Goal: Task Accomplishment & Management: Manage account settings

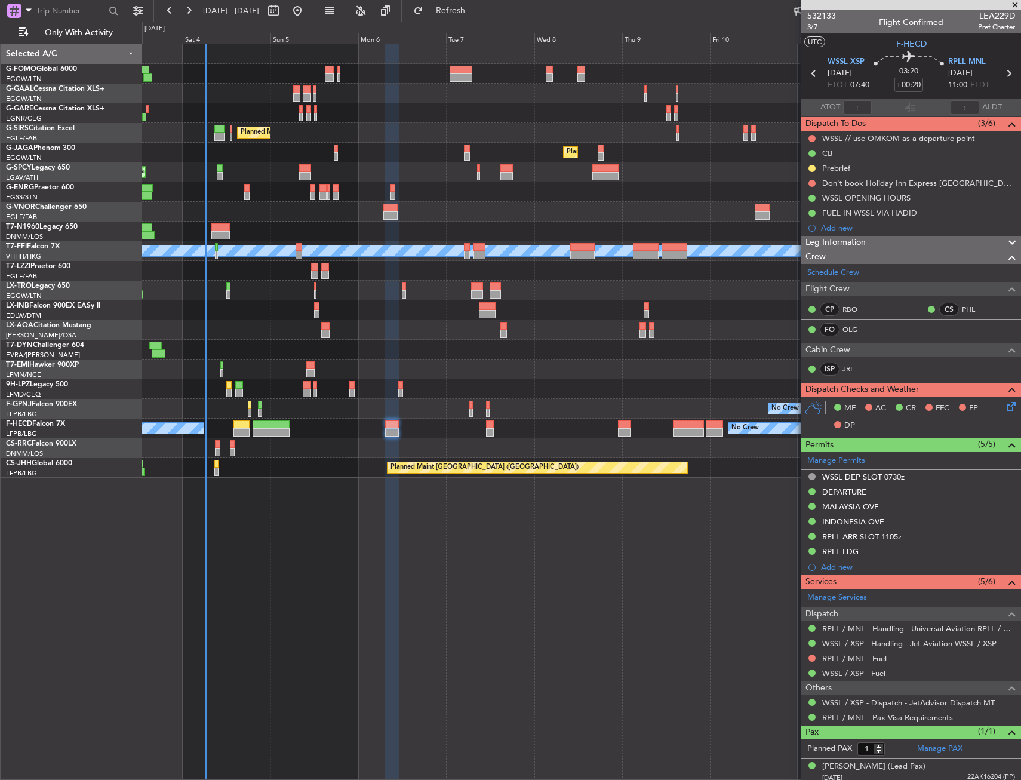
click at [464, 20] on fb-refresh-button "Refresh" at bounding box center [444, 10] width 84 height 21
click at [451, 10] on button "Refresh" at bounding box center [444, 10] width 72 height 19
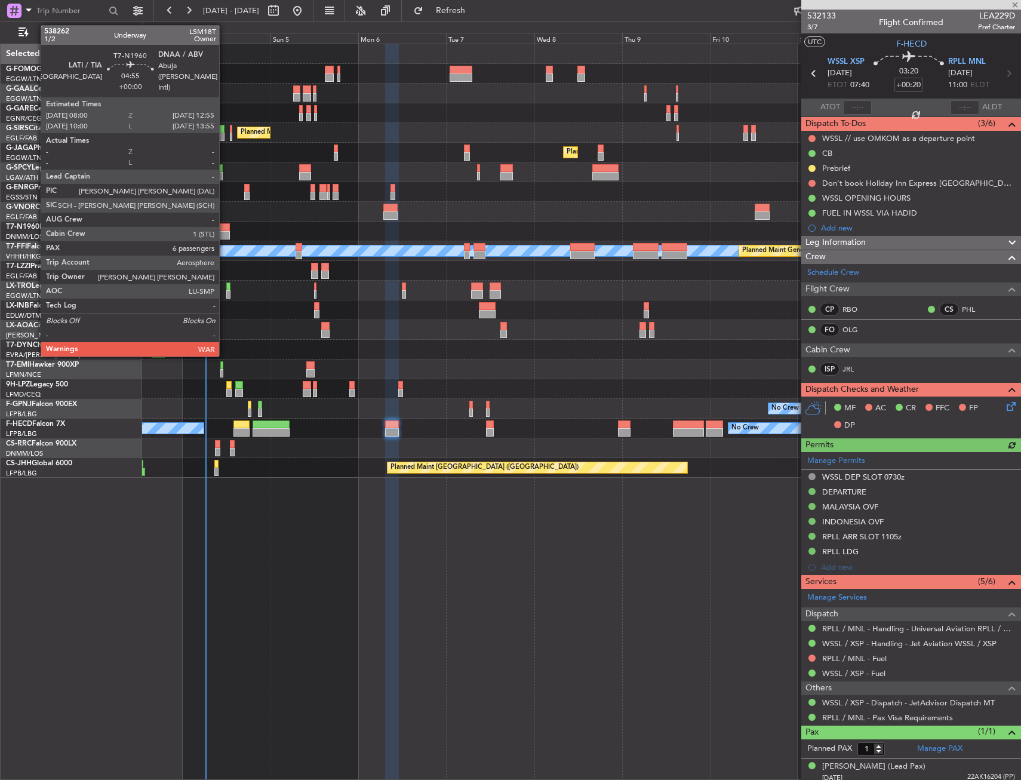
click at [224, 224] on div at bounding box center [220, 227] width 19 height 8
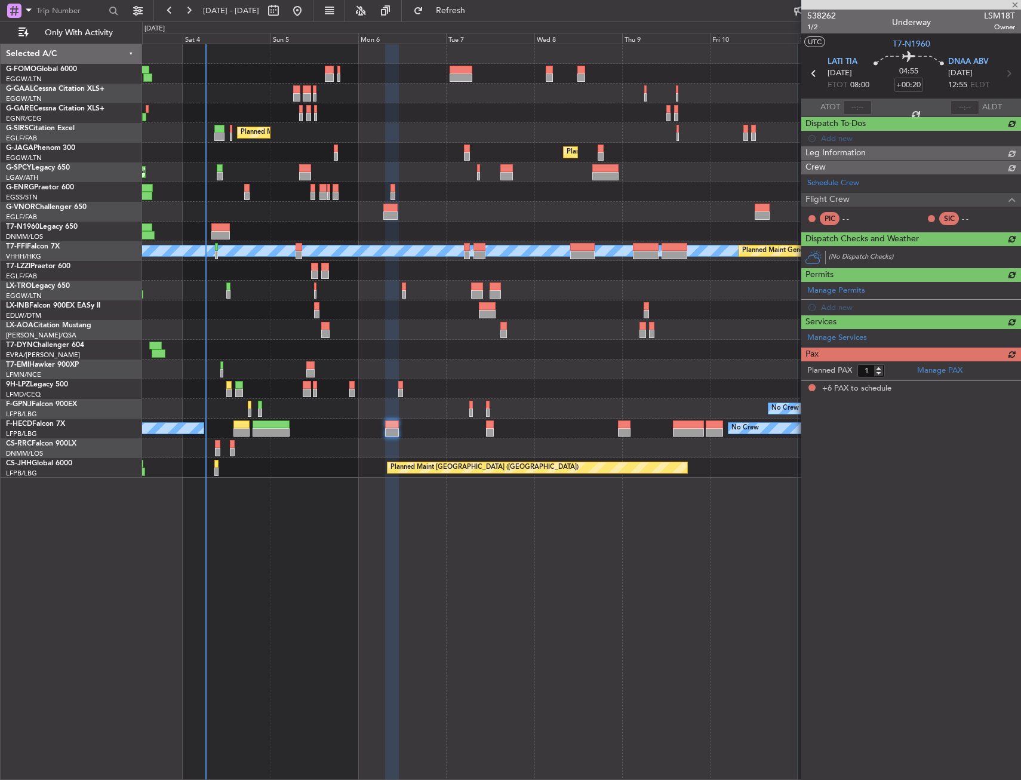
type input "6"
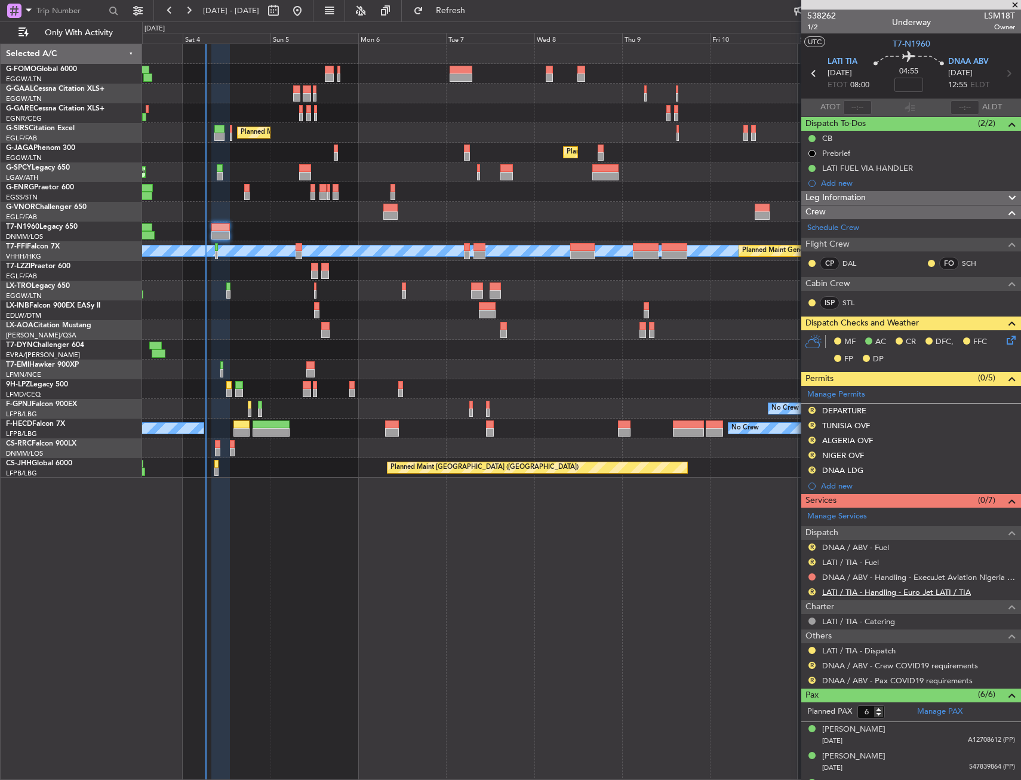
click at [884, 590] on link "LATI / TIA - Handling - Euro Jet LATI / TIA" at bounding box center [896, 592] width 149 height 10
click at [813, 559] on button "R" at bounding box center [811, 561] width 7 height 7
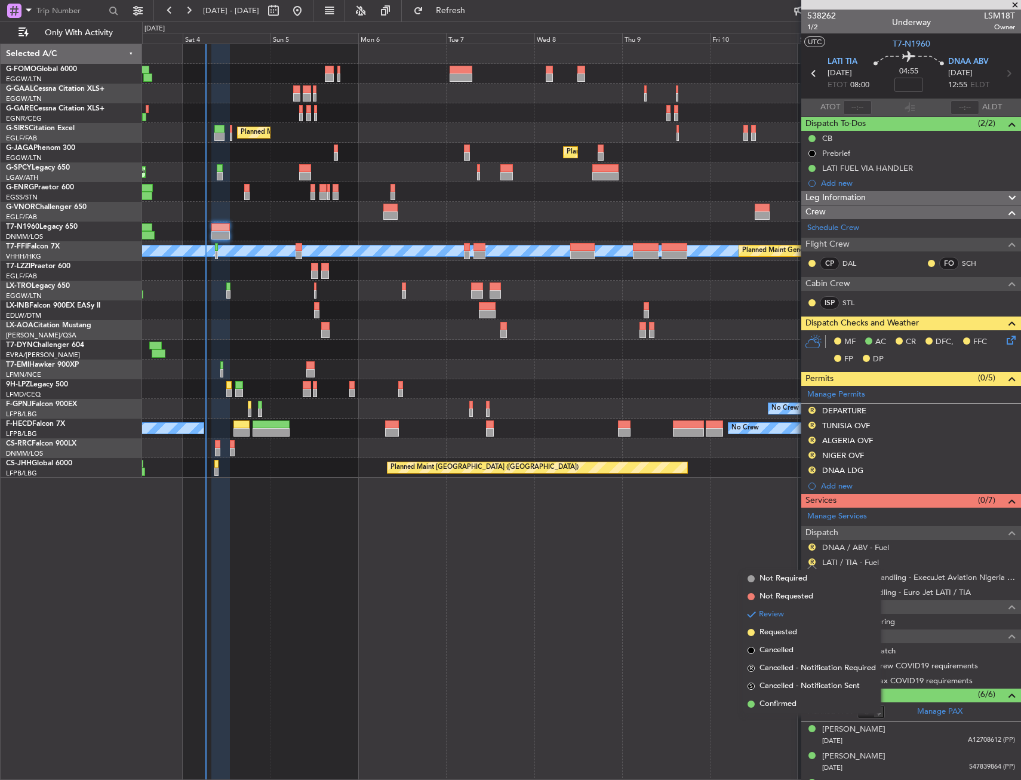
drag, startPoint x: 796, startPoint y: 702, endPoint x: 797, endPoint y: 674, distance: 28.1
click at [795, 700] on span "Confirmed" at bounding box center [777, 704] width 37 height 12
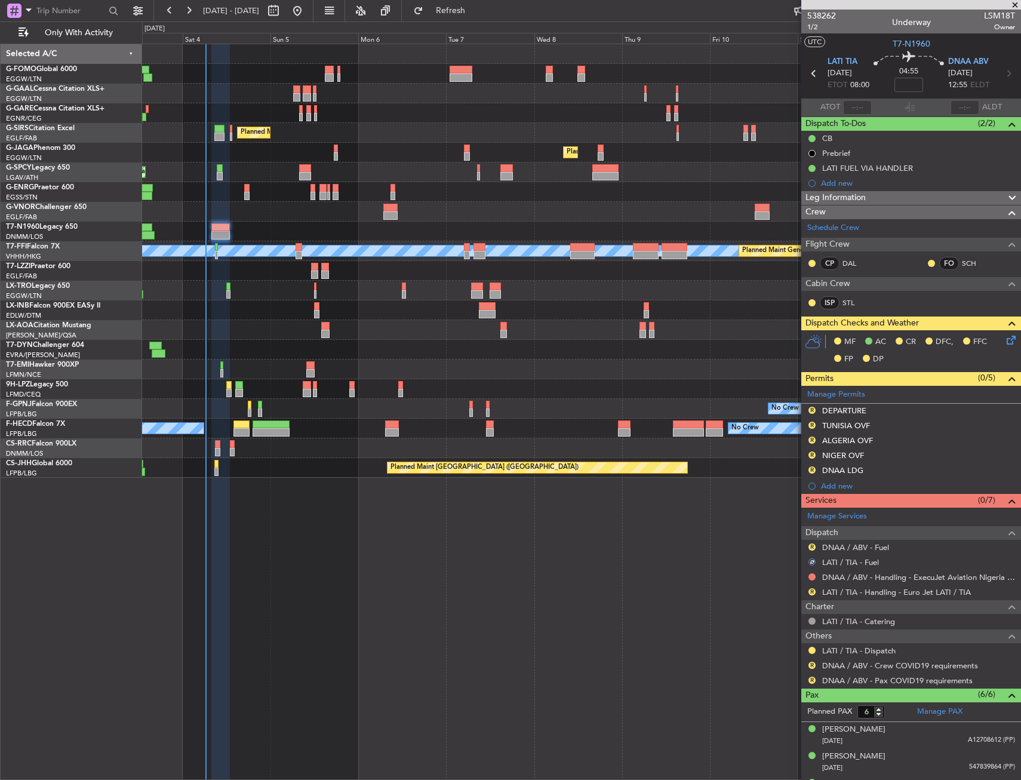
click at [811, 536] on span "Dispatch" at bounding box center [821, 533] width 33 height 14
click at [811, 534] on span "Dispatch" at bounding box center [821, 533] width 33 height 14
click at [811, 543] on button "R" at bounding box center [811, 546] width 7 height 7
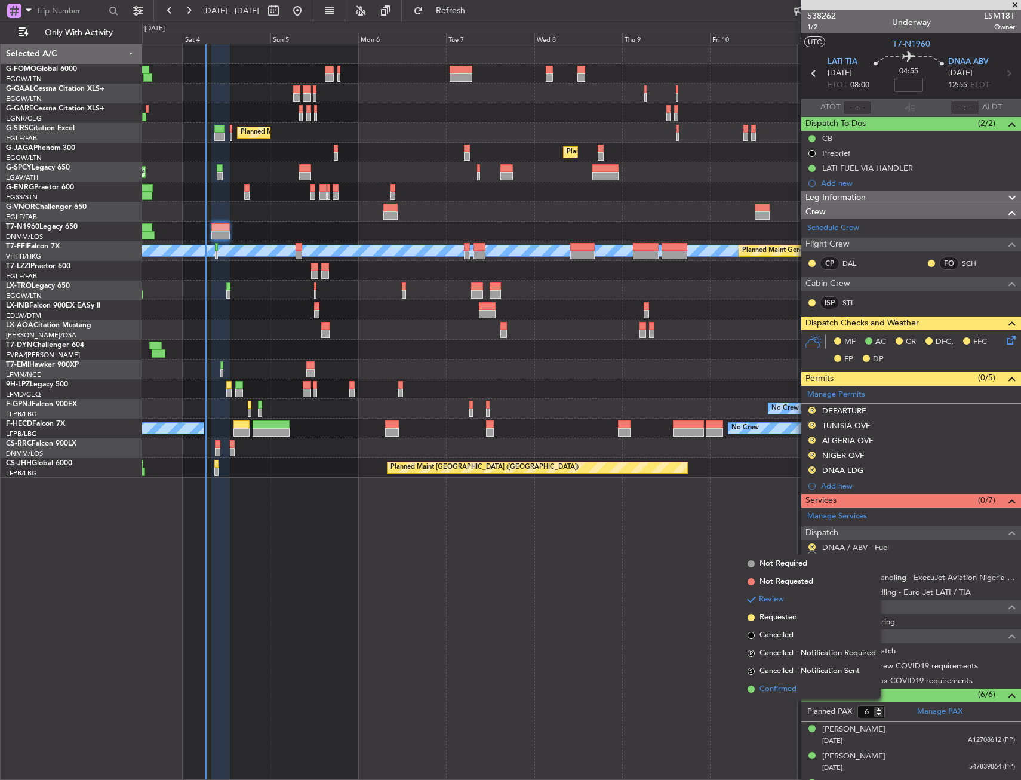
click at [800, 688] on li "Confirmed" at bounding box center [812, 689] width 138 height 18
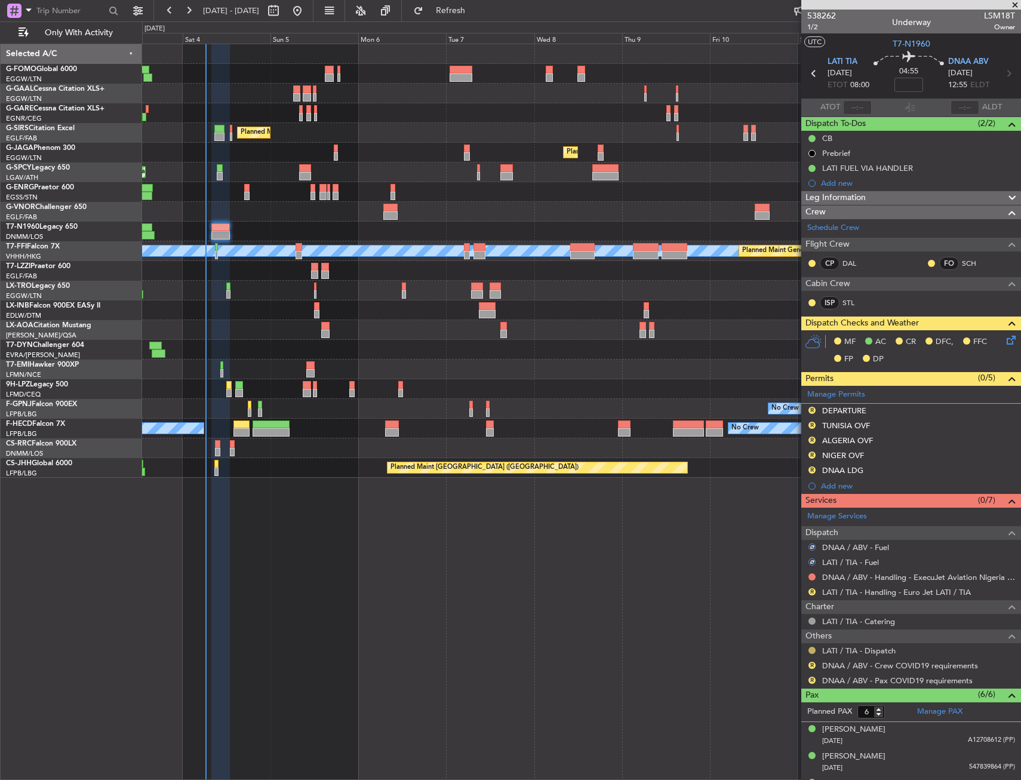
click at [811, 648] on button at bounding box center [811, 650] width 7 height 7
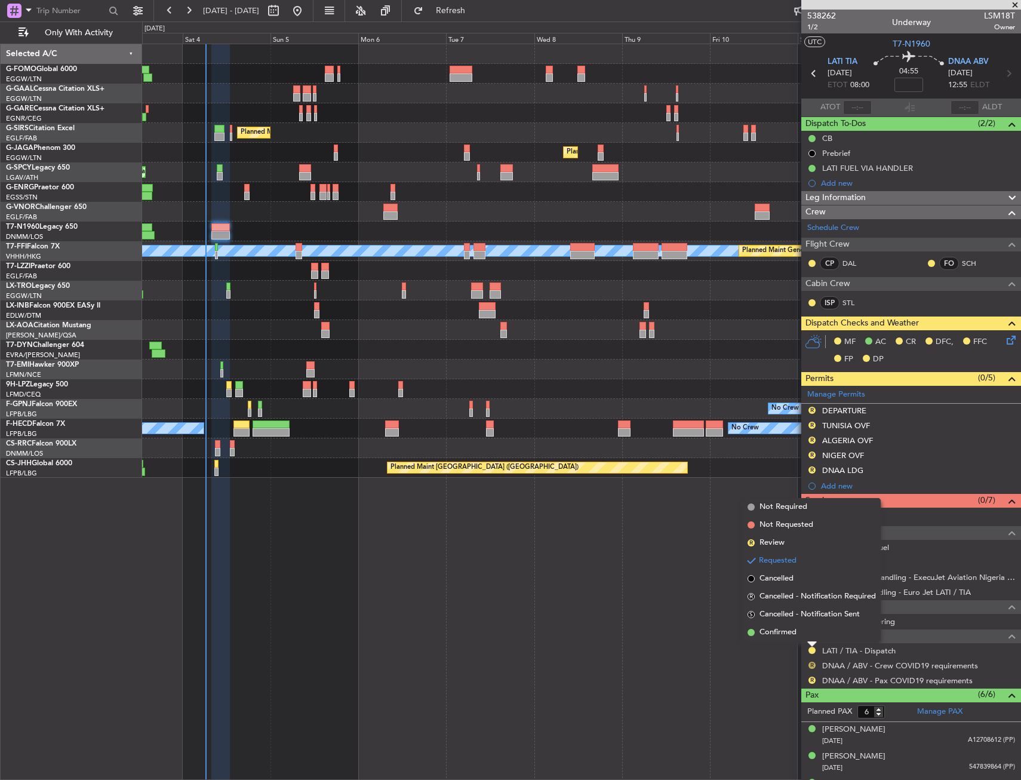
drag, startPoint x: 804, startPoint y: 629, endPoint x: 812, endPoint y: 666, distance: 37.8
click at [805, 629] on li "Confirmed" at bounding box center [812, 632] width 138 height 18
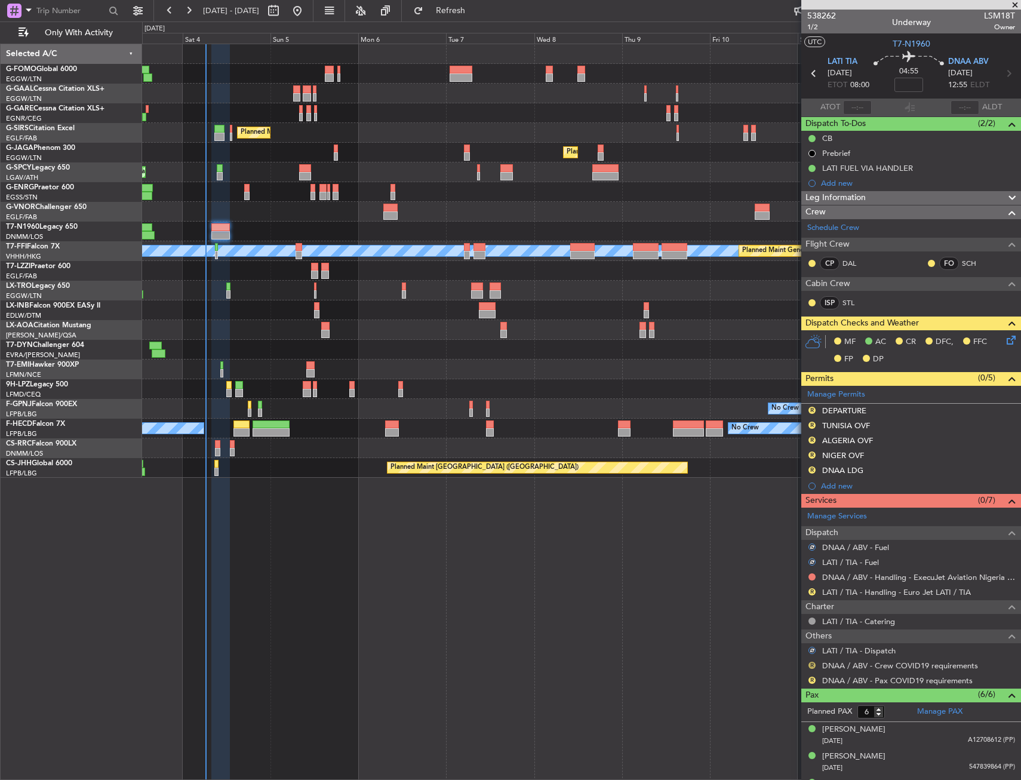
click at [812, 669] on mat-tooltip-component "Review" at bounding box center [811, 684] width 43 height 32
click at [812, 663] on button "R" at bounding box center [811, 665] width 7 height 7
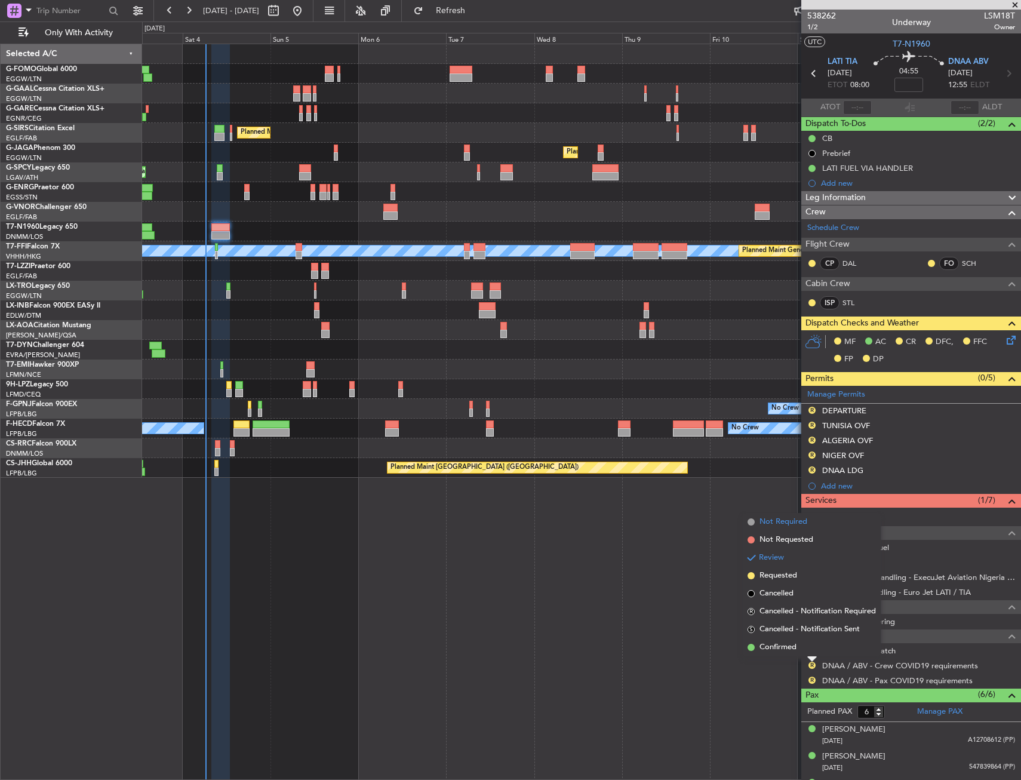
click at [793, 527] on ul "Not Required Not Requested Review Requested Cancelled R Cancelled - Notificatio…" at bounding box center [812, 584] width 138 height 143
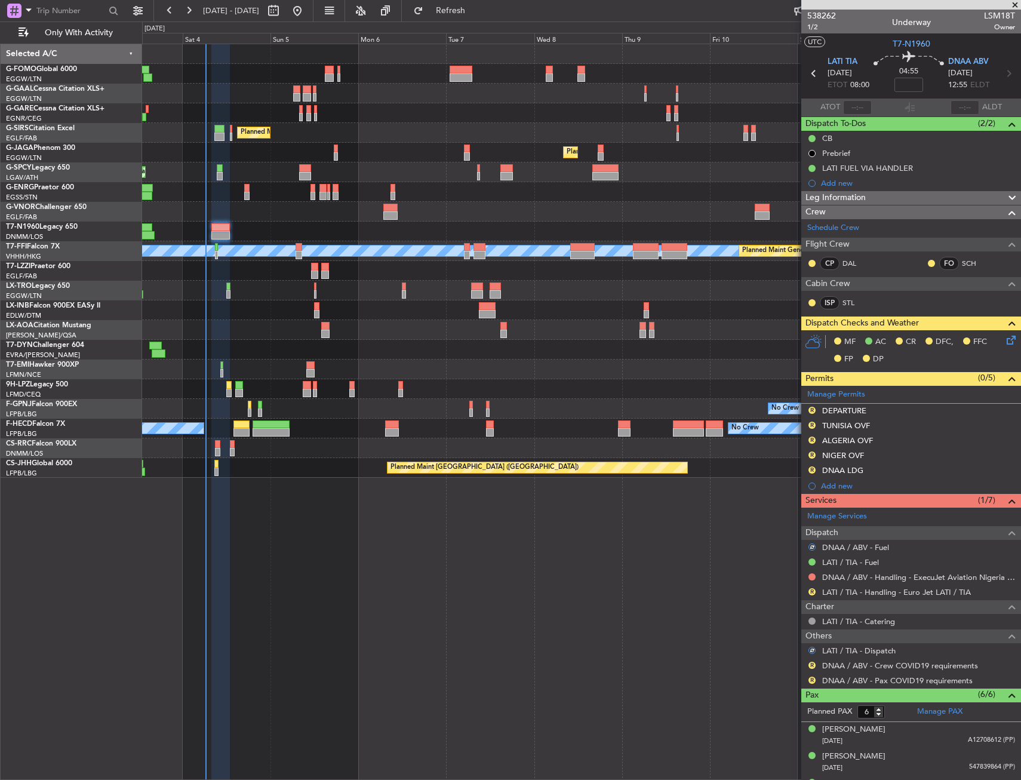
click at [793, 527] on div "Owner No Crew AOG Maint Dusseldorf Owner Planned Maint Dusseldorf Planned Maint…" at bounding box center [581, 412] width 879 height 736
click at [813, 667] on div "R" at bounding box center [812, 665] width 10 height 10
click at [636, 557] on div "Owner No Crew AOG Maint Dusseldorf Owner Planned Maint Dusseldorf Planned Maint…" at bounding box center [581, 412] width 879 height 736
click at [812, 411] on button "R" at bounding box center [811, 410] width 7 height 7
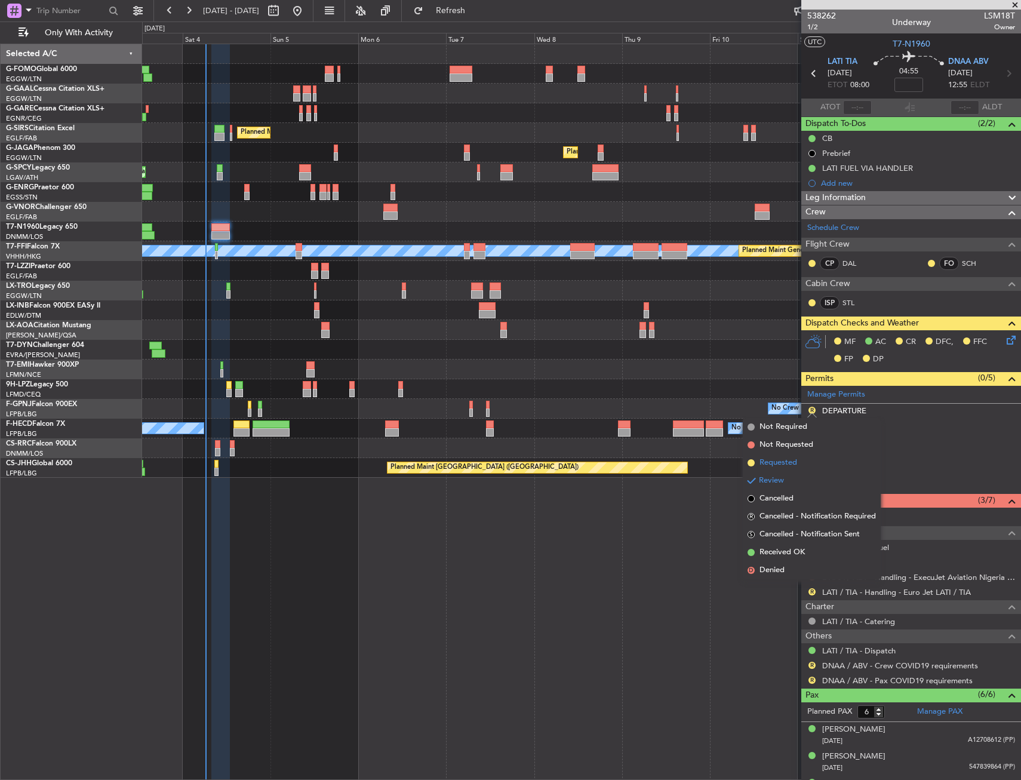
click at [795, 462] on span "Requested" at bounding box center [778, 463] width 38 height 12
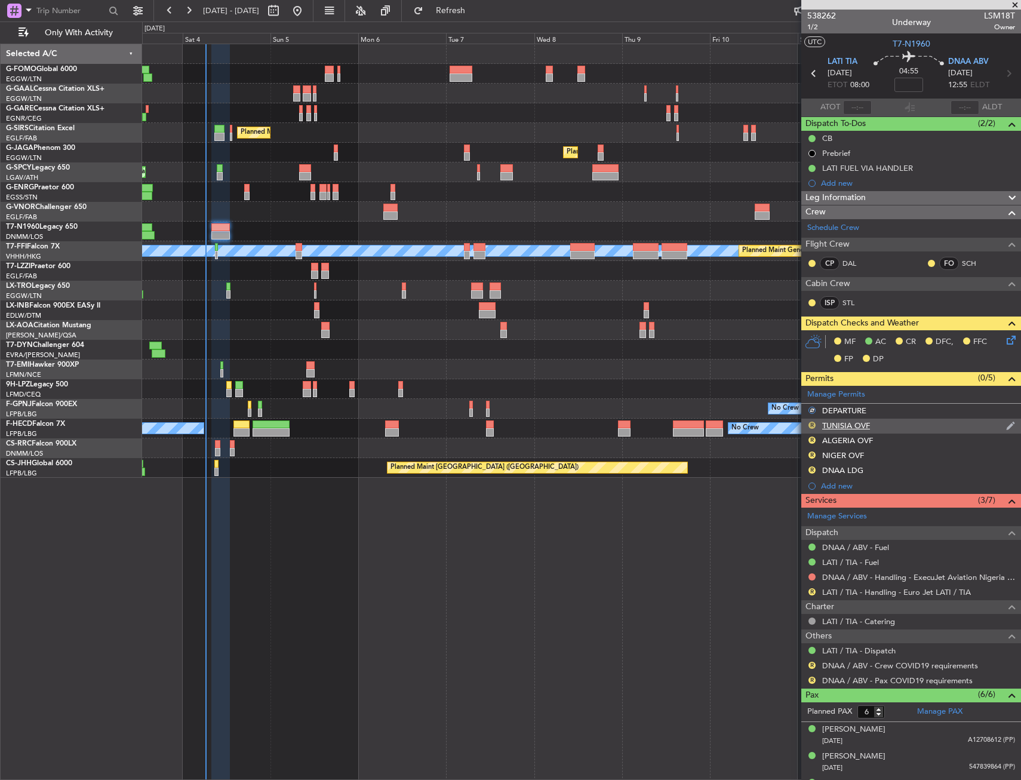
click at [816, 426] on div "R" at bounding box center [812, 425] width 10 height 10
click at [814, 425] on button "R" at bounding box center [811, 425] width 7 height 7
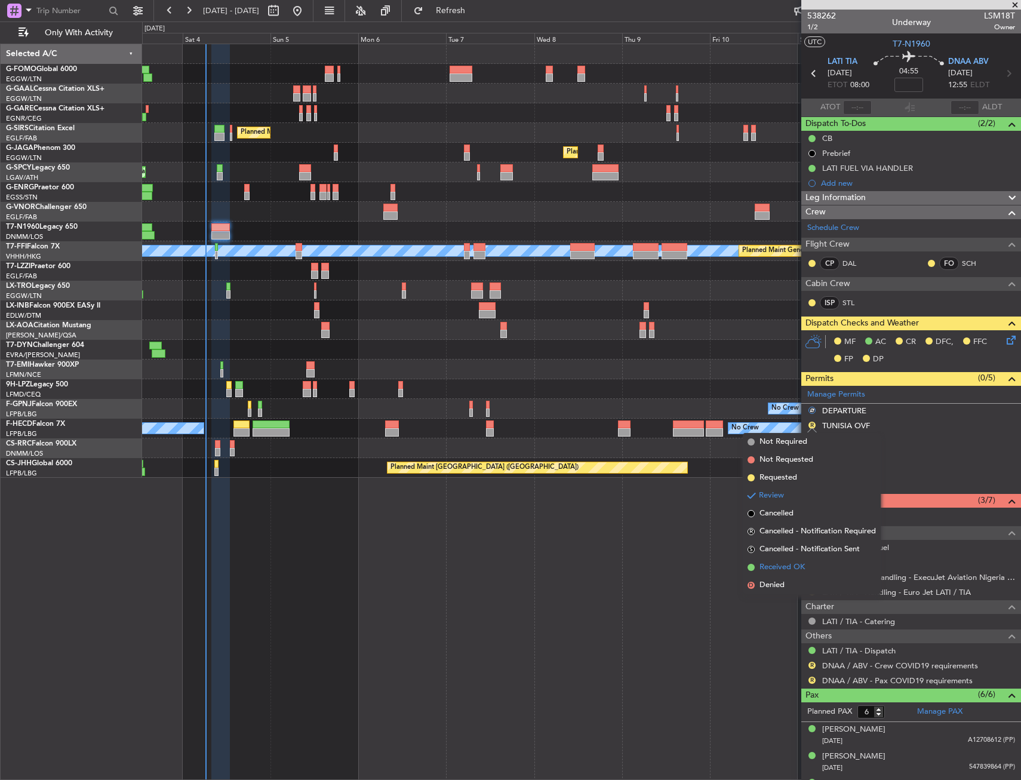
click at [792, 561] on li "Received OK" at bounding box center [812, 567] width 138 height 18
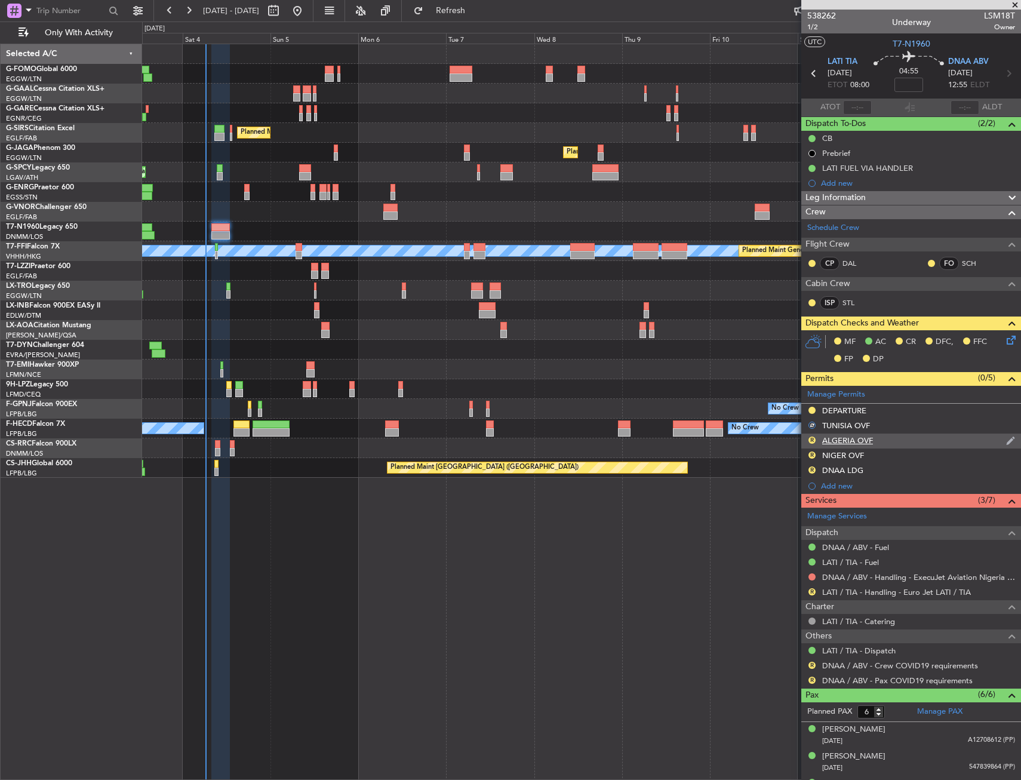
click at [807, 441] on div "R ALGERIA OVF" at bounding box center [911, 440] width 220 height 15
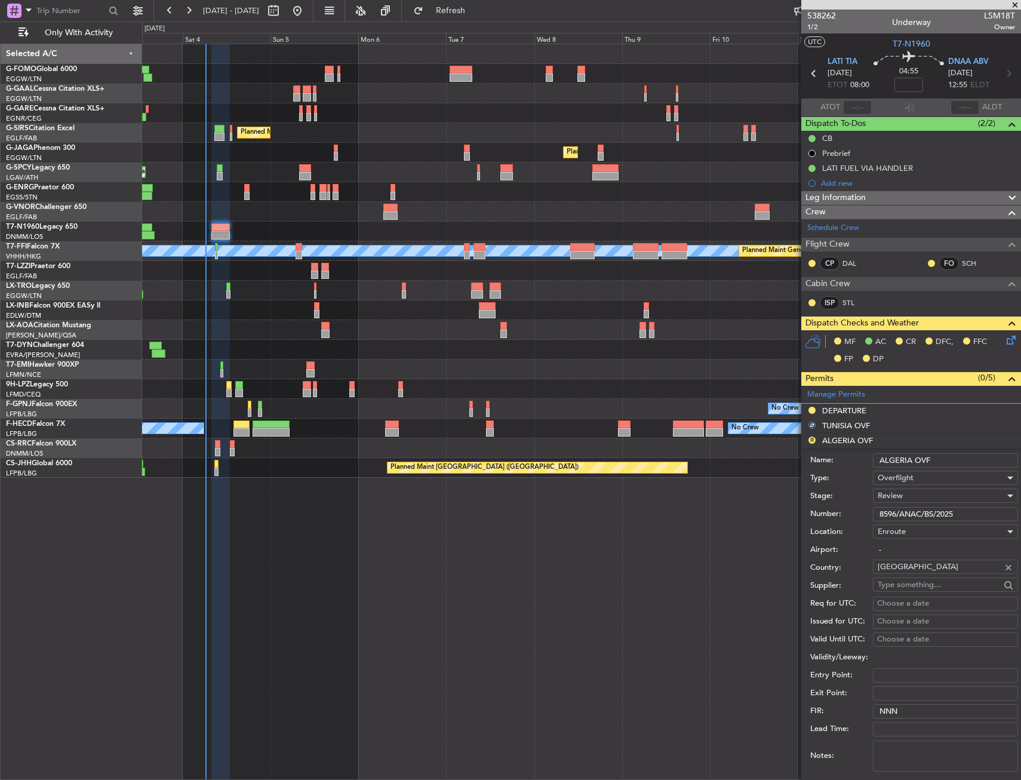
click at [810, 439] on li "R ALGERIA OVF Name: ALGERIA OVF Type: Overflight Stage: Review Number: 8596/ANA…" at bounding box center [911, 618] width 220 height 371
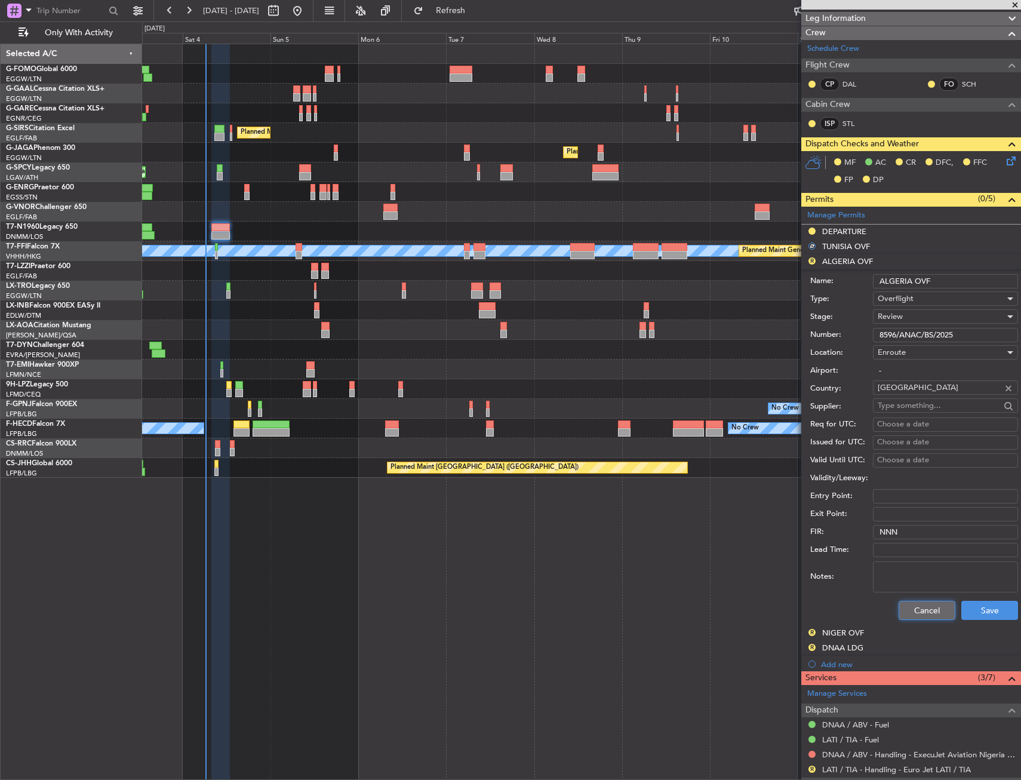
click at [912, 611] on button "Cancel" at bounding box center [927, 610] width 57 height 19
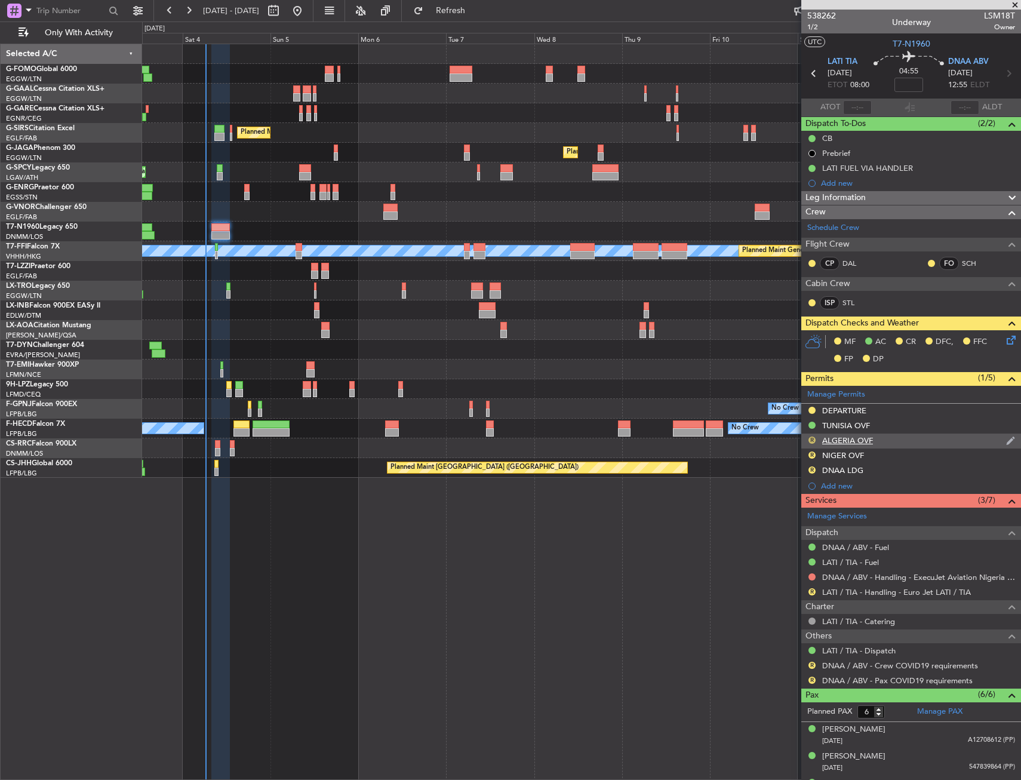
click at [811, 441] on button "R" at bounding box center [811, 439] width 7 height 7
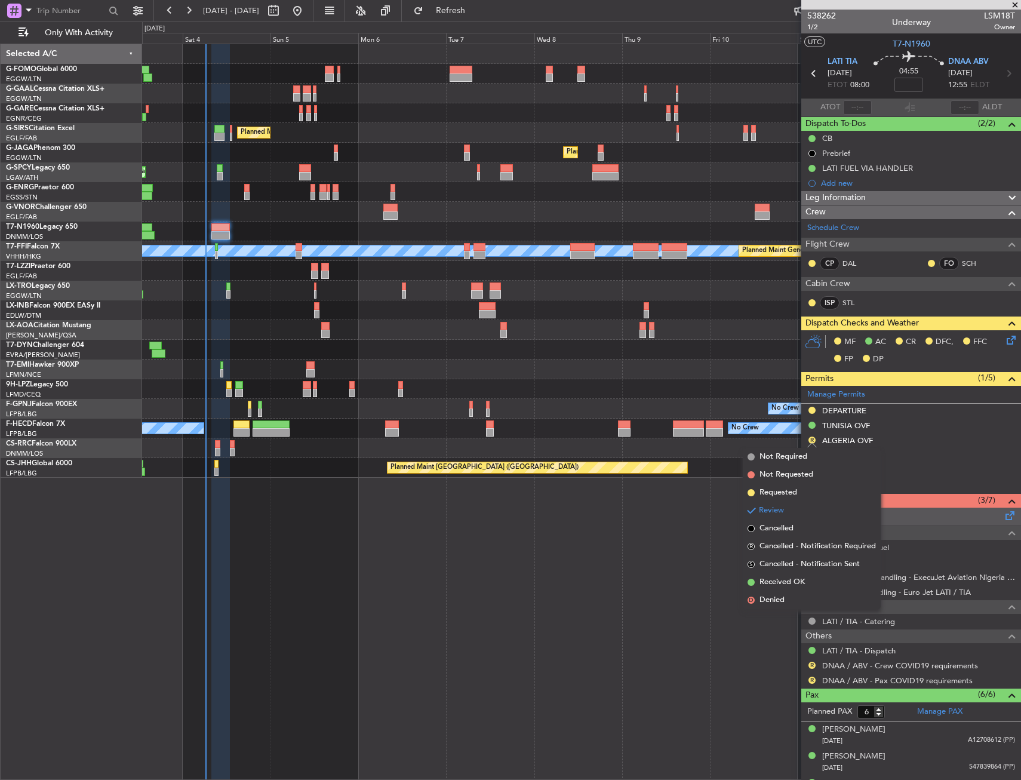
drag, startPoint x: 800, startPoint y: 576, endPoint x: 803, endPoint y: 512, distance: 64.5
click at [800, 574] on li "Received OK" at bounding box center [812, 582] width 138 height 18
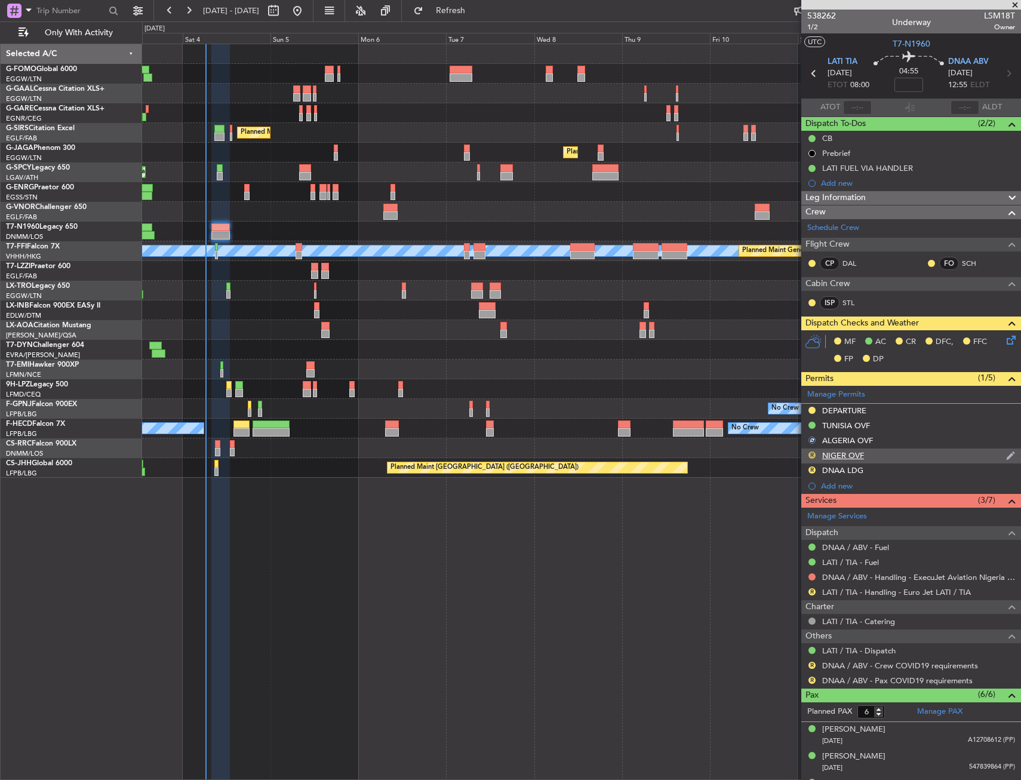
click at [808, 453] on div "R" at bounding box center [812, 455] width 10 height 10
click at [810, 457] on button "R" at bounding box center [811, 454] width 7 height 7
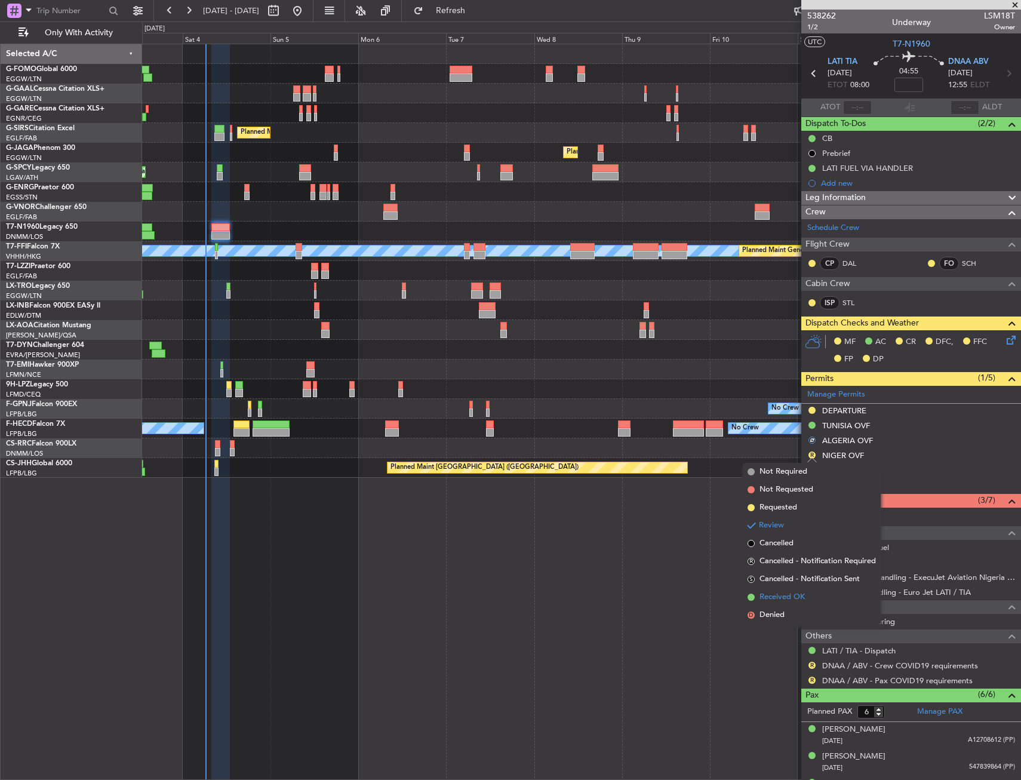
click at [800, 589] on li "Received OK" at bounding box center [812, 597] width 138 height 18
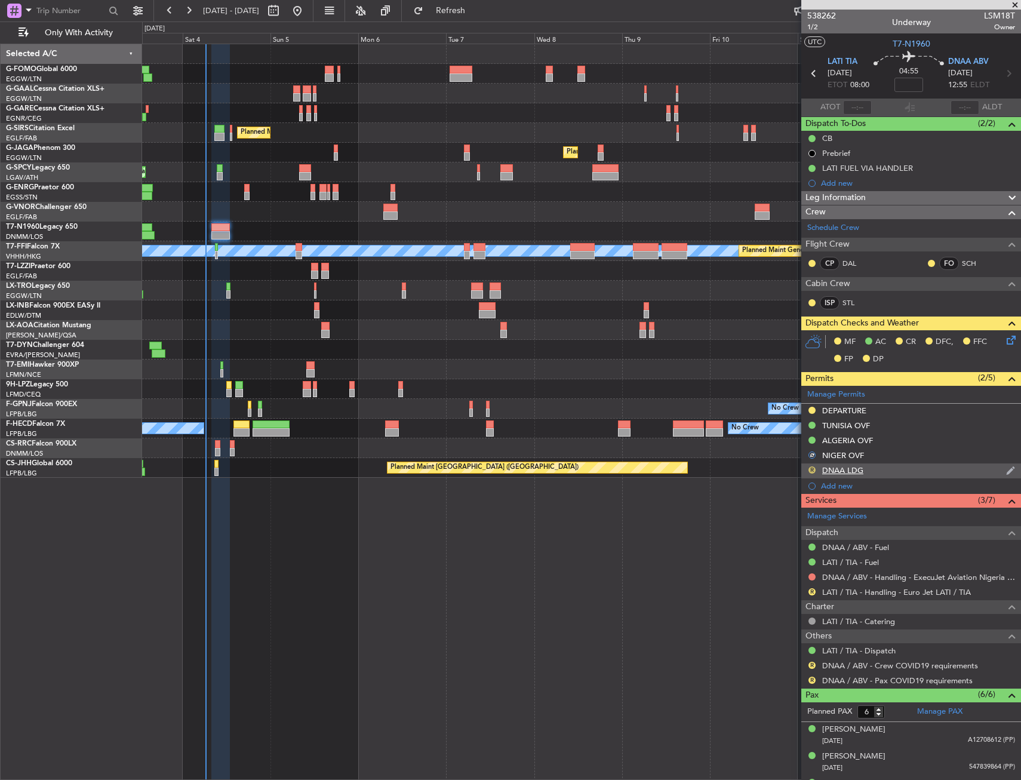
click at [812, 466] on button "R" at bounding box center [811, 469] width 7 height 7
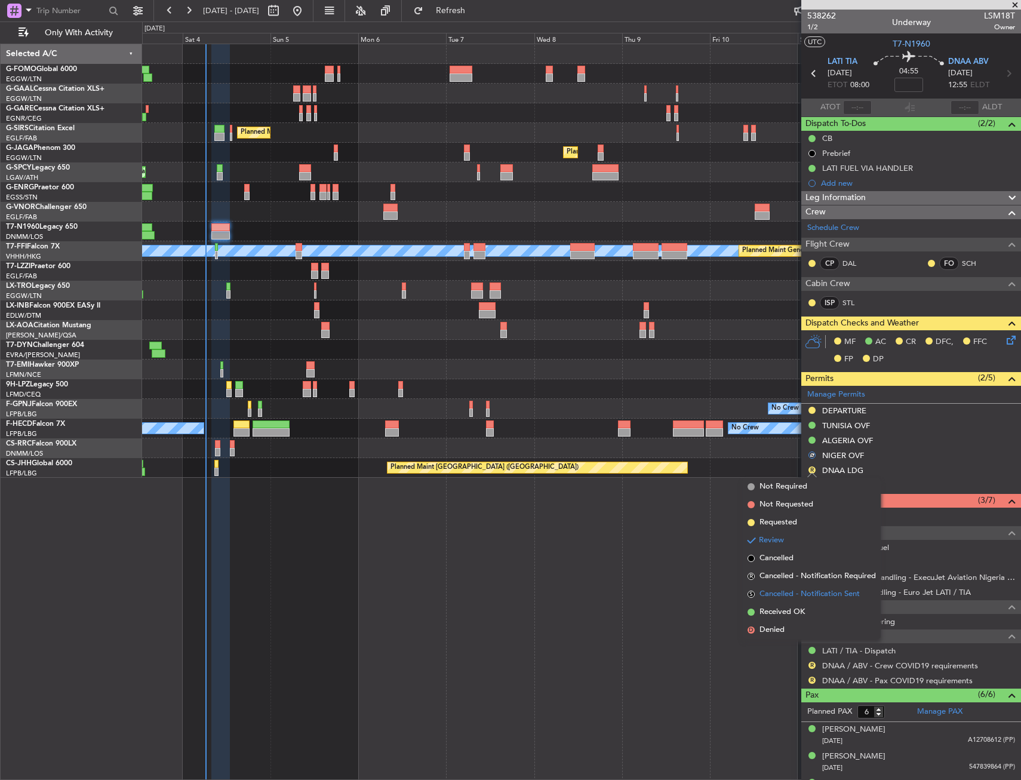
click at [796, 602] on li "S Cancelled - Notification Sent" at bounding box center [812, 594] width 138 height 18
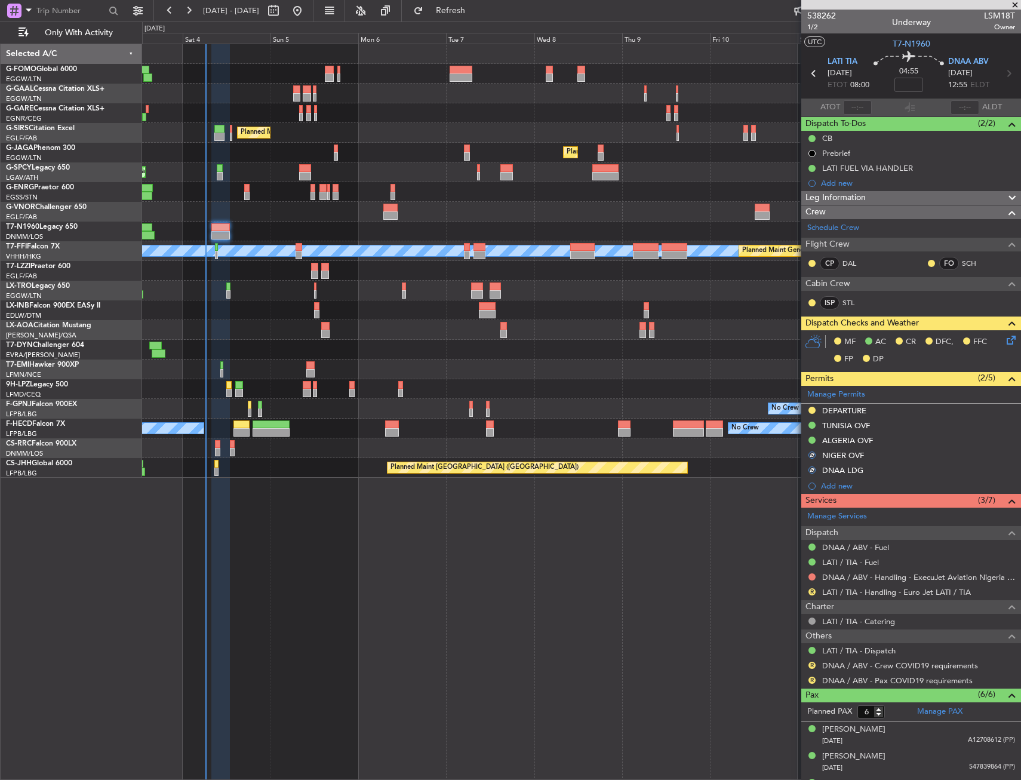
click at [612, 503] on div "Owner No Crew AOG Maint Dusseldorf Owner Planned Maint Dusseldorf Planned Maint…" at bounding box center [581, 412] width 879 height 736
click at [813, 470] on button "S" at bounding box center [811, 469] width 7 height 7
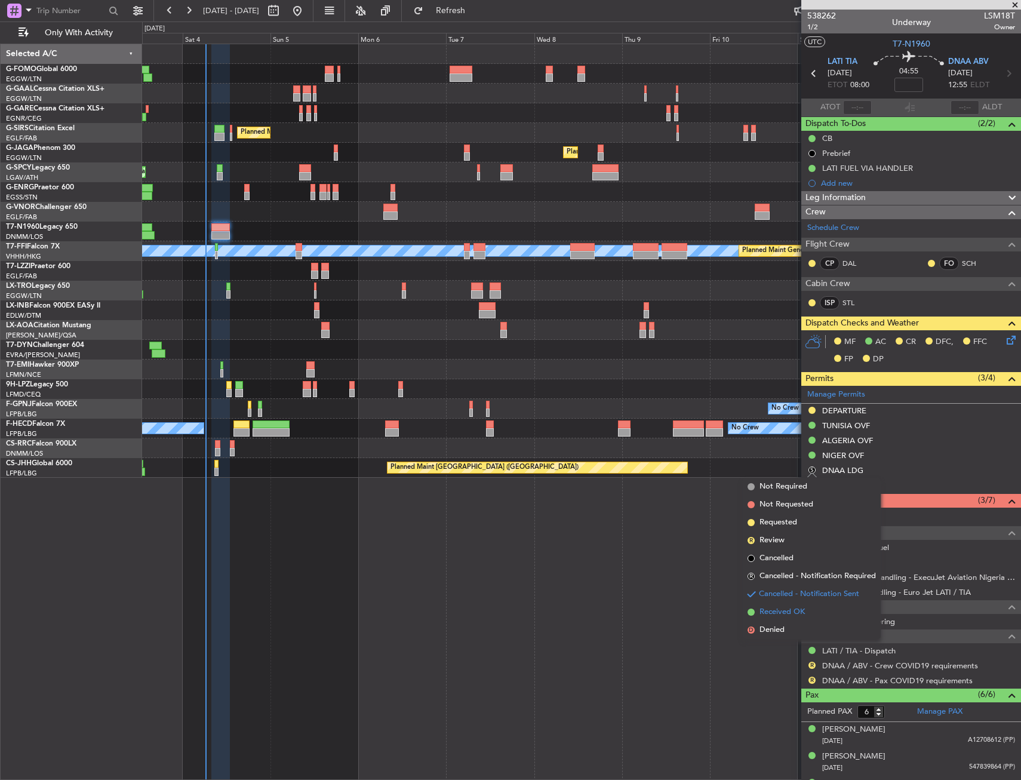
click at [763, 610] on span "Received OK" at bounding box center [781, 612] width 45 height 12
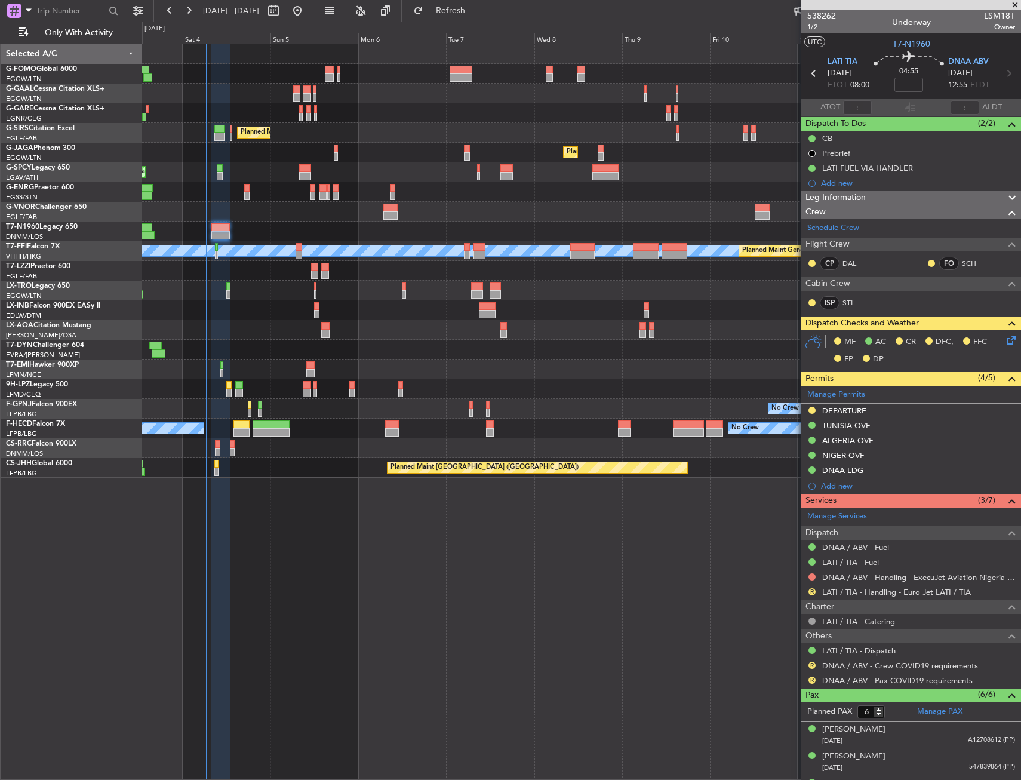
click at [778, 558] on div "Owner No Crew AOG Maint Dusseldorf Owner Planned Maint Dusseldorf Planned Maint…" at bounding box center [581, 412] width 879 height 736
click at [1007, 340] on icon at bounding box center [1009, 338] width 10 height 10
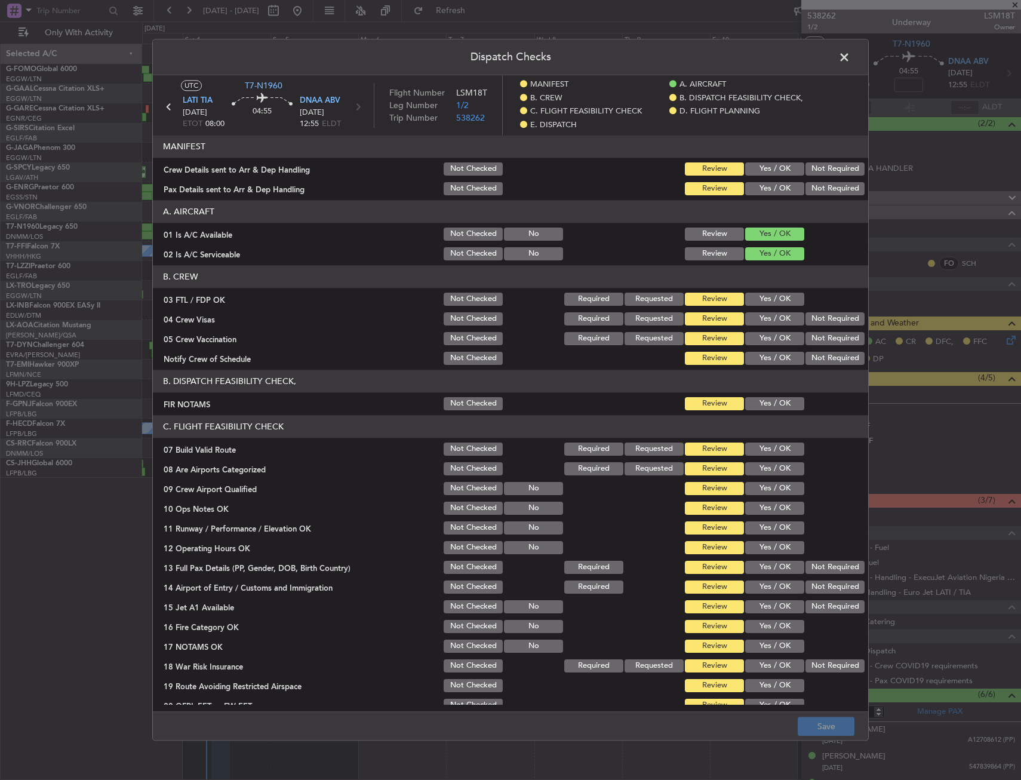
click at [771, 171] on button "Yes / OK" at bounding box center [774, 168] width 59 height 13
click at [768, 183] on button "Yes / OK" at bounding box center [774, 188] width 59 height 13
click at [750, 412] on div "Yes / OK" at bounding box center [773, 403] width 60 height 17
click at [771, 403] on button "Yes / OK" at bounding box center [774, 403] width 59 height 13
click at [771, 441] on div "Yes / OK" at bounding box center [773, 449] width 60 height 17
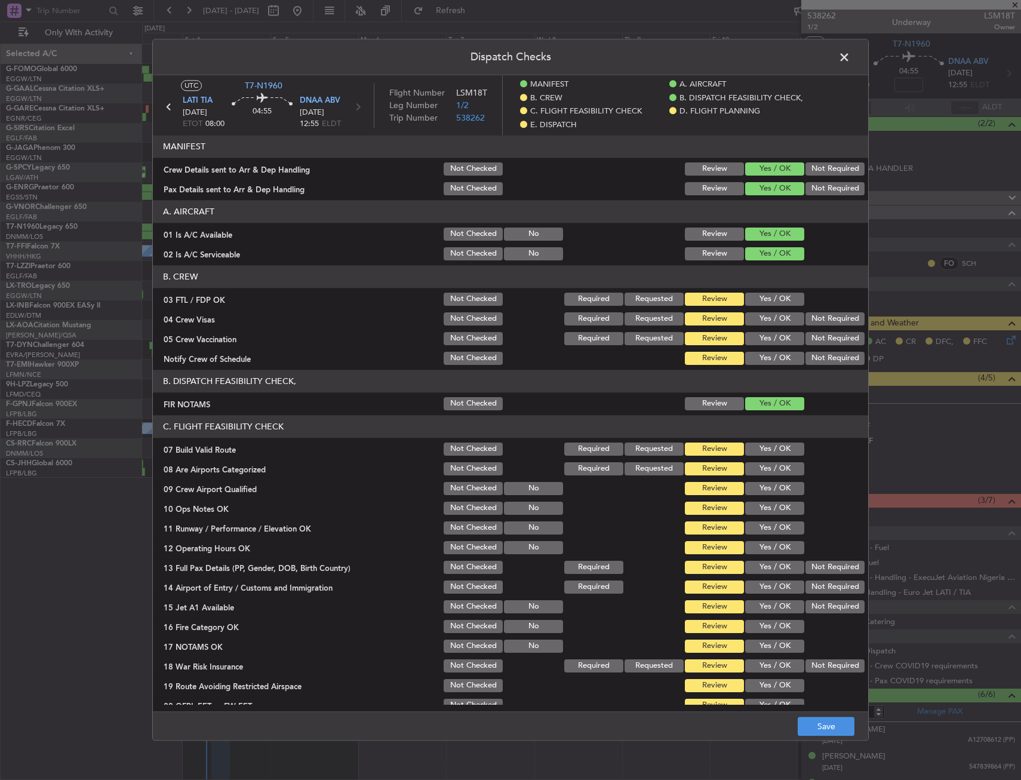
click at [773, 451] on button "Yes / OK" at bounding box center [774, 448] width 59 height 13
click at [774, 470] on button "Yes / OK" at bounding box center [774, 468] width 59 height 13
drag, startPoint x: 773, startPoint y: 481, endPoint x: 773, endPoint y: 487, distance: 6.0
click at [773, 485] on div "Yes / OK" at bounding box center [773, 488] width 60 height 17
click at [773, 508] on section "C. FLIGHT FEASIBILITY CHECK 07 Build Valid Route Not Checked Required Requested…" at bounding box center [510, 574] width 715 height 318
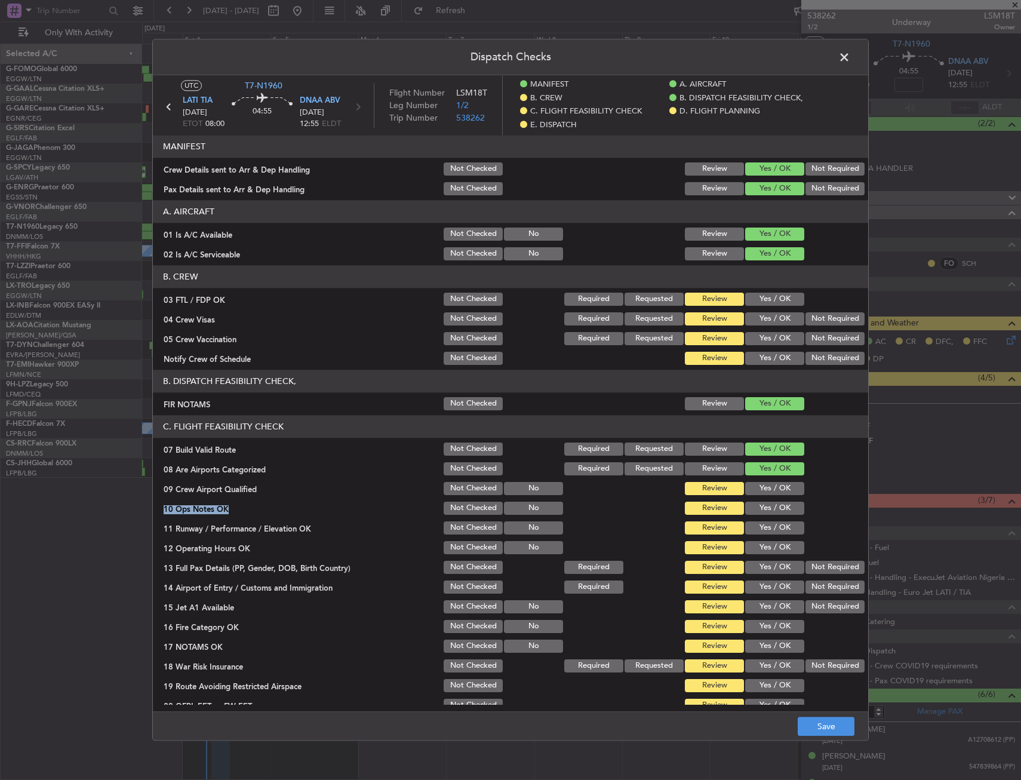
click at [772, 513] on button "Yes / OK" at bounding box center [774, 508] width 59 height 13
click at [767, 493] on button "Yes / OK" at bounding box center [774, 488] width 59 height 13
click at [764, 532] on button "Yes / OK" at bounding box center [774, 527] width 59 height 13
click at [766, 553] on button "Yes / OK" at bounding box center [774, 547] width 59 height 13
click at [767, 569] on button "Yes / OK" at bounding box center [774, 567] width 59 height 13
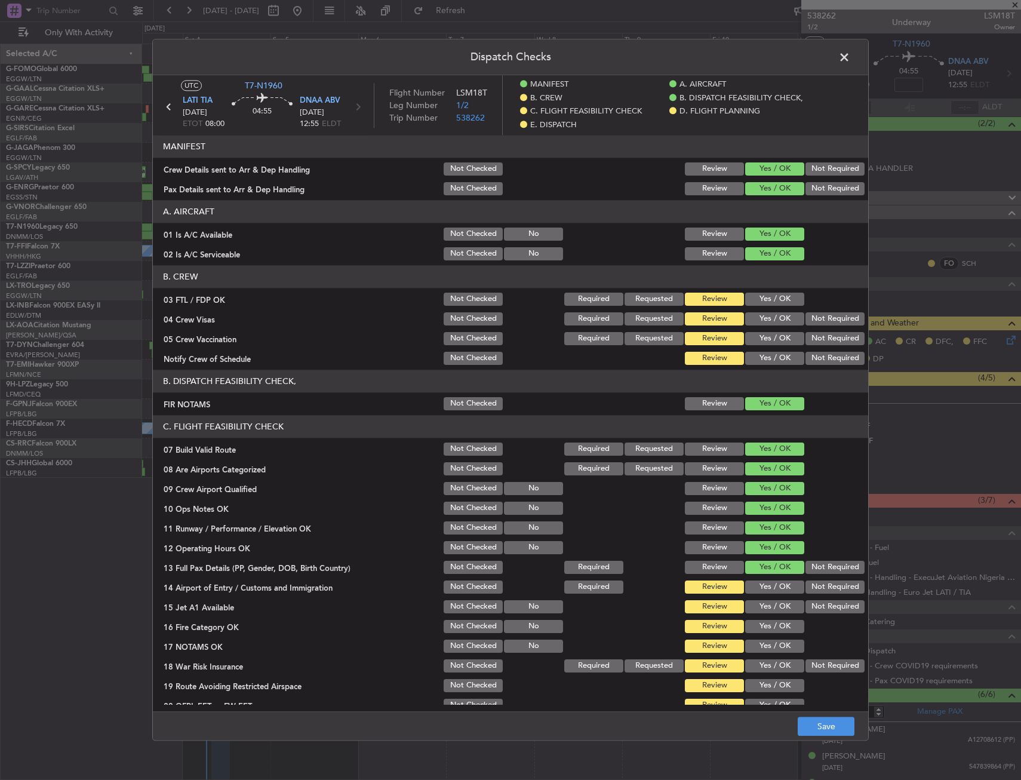
click at [769, 595] on div "Yes / OK" at bounding box center [773, 587] width 60 height 17
click at [771, 608] on button "Yes / OK" at bounding box center [774, 606] width 59 height 13
drag, startPoint x: 771, startPoint y: 614, endPoint x: 771, endPoint y: 607, distance: 6.6
click at [771, 613] on div "Yes / OK" at bounding box center [773, 606] width 60 height 17
click at [769, 594] on div "Yes / OK" at bounding box center [773, 587] width 60 height 17
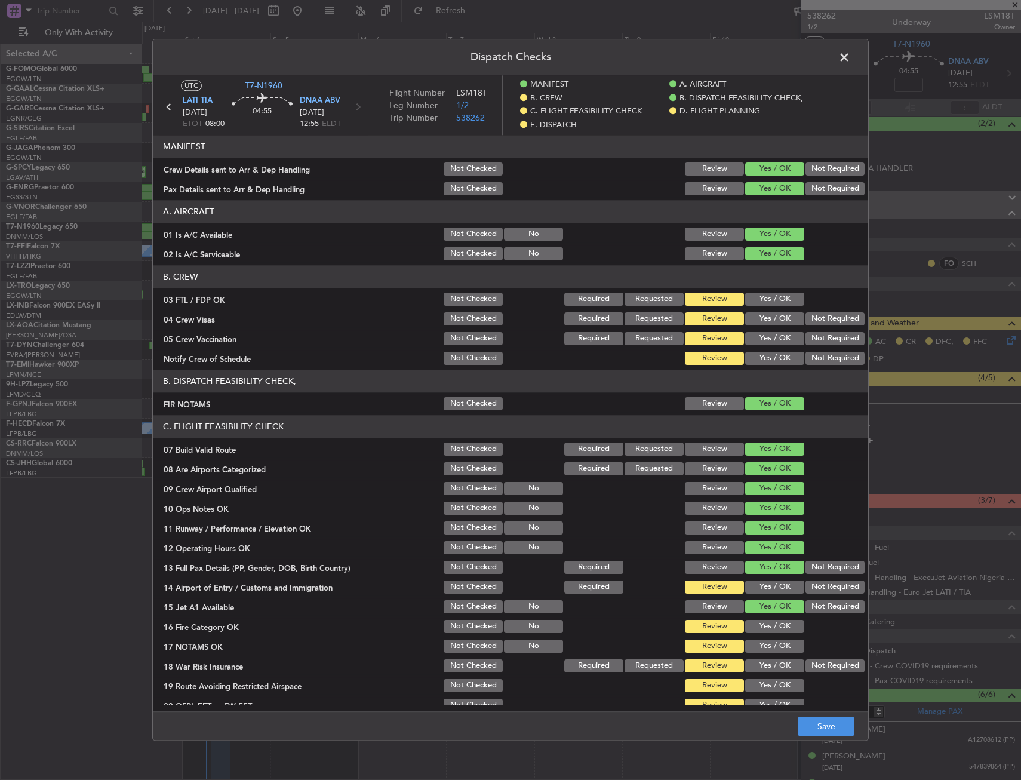
drag, startPoint x: 767, startPoint y: 616, endPoint x: 764, endPoint y: 622, distance: 6.4
click at [765, 620] on section "C. FLIGHT FEASIBILITY CHECK 07 Build Valid Route Not Checked Required Requested…" at bounding box center [510, 574] width 715 height 318
click at [765, 622] on button "Yes / OK" at bounding box center [774, 626] width 59 height 13
drag, startPoint x: 770, startPoint y: 584, endPoint x: 771, endPoint y: 605, distance: 20.3
click at [771, 585] on button "Yes / OK" at bounding box center [774, 586] width 59 height 13
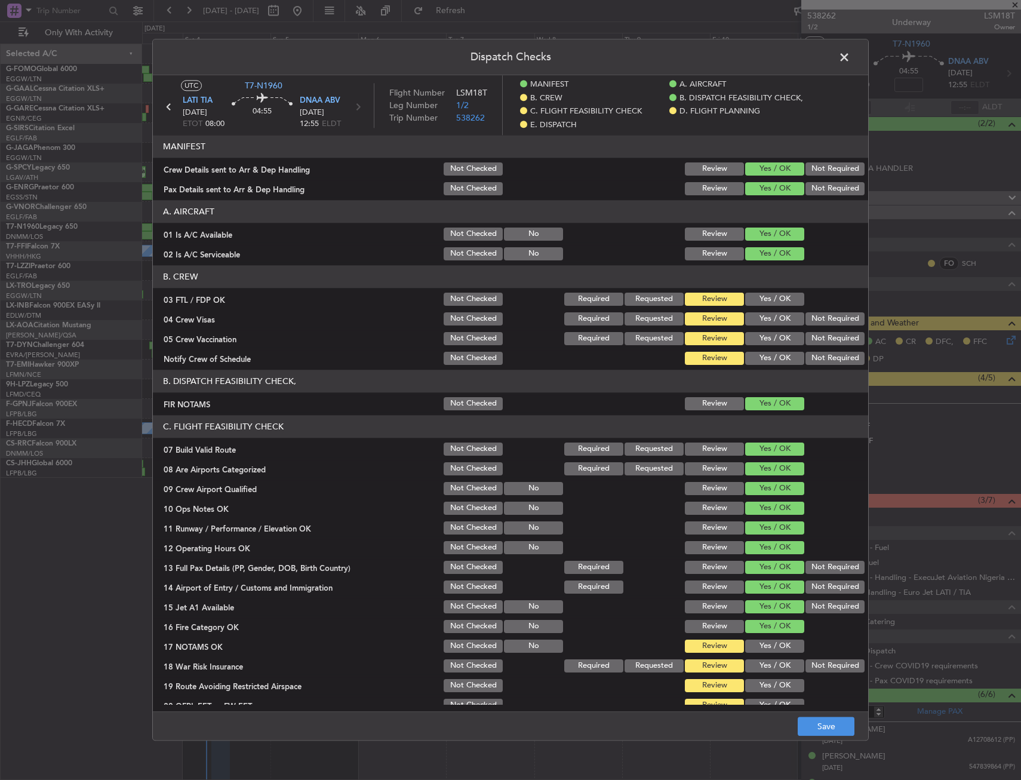
click at [765, 646] on button "Yes / OK" at bounding box center [774, 645] width 59 height 13
click at [828, 669] on div "Not Required" at bounding box center [834, 665] width 60 height 17
click at [820, 663] on button "Not Required" at bounding box center [834, 665] width 59 height 13
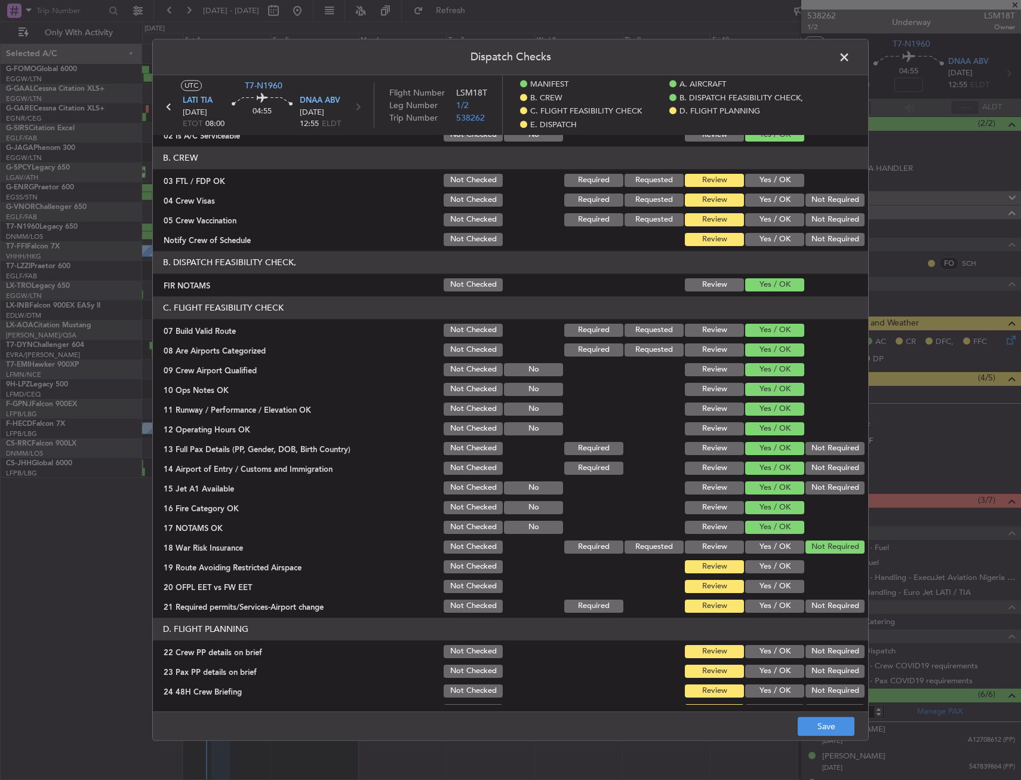
scroll to position [119, 0]
drag, startPoint x: 776, startPoint y: 565, endPoint x: 767, endPoint y: 582, distance: 18.4
click at [775, 565] on button "Yes / OK" at bounding box center [774, 565] width 59 height 13
click at [767, 583] on button "Yes / OK" at bounding box center [774, 585] width 59 height 13
click at [766, 600] on section "C. FLIGHT FEASIBILITY CHECK 07 Build Valid Route Not Checked Required Requested…" at bounding box center [510, 455] width 715 height 318
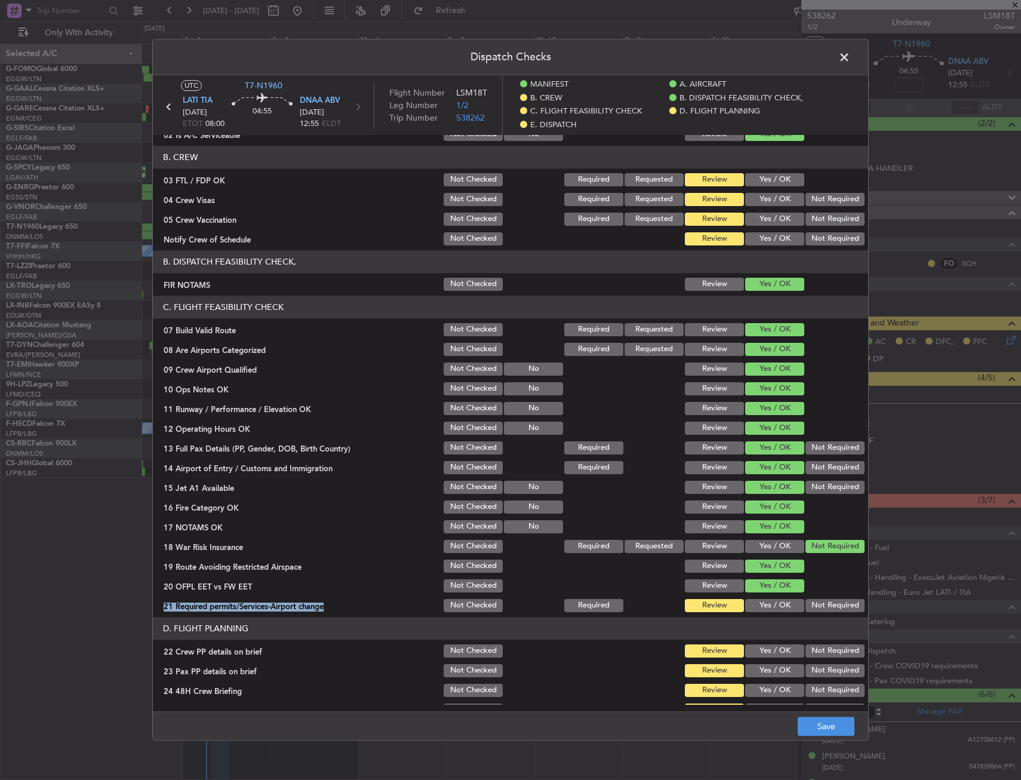
click at [766, 604] on button "Yes / OK" at bounding box center [774, 605] width 59 height 13
click at [768, 639] on header "D. FLIGHT PLANNING" at bounding box center [510, 628] width 715 height 23
click at [767, 655] on button "Yes / OK" at bounding box center [774, 650] width 59 height 13
drag, startPoint x: 767, startPoint y: 676, endPoint x: 767, endPoint y: 693, distance: 17.3
click at [767, 677] on button "Yes / OK" at bounding box center [774, 670] width 59 height 13
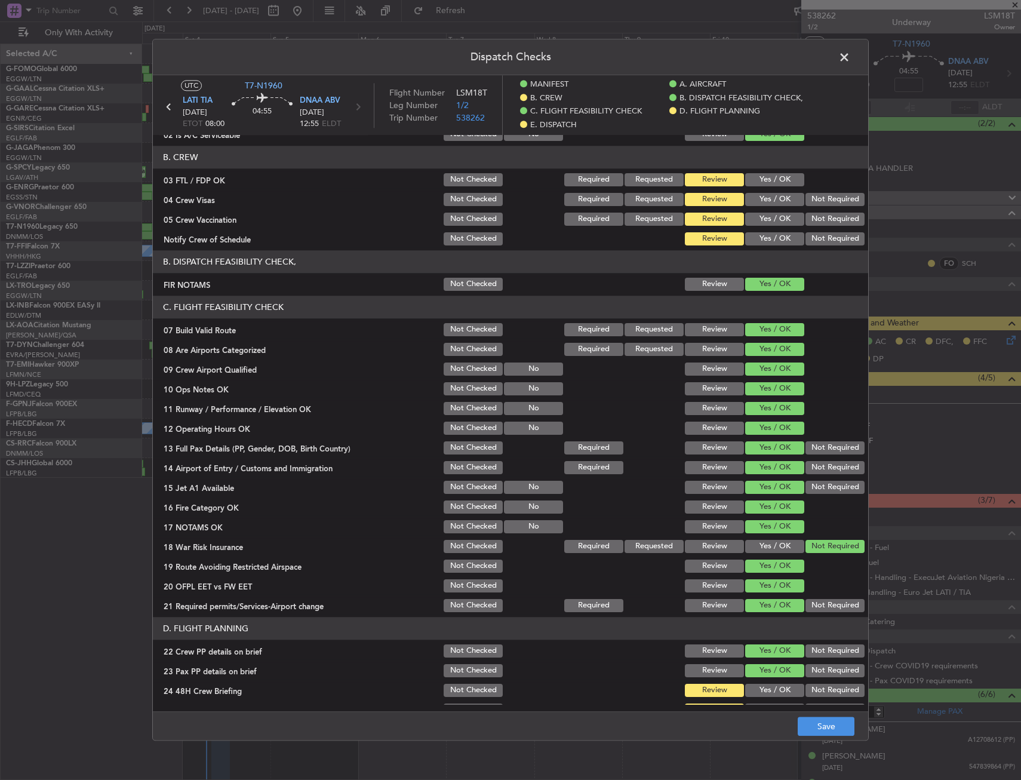
click at [767, 694] on button "Yes / OK" at bounding box center [774, 690] width 59 height 13
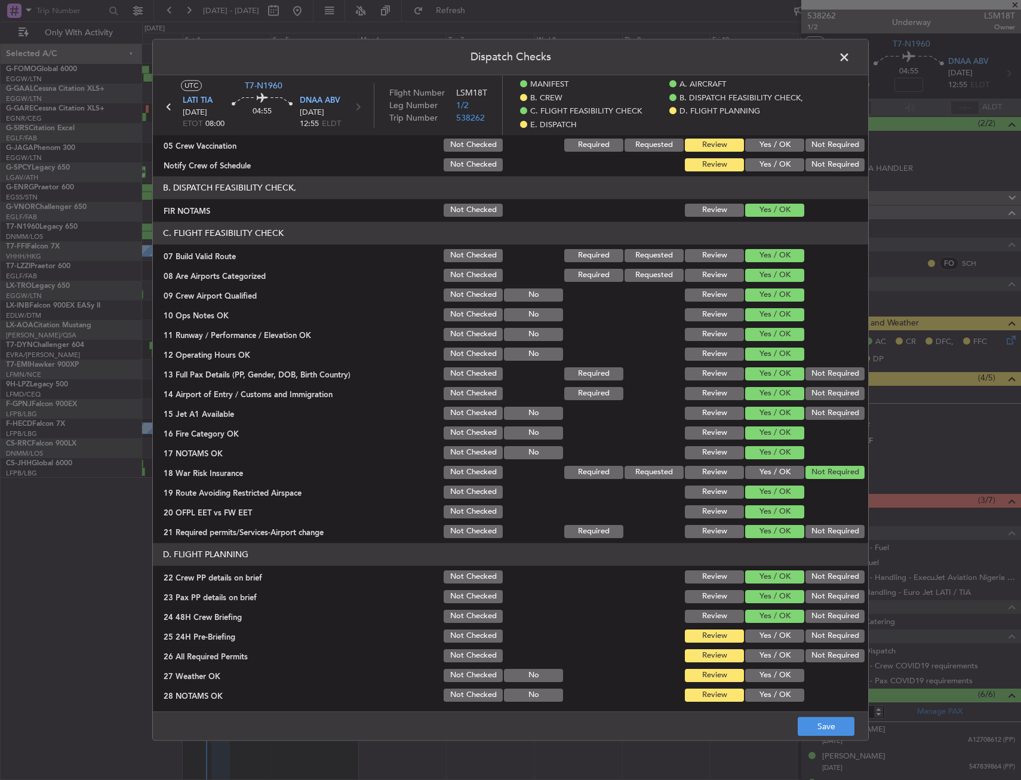
scroll to position [418, 0]
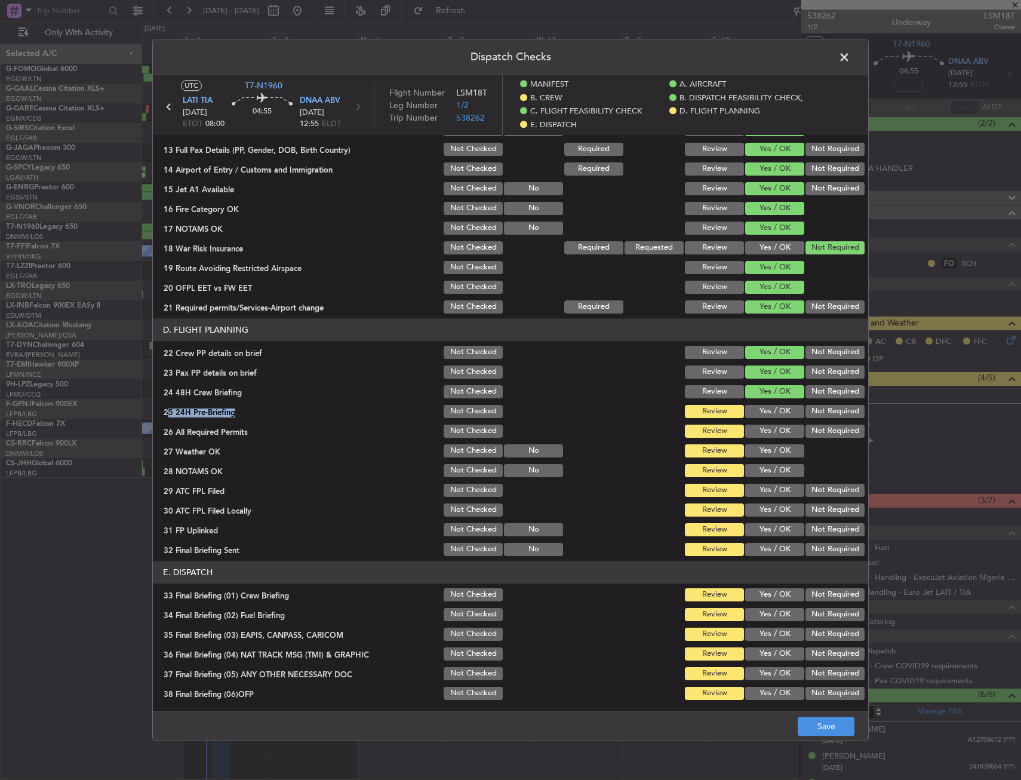
drag, startPoint x: 814, startPoint y: 399, endPoint x: 814, endPoint y: 408, distance: 9.6
click at [814, 408] on section "D. FLIGHT PLANNING 22 Crew PP details on brief Not Checked Review Yes / OK Not …" at bounding box center [510, 437] width 715 height 239
drag, startPoint x: 765, startPoint y: 431, endPoint x: 765, endPoint y: 442, distance: 11.4
click at [765, 431] on button "Yes / OK" at bounding box center [774, 430] width 59 height 13
click at [765, 450] on button "Yes / OK" at bounding box center [774, 450] width 59 height 13
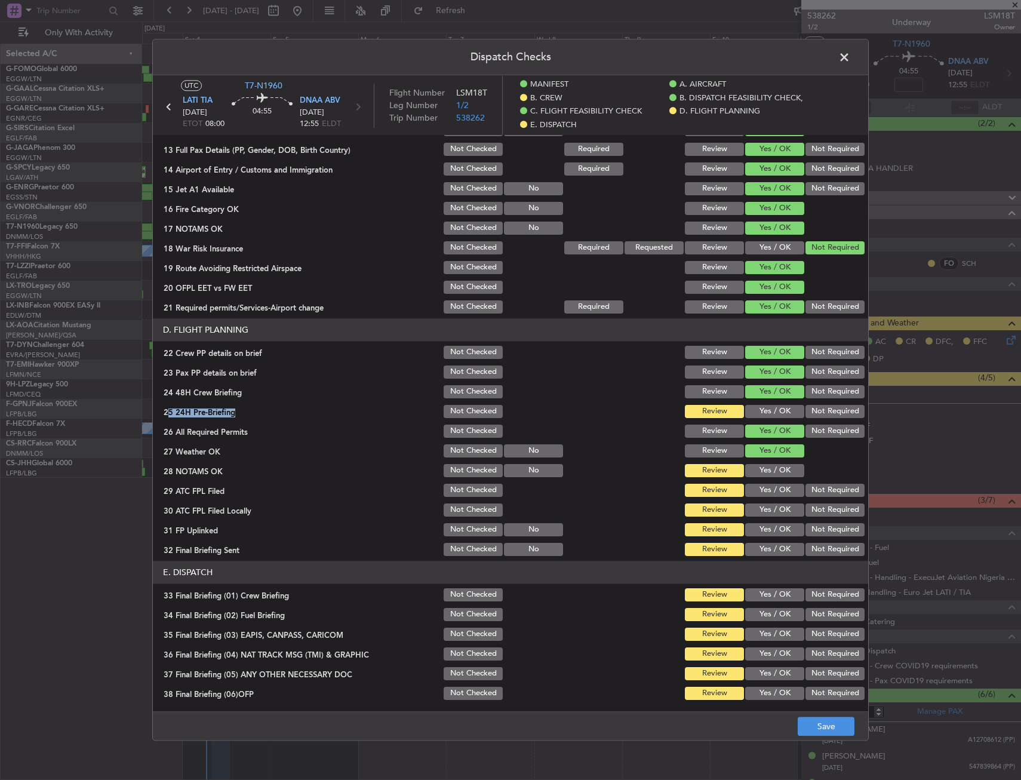
click at [767, 470] on button "Yes / OK" at bounding box center [774, 470] width 59 height 13
click at [818, 414] on button "Not Required" at bounding box center [834, 411] width 59 height 13
drag, startPoint x: 771, startPoint y: 488, endPoint x: 819, endPoint y: 511, distance: 53.4
click at [771, 489] on button "Yes / OK" at bounding box center [774, 490] width 59 height 13
click at [819, 512] on button "Not Required" at bounding box center [834, 509] width 59 height 13
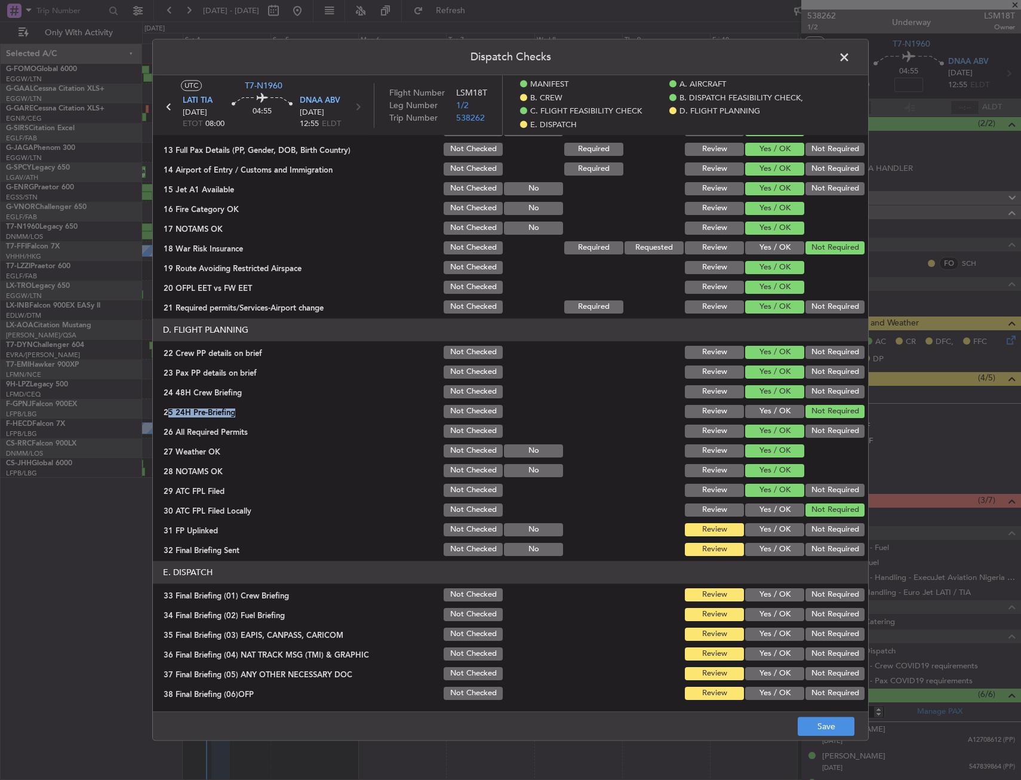
click at [772, 526] on button "Yes / OK" at bounding box center [774, 529] width 59 height 13
click at [808, 548] on button "Not Required" at bounding box center [834, 549] width 59 height 13
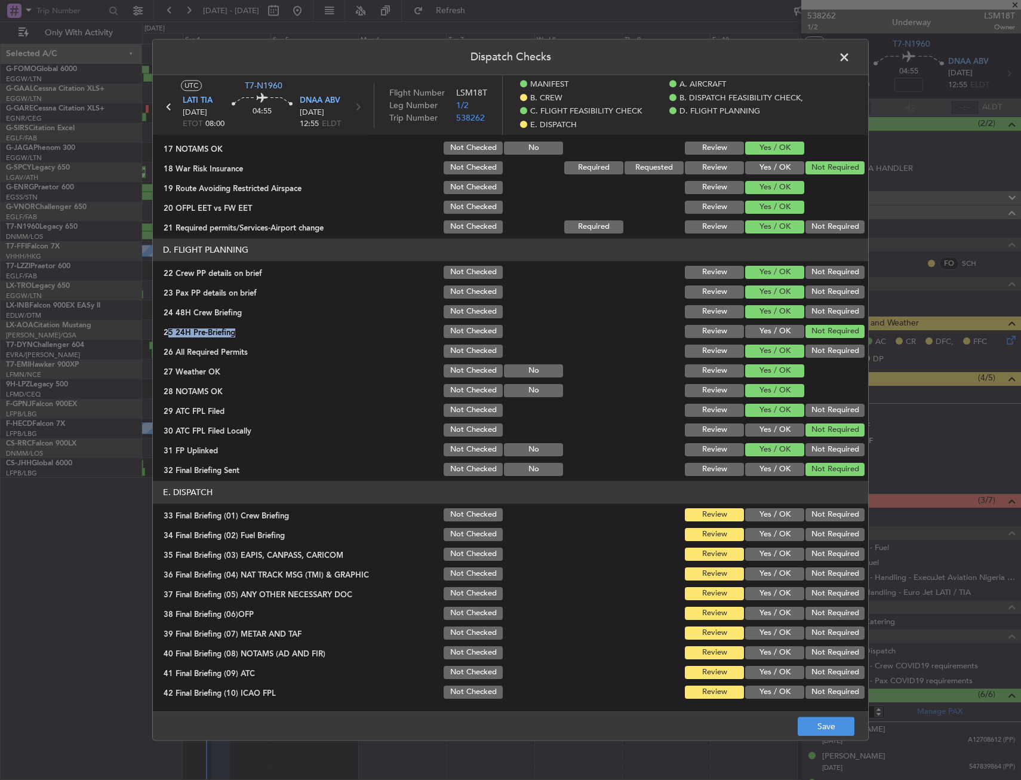
scroll to position [537, 0]
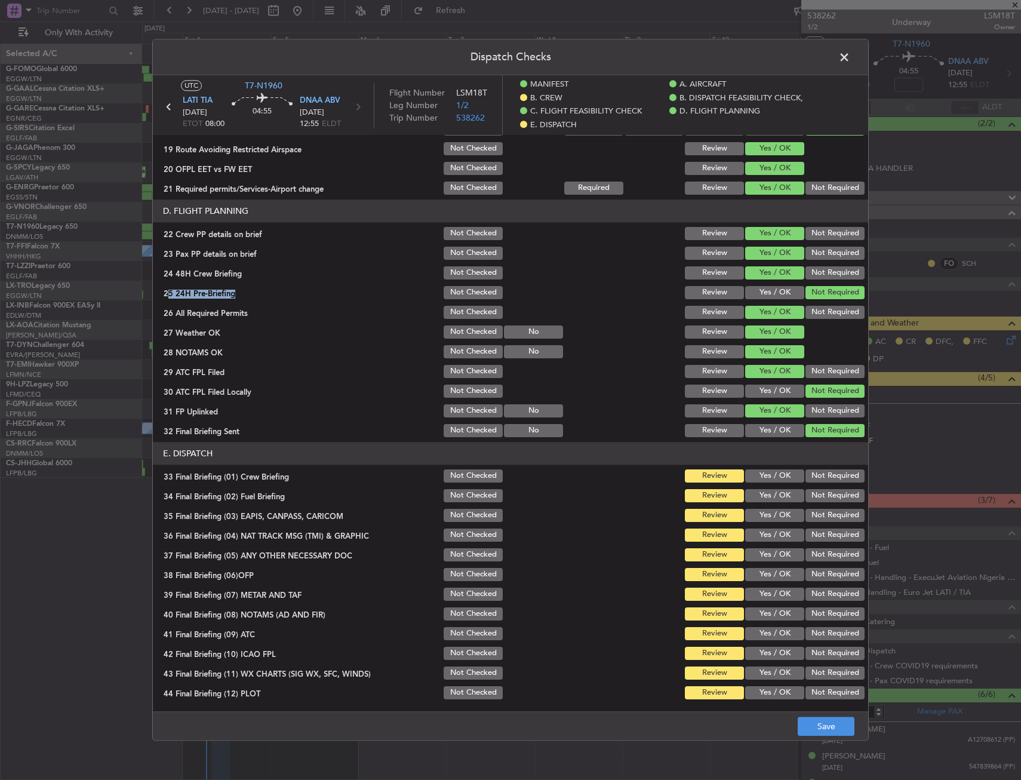
drag, startPoint x: 769, startPoint y: 479, endPoint x: 768, endPoint y: 498, distance: 19.1
click at [768, 479] on button "Yes / OK" at bounding box center [774, 475] width 59 height 13
drag, startPoint x: 768, startPoint y: 498, endPoint x: 836, endPoint y: 525, distance: 72.6
click at [771, 499] on button "Yes / OK" at bounding box center [774, 495] width 59 height 13
click at [836, 525] on section "E. DISPATCH 33 Final Briefing (01) Crew Briefing Not Checked Review Yes / OK No…" at bounding box center [510, 571] width 715 height 259
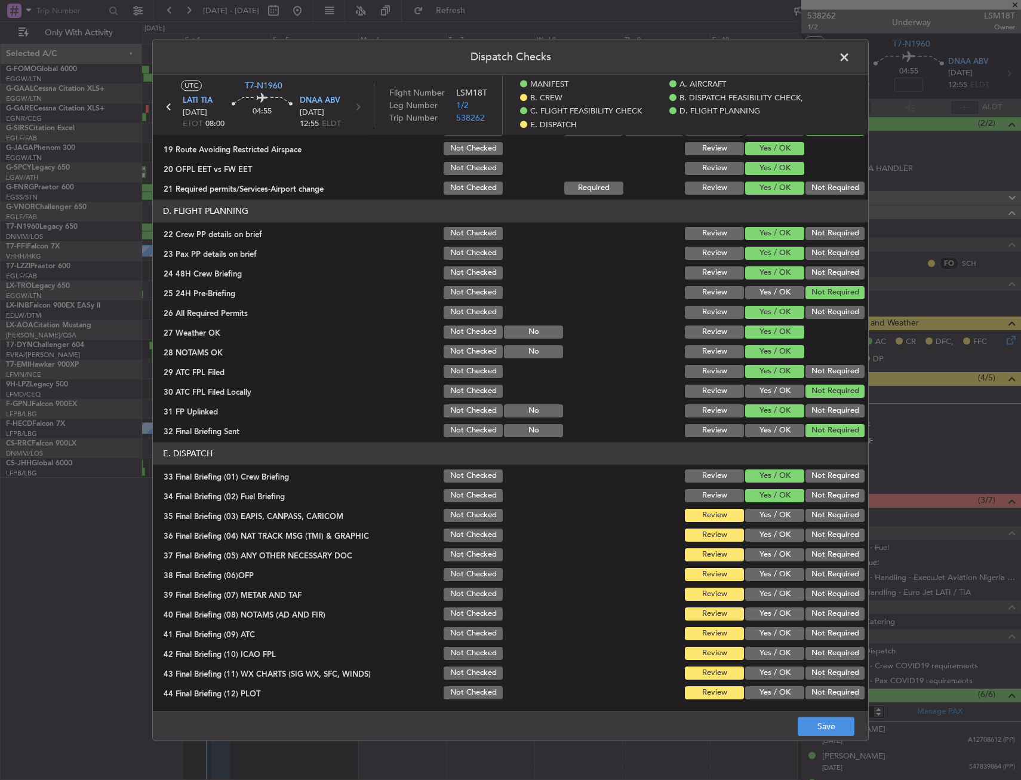
click at [831, 539] on button "Not Required" at bounding box center [834, 534] width 59 height 13
drag, startPoint x: 822, startPoint y: 514, endPoint x: 810, endPoint y: 525, distance: 16.5
click at [820, 516] on button "Not Required" at bounding box center [834, 515] width 59 height 13
click at [767, 552] on button "Yes / OK" at bounding box center [774, 554] width 59 height 13
drag, startPoint x: 768, startPoint y: 584, endPoint x: 767, endPoint y: 594, distance: 10.2
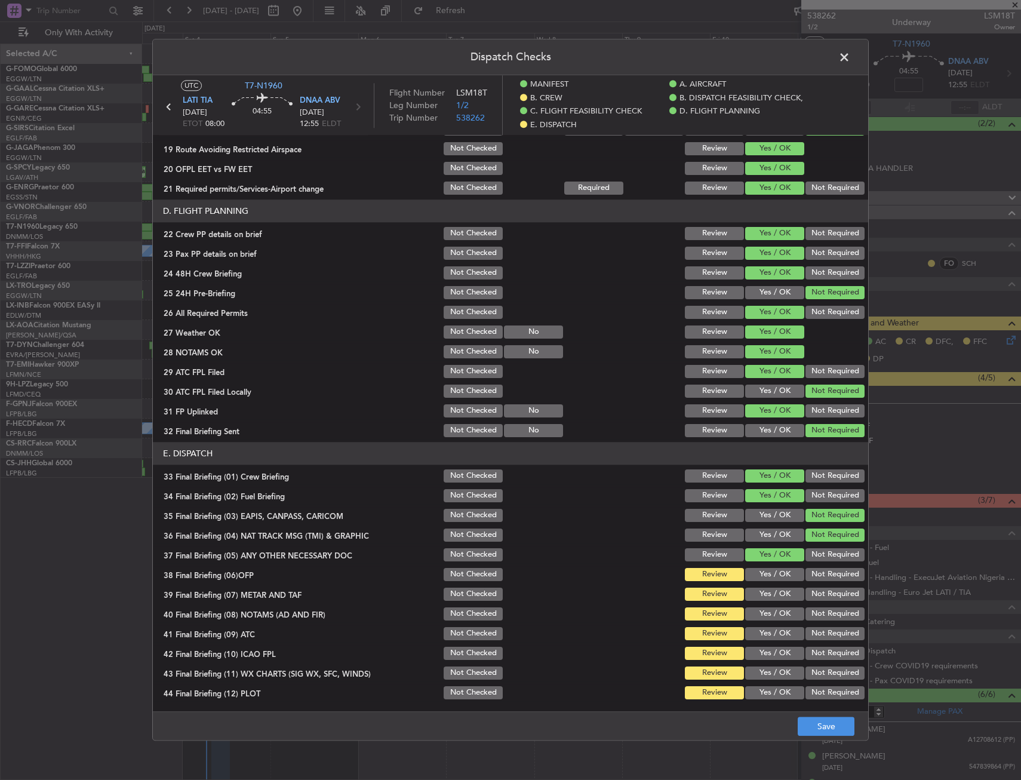
click at [767, 585] on section "E. DISPATCH 33 Final Briefing (01) Crew Briefing Not Checked Review Yes / OK No…" at bounding box center [510, 571] width 715 height 259
drag, startPoint x: 767, startPoint y: 594, endPoint x: 767, endPoint y: 611, distance: 17.3
click at [767, 598] on button "Yes / OK" at bounding box center [774, 593] width 59 height 13
drag, startPoint x: 767, startPoint y: 611, endPoint x: 767, endPoint y: 627, distance: 15.5
click at [767, 616] on button "Yes / OK" at bounding box center [774, 613] width 59 height 13
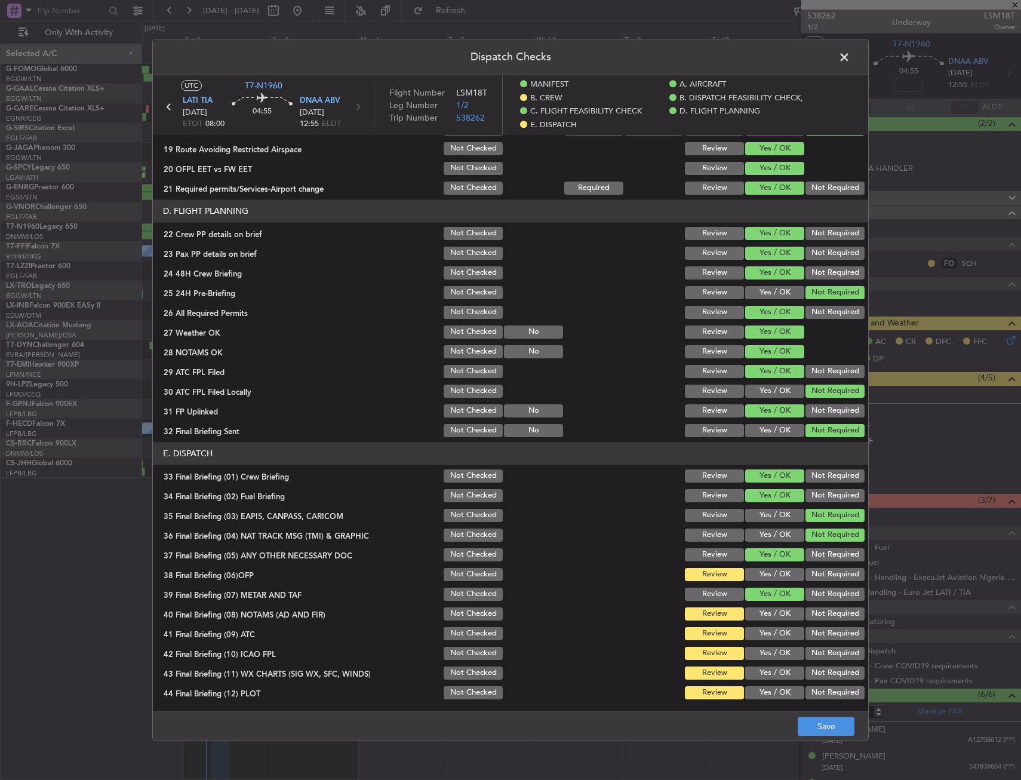
drag, startPoint x: 767, startPoint y: 627, endPoint x: 767, endPoint y: 634, distance: 7.2
click at [767, 632] on button "Yes / OK" at bounding box center [774, 633] width 59 height 13
drag, startPoint x: 767, startPoint y: 636, endPoint x: 767, endPoint y: 649, distance: 12.5
click at [767, 640] on button "Yes / OK" at bounding box center [774, 633] width 59 height 13
drag, startPoint x: 767, startPoint y: 649, endPoint x: 768, endPoint y: 670, distance: 21.5
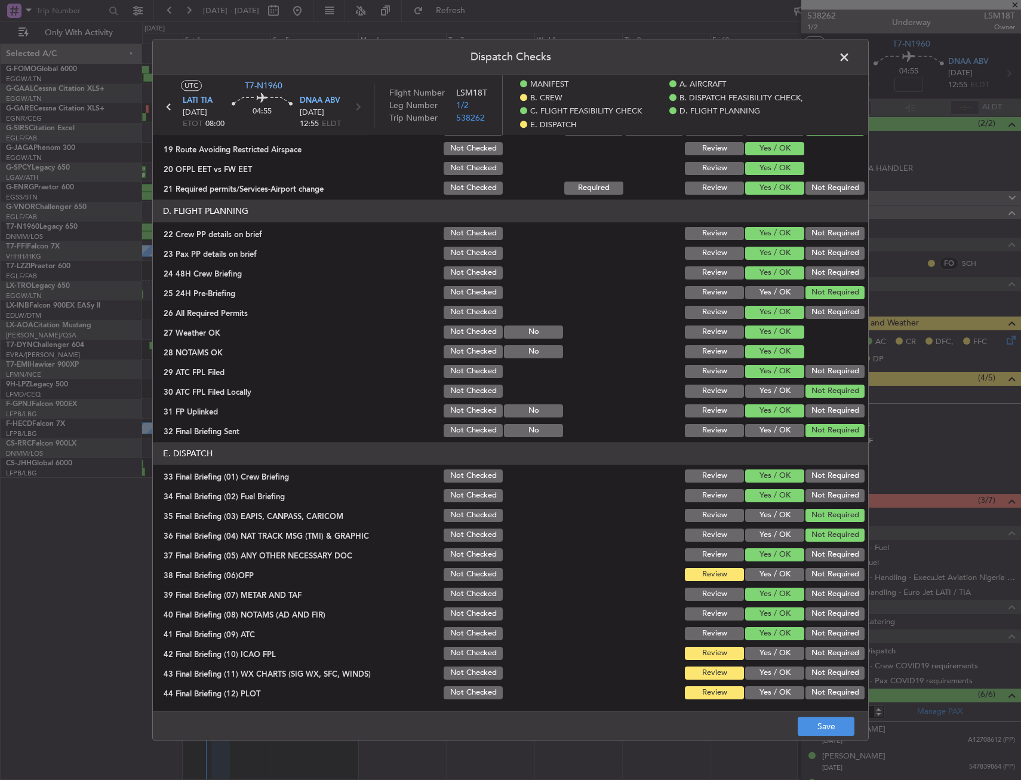
click at [767, 654] on button "Yes / OK" at bounding box center [774, 653] width 59 height 13
drag, startPoint x: 771, startPoint y: 683, endPoint x: 774, endPoint y: 699, distance: 16.3
click at [771, 684] on section "E. DISPATCH 33 Final Briefing (01) Crew Briefing Not Checked Review Yes / OK No…" at bounding box center [510, 571] width 715 height 259
drag, startPoint x: 774, startPoint y: 699, endPoint x: 771, endPoint y: 683, distance: 16.4
click at [774, 702] on article "MANIFEST Crew Details sent to Arr & Dep Handling Not Checked Review Yes / OK No…" at bounding box center [510, 419] width 715 height 569
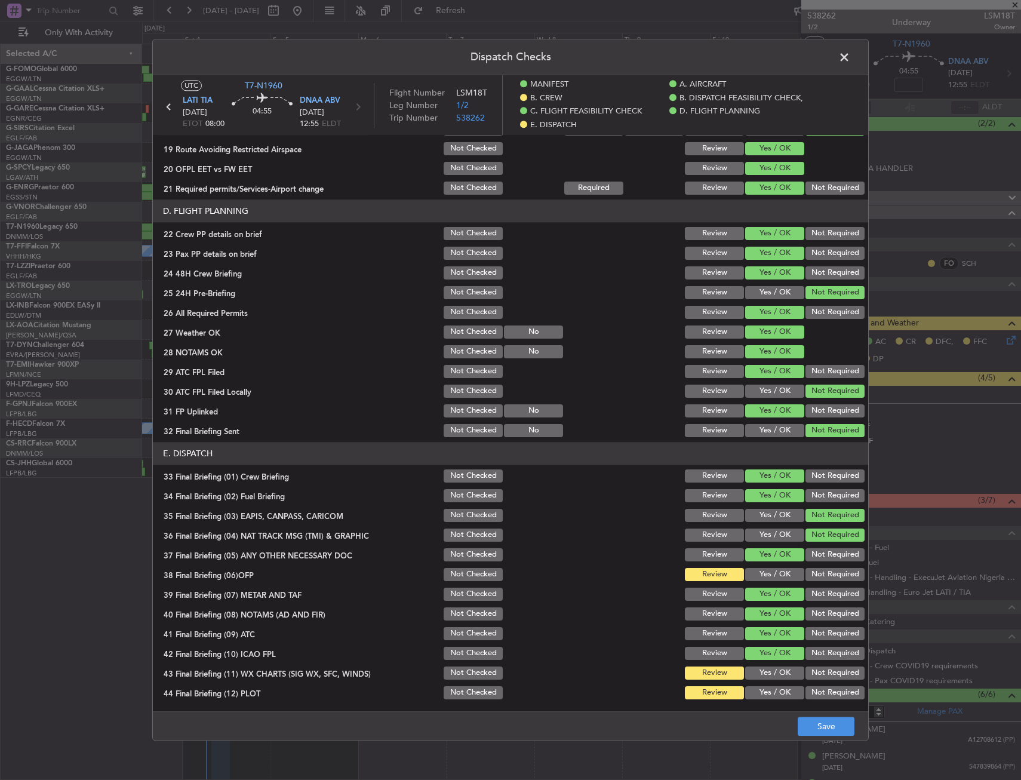
click at [770, 676] on button "Yes / OK" at bounding box center [774, 672] width 59 height 13
click at [769, 682] on section "E. DISPATCH 33 Final Briefing (01) Crew Briefing Not Checked Review Yes / OK No…" at bounding box center [510, 571] width 715 height 259
click at [764, 565] on section "E. DISPATCH 33 Final Briefing (01) Crew Briefing Not Checked Review Yes / OK No…" at bounding box center [510, 571] width 715 height 259
drag, startPoint x: 765, startPoint y: 579, endPoint x: 766, endPoint y: 613, distance: 34.1
click at [765, 578] on button "Yes / OK" at bounding box center [774, 574] width 59 height 13
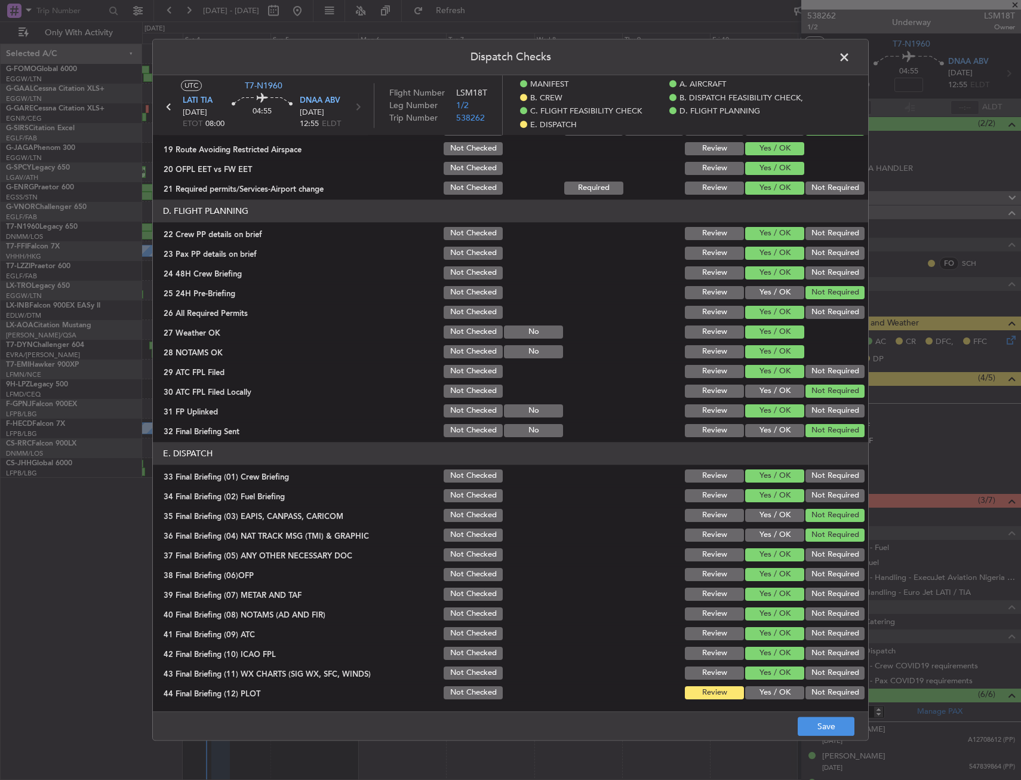
click at [760, 675] on button "Yes / OK" at bounding box center [774, 672] width 59 height 13
click at [760, 687] on button "Yes / OK" at bounding box center [774, 692] width 59 height 13
click at [799, 721] on button "Save" at bounding box center [826, 726] width 57 height 19
click at [850, 59] on span at bounding box center [850, 60] width 0 height 24
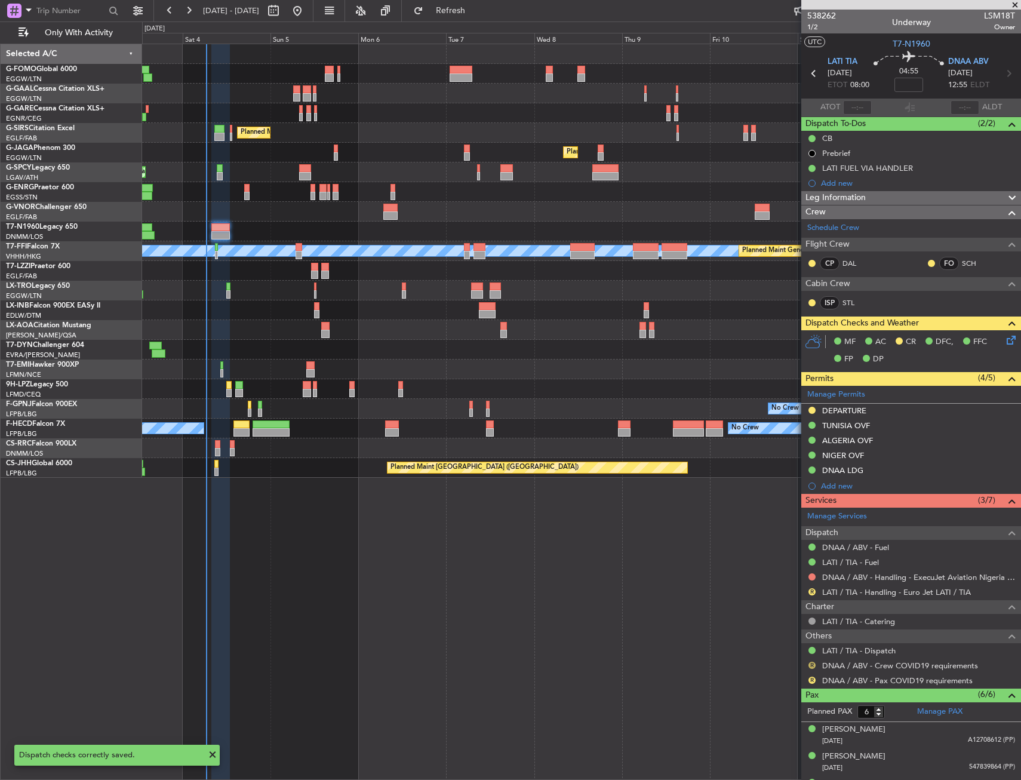
click at [812, 667] on button "R" at bounding box center [811, 665] width 7 height 7
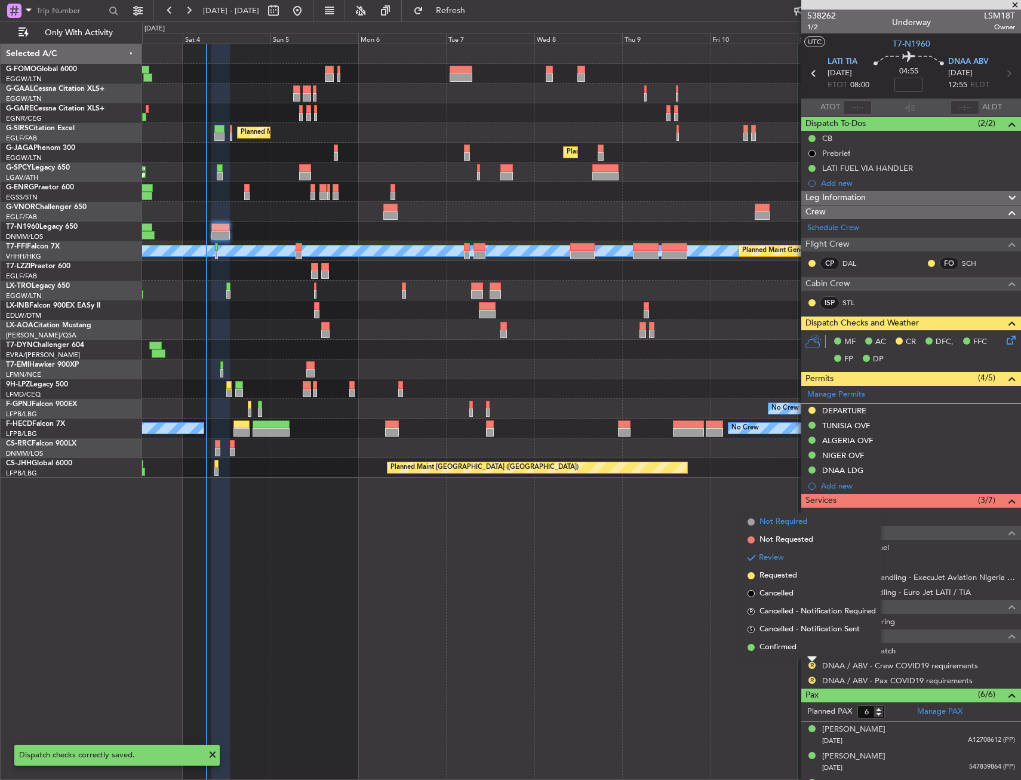
click at [783, 522] on span "Not Required" at bounding box center [783, 522] width 48 height 12
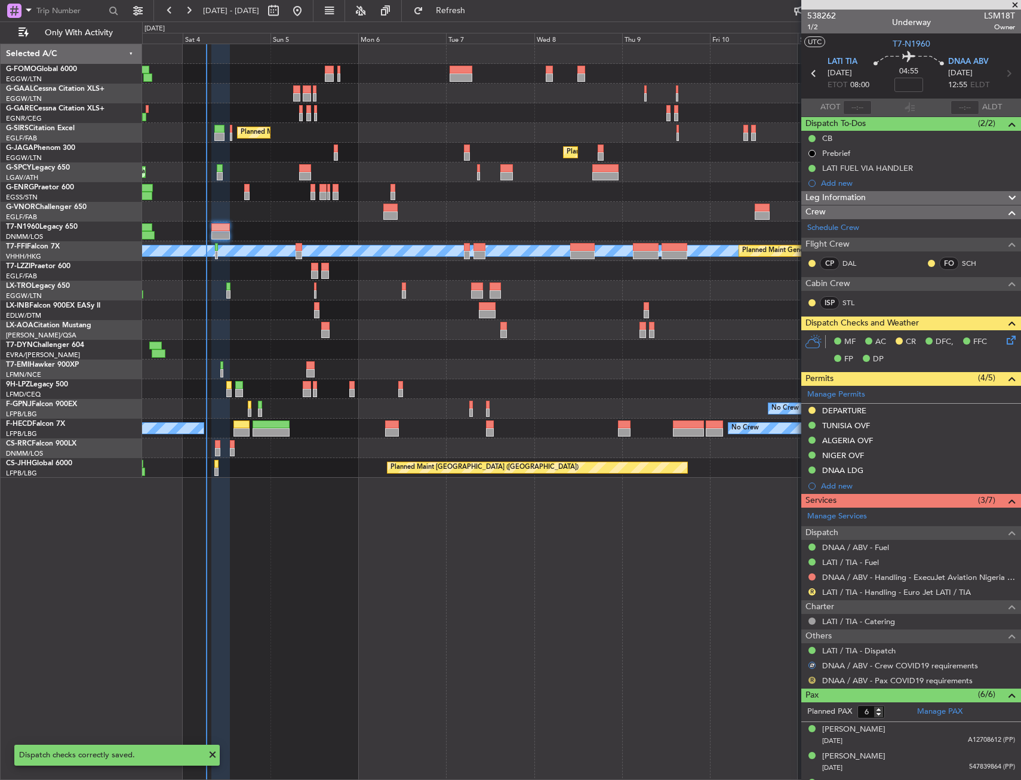
click at [809, 681] on button "R" at bounding box center [811, 679] width 7 height 7
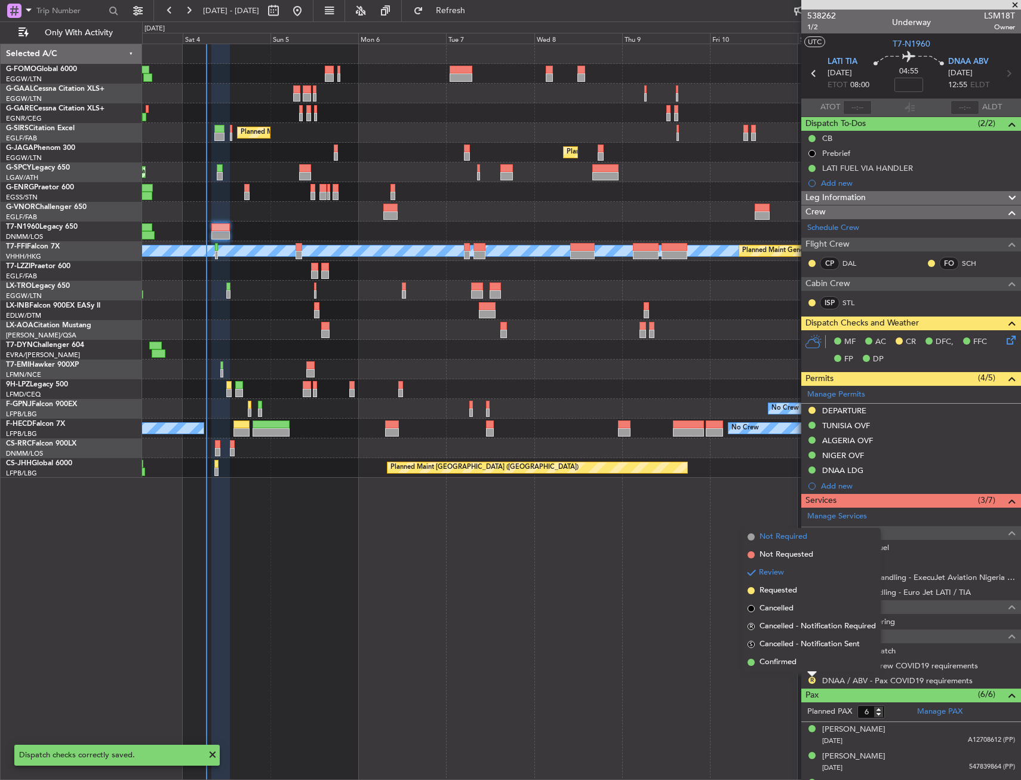
click at [794, 538] on span "Not Required" at bounding box center [783, 537] width 48 height 12
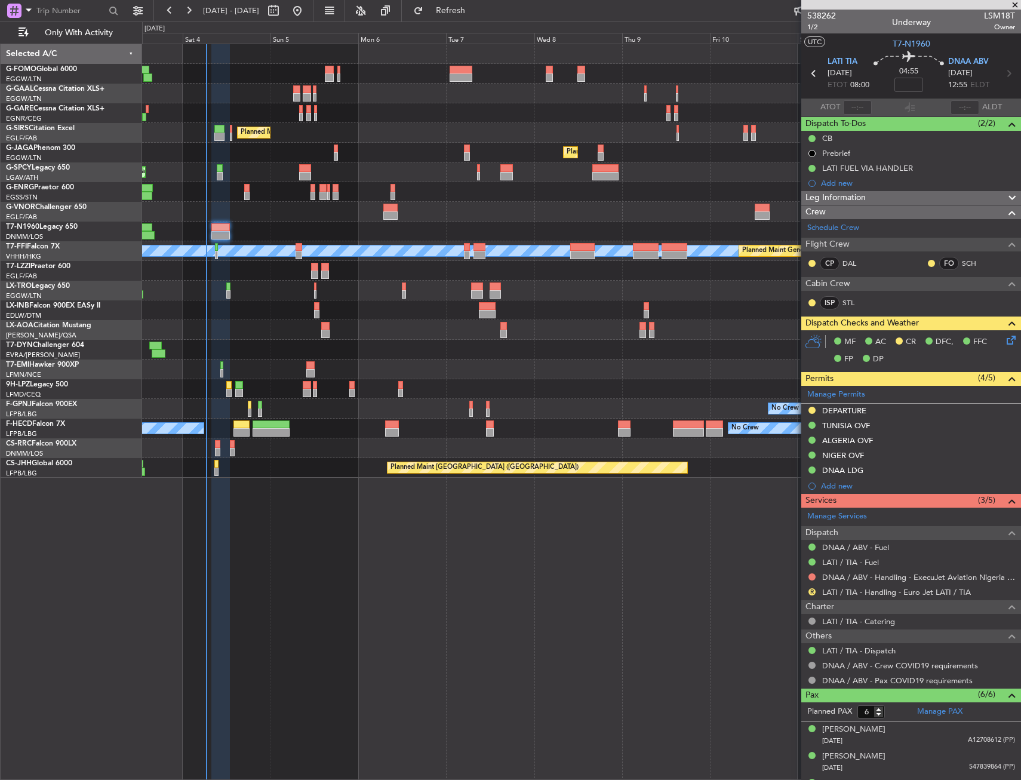
click at [237, 226] on div at bounding box center [581, 231] width 878 height 20
click at [233, 229] on div at bounding box center [581, 231] width 878 height 20
click at [205, 229] on div at bounding box center [581, 231] width 878 height 20
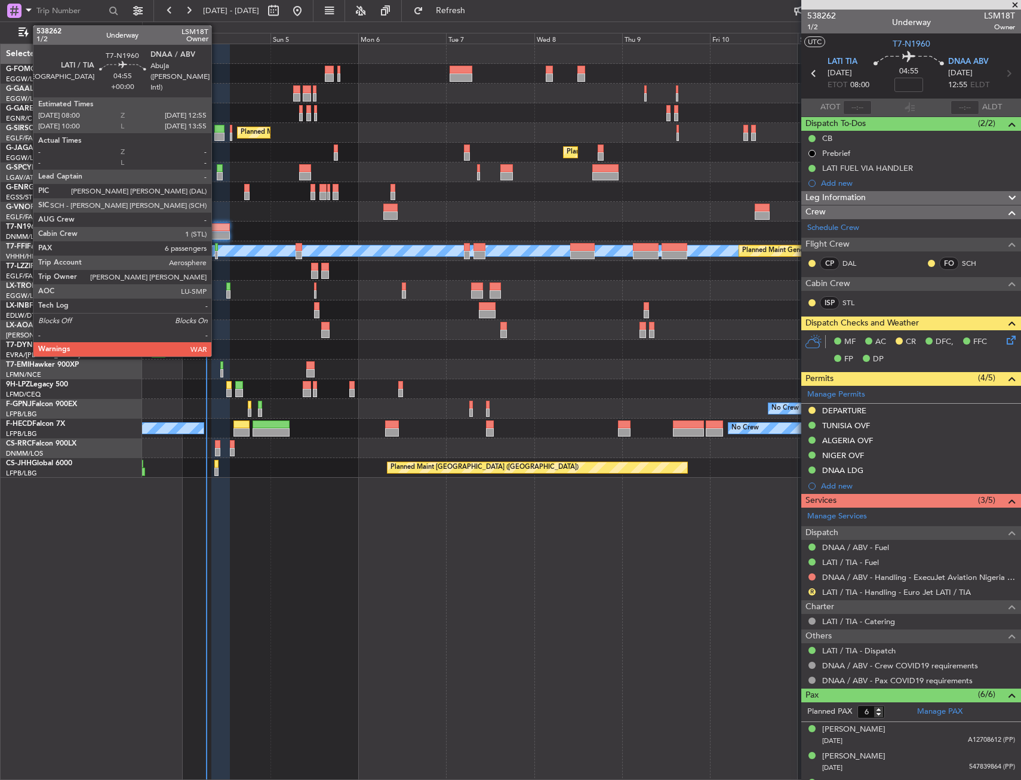
click at [221, 232] on div at bounding box center [220, 235] width 19 height 8
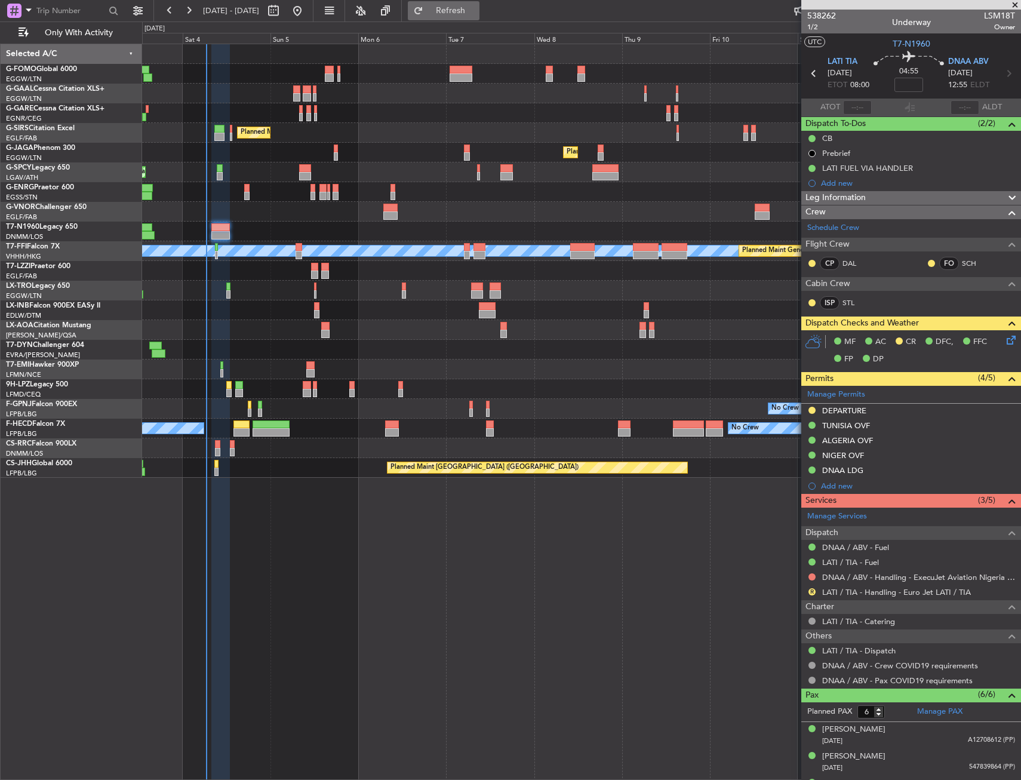
click at [454, 13] on button "Refresh" at bounding box center [444, 10] width 72 height 19
click at [562, 194] on div "Planned Maint London (Stansted) Planned Maint London (Stansted)" at bounding box center [581, 192] width 878 height 20
click at [816, 574] on div at bounding box center [812, 577] width 10 height 10
click at [810, 577] on button at bounding box center [811, 576] width 7 height 7
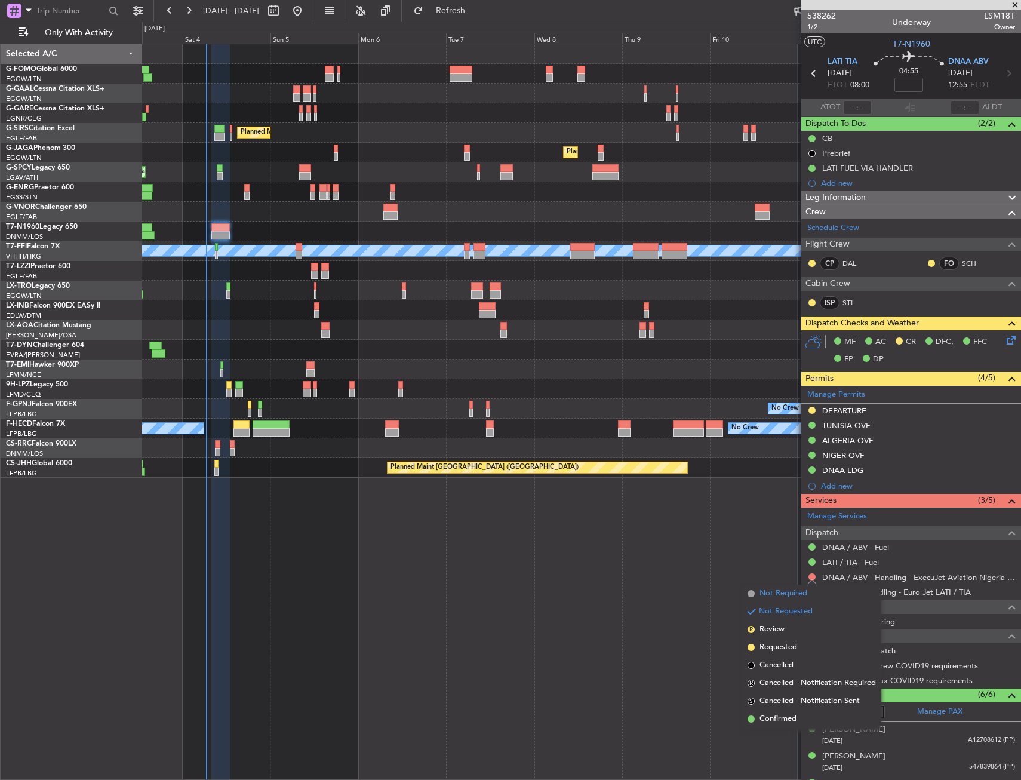
click at [762, 598] on span "Not Required" at bounding box center [783, 593] width 48 height 12
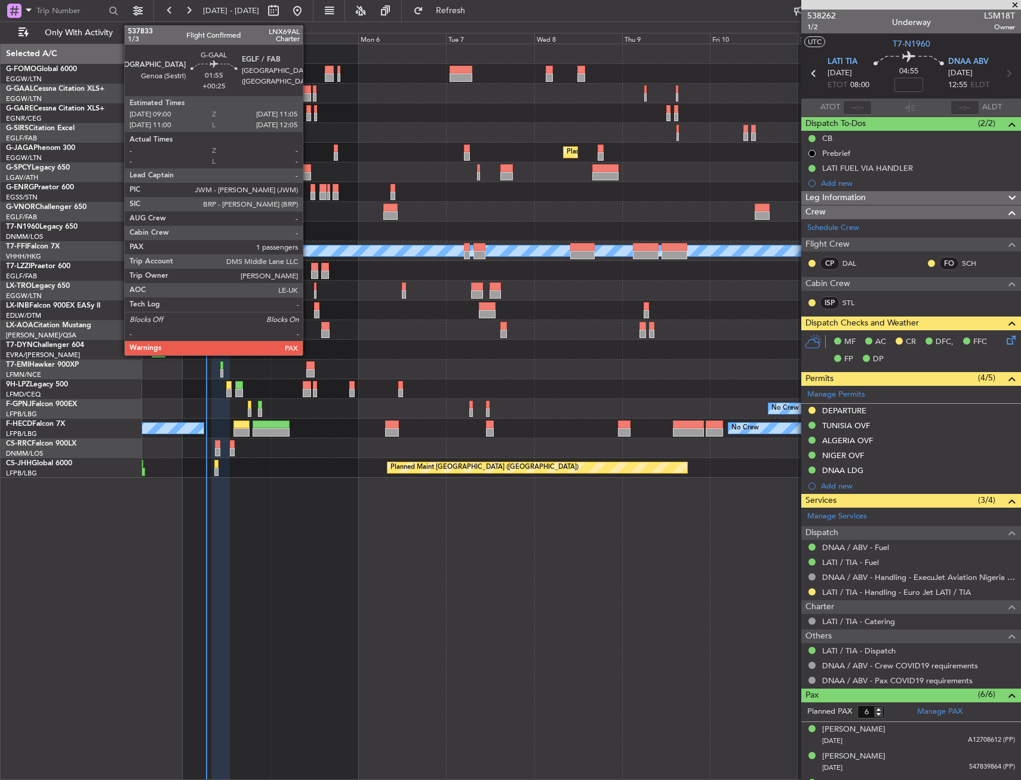
click at [308, 95] on div at bounding box center [307, 97] width 8 height 8
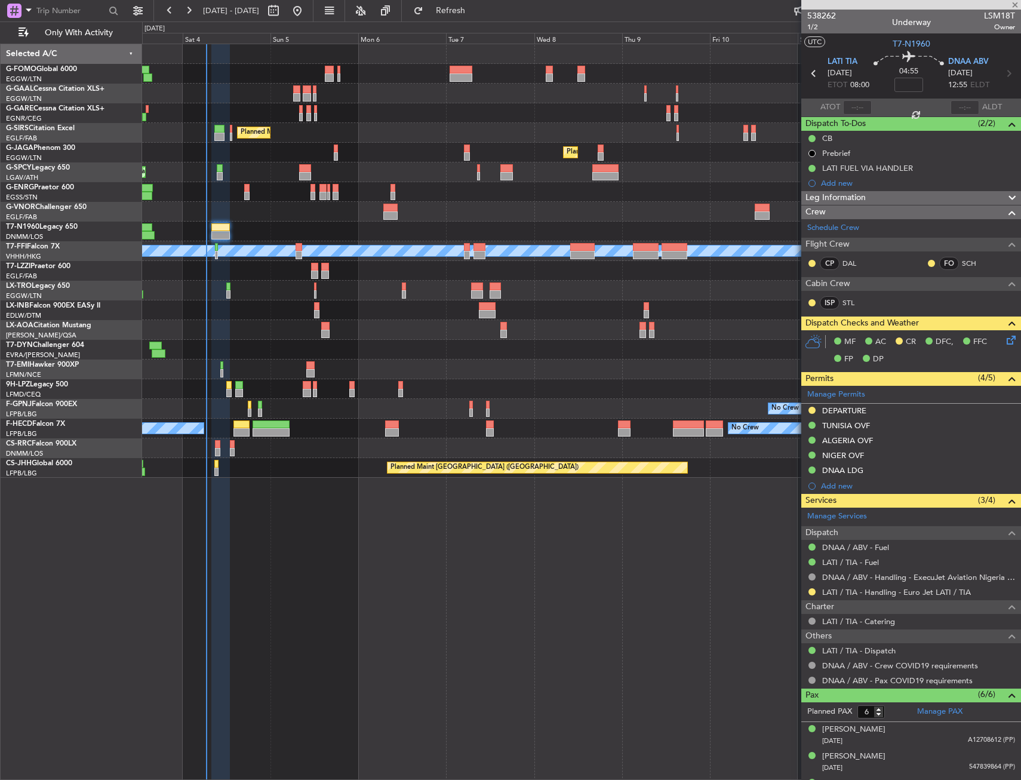
type input "+00:25"
type input "1"
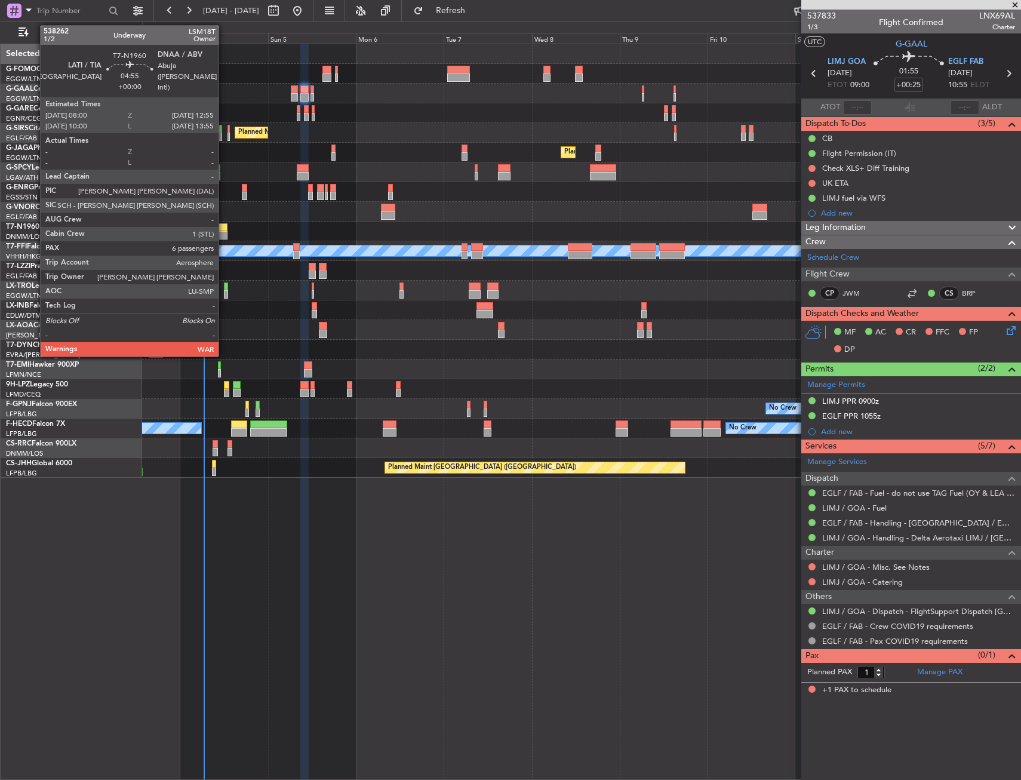
click at [221, 226] on div at bounding box center [218, 227] width 19 height 8
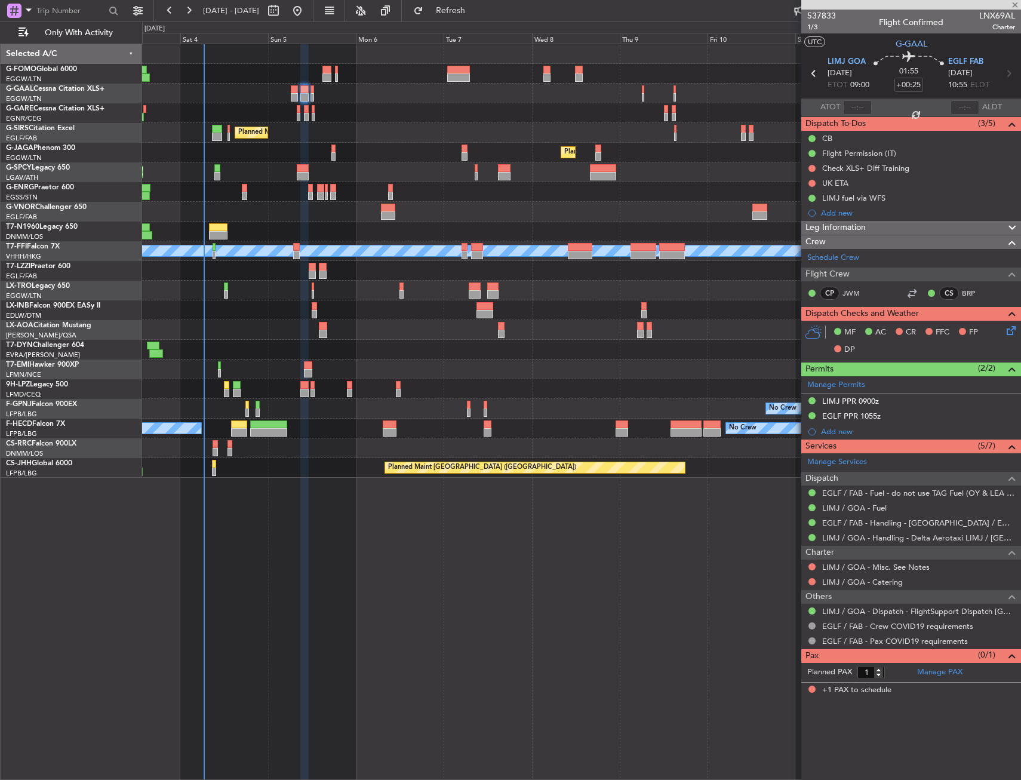
type input "6"
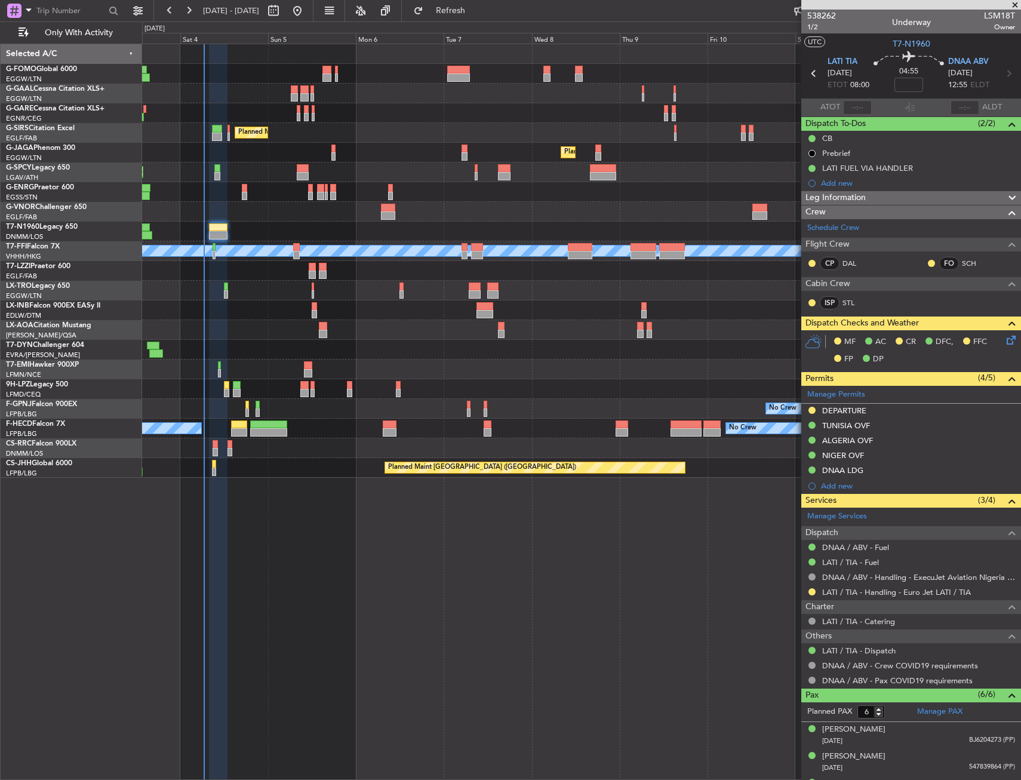
click at [214, 175] on div "Unplanned Maint Bremen Planned Maint Bremen" at bounding box center [581, 172] width 878 height 20
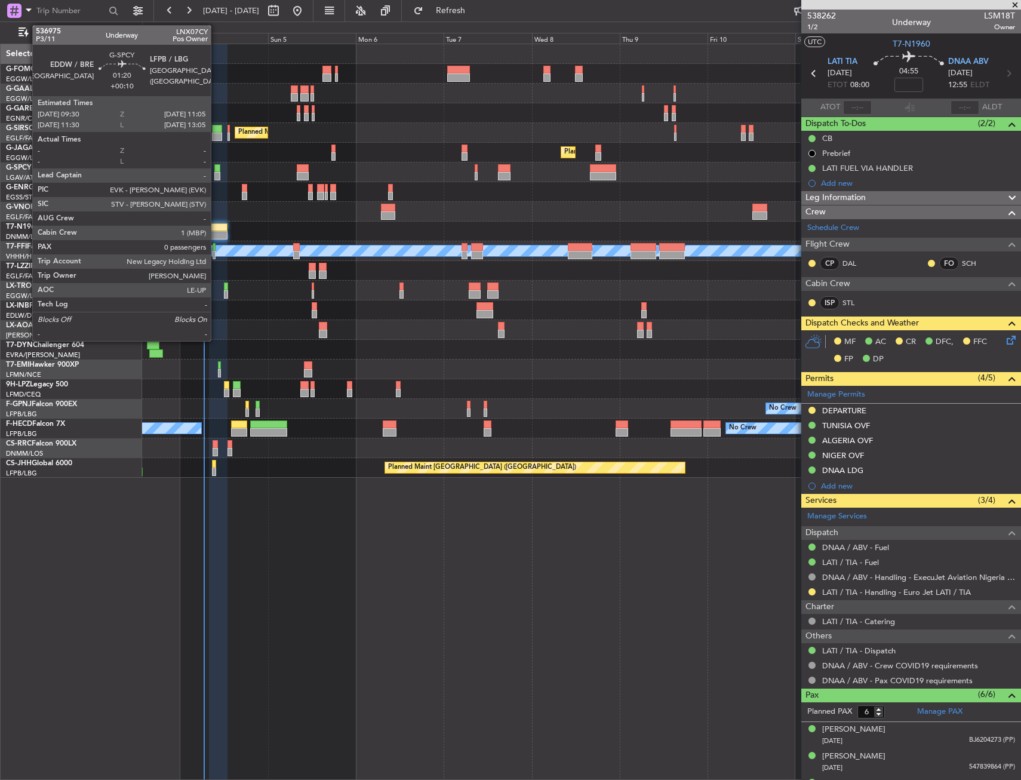
click at [216, 173] on div at bounding box center [217, 176] width 6 height 8
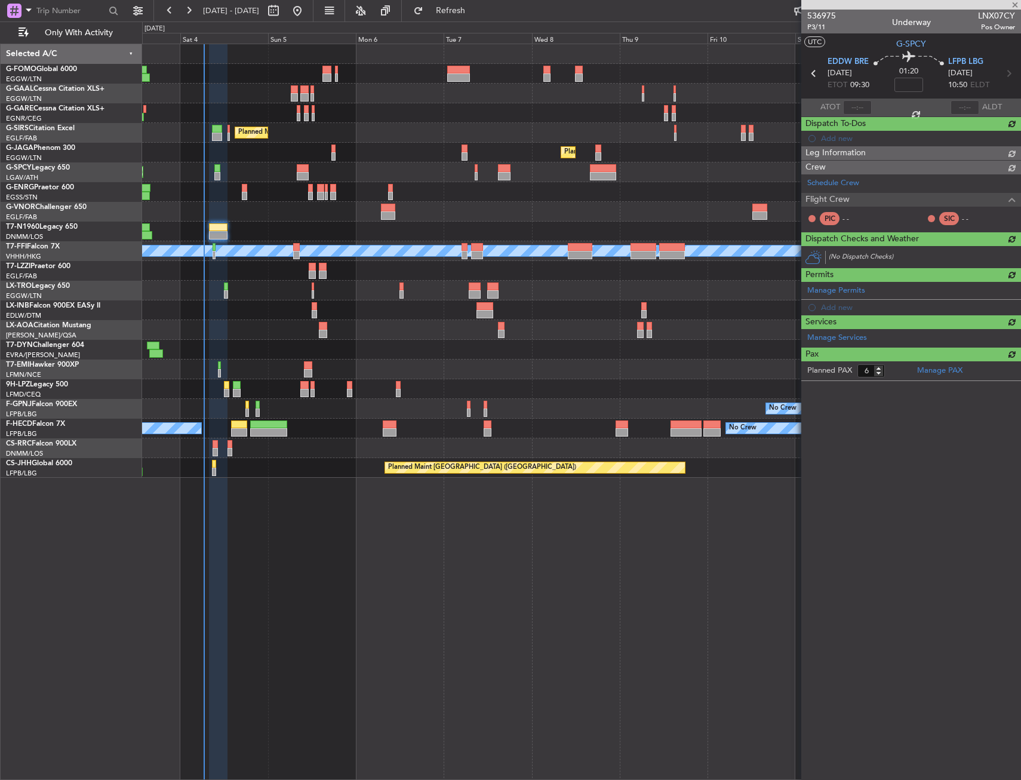
type input "+00:10"
type input "0"
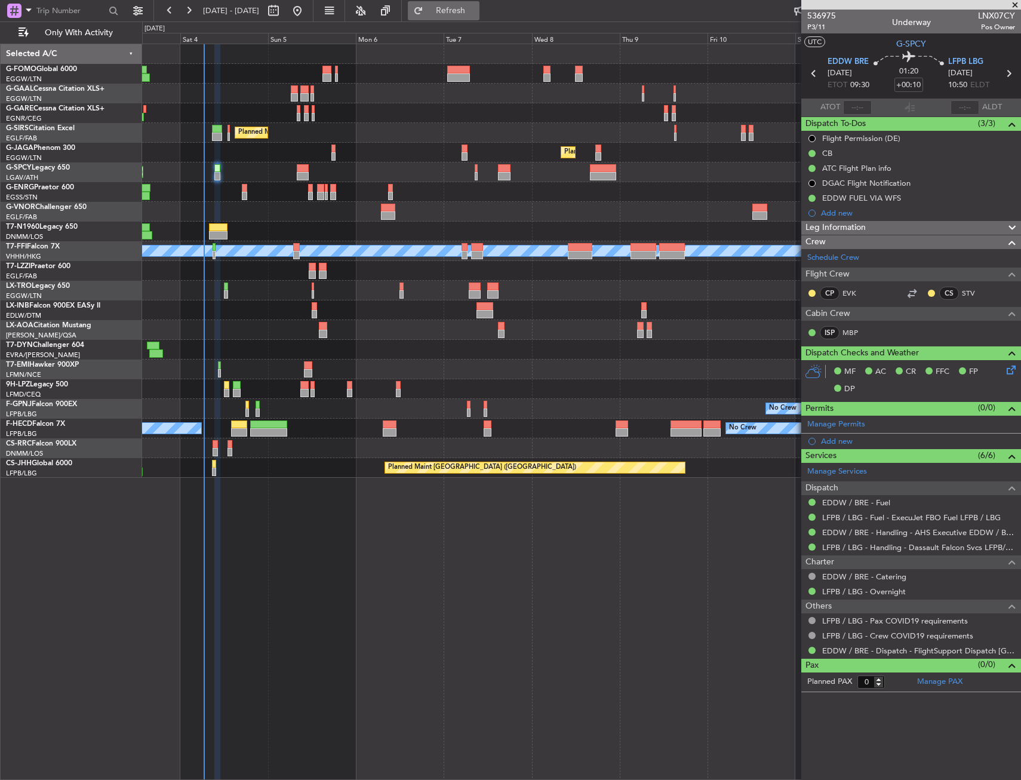
click at [479, 19] on button "Refresh" at bounding box center [444, 10] width 72 height 19
click at [235, 223] on div at bounding box center [581, 231] width 878 height 20
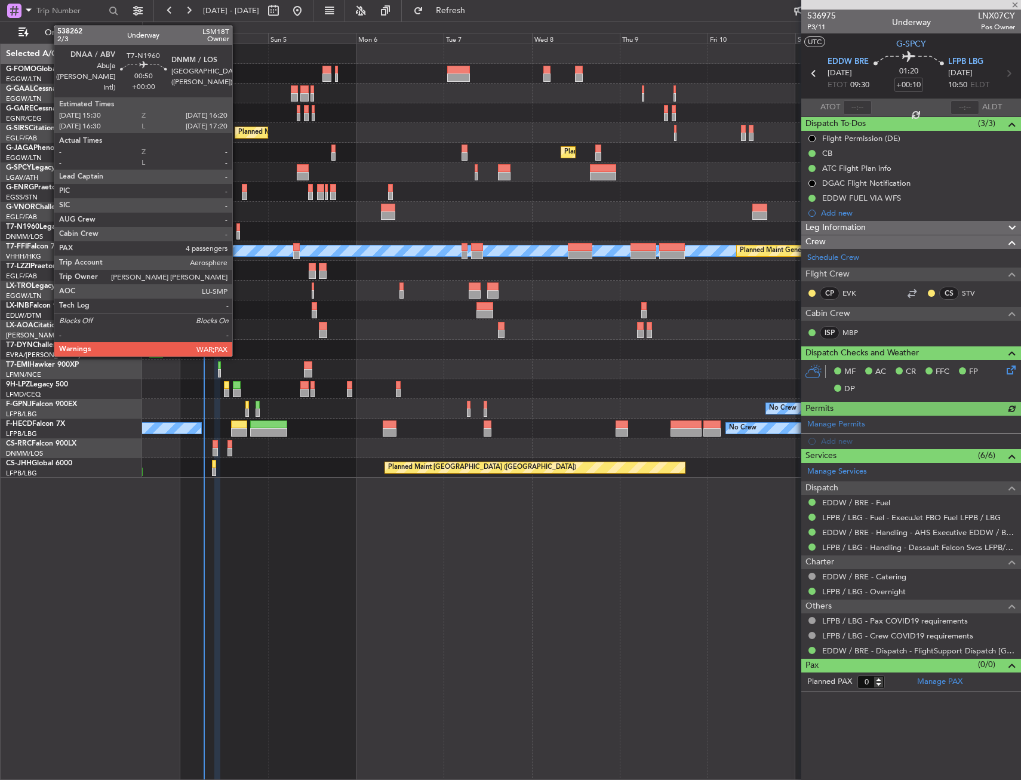
click at [238, 225] on div at bounding box center [238, 227] width 4 height 8
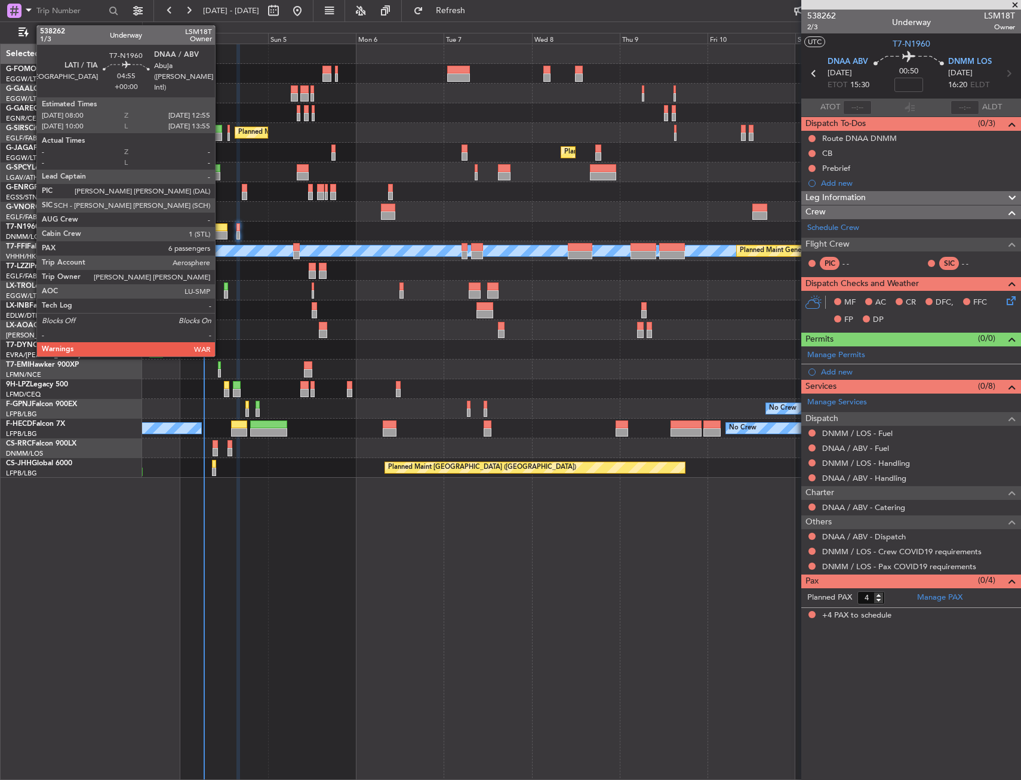
click at [220, 229] on div at bounding box center [218, 227] width 19 height 8
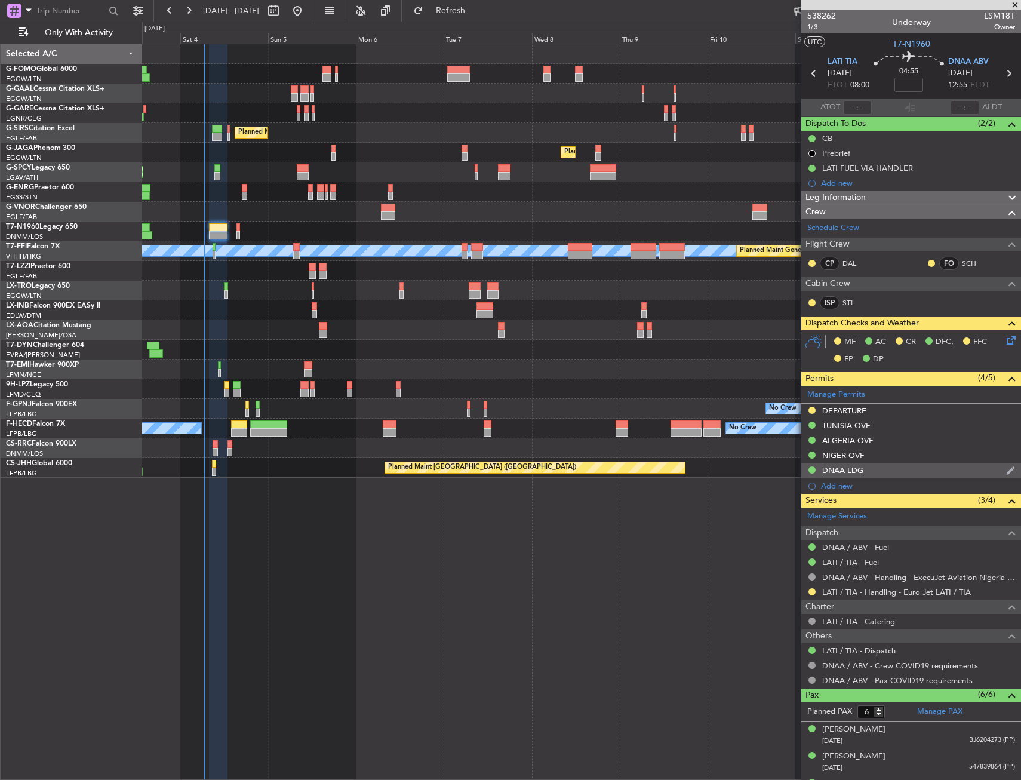
click at [842, 464] on div "DNAA LDG" at bounding box center [911, 470] width 220 height 15
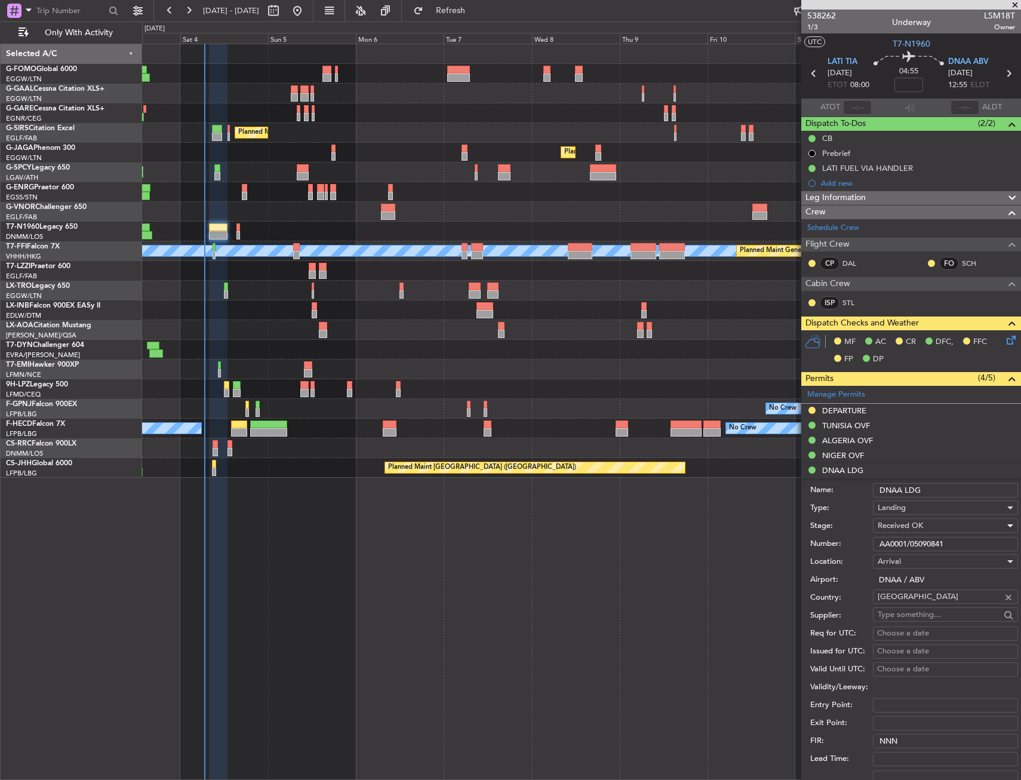
click at [897, 533] on div "Received OK" at bounding box center [941, 525] width 127 height 18
click at [902, 559] on span "Not Requested" at bounding box center [940, 568] width 125 height 18
click at [903, 525] on span "Not Requested" at bounding box center [905, 525] width 54 height 11
click at [910, 616] on span "Received OK" at bounding box center [940, 622] width 125 height 18
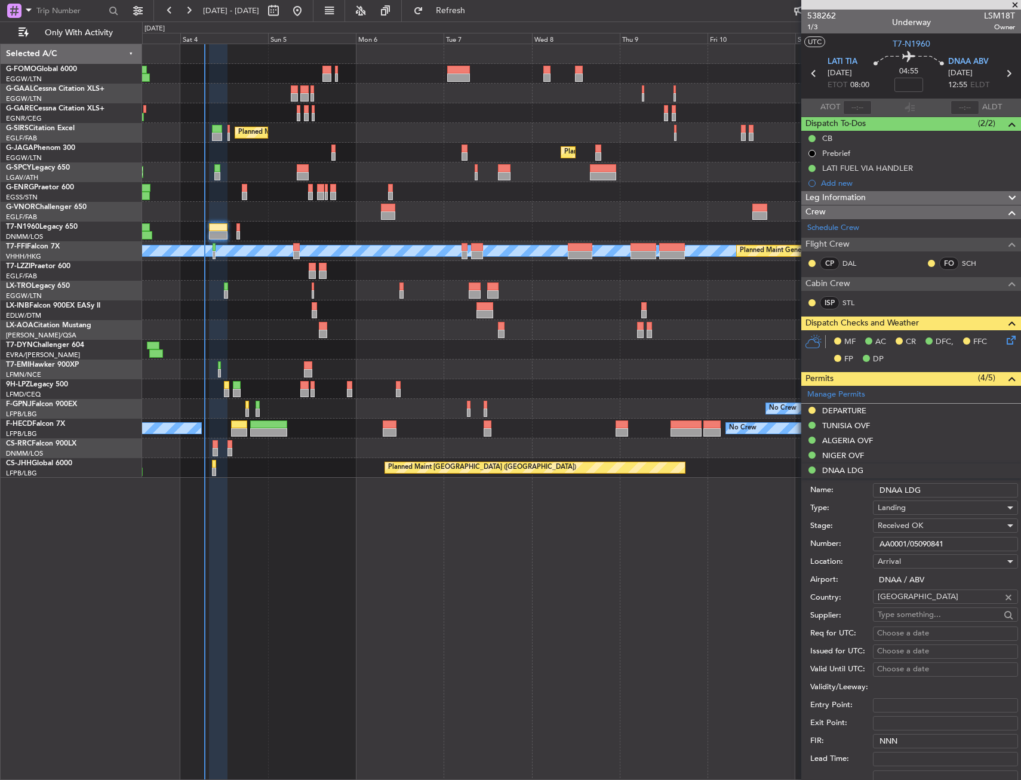
click at [922, 538] on input "AA0001/05090841" at bounding box center [945, 544] width 145 height 14
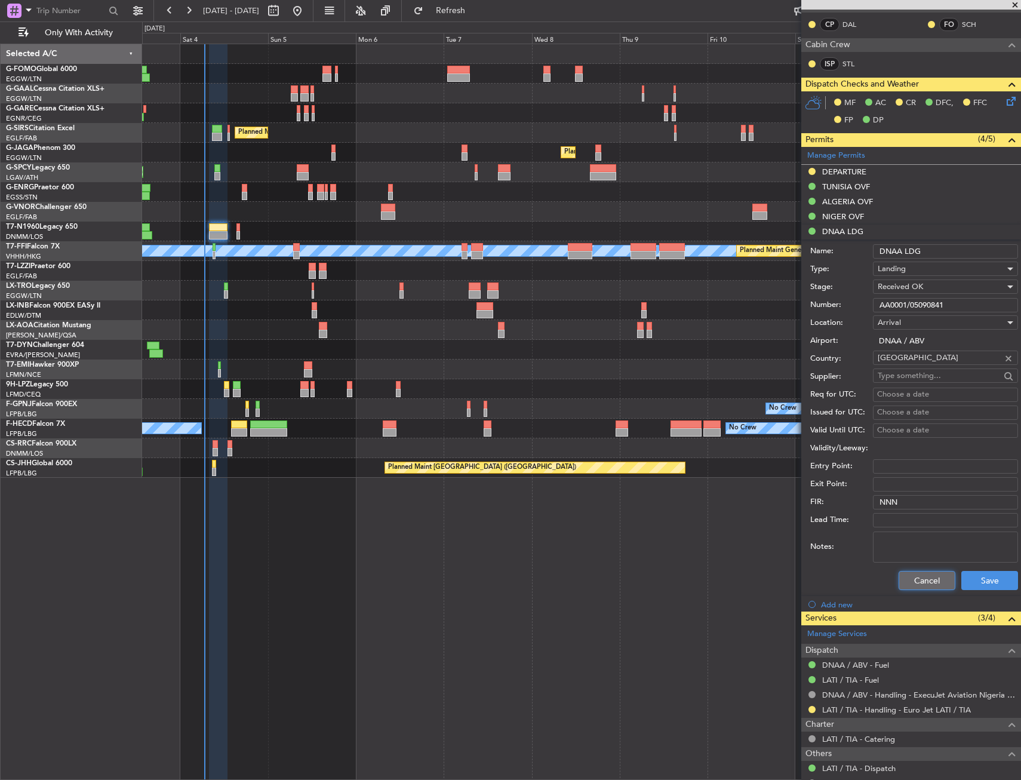
click at [926, 580] on button "Cancel" at bounding box center [927, 580] width 57 height 19
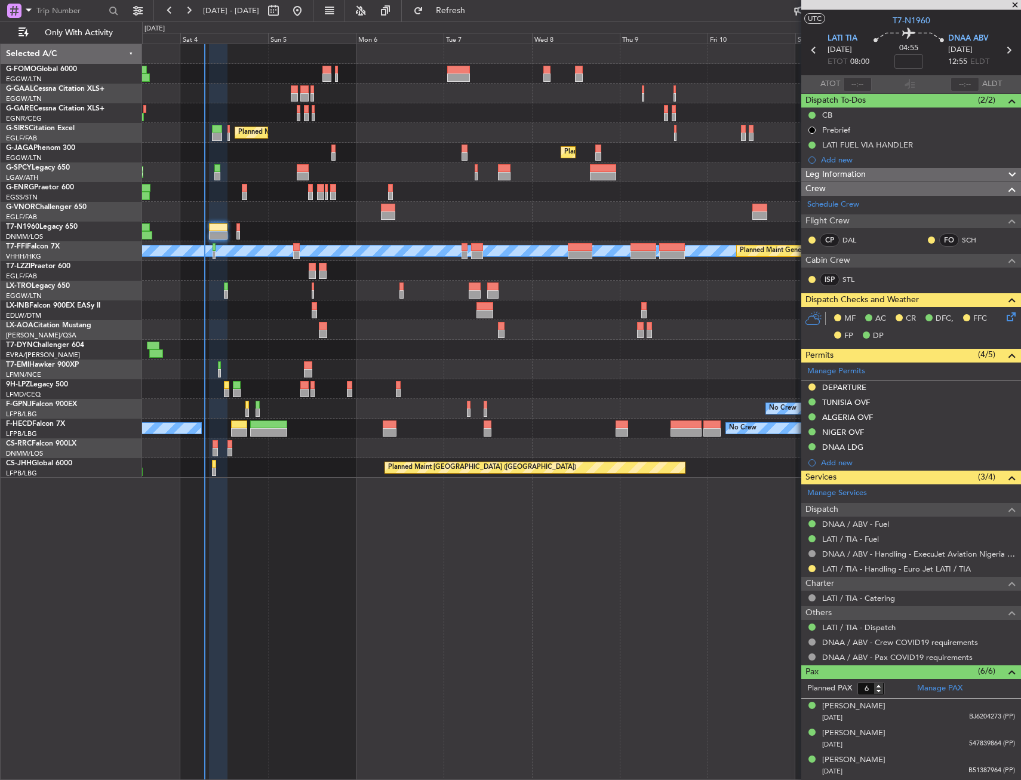
scroll to position [0, 0]
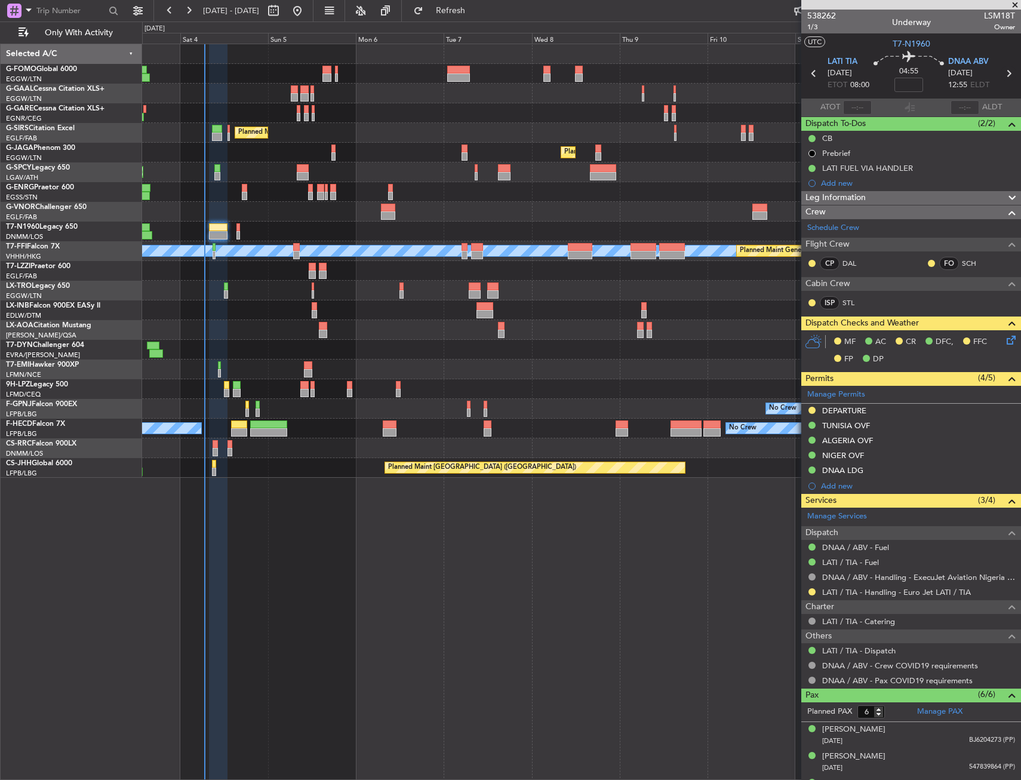
click at [1001, 79] on icon at bounding box center [1009, 74] width 16 height 16
type input "4"
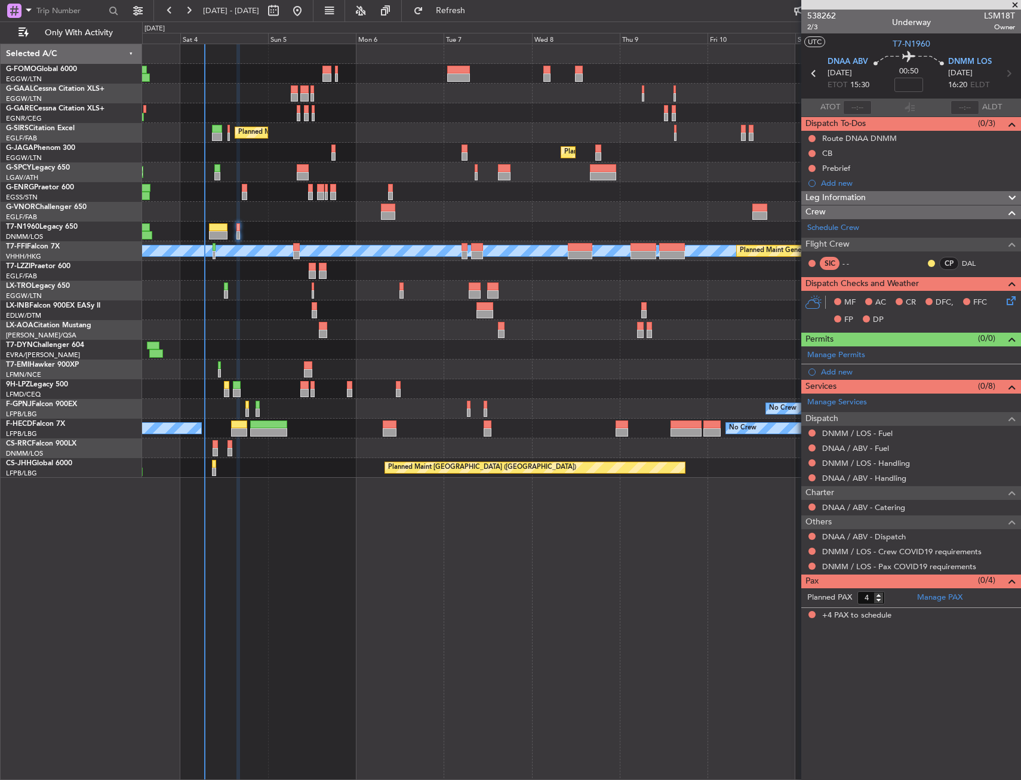
click at [239, 291] on div "Planned Maint Riga (Riga Intl) A/C Unavailable" at bounding box center [581, 291] width 878 height 20
click at [885, 371] on div "Add new" at bounding box center [912, 372] width 183 height 10
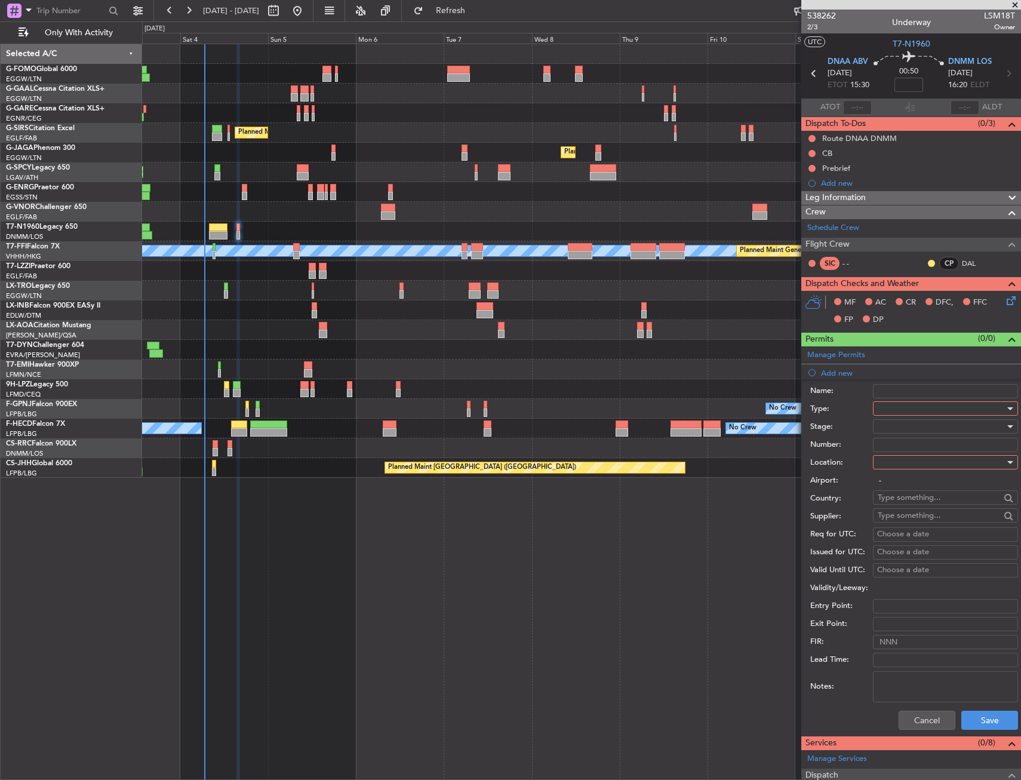
click at [938, 423] on div at bounding box center [941, 426] width 127 height 18
click at [924, 404] on div at bounding box center [510, 390] width 1021 height 780
click at [924, 404] on div at bounding box center [941, 408] width 127 height 18
drag, startPoint x: 898, startPoint y: 482, endPoint x: 907, endPoint y: 455, distance: 28.3
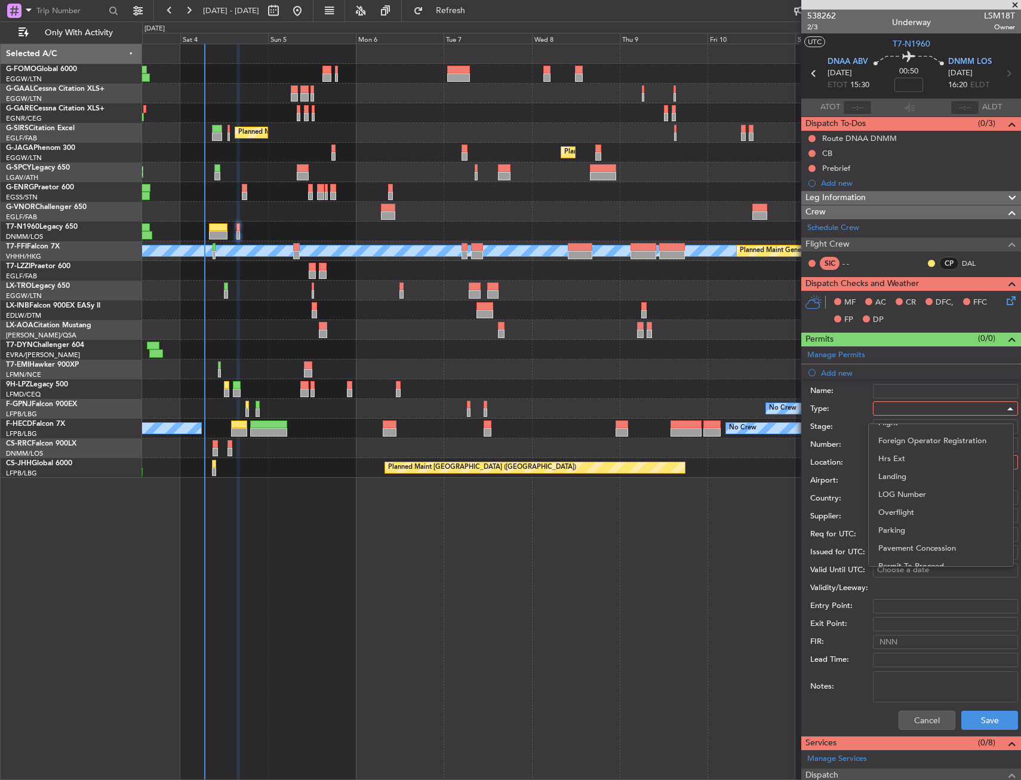
click at [898, 480] on span "Landing" at bounding box center [940, 476] width 125 height 18
click at [908, 454] on div at bounding box center [941, 462] width 127 height 18
drag, startPoint x: 911, startPoint y: 520, endPoint x: 915, endPoint y: 498, distance: 22.4
click at [912, 520] on span "Arrival" at bounding box center [940, 522] width 125 height 18
type input "DNMM / LOS"
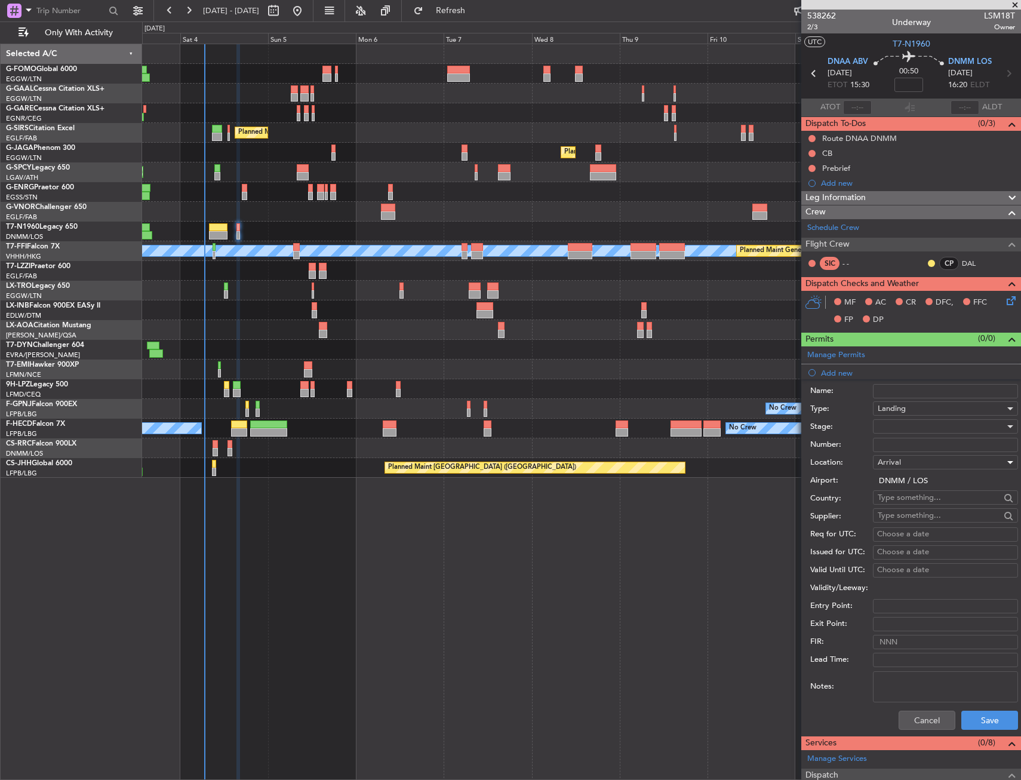
click at [909, 430] on div at bounding box center [941, 426] width 127 height 18
click at [909, 533] on span "Cancelled" at bounding box center [940, 540] width 125 height 18
click at [909, 420] on div "Cancelled" at bounding box center [941, 426] width 127 height 18
drag, startPoint x: 899, startPoint y: 520, endPoint x: 901, endPoint y: 501, distance: 19.3
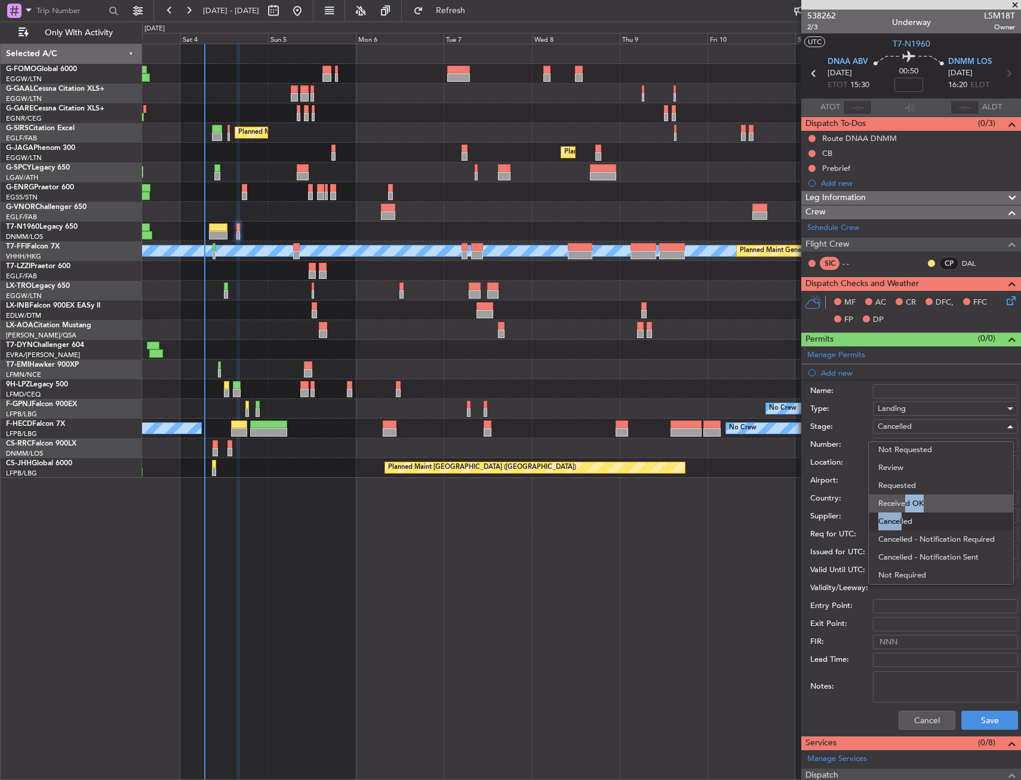
click at [901, 501] on div "Denied Not Requested Review Requested Received OK Cancelled Cancelled - Notific…" at bounding box center [941, 512] width 146 height 143
click at [901, 501] on span "Received OK" at bounding box center [940, 503] width 125 height 18
click at [908, 452] on div "Number:" at bounding box center [914, 445] width 208 height 18
click at [914, 444] on input "Number:" at bounding box center [945, 445] width 145 height 14
paste input "AA0001/05090841"
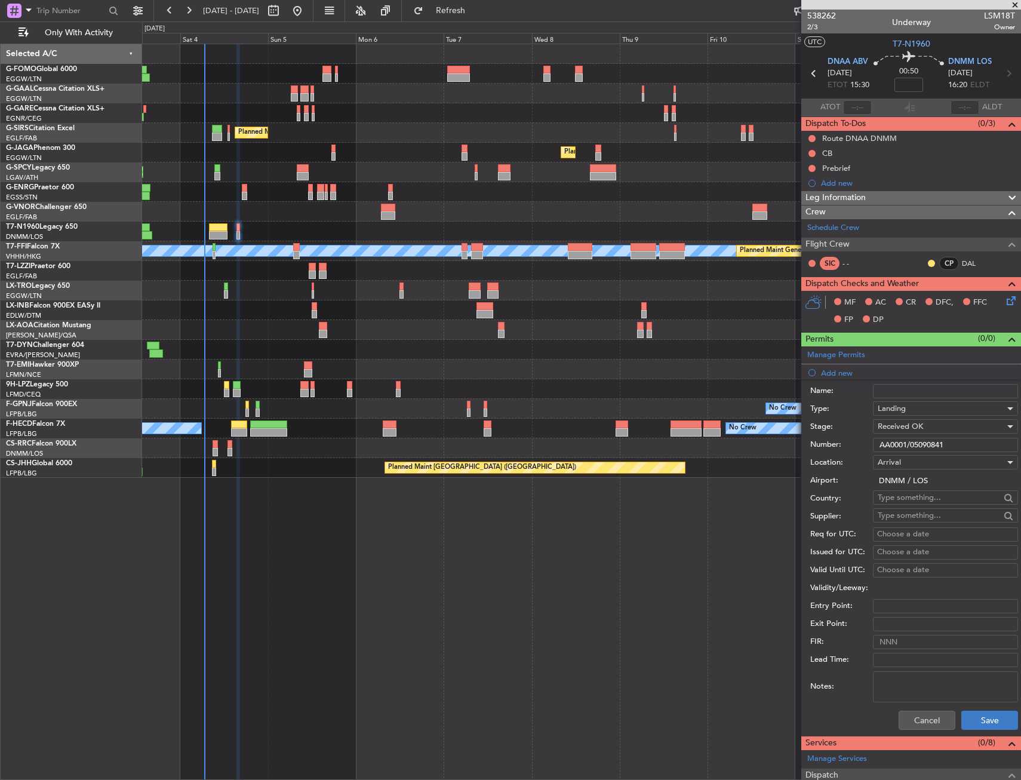
type input "AA0001/05090841"
click at [979, 724] on button "Save" at bounding box center [989, 719] width 57 height 19
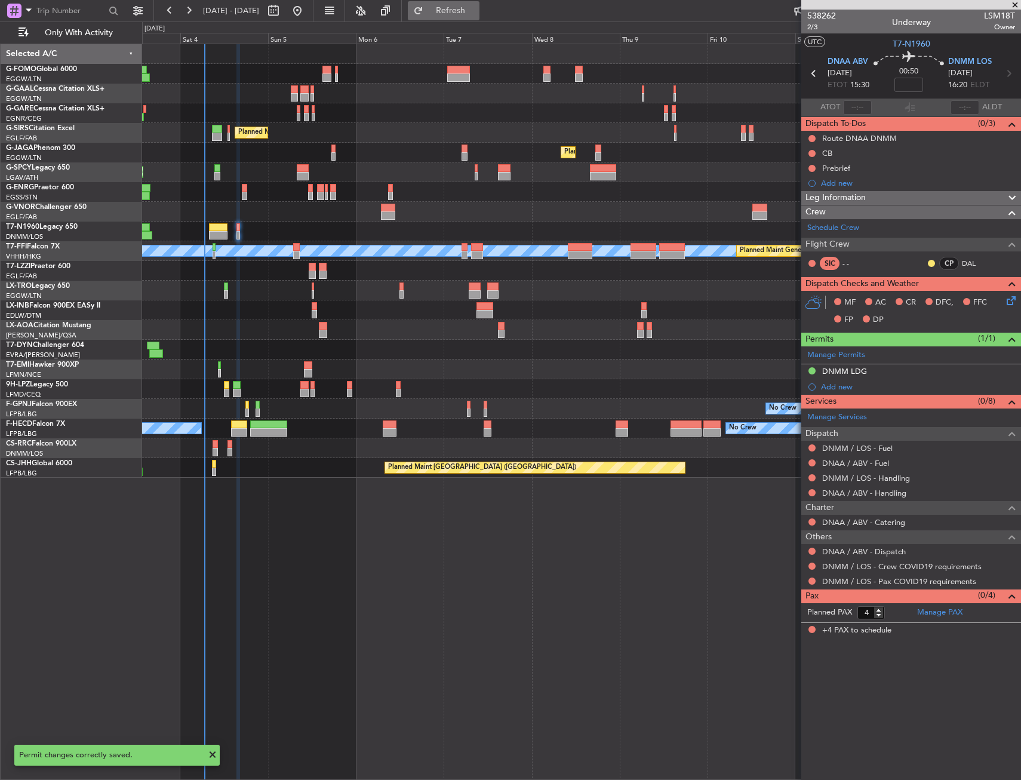
click at [479, 20] on button "Refresh" at bounding box center [444, 10] width 72 height 19
click at [813, 448] on button at bounding box center [811, 447] width 7 height 7
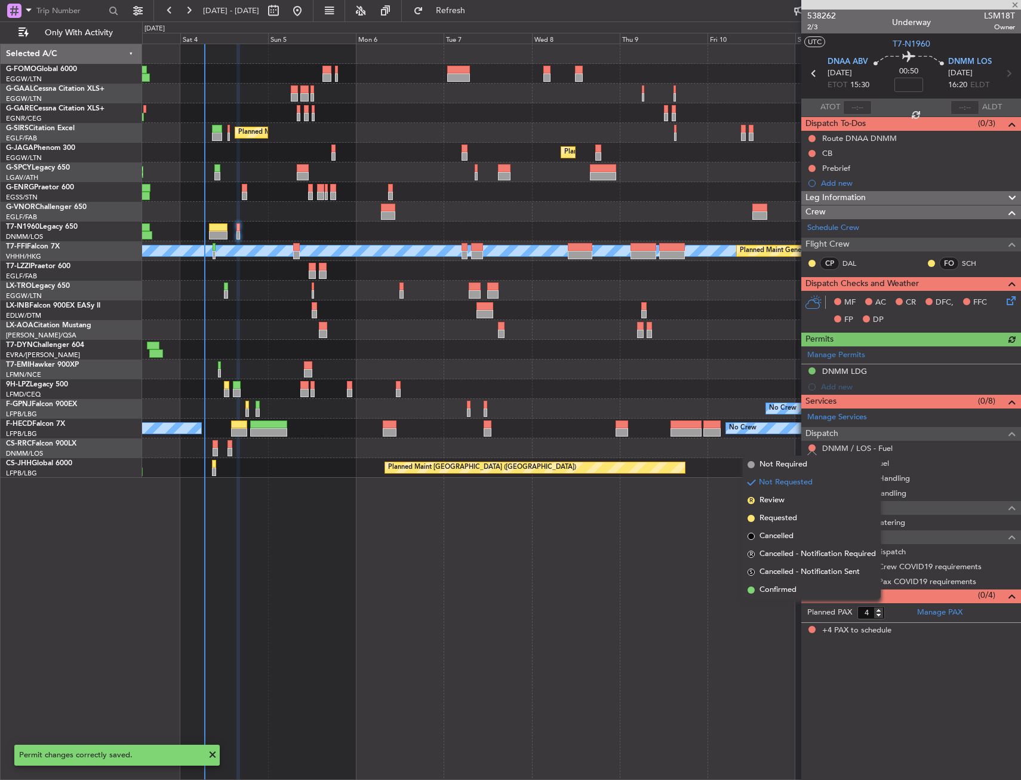
drag, startPoint x: 770, startPoint y: 464, endPoint x: 807, endPoint y: 464, distance: 37.0
click at [771, 464] on span "Not Required" at bounding box center [783, 465] width 48 height 12
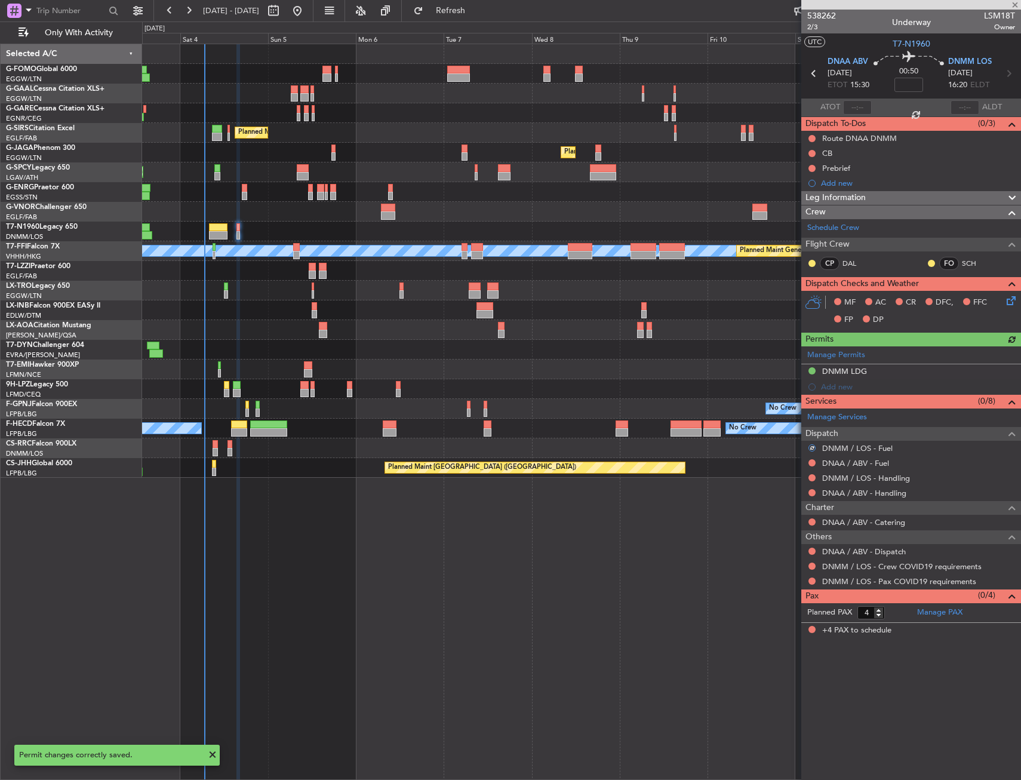
drag, startPoint x: 813, startPoint y: 464, endPoint x: 802, endPoint y: 468, distance: 10.8
click at [808, 467] on body "03 Oct 2025 - 13 Oct 2025 Refresh Quick Links Only With Activity Owner No Crew …" at bounding box center [510, 390] width 1021 height 780
click at [770, 478] on div "Owner No Crew AOG Maint Dusseldorf Owner Planned Maint Dusseldorf Planned Maint…" at bounding box center [581, 412] width 879 height 736
click at [814, 464] on div at bounding box center [812, 463] width 10 height 10
click at [811, 467] on mat-tooltip-component "Not Requested" at bounding box center [812, 482] width 67 height 32
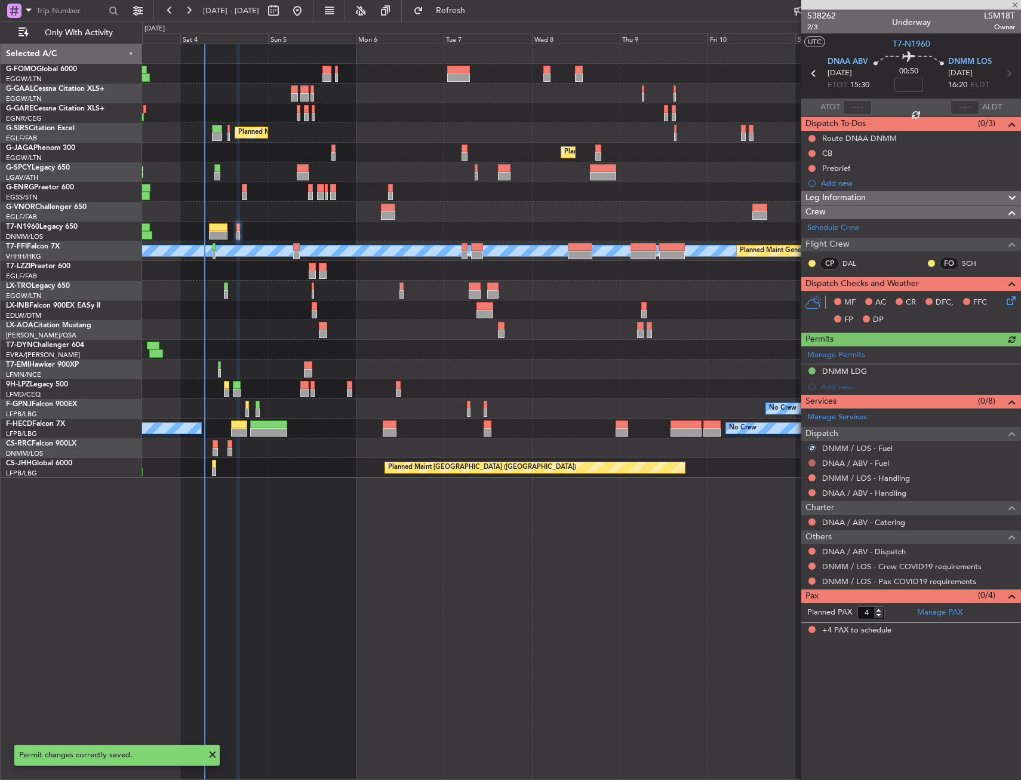
click at [814, 462] on button at bounding box center [811, 462] width 7 height 7
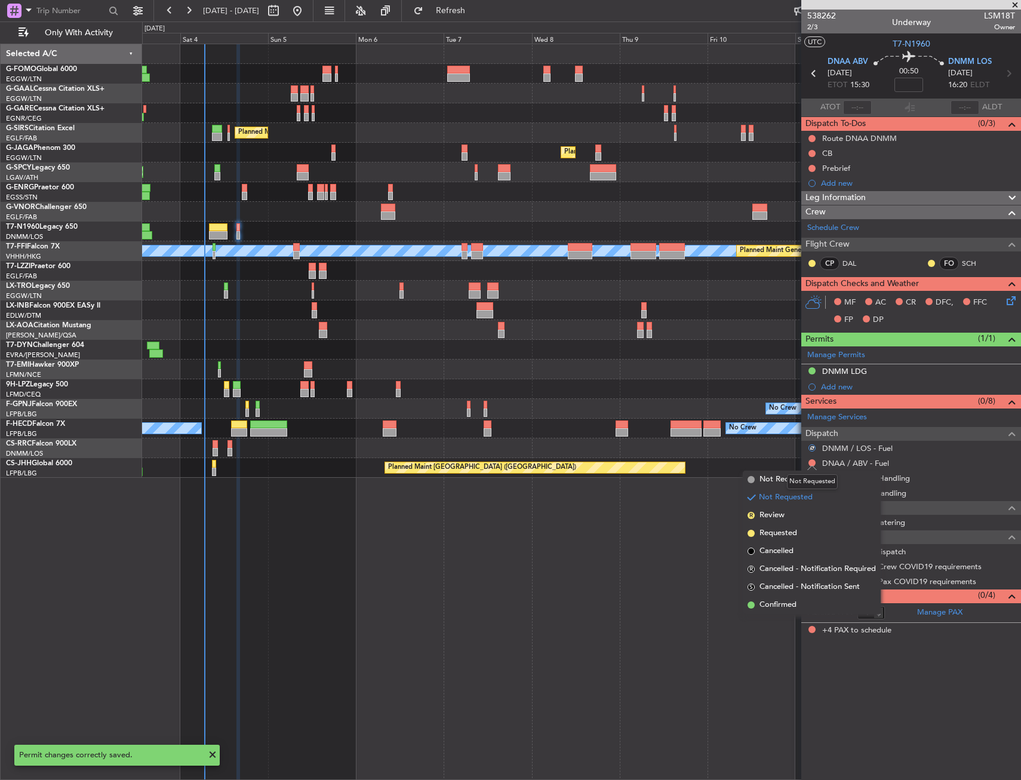
click at [787, 472] on mat-tooltip-component "Not Requested" at bounding box center [812, 482] width 67 height 32
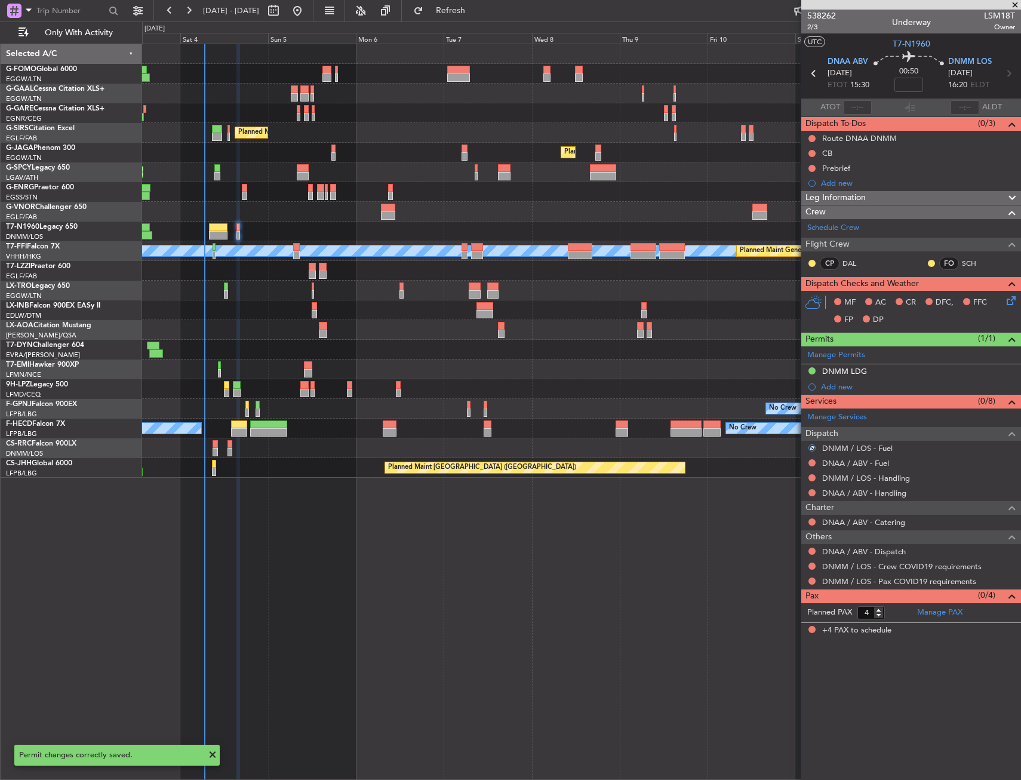
click at [783, 477] on div "Planned Maint [GEOGRAPHIC_DATA] ([GEOGRAPHIC_DATA])" at bounding box center [581, 468] width 878 height 20
click at [809, 464] on button at bounding box center [811, 462] width 7 height 7
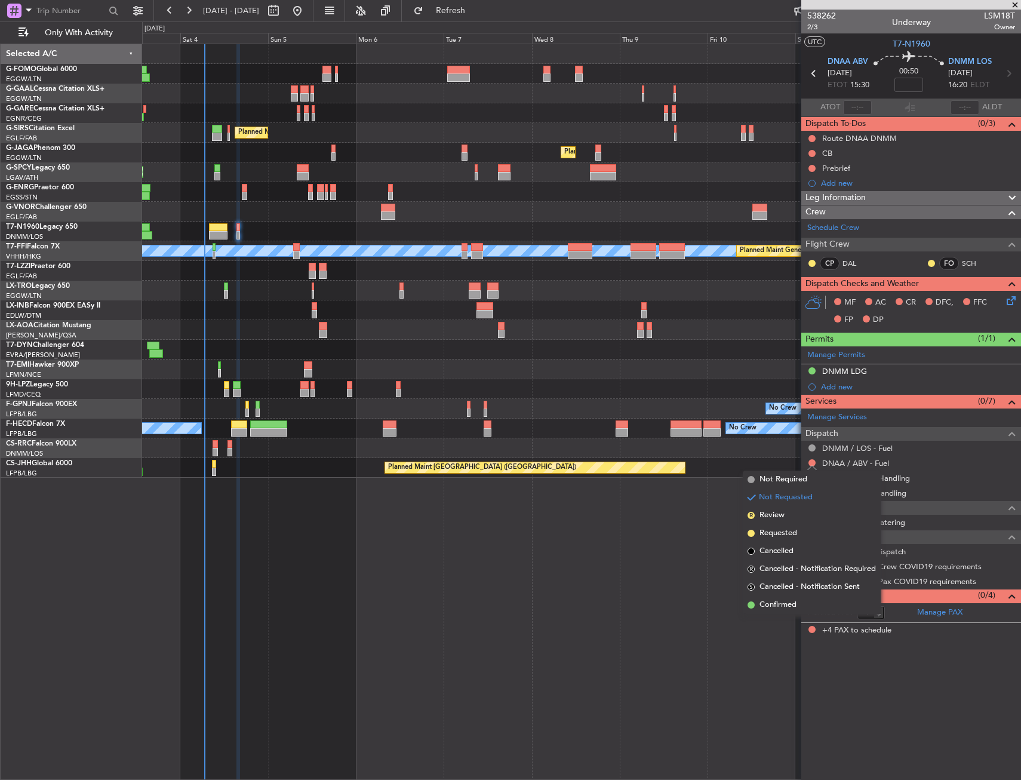
drag, startPoint x: 803, startPoint y: 465, endPoint x: 816, endPoint y: 476, distance: 16.9
click at [786, 474] on span "Not Required" at bounding box center [783, 479] width 48 height 12
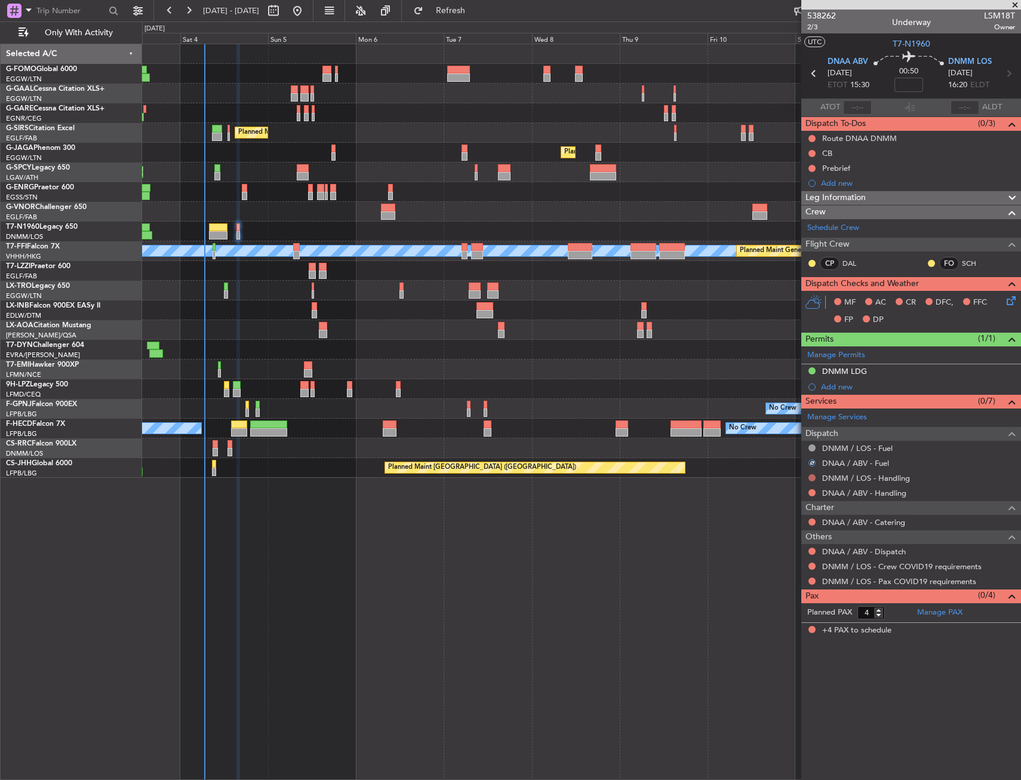
click at [815, 477] on button at bounding box center [811, 477] width 7 height 7
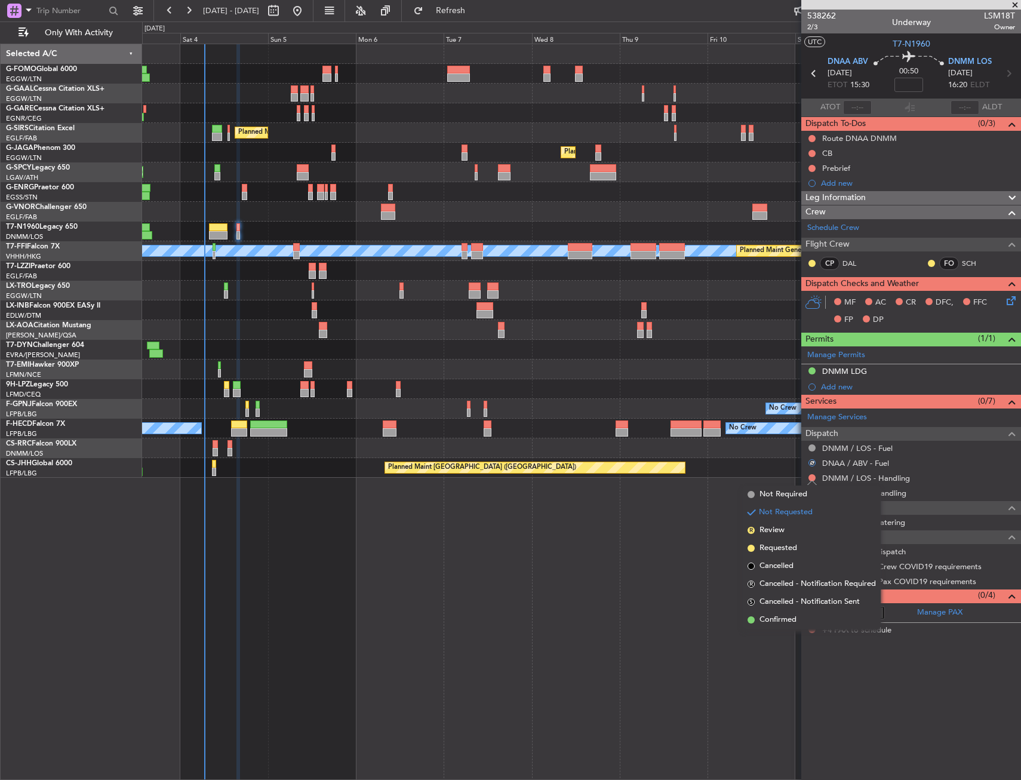
drag, startPoint x: 775, startPoint y: 491, endPoint x: 806, endPoint y: 497, distance: 31.6
click at [775, 491] on span "Not Required" at bounding box center [783, 494] width 48 height 12
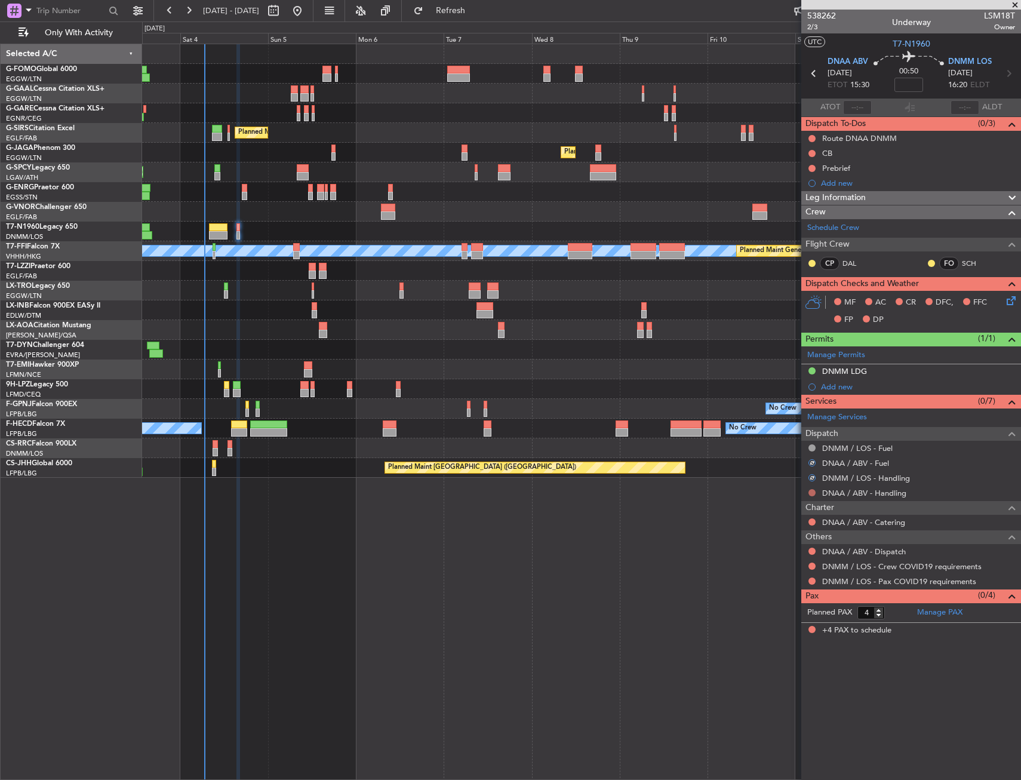
click at [814, 491] on button at bounding box center [811, 492] width 7 height 7
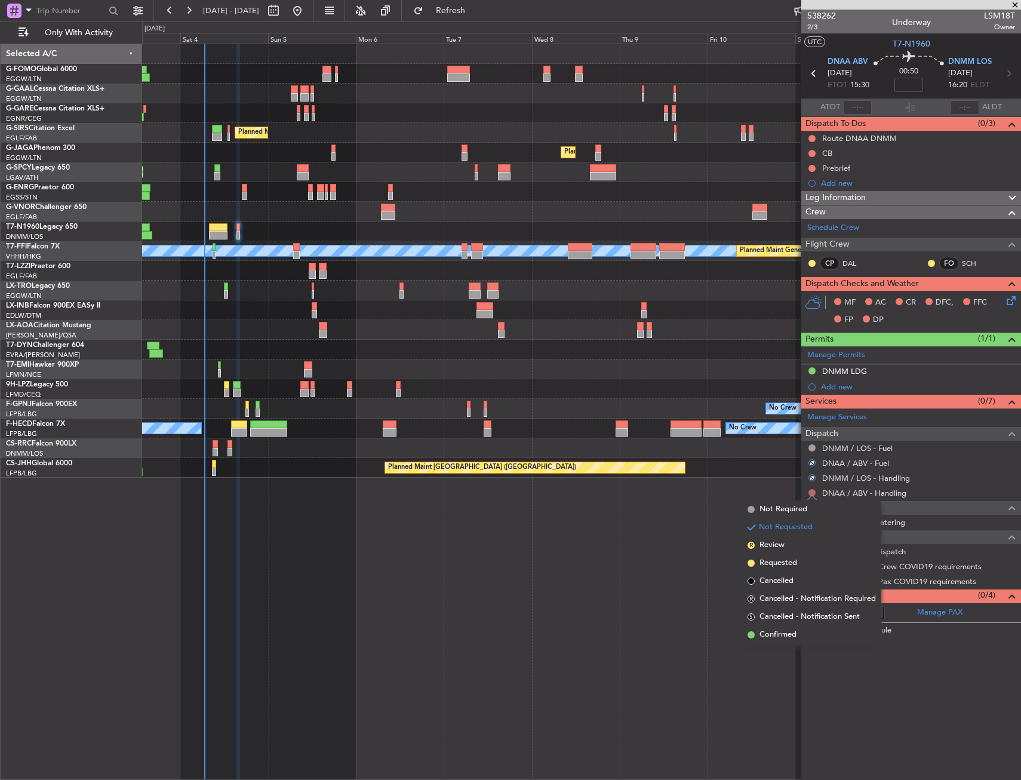
click at [814, 490] on button at bounding box center [811, 492] width 7 height 7
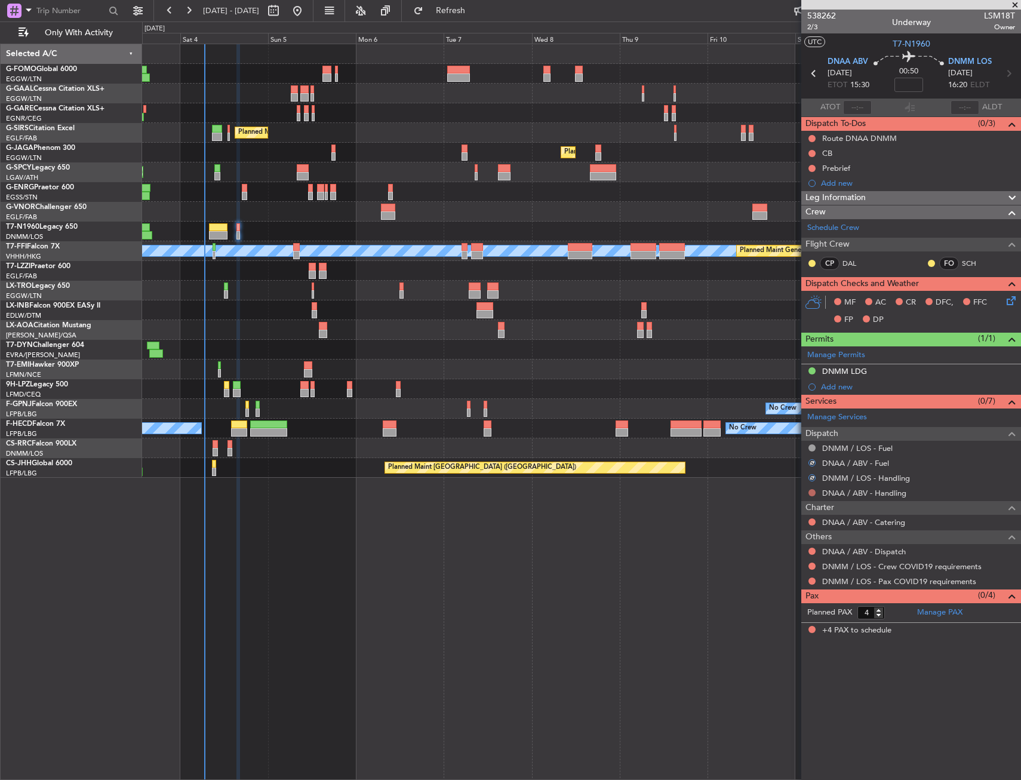
click at [810, 494] on button at bounding box center [811, 492] width 7 height 7
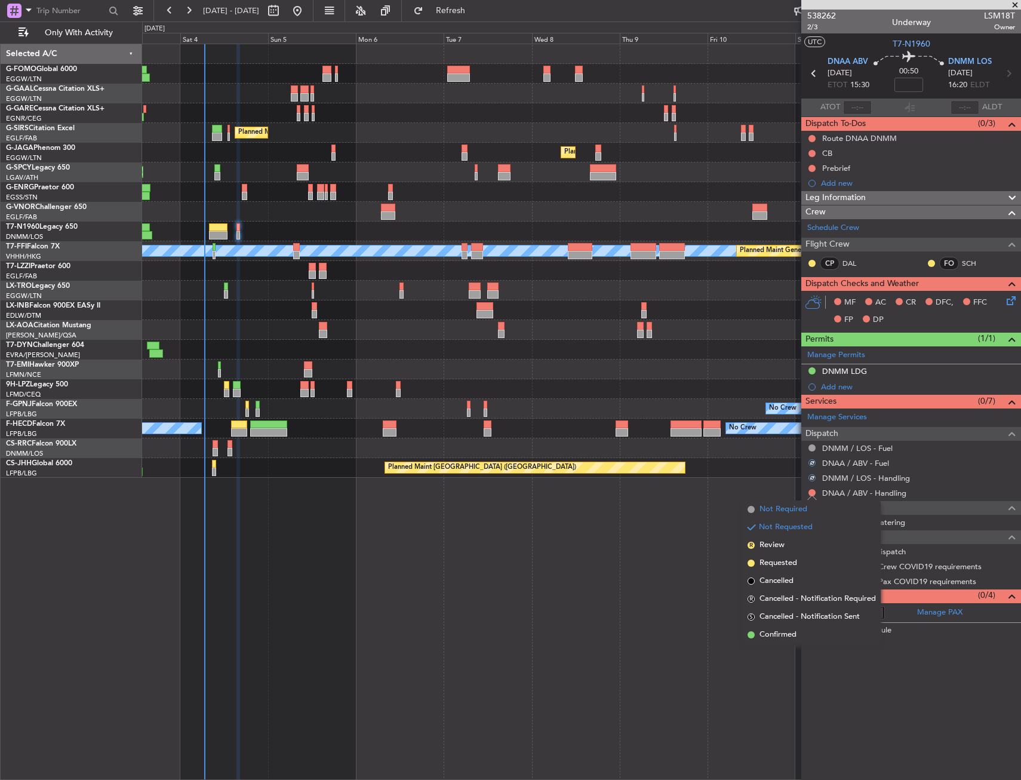
click at [779, 510] on span "Not Required" at bounding box center [783, 509] width 48 height 12
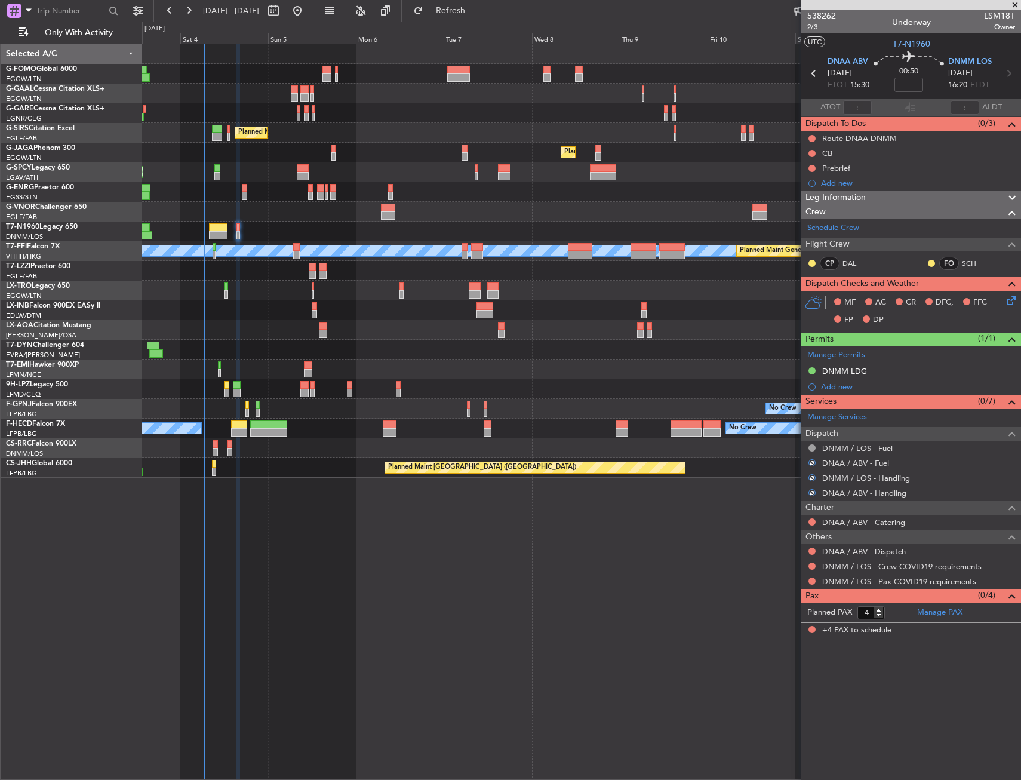
click at [816, 522] on div "DNAA / ABV - Catering" at bounding box center [911, 522] width 220 height 15
click at [813, 549] on button at bounding box center [811, 550] width 7 height 7
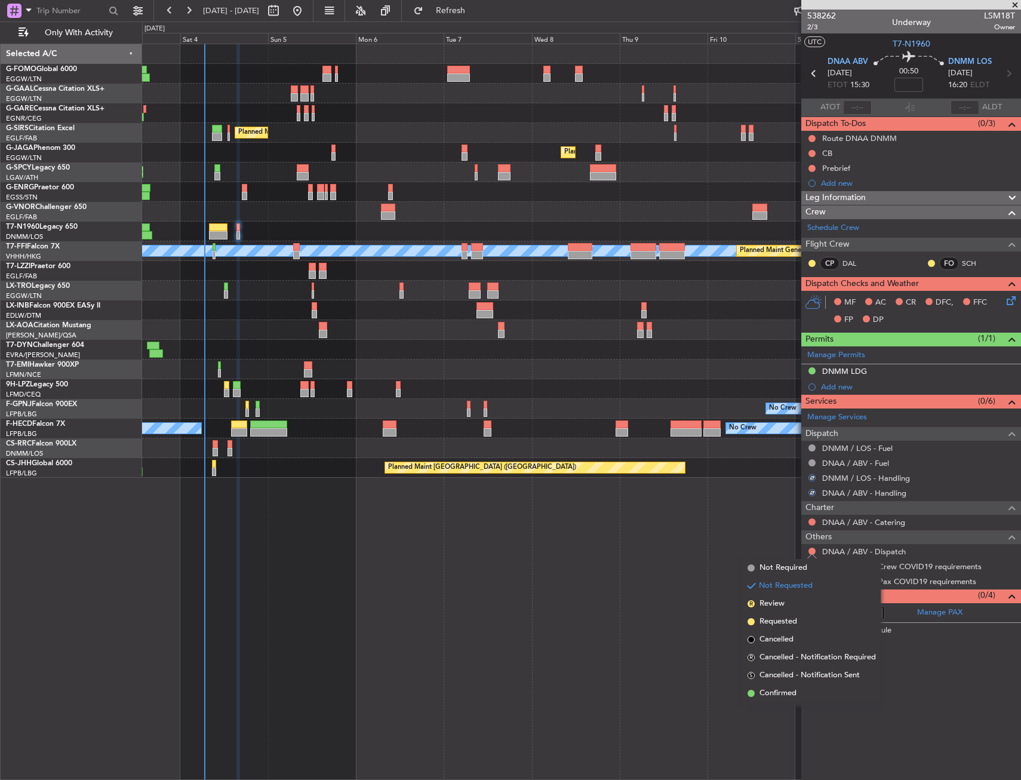
click at [776, 695] on span "Confirmed" at bounding box center [777, 693] width 37 height 12
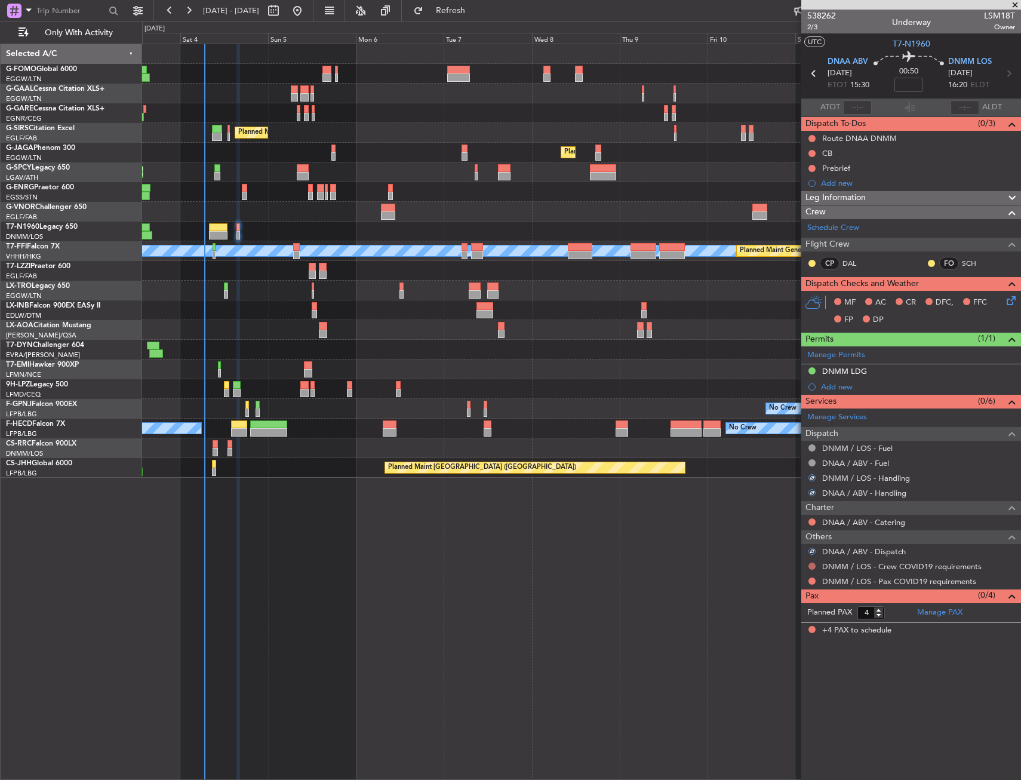
click at [808, 565] on button at bounding box center [811, 565] width 7 height 7
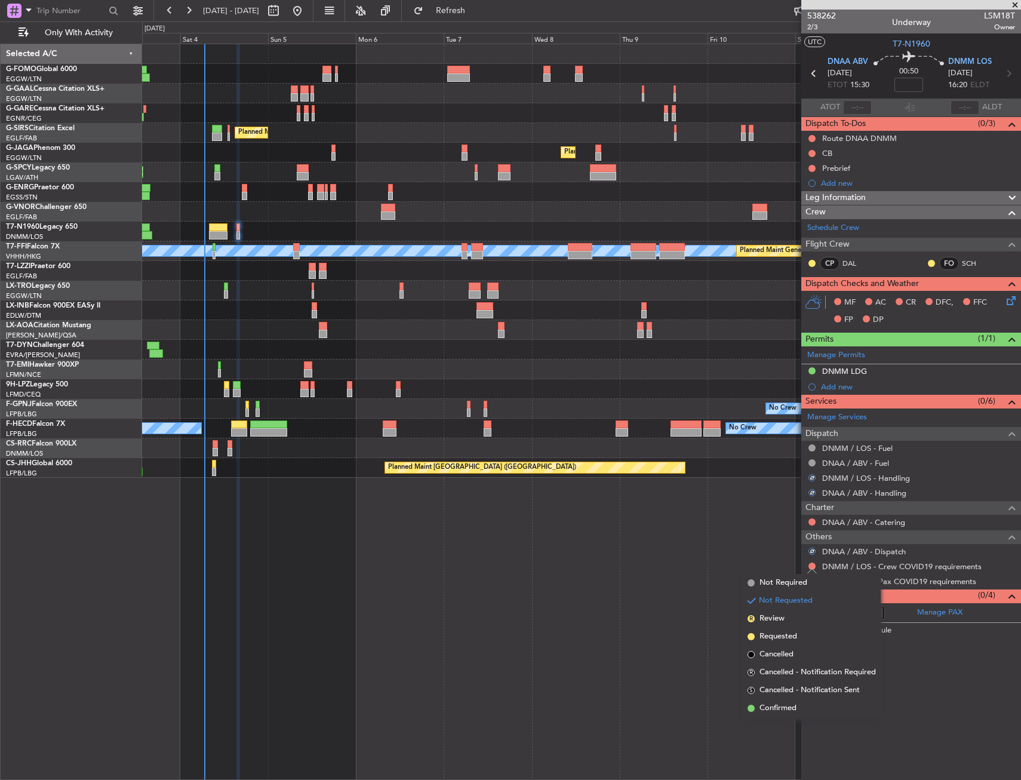
click at [768, 578] on span "Not Required" at bounding box center [783, 583] width 48 height 12
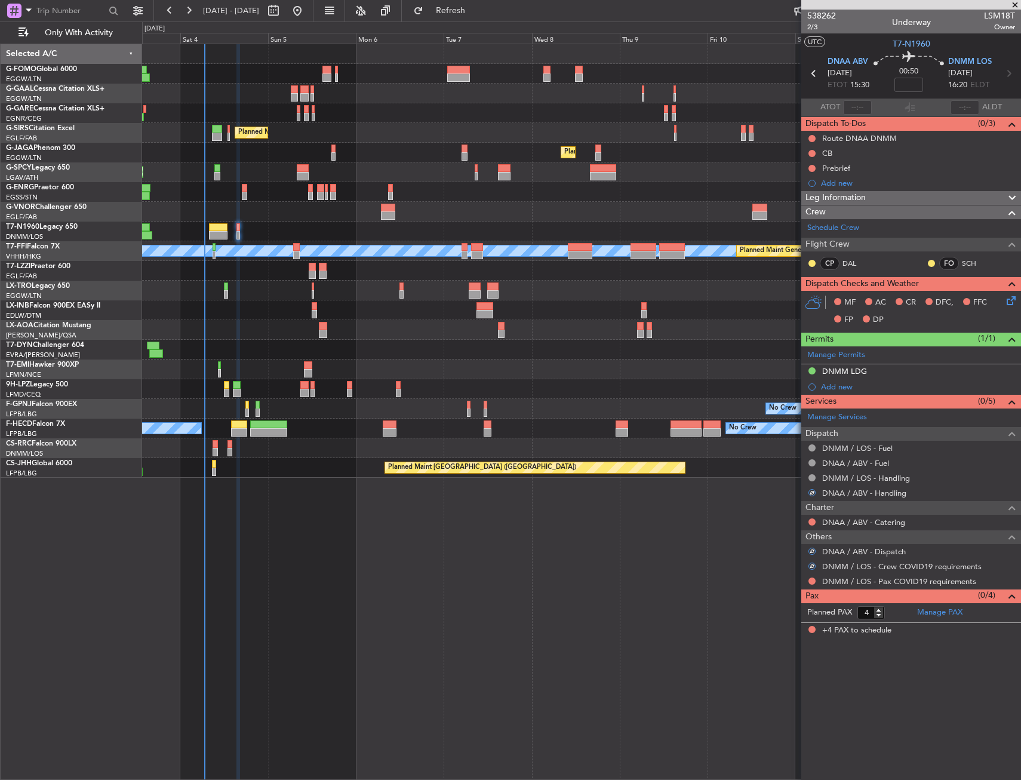
click at [807, 579] on div "DNMM / LOS - Pax COVID19 requirements" at bounding box center [911, 581] width 220 height 15
click at [810, 579] on button at bounding box center [811, 580] width 7 height 7
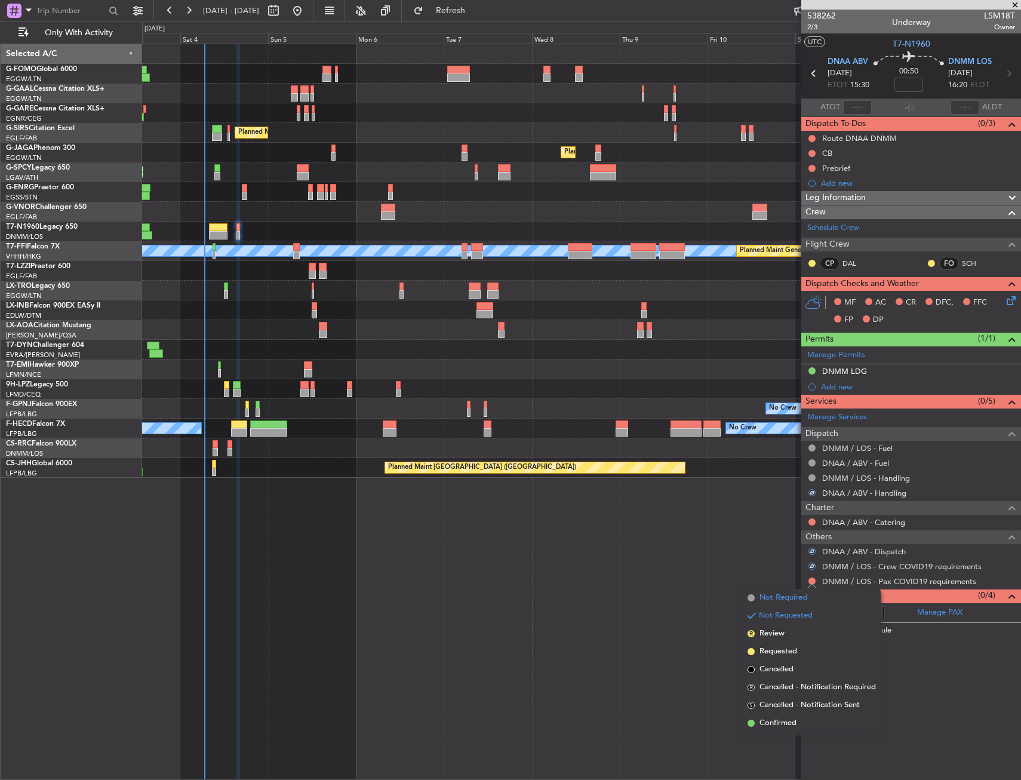
click at [778, 590] on li "Not Required" at bounding box center [812, 598] width 138 height 18
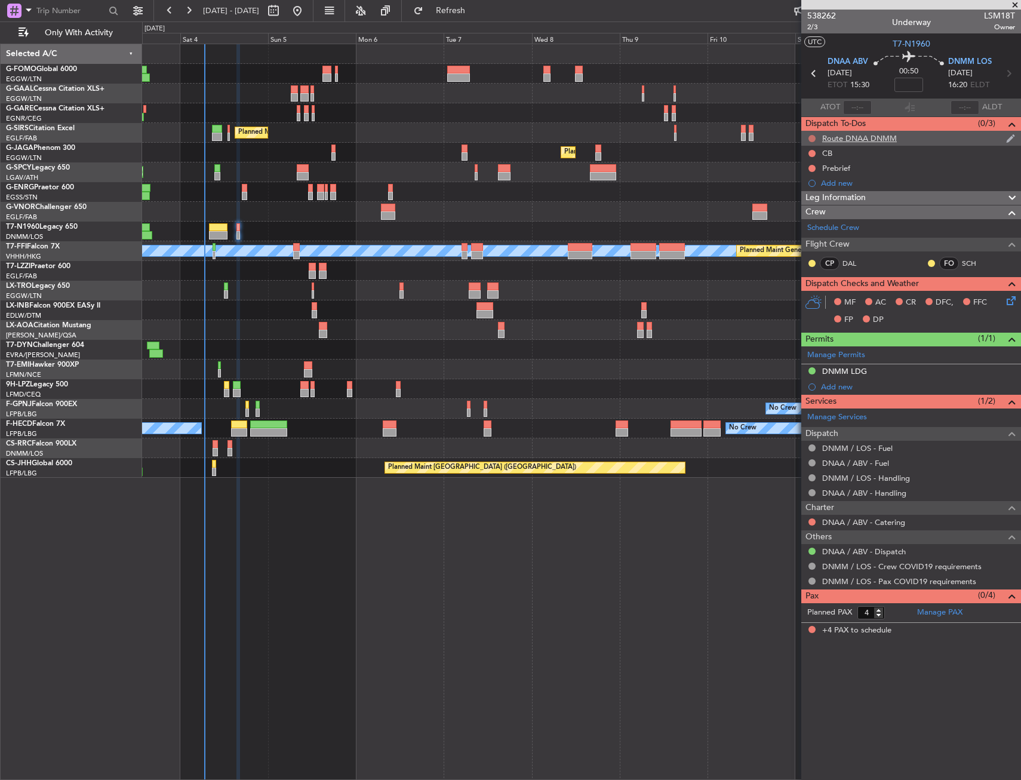
click at [811, 139] on button at bounding box center [811, 138] width 7 height 7
click at [810, 192] on span "Completed" at bounding box center [817, 191] width 39 height 12
click at [914, 84] on input at bounding box center [908, 85] width 29 height 14
click at [949, 85] on span "16:20" at bounding box center [957, 85] width 19 height 12
drag, startPoint x: 467, startPoint y: 17, endPoint x: 435, endPoint y: 57, distance: 51.4
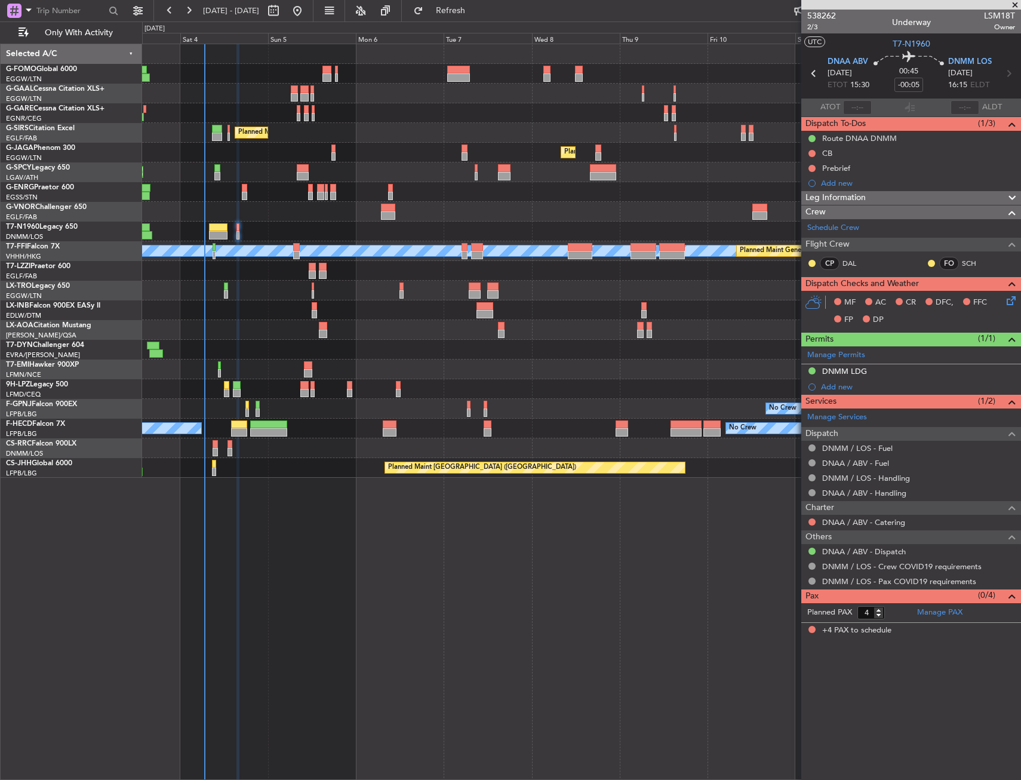
click at [467, 17] on button "Refresh" at bounding box center [444, 10] width 72 height 19
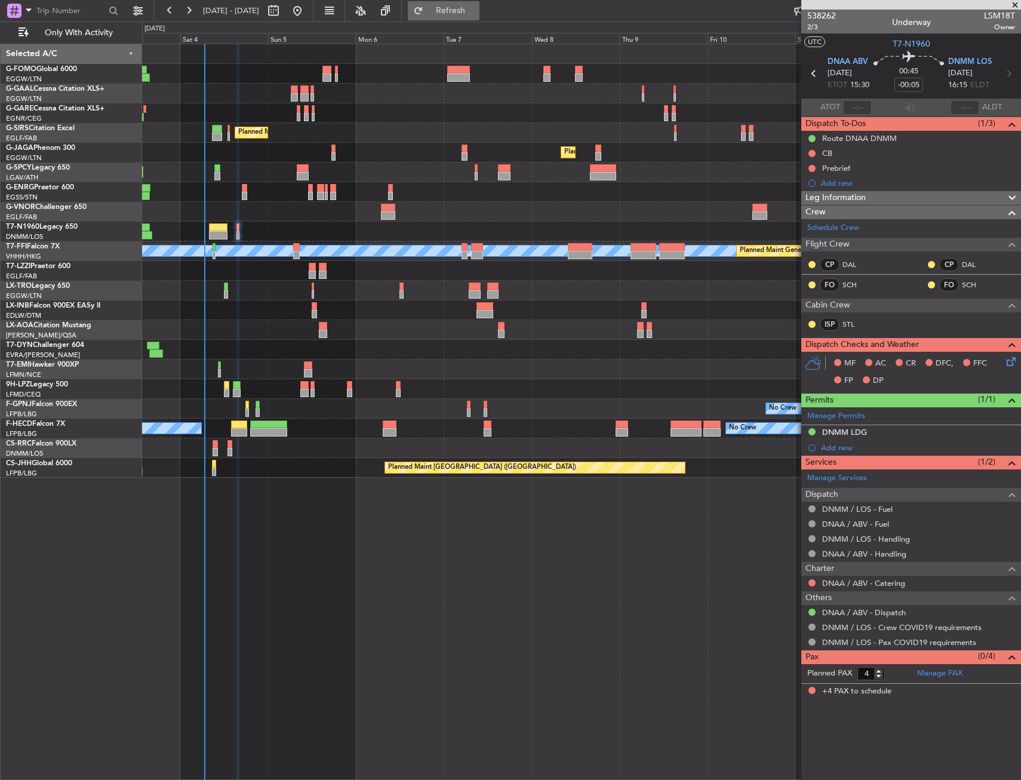
click at [459, 10] on button "Refresh" at bounding box center [444, 10] width 72 height 19
click at [461, 10] on button "Refresh" at bounding box center [444, 10] width 72 height 19
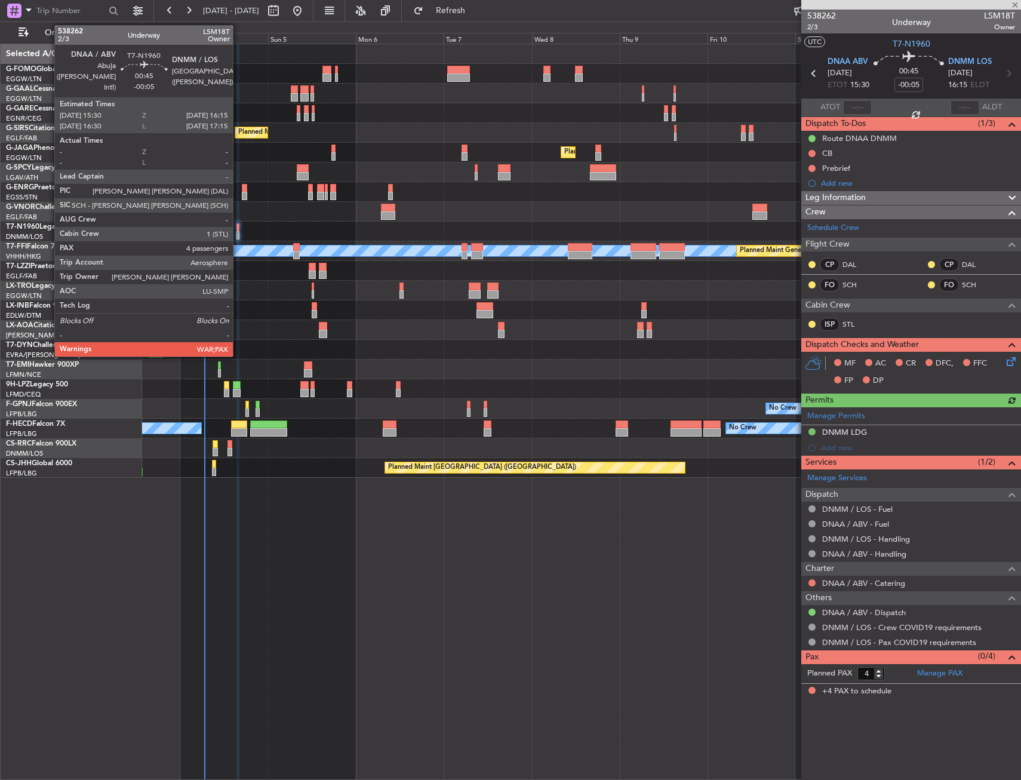
click at [239, 226] on div at bounding box center [237, 227] width 3 height 8
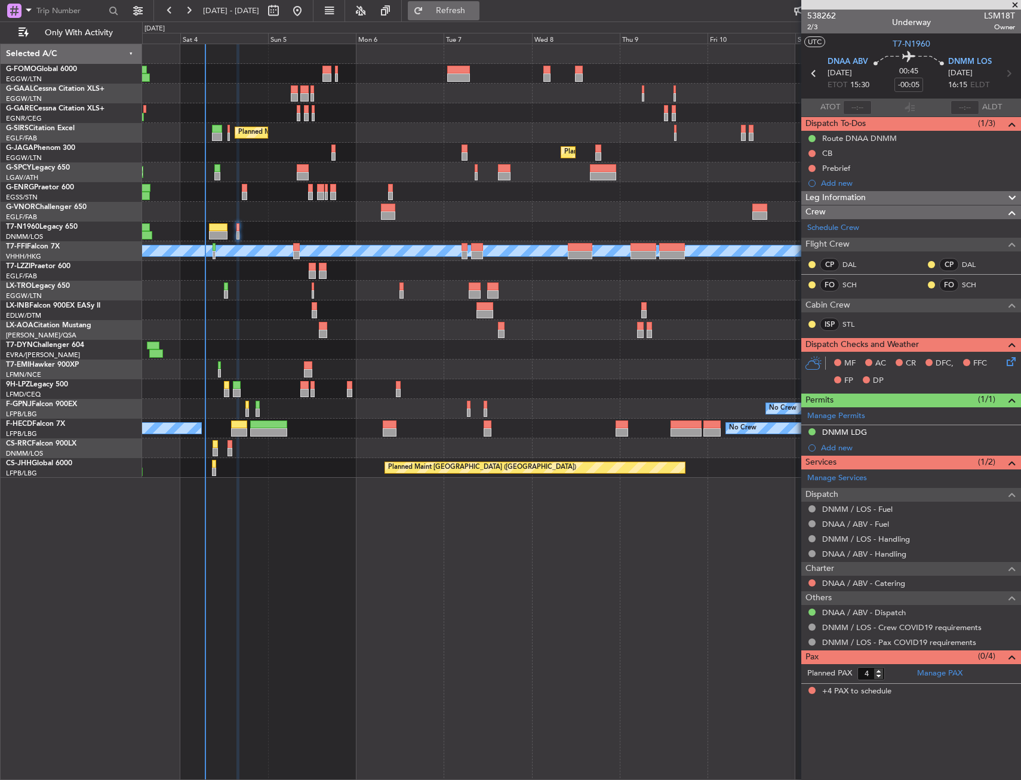
click at [455, 10] on button "Refresh" at bounding box center [444, 10] width 72 height 19
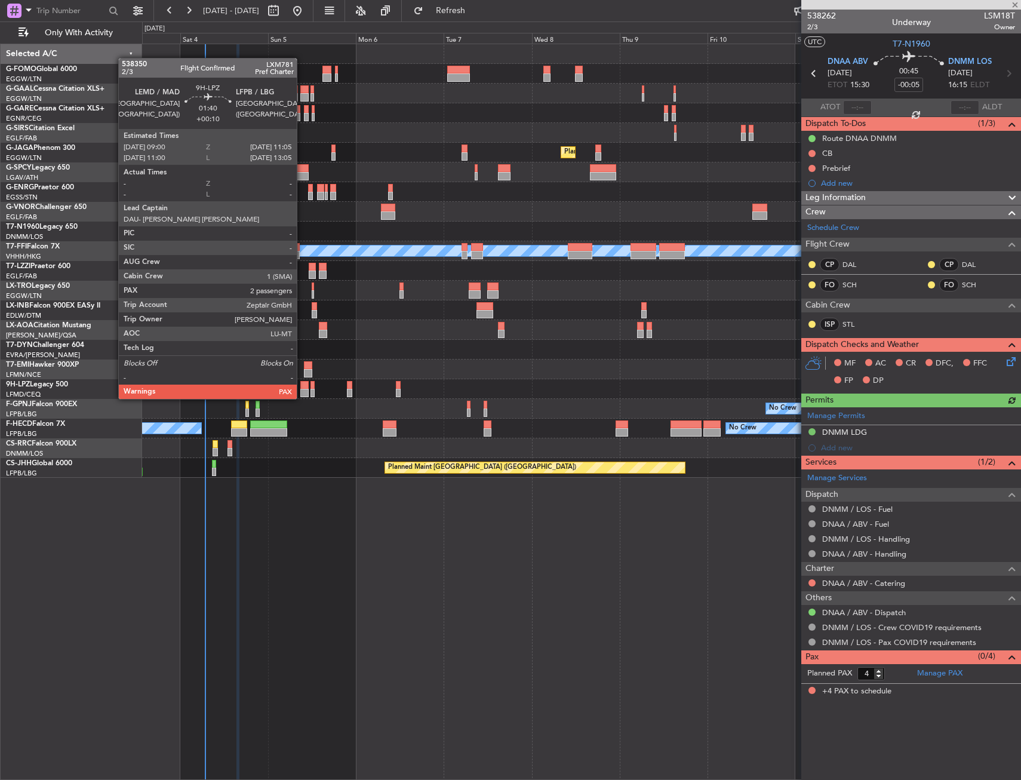
click at [302, 387] on div at bounding box center [304, 385] width 8 height 8
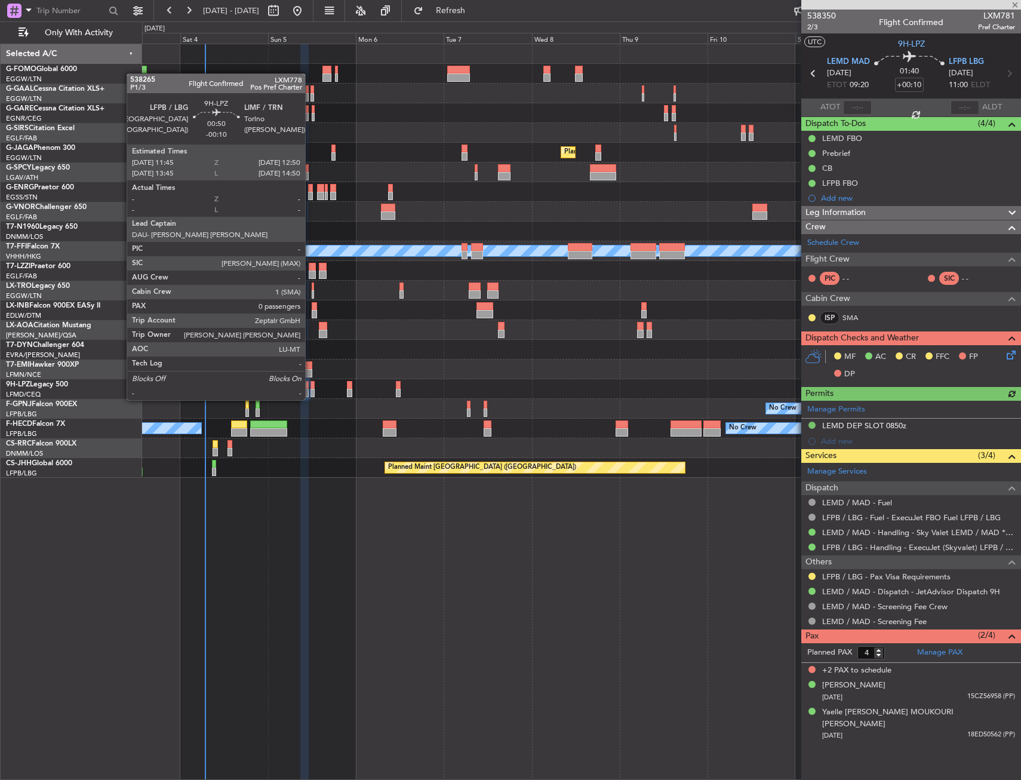
click at [310, 388] on div at bounding box center [312, 385] width 4 height 8
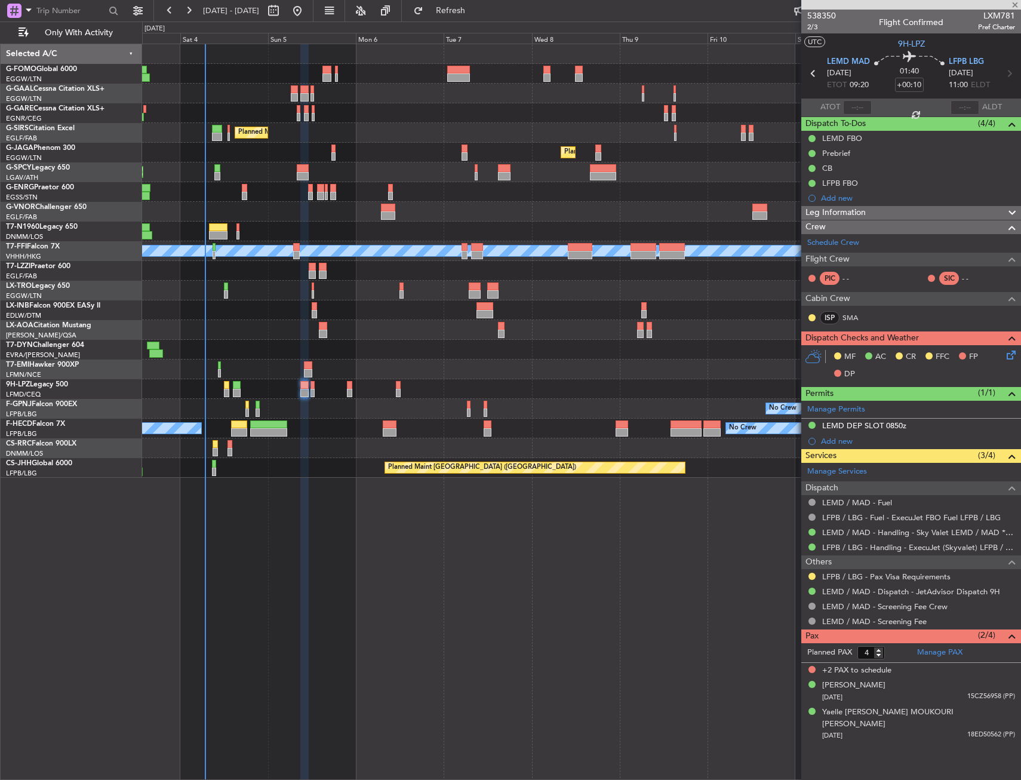
type input "-00:10"
type input "0"
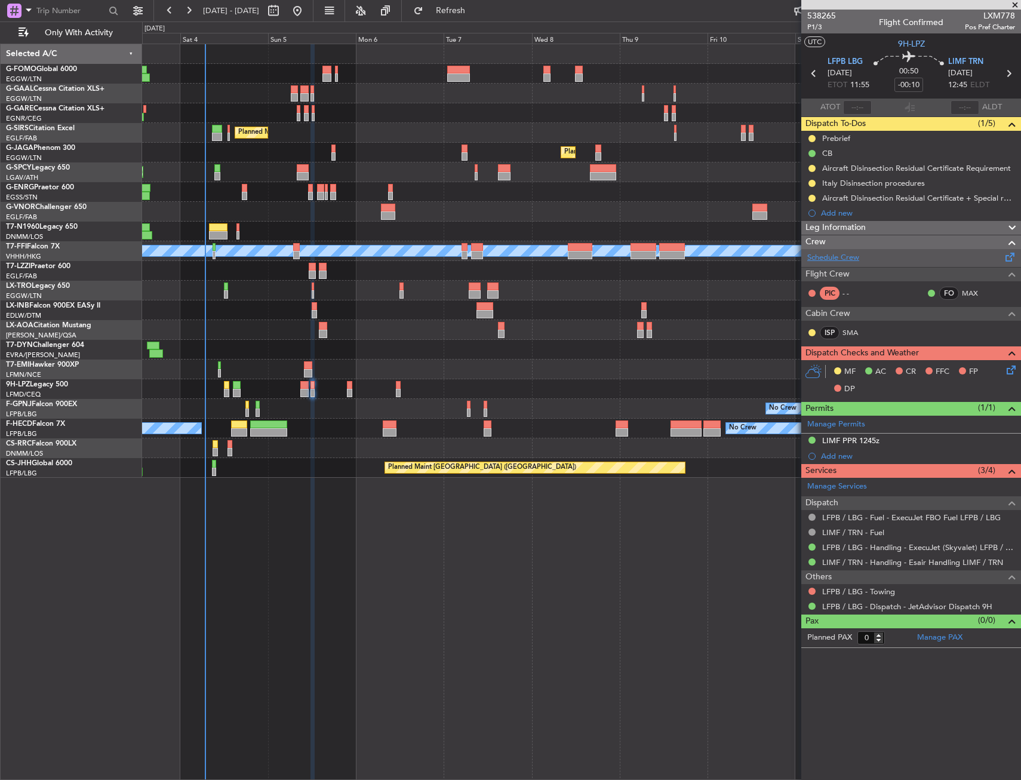
click at [826, 262] on link "Schedule Crew" at bounding box center [833, 258] width 52 height 12
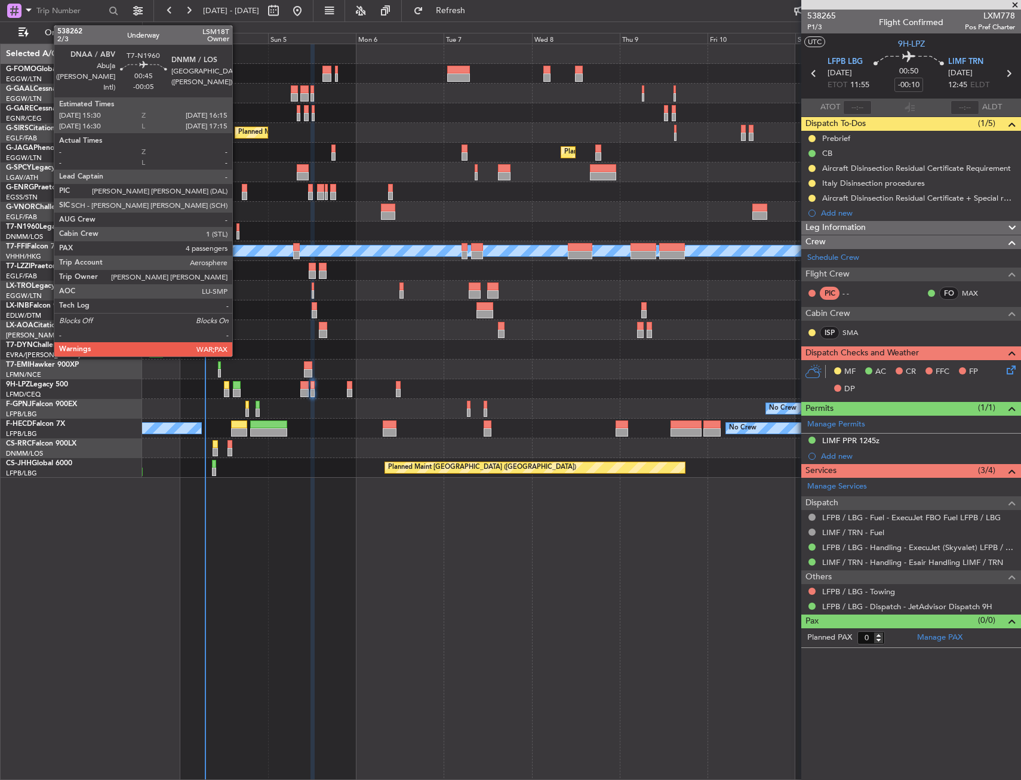
click at [236, 231] on div at bounding box center [237, 235] width 3 height 8
type input "-00:05"
type input "4"
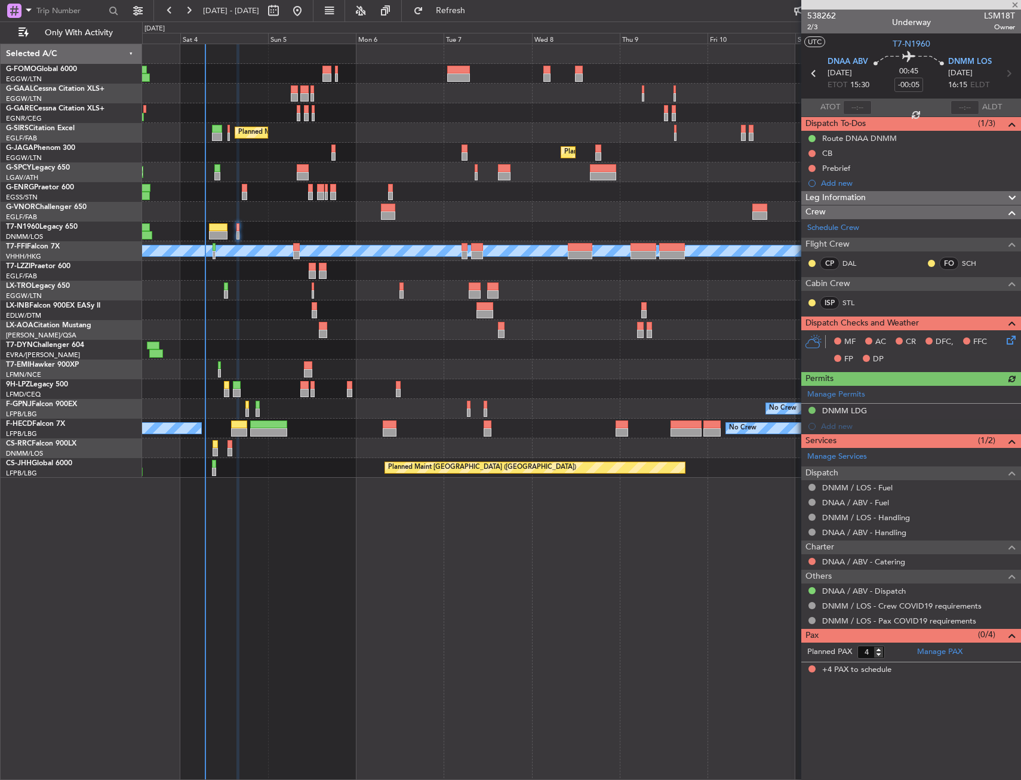
click at [843, 407] on div "Manage Permits DNMM LDG Add new" at bounding box center [911, 410] width 220 height 48
click at [813, 154] on button at bounding box center [811, 153] width 7 height 7
click at [804, 201] on span "Completed" at bounding box center [817, 206] width 39 height 12
click at [810, 165] on button at bounding box center [811, 168] width 7 height 7
click at [808, 236] on span "Cancelled" at bounding box center [815, 239] width 34 height 12
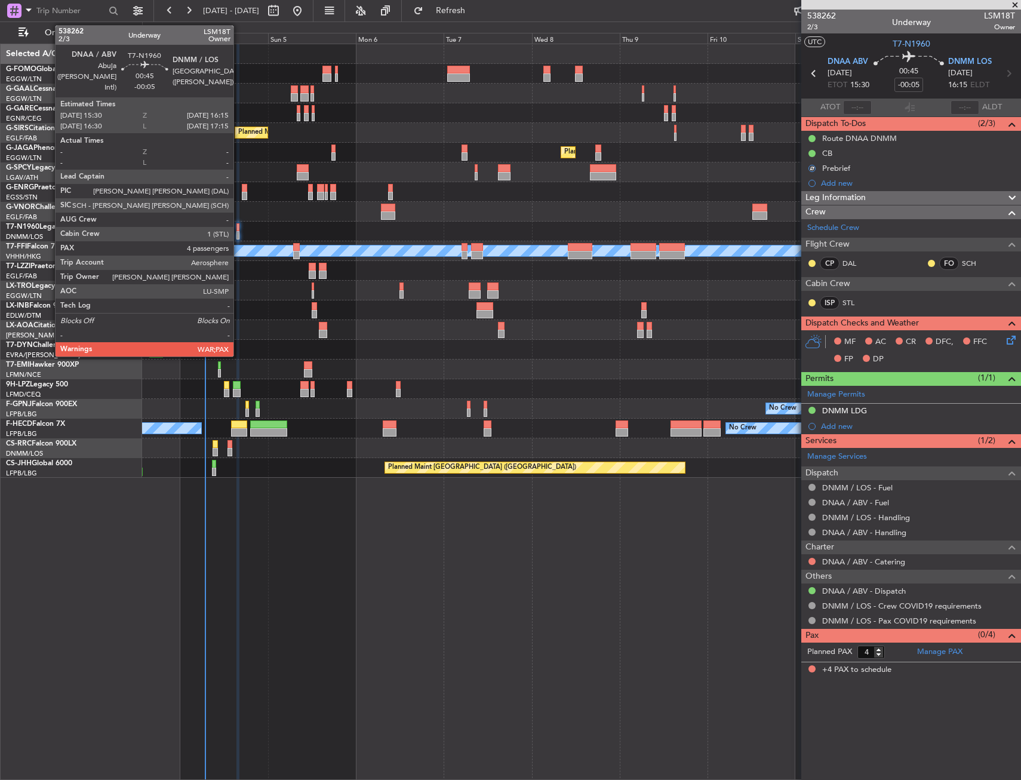
click at [238, 231] on div at bounding box center [237, 235] width 3 height 8
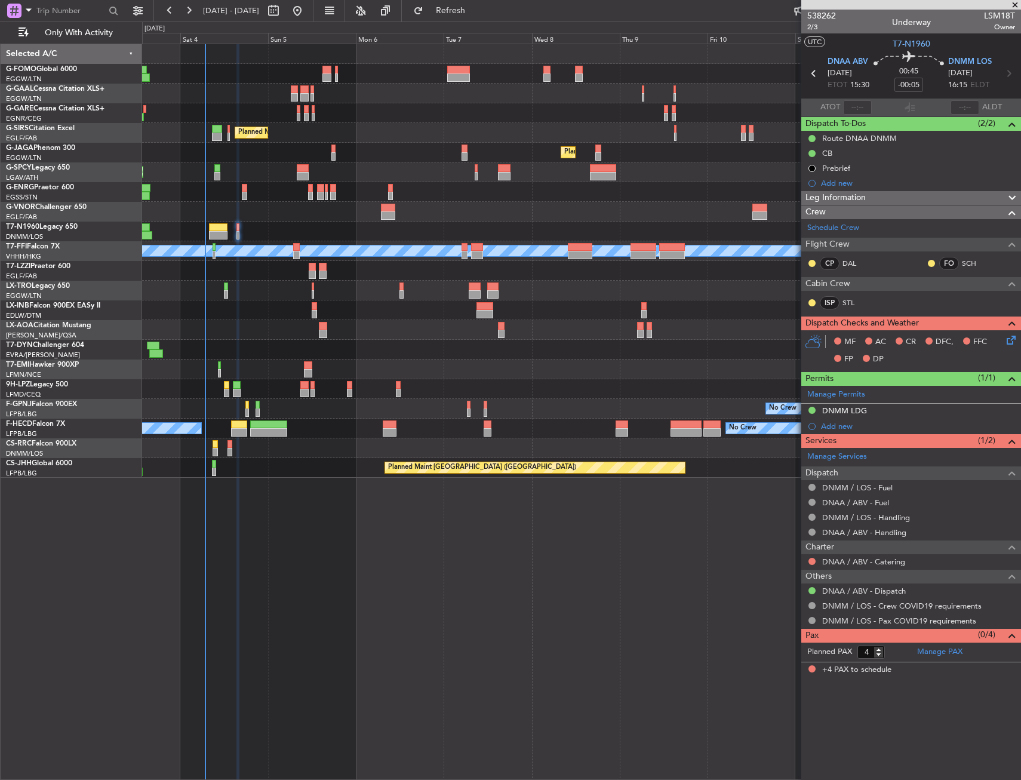
click at [1015, 348] on div "MF AC CR DFC, FFC FP DP" at bounding box center [911, 350] width 220 height 41
click at [1018, 347] on div "MF AC CR DFC, FFC FP DP" at bounding box center [911, 350] width 220 height 41
click at [1014, 339] on icon at bounding box center [1009, 338] width 10 height 10
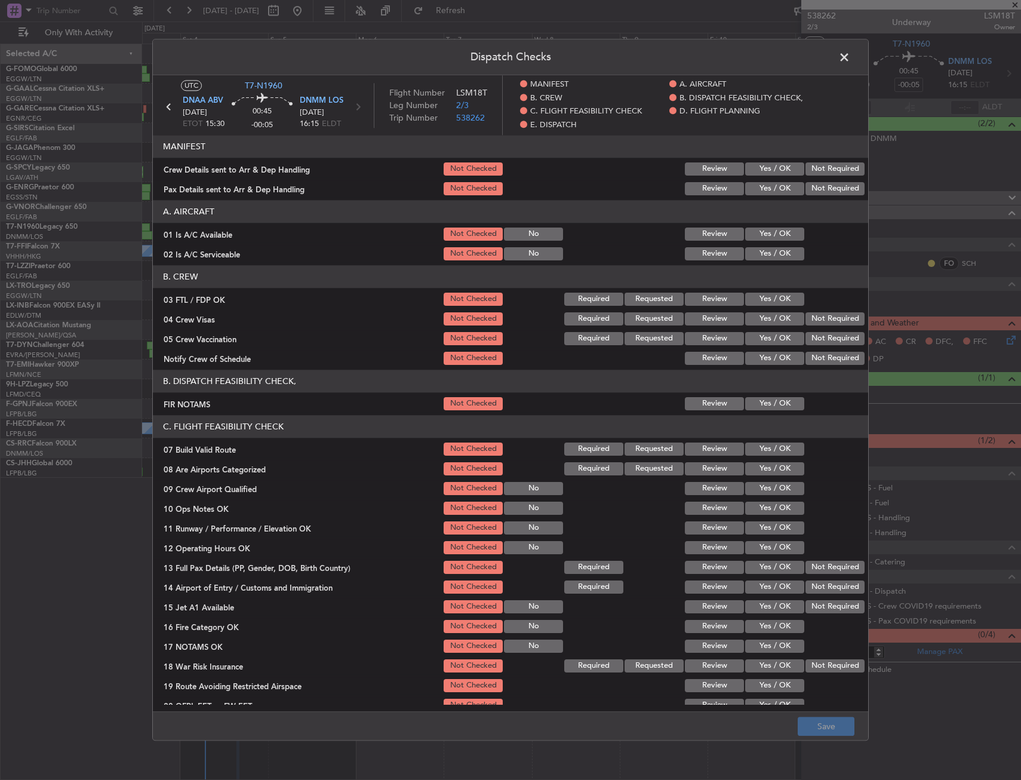
click at [815, 184] on button "Not Required" at bounding box center [834, 188] width 59 height 13
click at [816, 165] on button "Not Required" at bounding box center [834, 168] width 59 height 13
drag, startPoint x: 754, startPoint y: 245, endPoint x: 759, endPoint y: 260, distance: 15.7
click at [754, 247] on div "Yes / OK" at bounding box center [773, 253] width 60 height 17
click at [767, 237] on button "Yes / OK" at bounding box center [774, 233] width 59 height 13
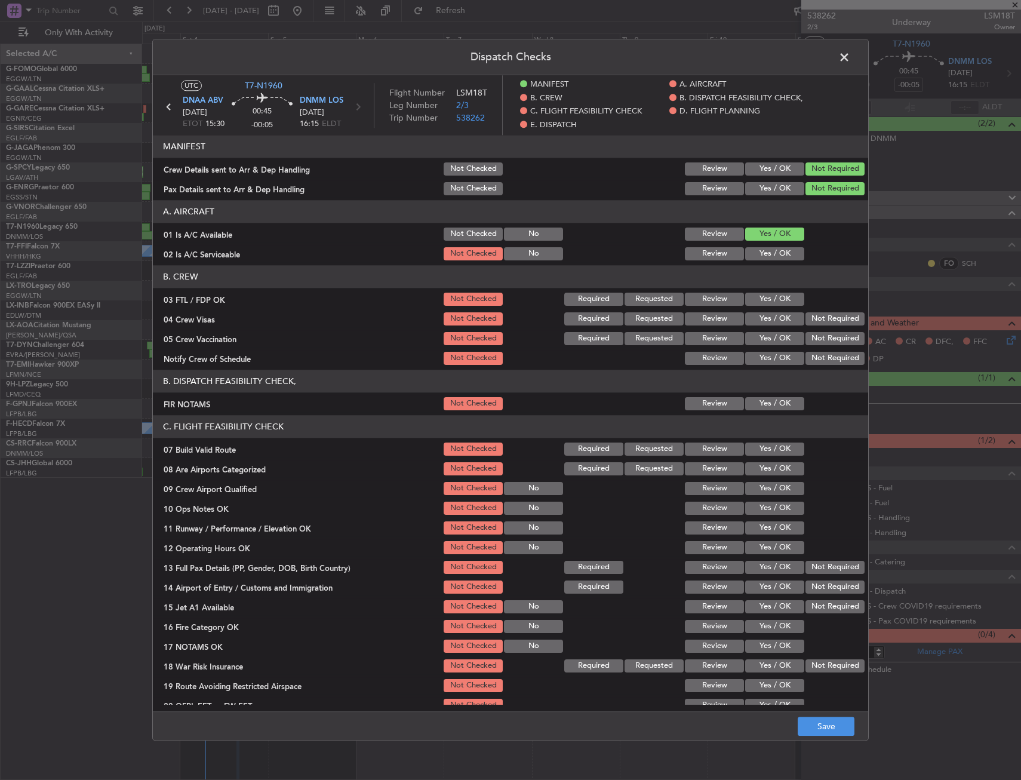
click at [767, 248] on button "Yes / OK" at bounding box center [774, 253] width 59 height 13
click at [774, 404] on button "Yes / OK" at bounding box center [774, 403] width 59 height 13
click at [774, 445] on button "Yes / OK" at bounding box center [774, 448] width 59 height 13
click at [770, 496] on div "Yes / OK" at bounding box center [773, 488] width 60 height 17
click at [773, 513] on button "Yes / OK" at bounding box center [774, 508] width 59 height 13
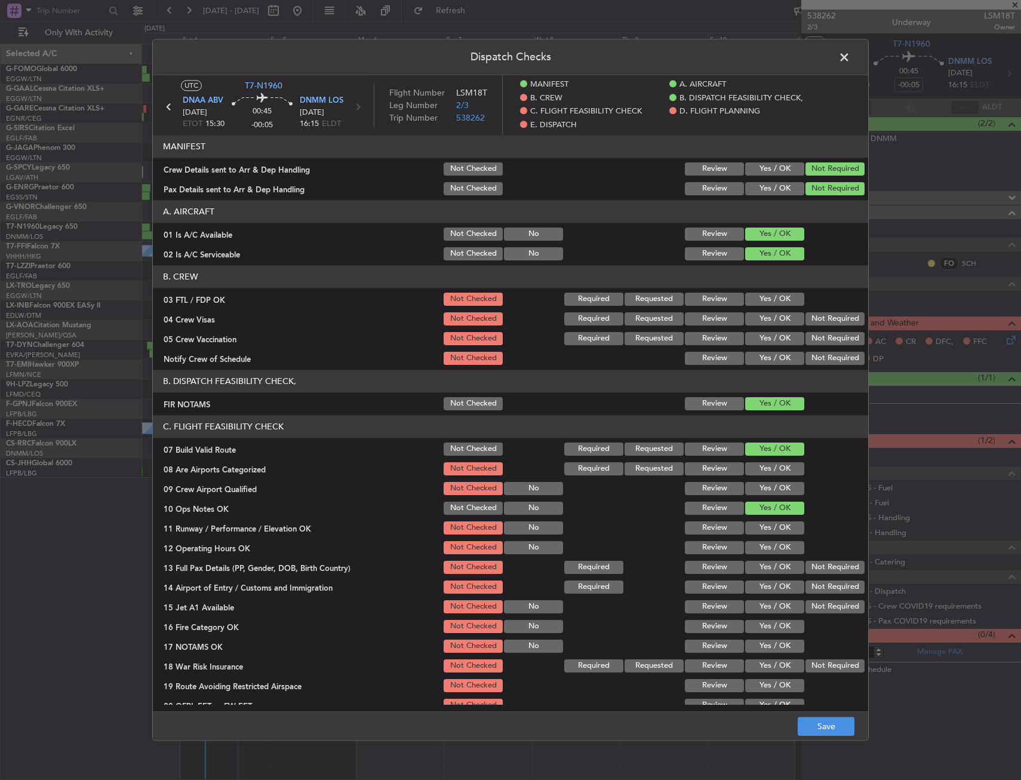
click at [773, 533] on div "Yes / OK" at bounding box center [773, 527] width 60 height 17
click at [773, 534] on button "Yes / OK" at bounding box center [774, 527] width 59 height 13
click at [765, 558] on section "C. FLIGHT FEASIBILITY CHECK 07 Build Valid Route Not Checked Required Requested…" at bounding box center [510, 574] width 715 height 318
click at [765, 574] on button "Yes / OK" at bounding box center [774, 567] width 59 height 13
click at [765, 587] on button "Yes / OK" at bounding box center [774, 586] width 59 height 13
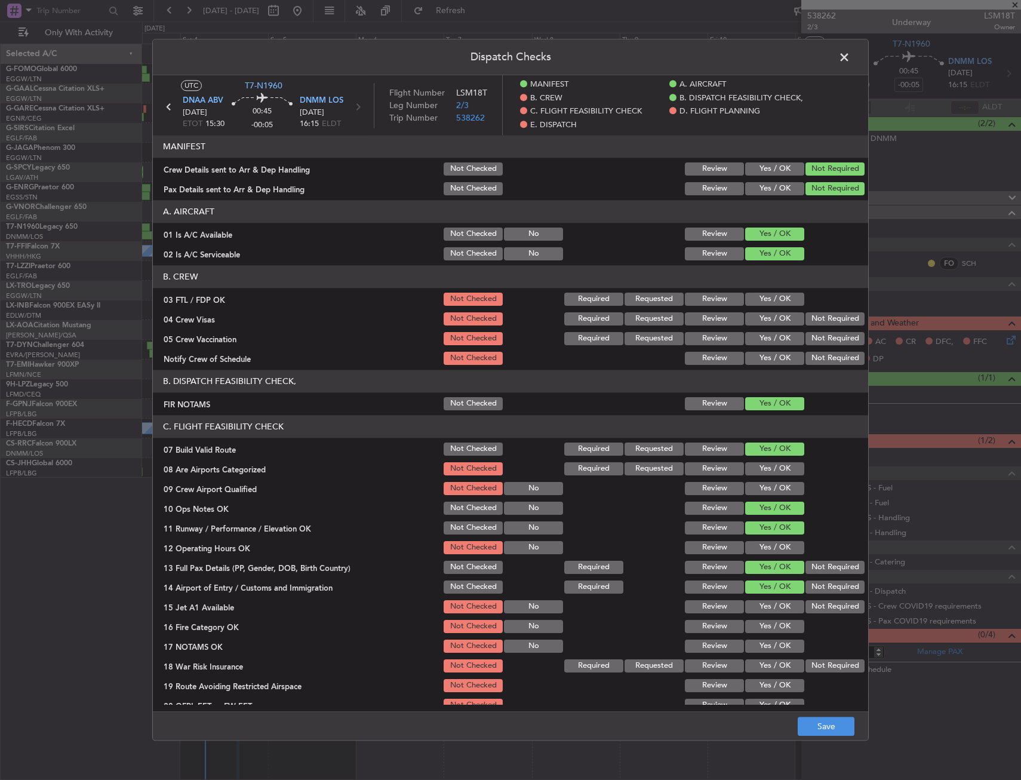
drag, startPoint x: 764, startPoint y: 597, endPoint x: 764, endPoint y: 606, distance: 9.0
click at [764, 604] on section "C. FLIGHT FEASIBILITY CHECK 07 Build Valid Route Not Checked Required Requested…" at bounding box center [510, 574] width 715 height 318
click at [764, 610] on button "Yes / OK" at bounding box center [774, 606] width 59 height 13
click at [762, 546] on button "Yes / OK" at bounding box center [774, 547] width 59 height 13
click at [773, 653] on div "Yes / OK" at bounding box center [773, 646] width 60 height 17
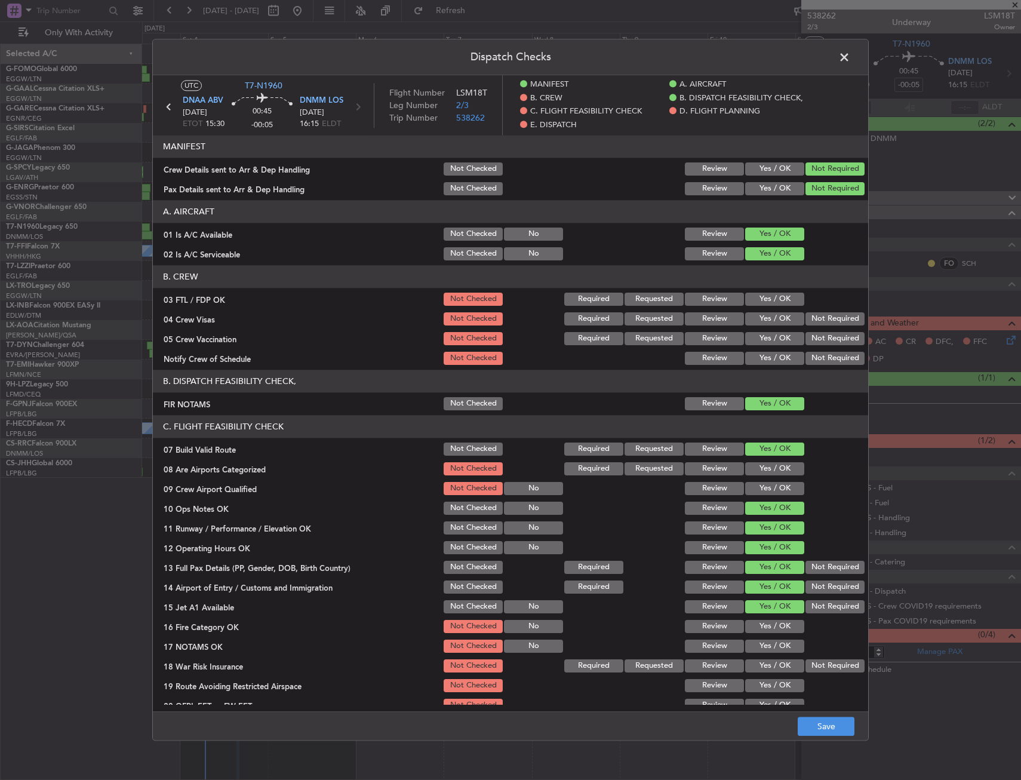
click at [773, 629] on button "Yes / OK" at bounding box center [774, 626] width 59 height 13
click at [772, 641] on button "Yes / OK" at bounding box center [774, 645] width 59 height 13
click at [808, 659] on div "Not Required" at bounding box center [834, 665] width 60 height 17
click at [805, 671] on button "Not Required" at bounding box center [834, 665] width 59 height 13
click at [775, 684] on button "Yes / OK" at bounding box center [774, 685] width 59 height 13
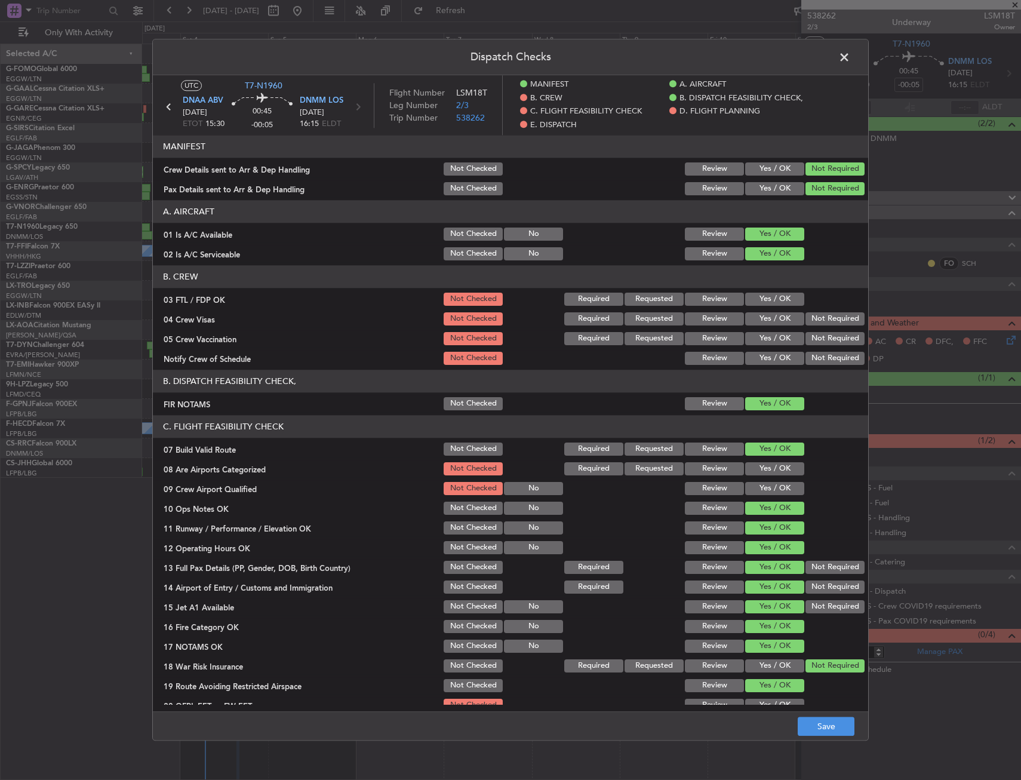
click at [772, 697] on div "Yes / OK" at bounding box center [773, 705] width 60 height 17
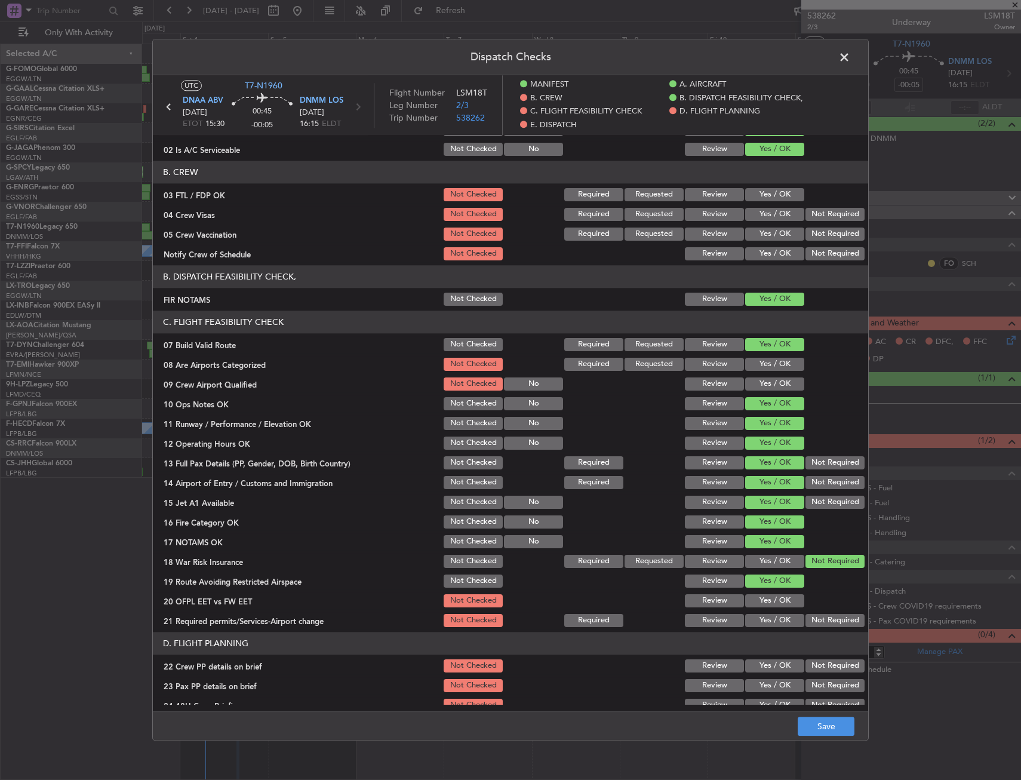
scroll to position [119, 0]
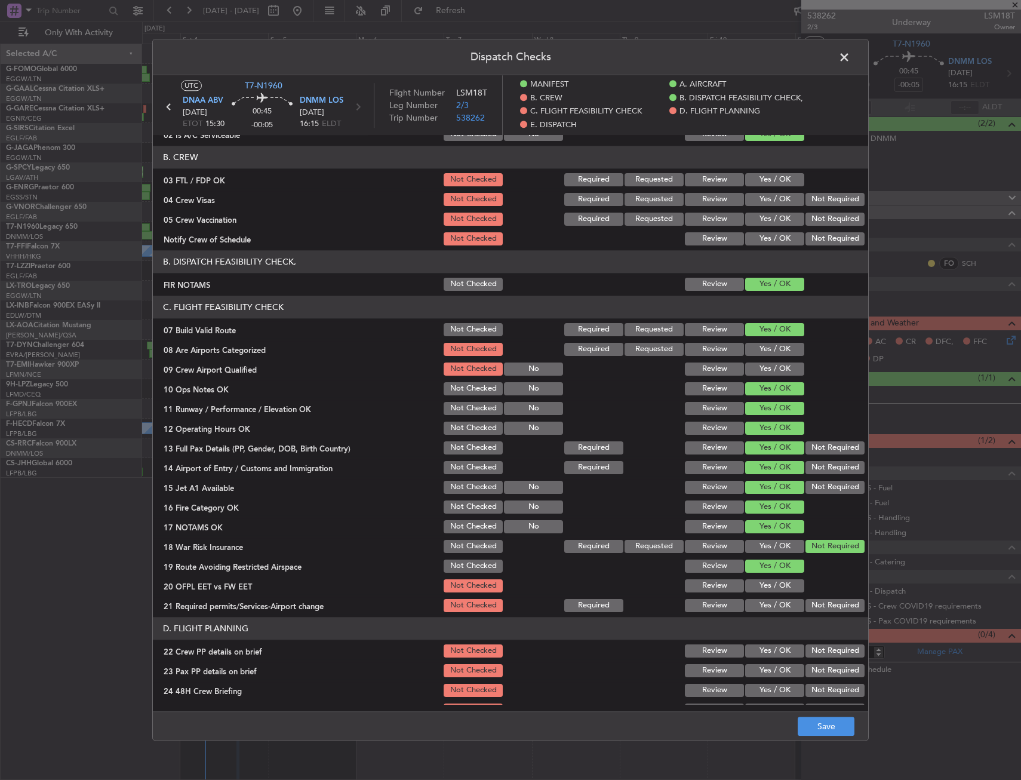
click at [753, 592] on button "Yes / OK" at bounding box center [774, 585] width 59 height 13
click at [752, 616] on article "MANIFEST Crew Details sent to Arr & Dep Handling Not Checked Review Yes / OK No…" at bounding box center [510, 419] width 715 height 569
click at [764, 607] on button "Yes / OK" at bounding box center [774, 605] width 59 height 13
click at [771, 651] on button "Yes / OK" at bounding box center [774, 650] width 59 height 13
click at [770, 664] on button "Yes / OK" at bounding box center [774, 670] width 59 height 13
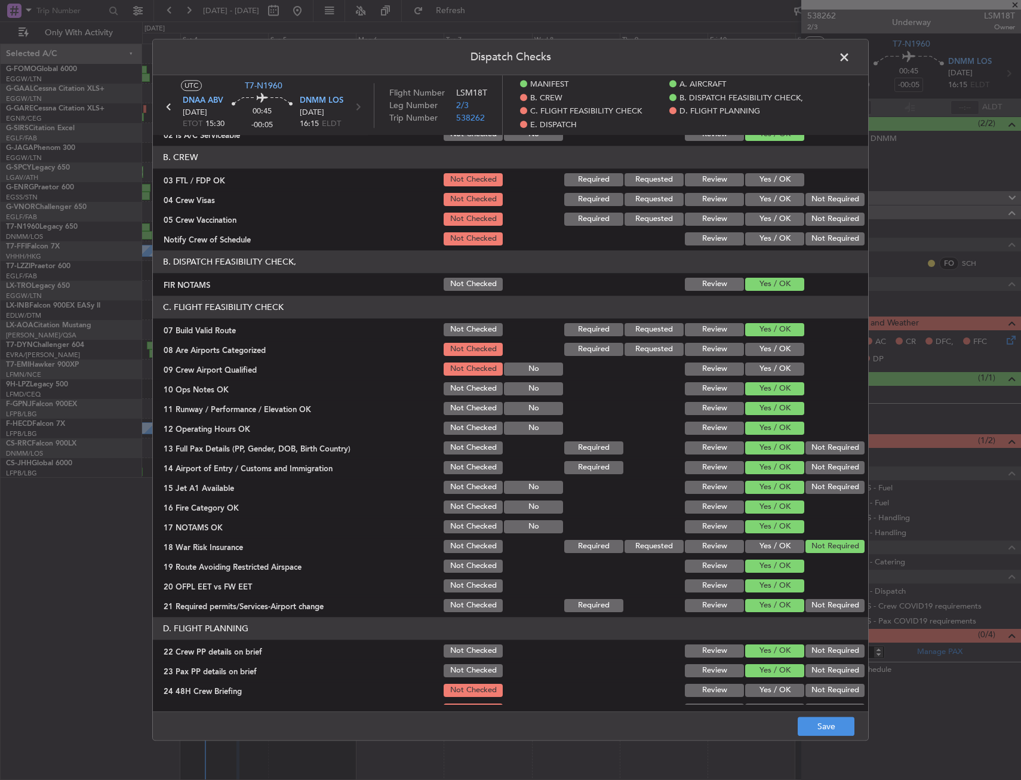
click at [771, 682] on section "D. FLIGHT PLANNING 22 Crew PP details on brief Not Checked Review Yes / OK Not …" at bounding box center [510, 736] width 715 height 239
click at [773, 688] on button "Yes / OK" at bounding box center [774, 690] width 59 height 13
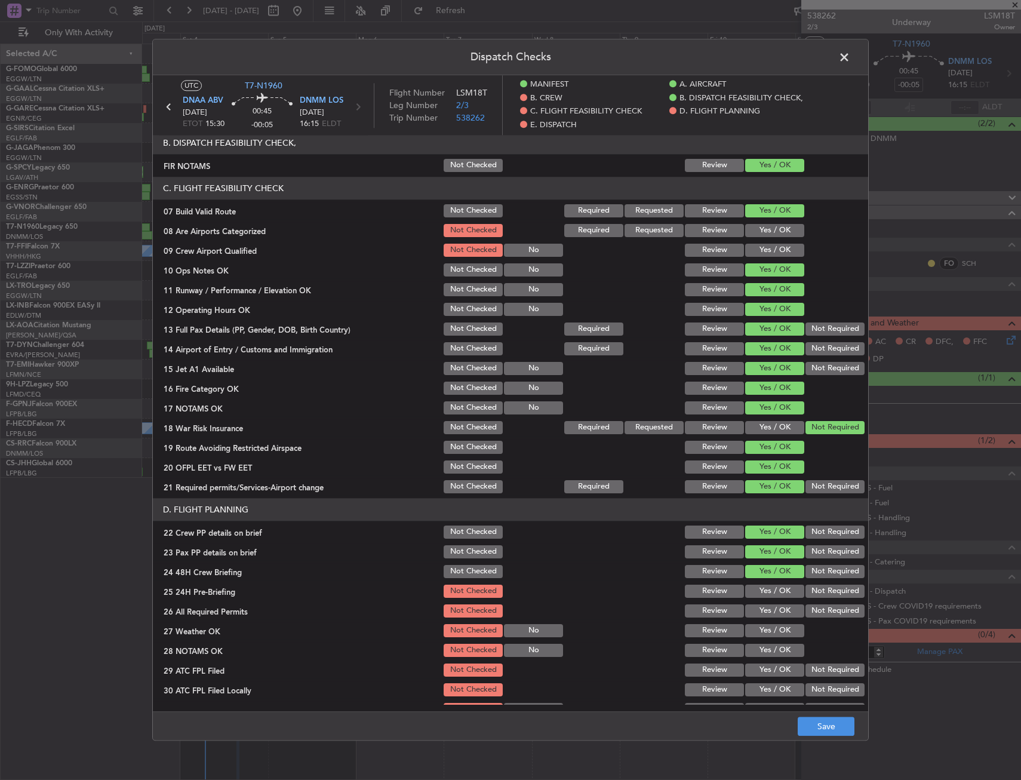
scroll to position [239, 0]
drag, startPoint x: 820, startPoint y: 592, endPoint x: 813, endPoint y: 599, distance: 11.0
click at [820, 592] on button "Not Required" at bounding box center [834, 590] width 59 height 13
click at [779, 616] on button "Yes / OK" at bounding box center [774, 610] width 59 height 13
click at [774, 635] on button "Yes / OK" at bounding box center [774, 629] width 59 height 13
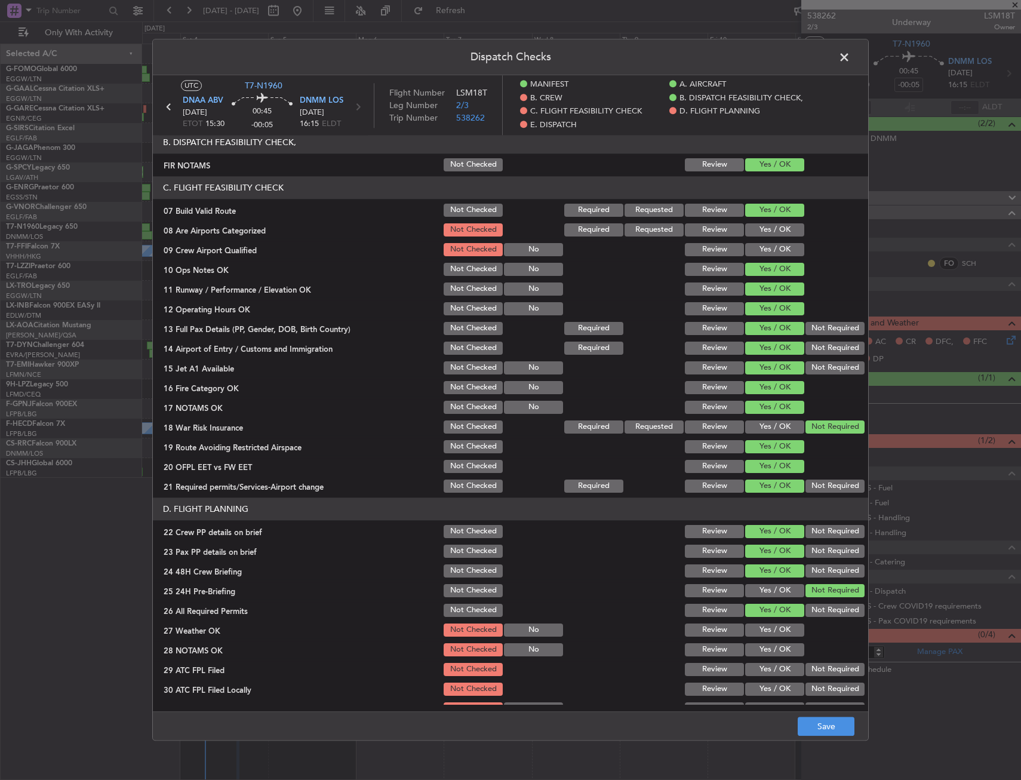
click at [772, 644] on div "Yes / OK" at bounding box center [773, 649] width 60 height 17
click at [771, 654] on button "Yes / OK" at bounding box center [774, 649] width 59 height 13
click at [774, 661] on div "Yes / OK" at bounding box center [773, 669] width 60 height 17
click at [776, 667] on button "Yes / OK" at bounding box center [774, 669] width 59 height 13
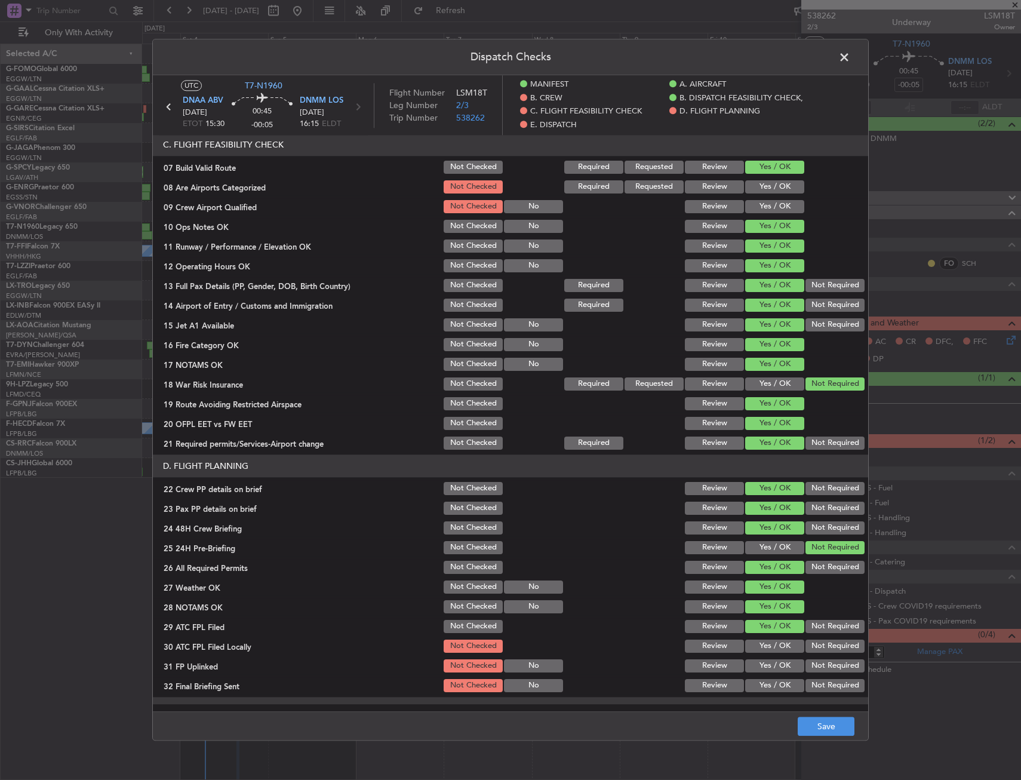
scroll to position [299, 0]
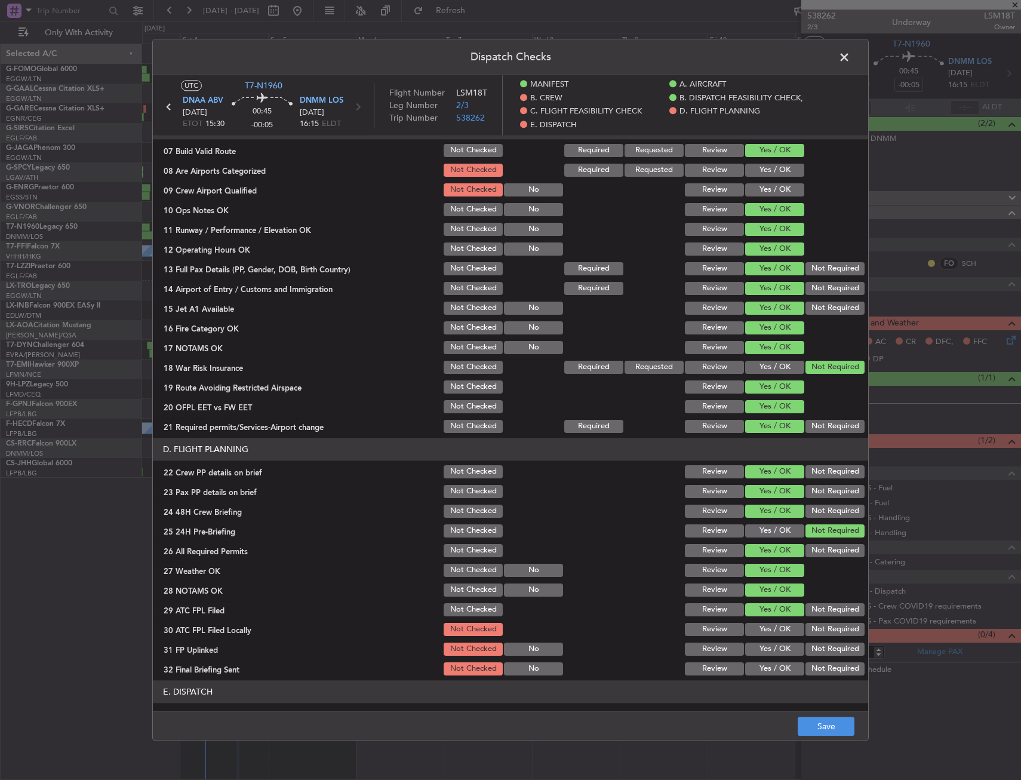
click at [804, 622] on div "Not Required" at bounding box center [834, 629] width 60 height 17
click at [808, 636] on button "Not Required" at bounding box center [834, 629] width 59 height 13
drag, startPoint x: 779, startPoint y: 641, endPoint x: 804, endPoint y: 661, distance: 31.9
click at [779, 642] on div "Yes / OK" at bounding box center [773, 649] width 60 height 17
click at [776, 639] on section "D. FLIGHT PLANNING 22 Crew PP details on brief Not Checked Review Yes / OK Not …" at bounding box center [510, 557] width 715 height 239
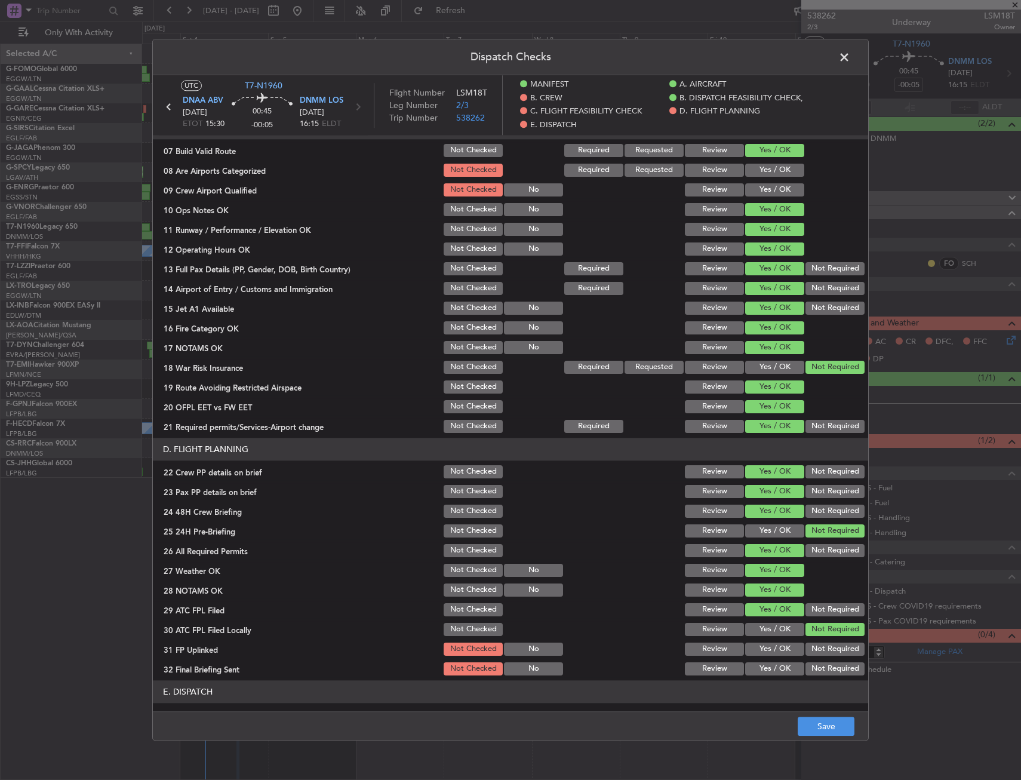
click at [774, 632] on button "Yes / OK" at bounding box center [774, 629] width 59 height 13
click at [773, 647] on button "Yes / OK" at bounding box center [774, 648] width 59 height 13
click at [807, 666] on button "Not Required" at bounding box center [834, 668] width 59 height 13
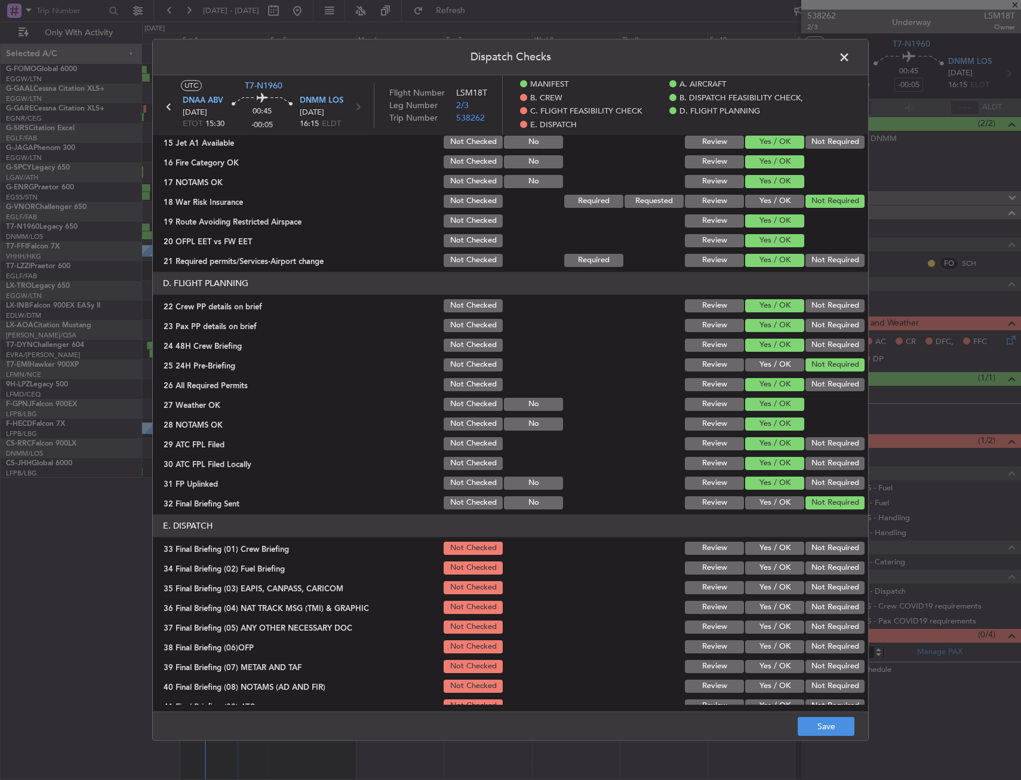
scroll to position [537, 0]
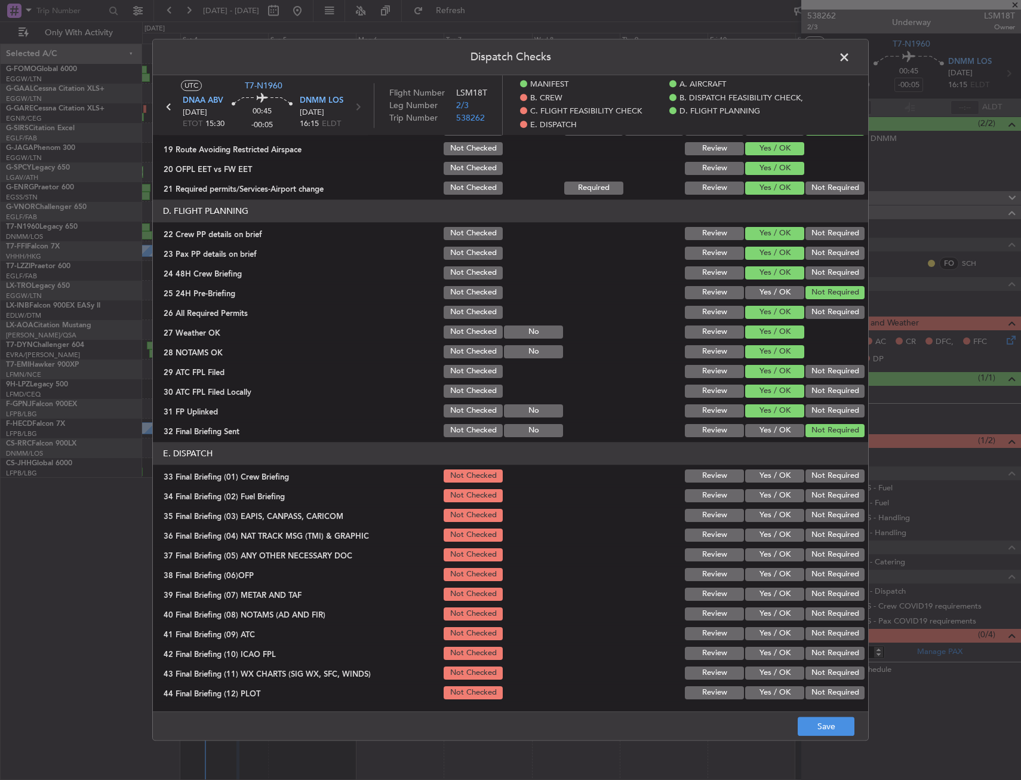
click at [760, 493] on button "Yes / OK" at bounding box center [774, 495] width 59 height 13
drag, startPoint x: 763, startPoint y: 482, endPoint x: 770, endPoint y: 513, distance: 31.3
click at [765, 483] on div "Yes / OK" at bounding box center [773, 475] width 60 height 17
click at [816, 521] on button "Not Required" at bounding box center [834, 515] width 59 height 13
click at [814, 542] on div "Not Required" at bounding box center [834, 535] width 60 height 17
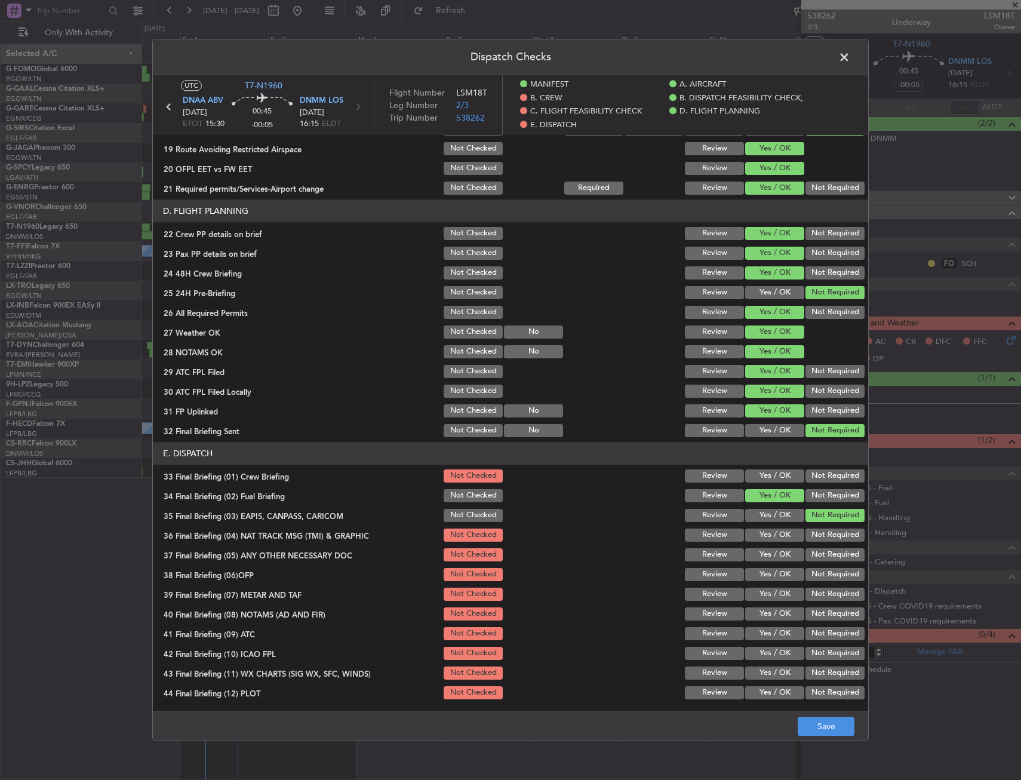
click at [776, 492] on button "Yes / OK" at bounding box center [774, 495] width 59 height 13
click at [775, 478] on button "Yes / OK" at bounding box center [774, 475] width 59 height 13
click at [805, 522] on button "Not Required" at bounding box center [834, 515] width 59 height 13
click at [805, 537] on button "Not Required" at bounding box center [834, 534] width 59 height 13
drag, startPoint x: 736, startPoint y: 559, endPoint x: 742, endPoint y: 568, distance: 10.8
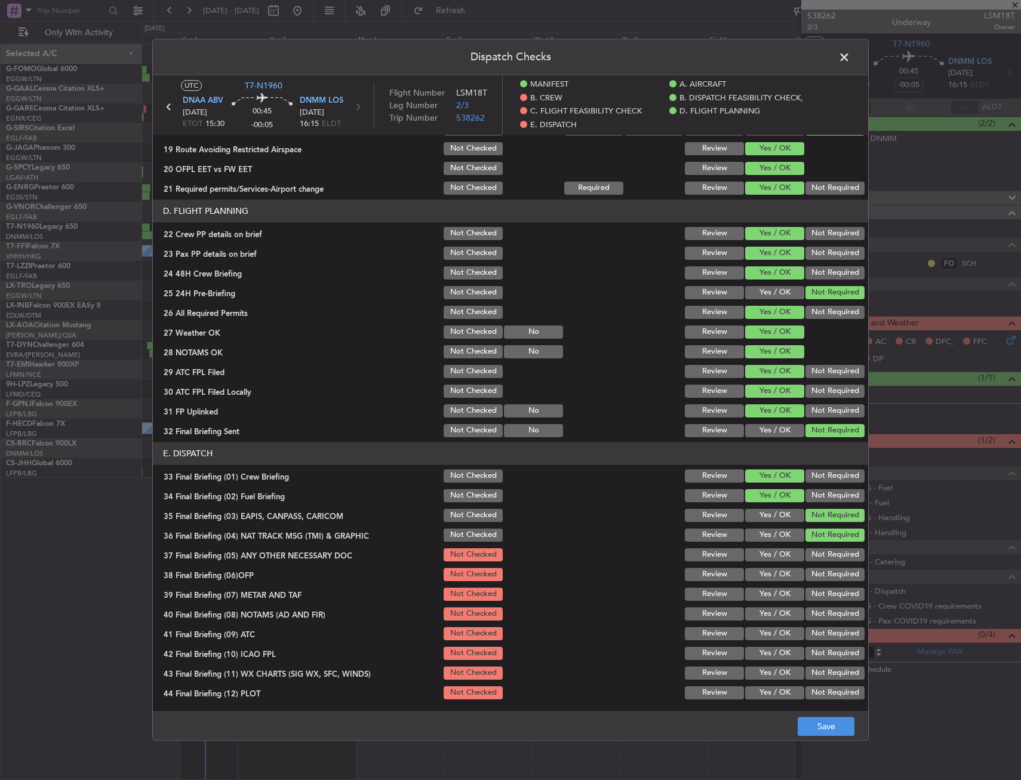
click at [743, 561] on div "Yes / OK" at bounding box center [773, 554] width 60 height 17
drag, startPoint x: 742, startPoint y: 568, endPoint x: 755, endPoint y: 579, distance: 16.5
click at [745, 570] on button "Yes / OK" at bounding box center [774, 574] width 59 height 13
click at [755, 580] on button "Yes / OK" at bounding box center [774, 574] width 59 height 13
click at [758, 586] on section "E. DISPATCH 33 Final Briefing (01) Crew Briefing Not Checked Review Yes / OK No…" at bounding box center [510, 571] width 715 height 259
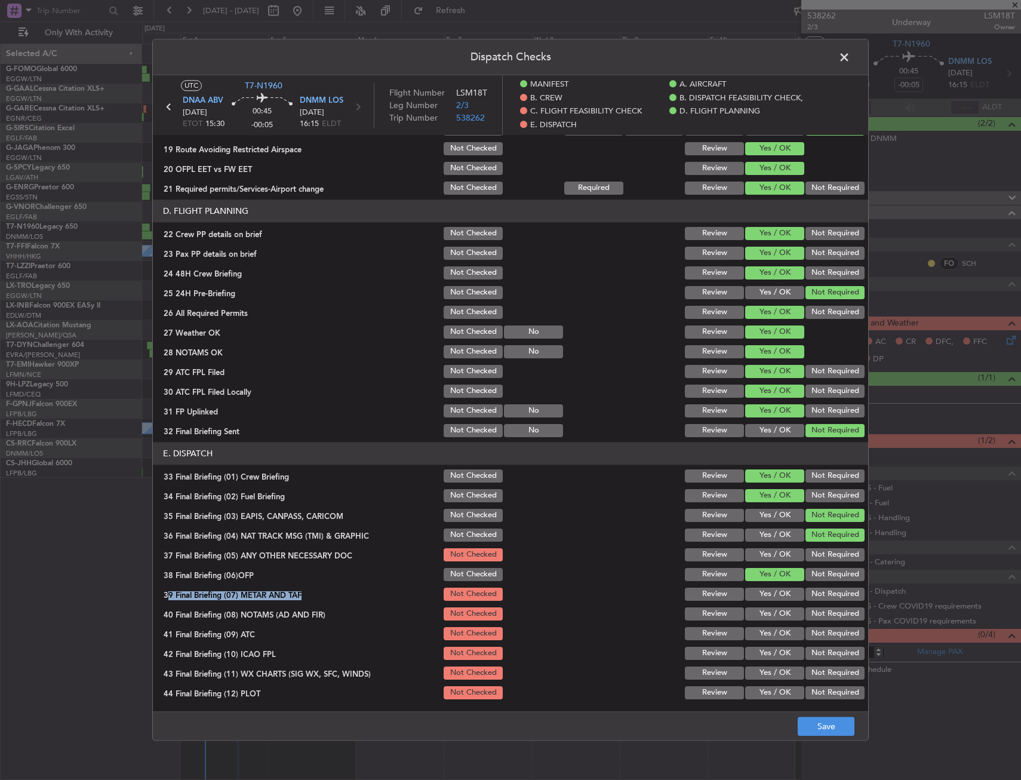
drag, startPoint x: 759, startPoint y: 589, endPoint x: 759, endPoint y: 559, distance: 30.5
click at [759, 589] on button "Yes / OK" at bounding box center [774, 593] width 59 height 13
click at [759, 551] on button "Yes / OK" at bounding box center [774, 554] width 59 height 13
click at [766, 610] on button "Yes / OK" at bounding box center [774, 613] width 59 height 13
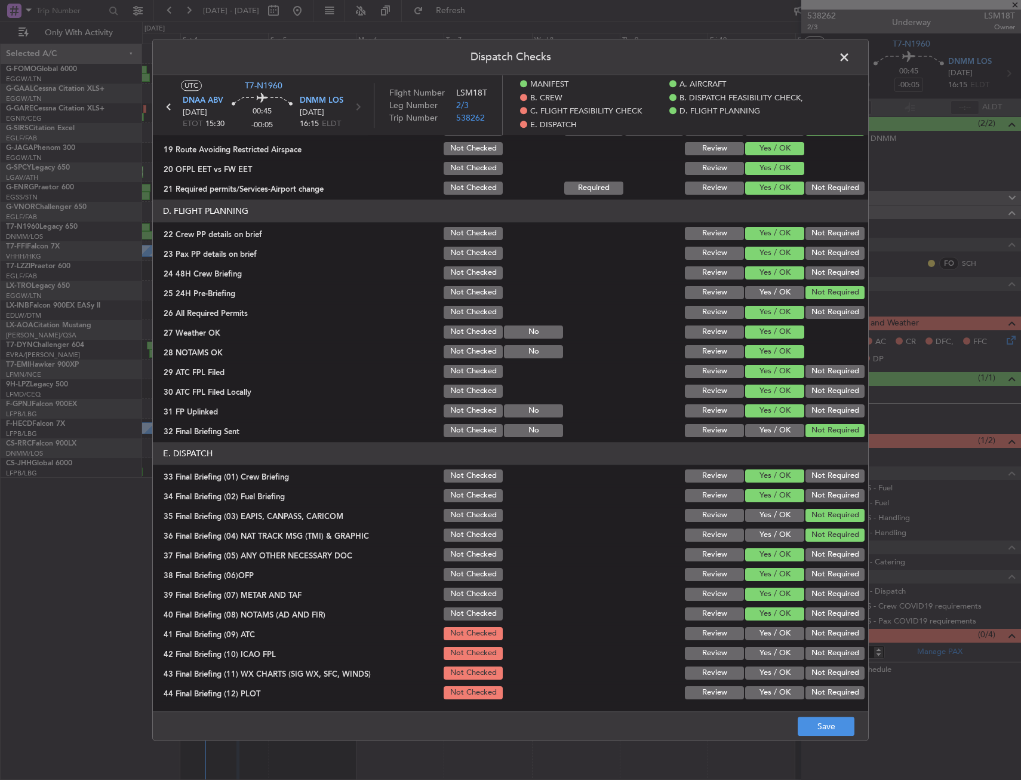
click at [770, 643] on section "E. DISPATCH 33 Final Briefing (01) Crew Briefing Not Checked Review Yes / OK No…" at bounding box center [510, 571] width 715 height 259
click at [771, 652] on button "Yes / OK" at bounding box center [774, 653] width 59 height 13
drag, startPoint x: 771, startPoint y: 654, endPoint x: 771, endPoint y: 645, distance: 9.0
click at [771, 654] on button "Yes / OK" at bounding box center [774, 653] width 59 height 13
click at [771, 630] on button "Yes / OK" at bounding box center [774, 633] width 59 height 13
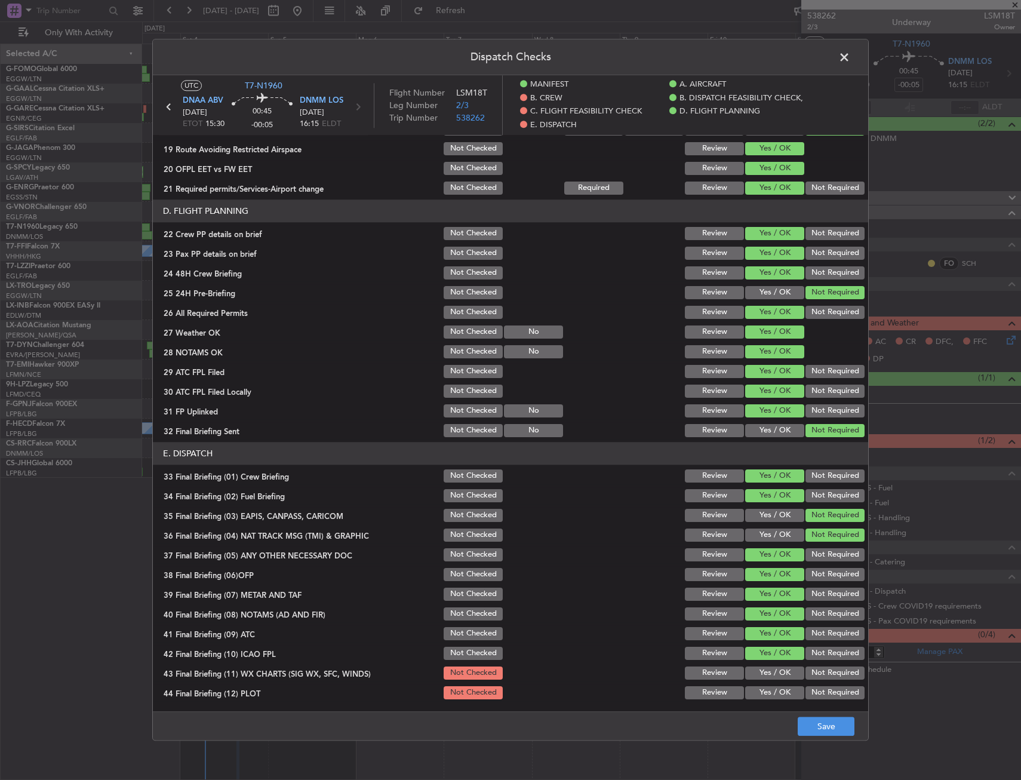
click at [772, 665] on section "E. DISPATCH 33 Final Briefing (01) Crew Briefing Not Checked Review Yes / OK No…" at bounding box center [510, 571] width 715 height 259
click at [771, 676] on button "Yes / OK" at bounding box center [774, 672] width 59 height 13
click at [774, 696] on button "Yes / OK" at bounding box center [774, 692] width 59 height 13
click at [815, 727] on button "Save" at bounding box center [826, 726] width 57 height 19
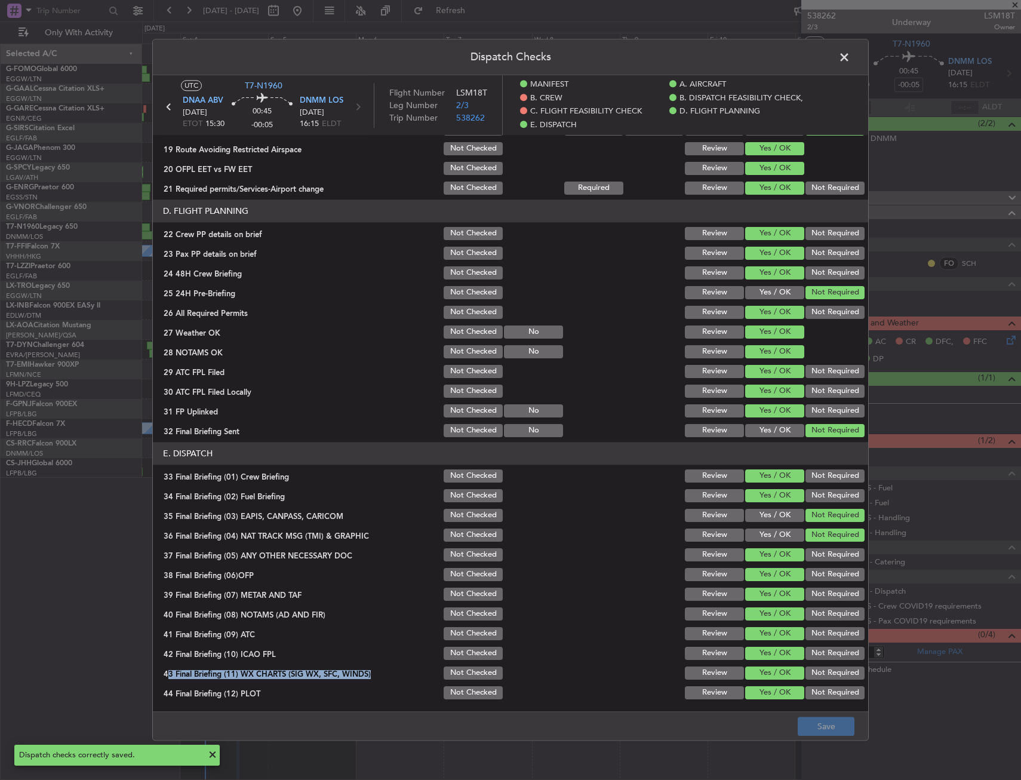
click at [850, 59] on span at bounding box center [850, 60] width 0 height 24
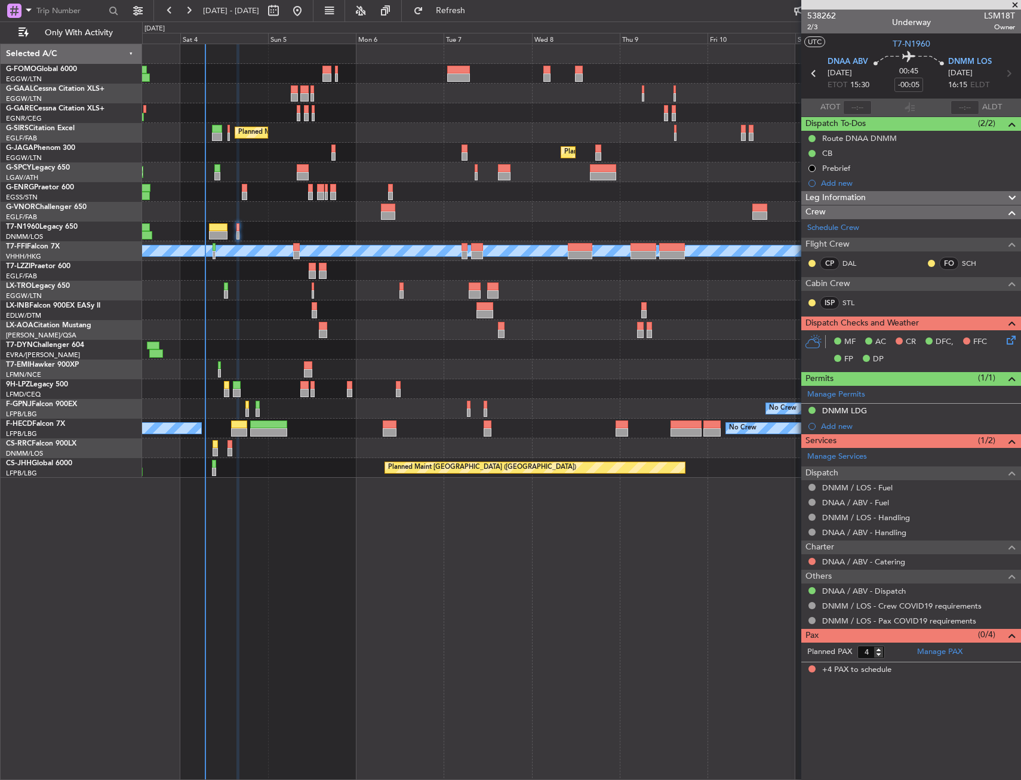
click at [394, 193] on div "Planned Maint London (Stansted) Planned Maint London (Stansted)" at bounding box center [581, 192] width 878 height 20
click at [335, 566] on div "Owner No Crew AOG Maint Dusseldorf Owner Planned Maint Dusseldorf Planned Maint…" at bounding box center [581, 412] width 879 height 736
click at [870, 414] on div "DNMM LDG" at bounding box center [911, 411] width 220 height 15
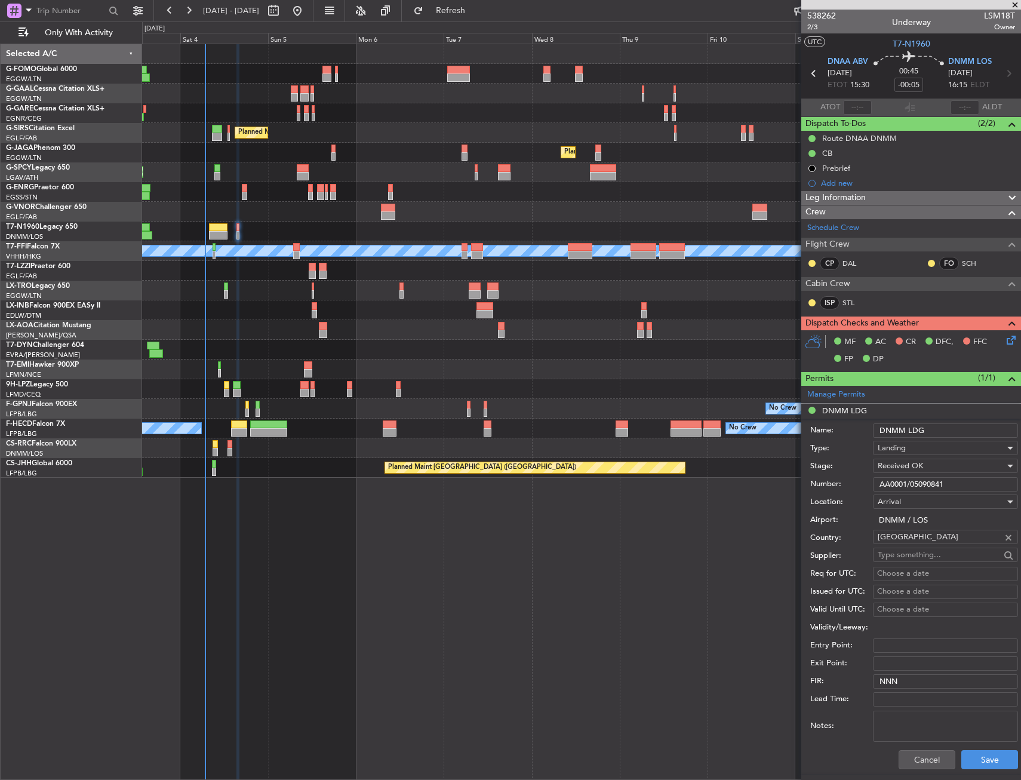
click at [895, 481] on input "AA0001/05090841" at bounding box center [945, 484] width 145 height 14
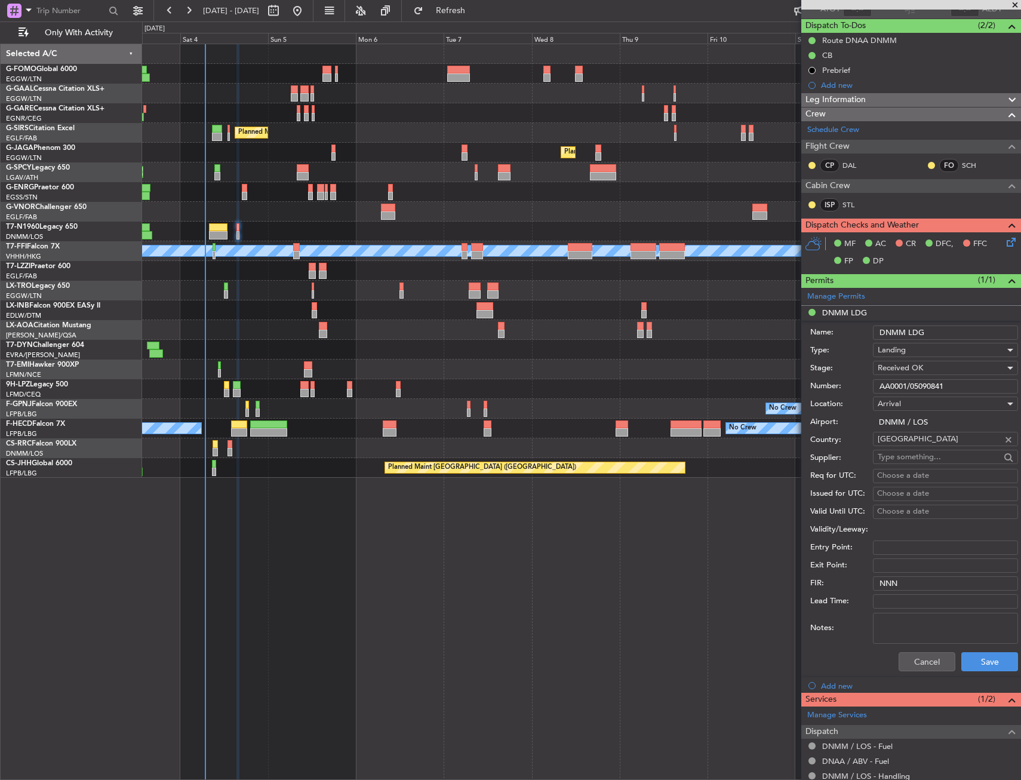
scroll to position [119, 0]
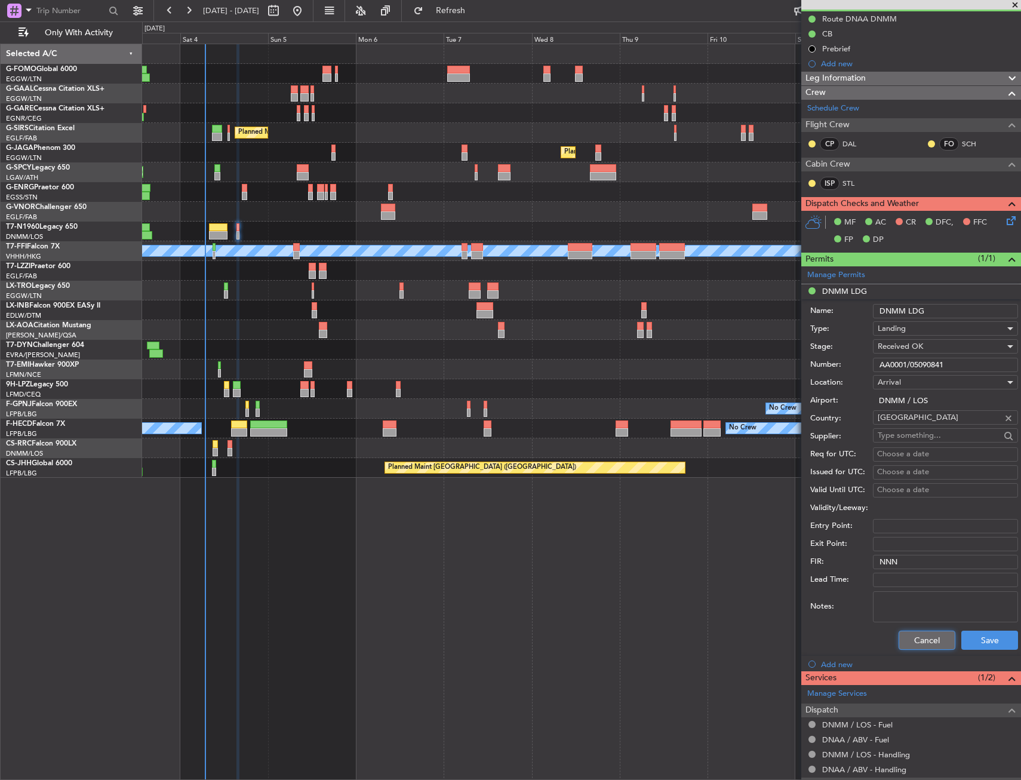
click at [924, 645] on button "Cancel" at bounding box center [927, 639] width 57 height 19
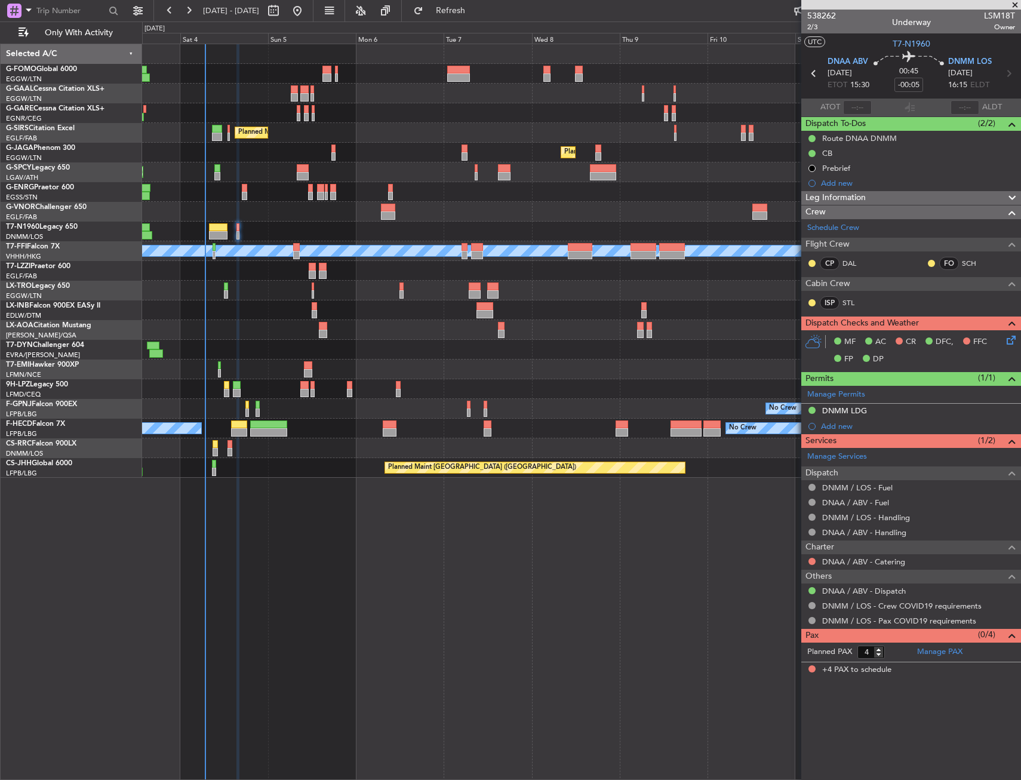
scroll to position [0, 0]
click at [812, 564] on button at bounding box center [811, 561] width 7 height 7
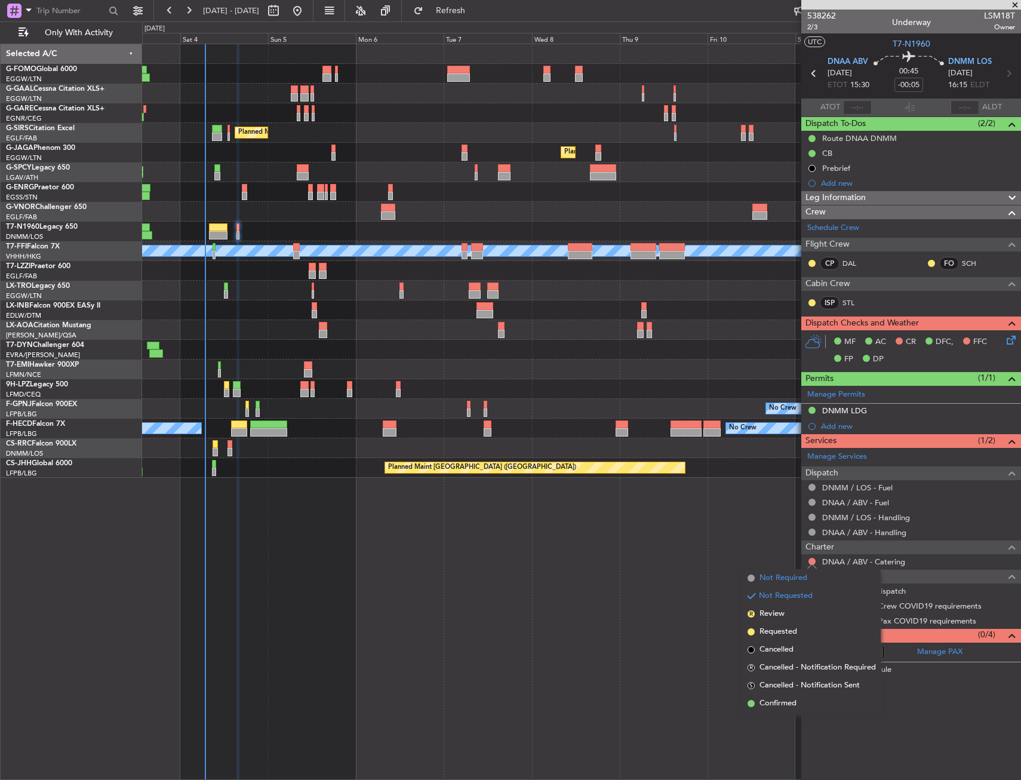
click at [773, 580] on span "Not Required" at bounding box center [783, 578] width 48 height 12
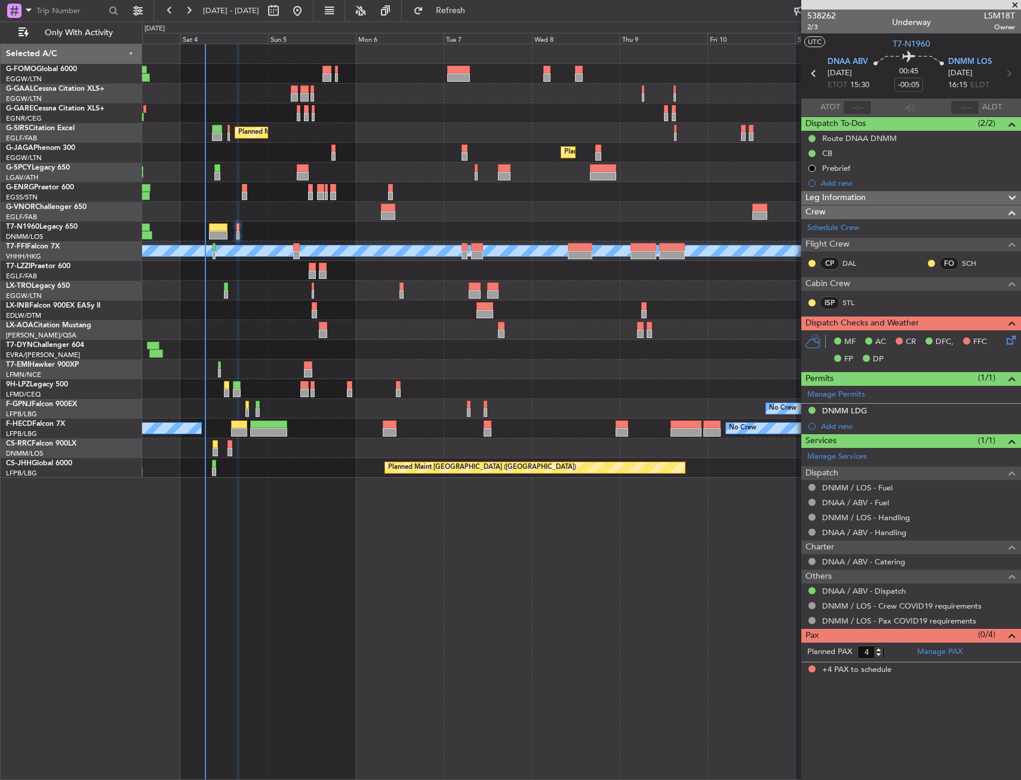
click at [488, 169] on div "Unplanned Maint Bremen Planned Maint Bremen" at bounding box center [581, 172] width 878 height 20
click at [321, 570] on div "Owner No Crew AOG Maint [GEOGRAPHIC_DATA] Owner Planned [GEOGRAPHIC_DATA] Plann…" at bounding box center [581, 412] width 879 height 736
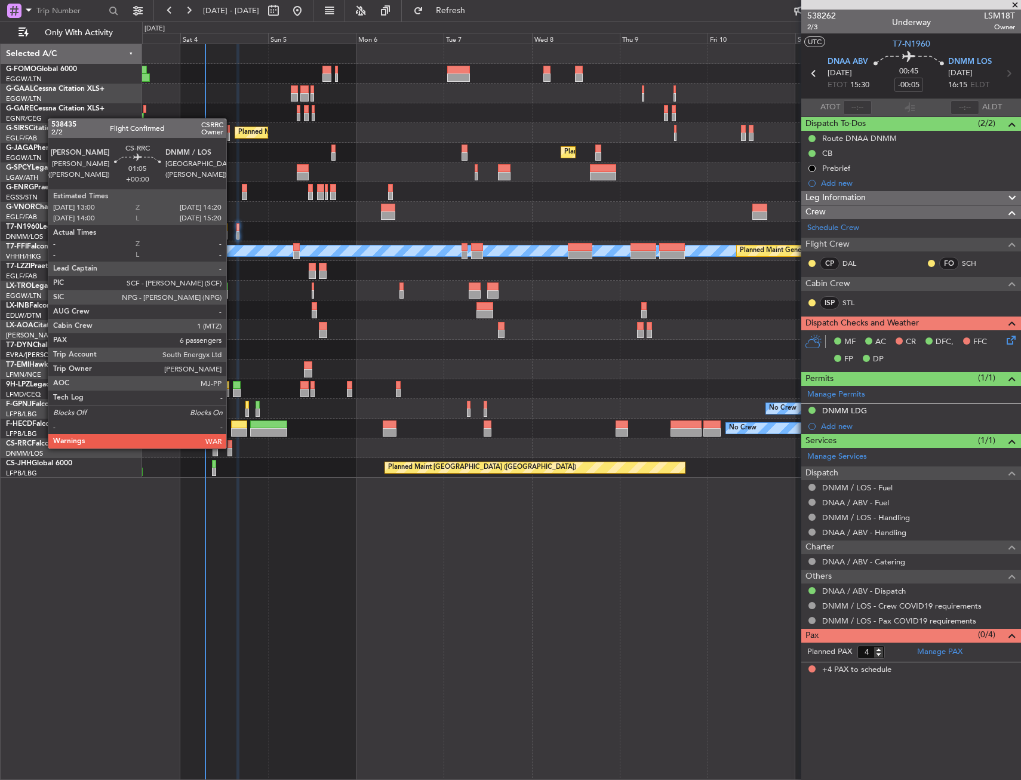
click at [232, 447] on div at bounding box center [229, 444] width 5 height 8
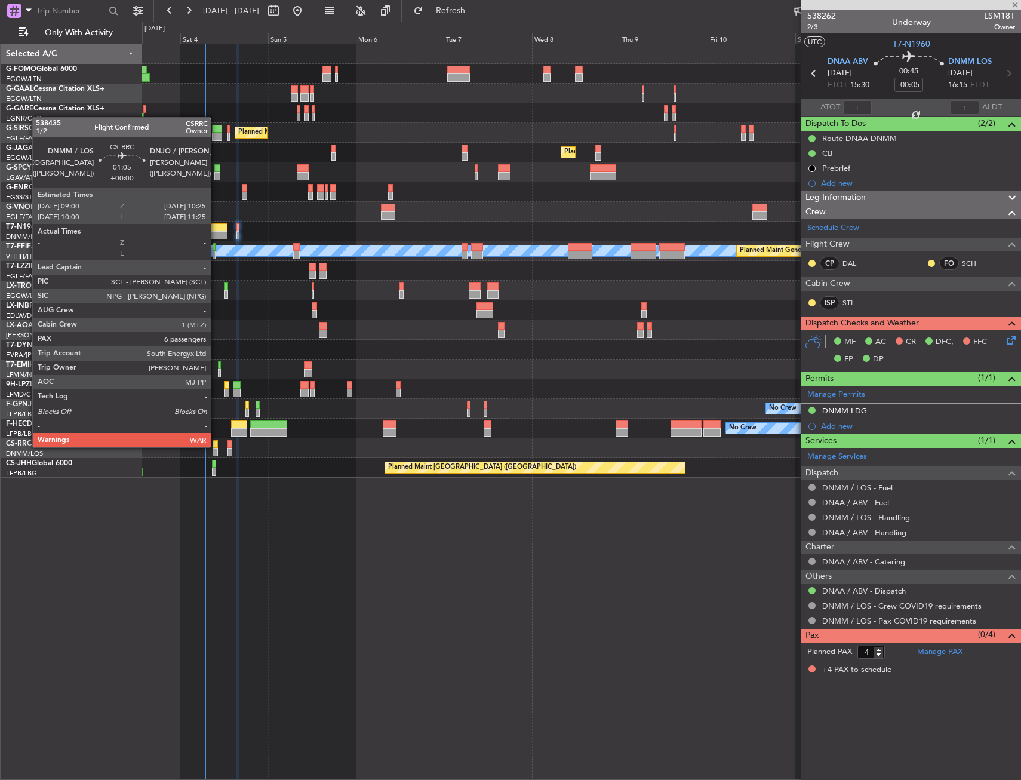
type input "6"
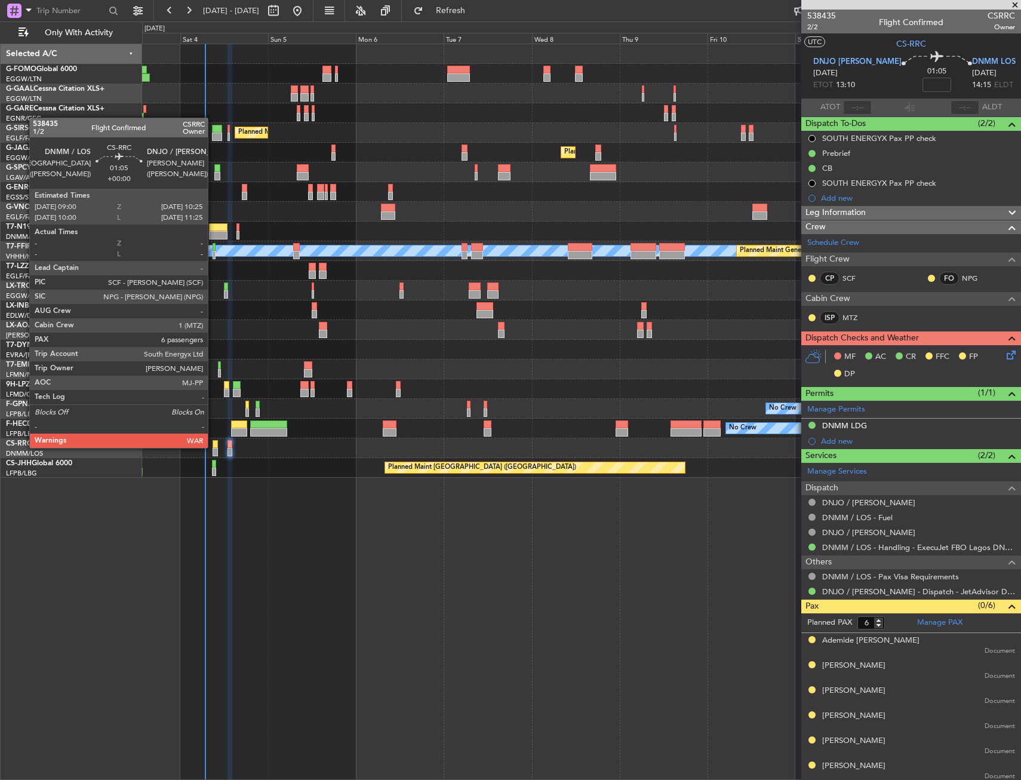
click at [213, 447] on div at bounding box center [215, 444] width 5 height 8
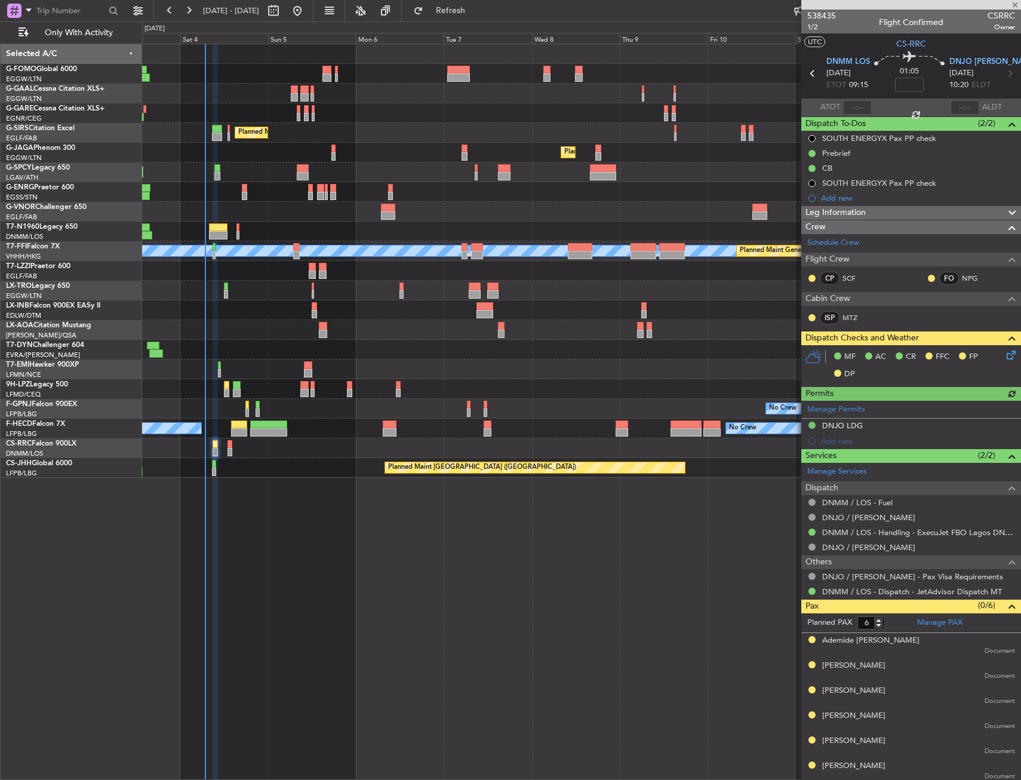
click at [1004, 355] on icon at bounding box center [1009, 353] width 10 height 10
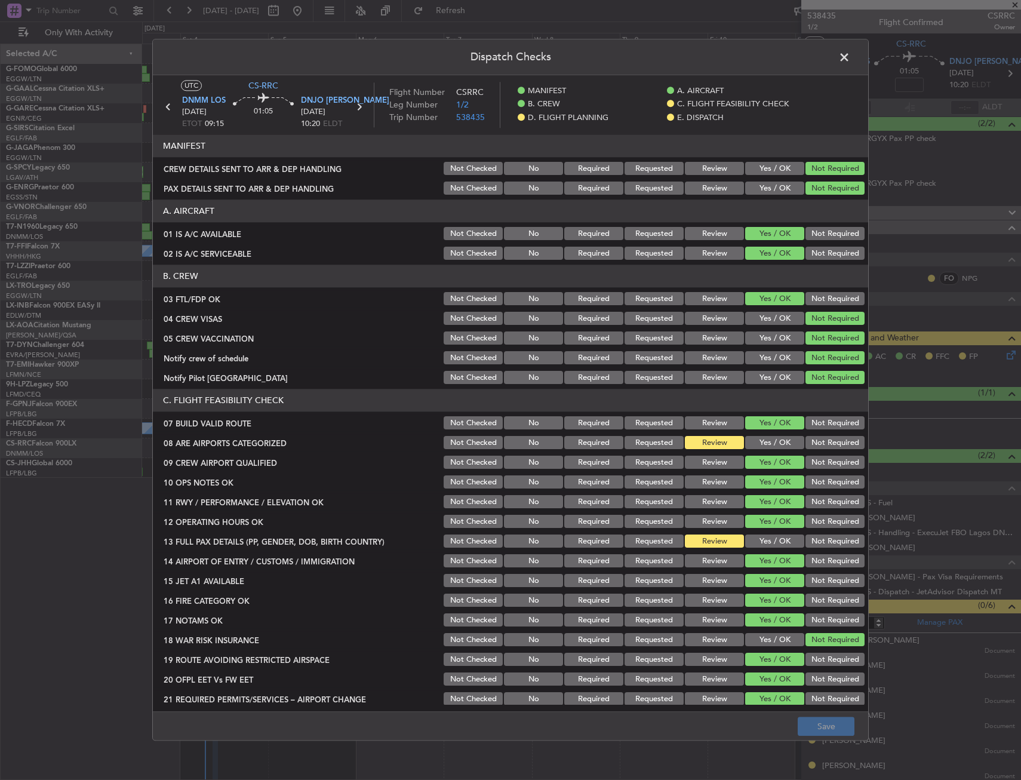
click at [764, 438] on button "Yes / OK" at bounding box center [774, 442] width 59 height 13
click at [764, 543] on button "Yes / OK" at bounding box center [774, 541] width 59 height 13
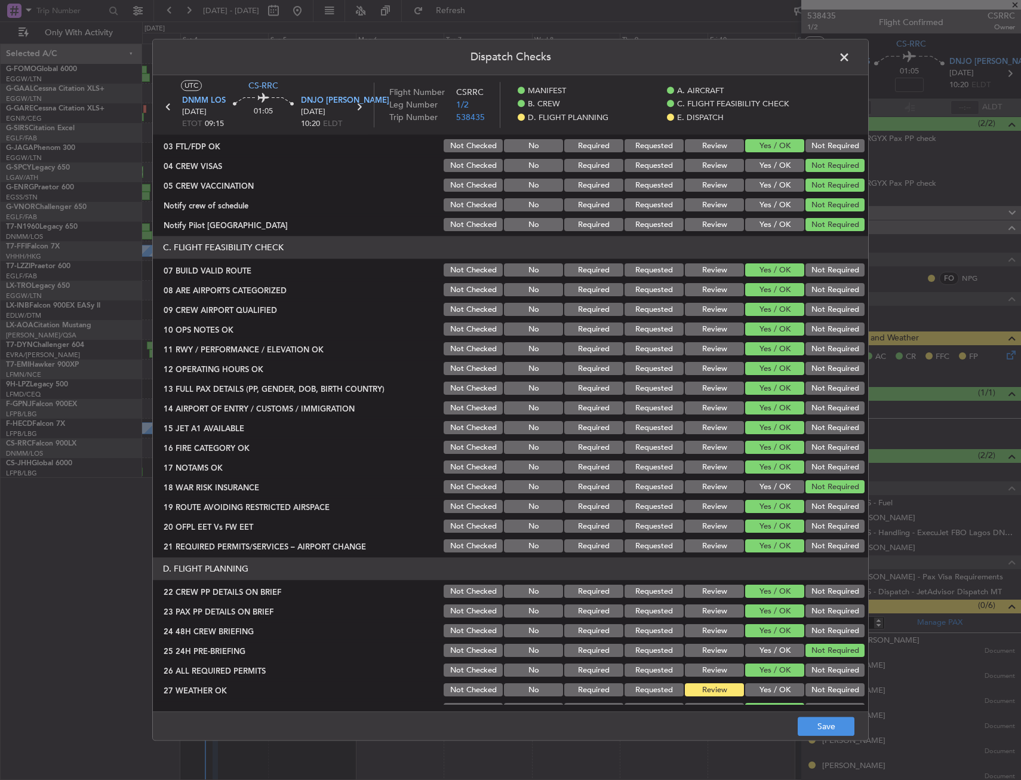
scroll to position [418, 0]
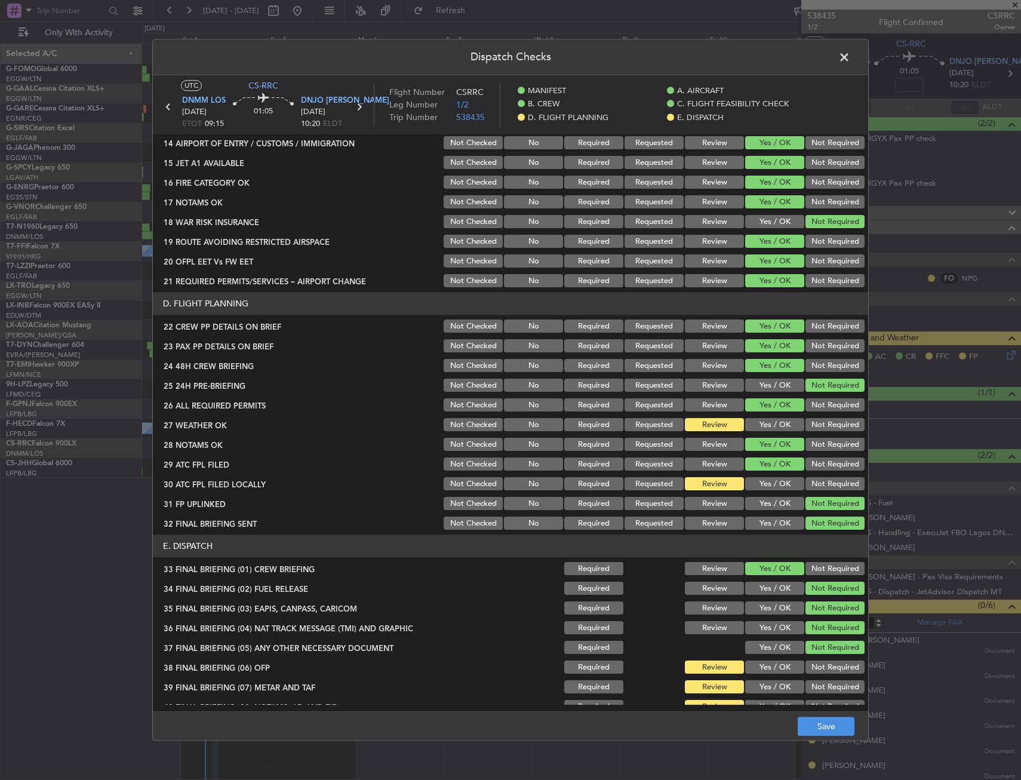
drag, startPoint x: 755, startPoint y: 418, endPoint x: 756, endPoint y: 478, distance: 60.3
click at [755, 420] on button "Yes / OK" at bounding box center [774, 425] width 59 height 13
click at [756, 482] on button "Yes / OK" at bounding box center [774, 484] width 59 height 13
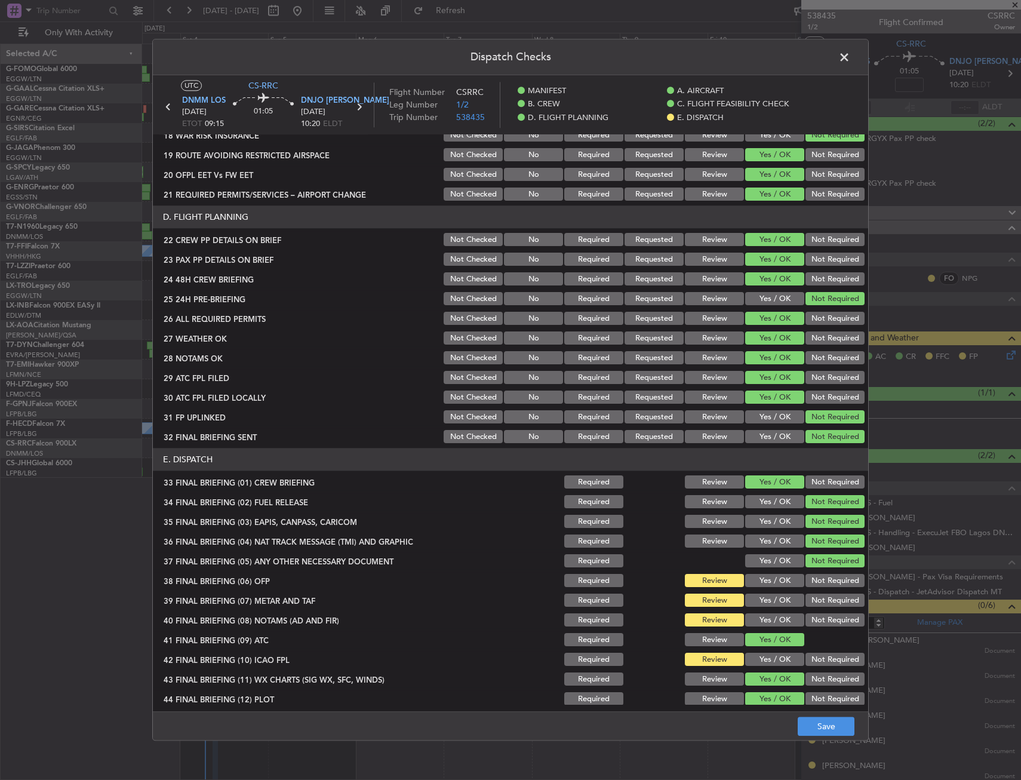
scroll to position [510, 0]
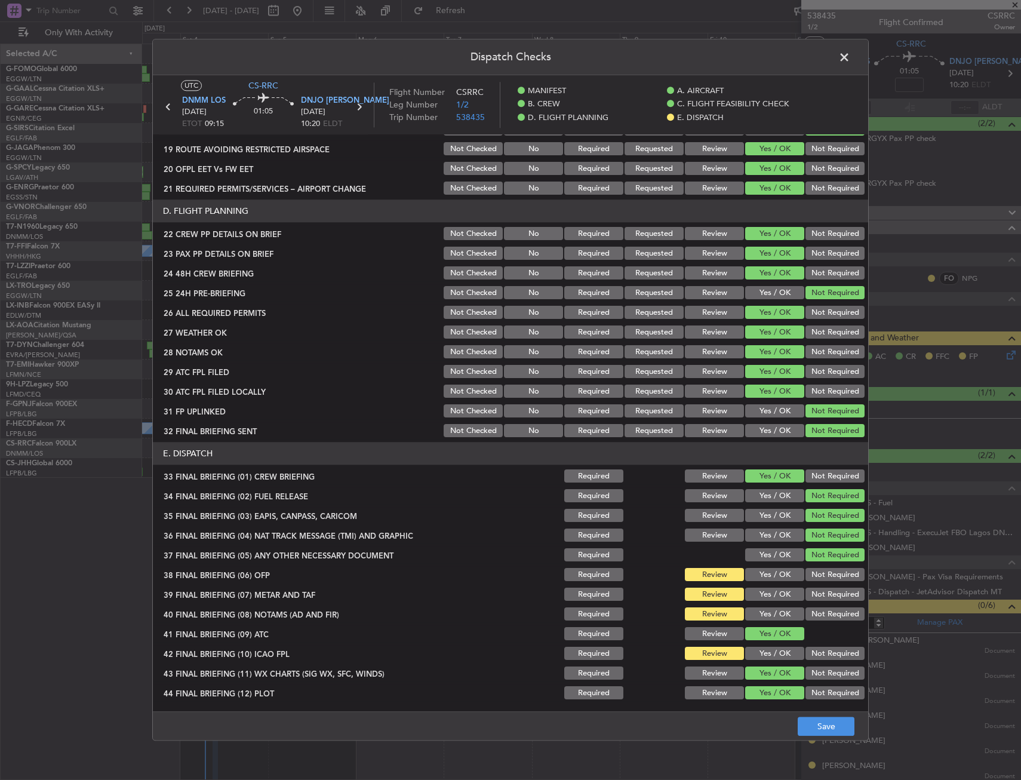
click at [844, 67] on header "Dispatch Checks" at bounding box center [510, 57] width 715 height 36
click at [723, 331] on button "Review" at bounding box center [714, 332] width 59 height 13
click at [712, 339] on div "Review" at bounding box center [713, 332] width 60 height 17
click at [712, 346] on button "Review" at bounding box center [714, 352] width 59 height 13
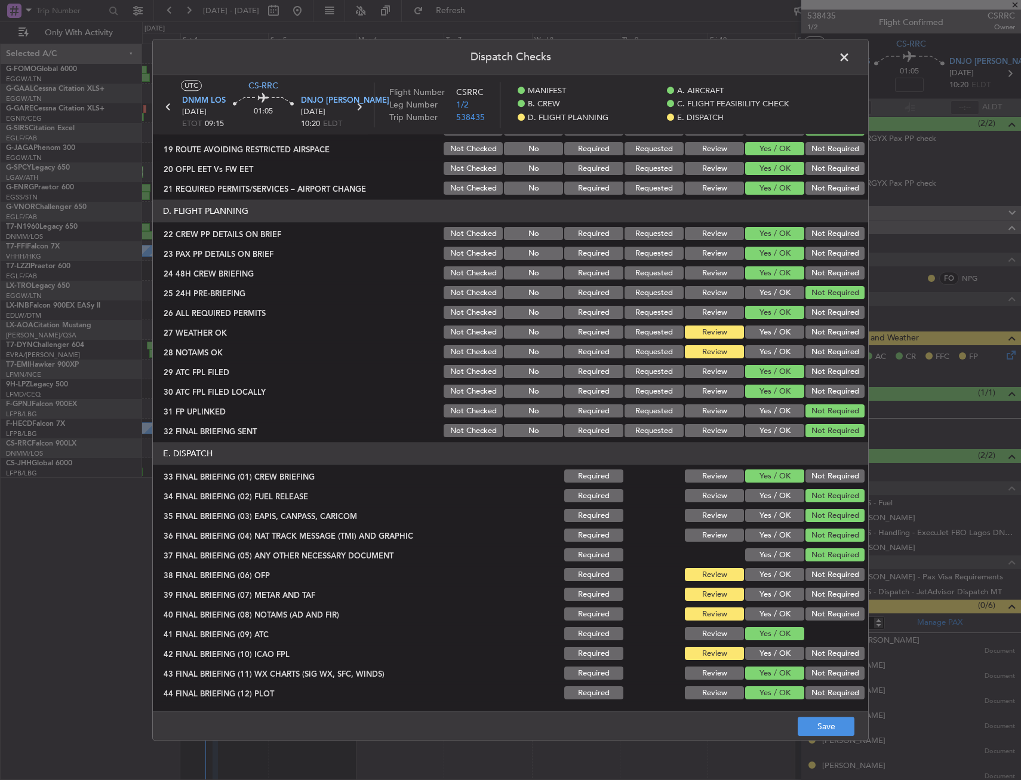
click at [766, 567] on div "Yes / OK" at bounding box center [773, 575] width 60 height 17
click at [767, 583] on div "Yes / OK" at bounding box center [773, 575] width 60 height 17
click at [767, 589] on section "E. DISPATCH 33 FINAL BRIEFING (01) CREW BRIEFING Required Review Yes / OK Not R…" at bounding box center [510, 571] width 715 height 259
click at [767, 599] on button "Yes / OK" at bounding box center [774, 594] width 59 height 13
click at [767, 605] on section "E. DISPATCH 33 FINAL BRIEFING (01) CREW BRIEFING Required Review Yes / OK Not R…" at bounding box center [510, 571] width 715 height 259
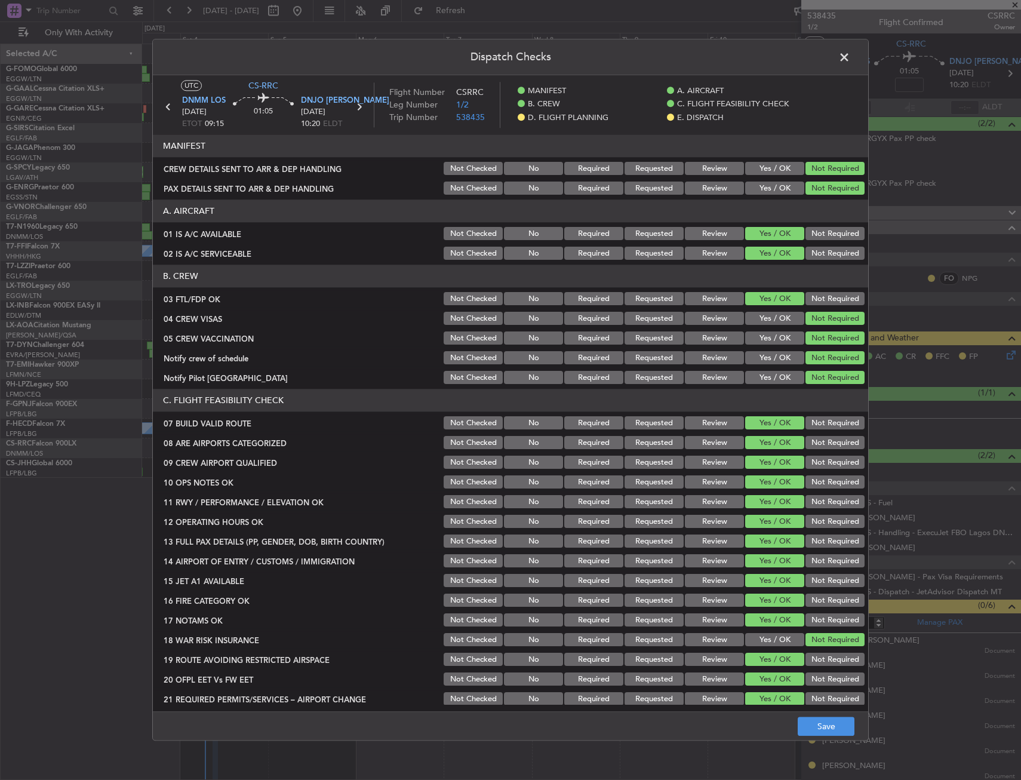
scroll to position [510, 0]
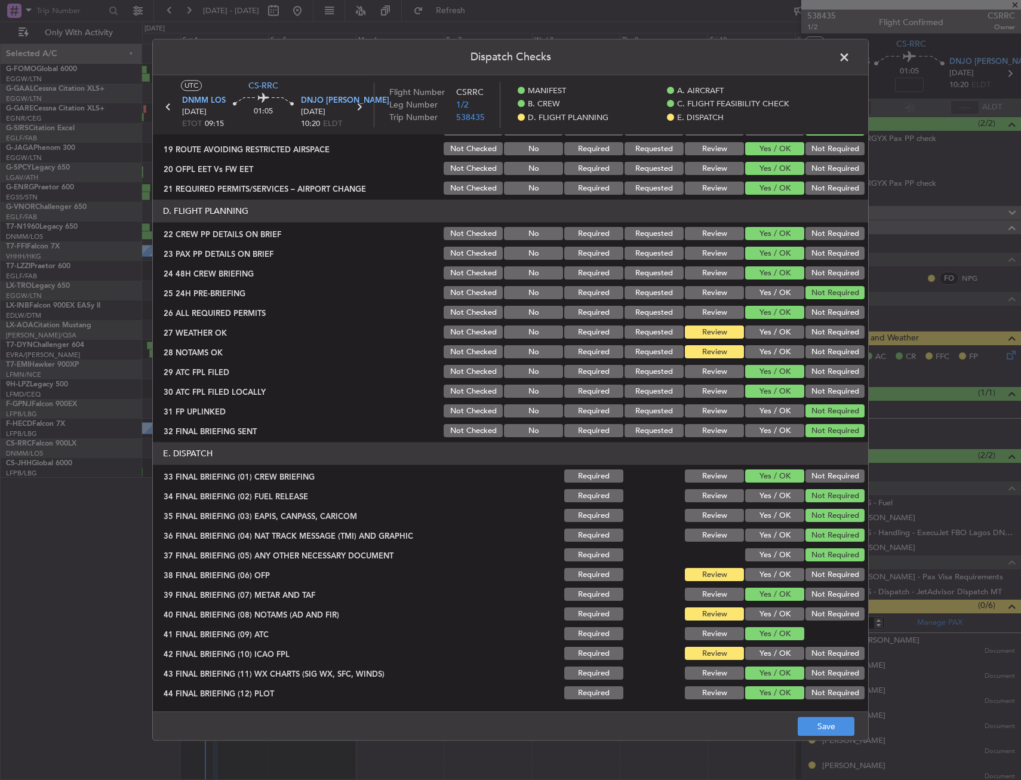
click at [770, 577] on button "Yes / OK" at bounding box center [774, 574] width 59 height 13
drag, startPoint x: 761, startPoint y: 632, endPoint x: 764, endPoint y: 613, distance: 18.9
click at [759, 630] on button "Yes / OK" at bounding box center [774, 633] width 59 height 13
click at [765, 611] on button "Yes / OK" at bounding box center [774, 614] width 59 height 13
click at [766, 655] on button "Yes / OK" at bounding box center [774, 653] width 59 height 13
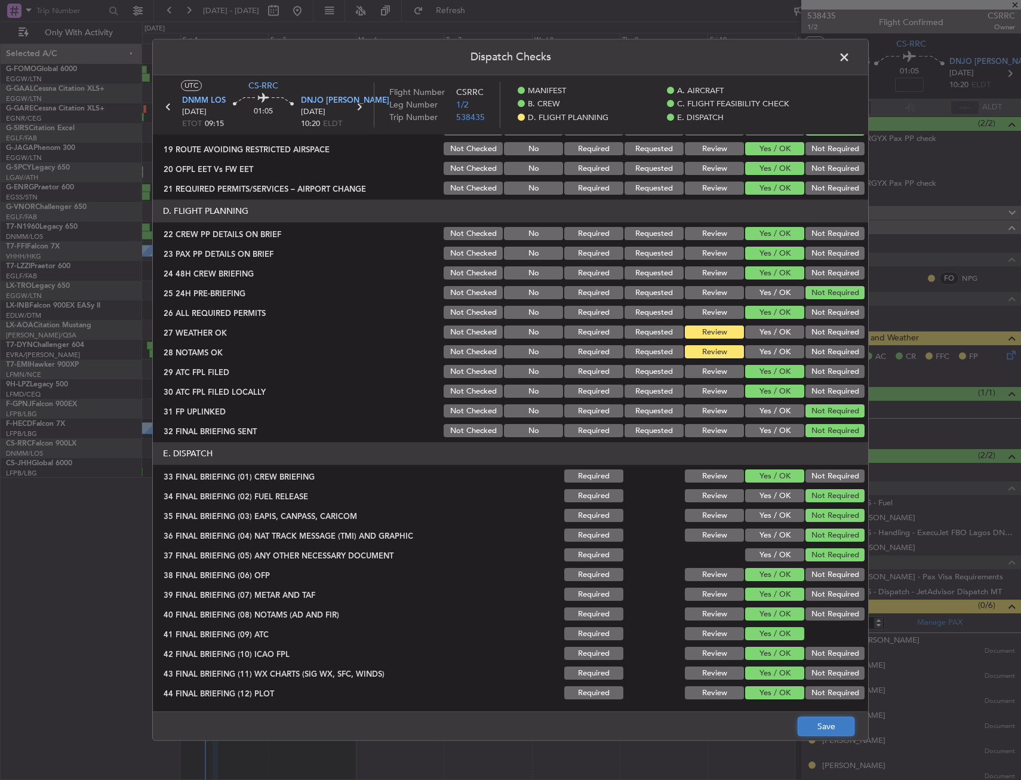
click at [820, 729] on button "Save" at bounding box center [826, 726] width 57 height 19
click at [850, 63] on span at bounding box center [850, 60] width 0 height 24
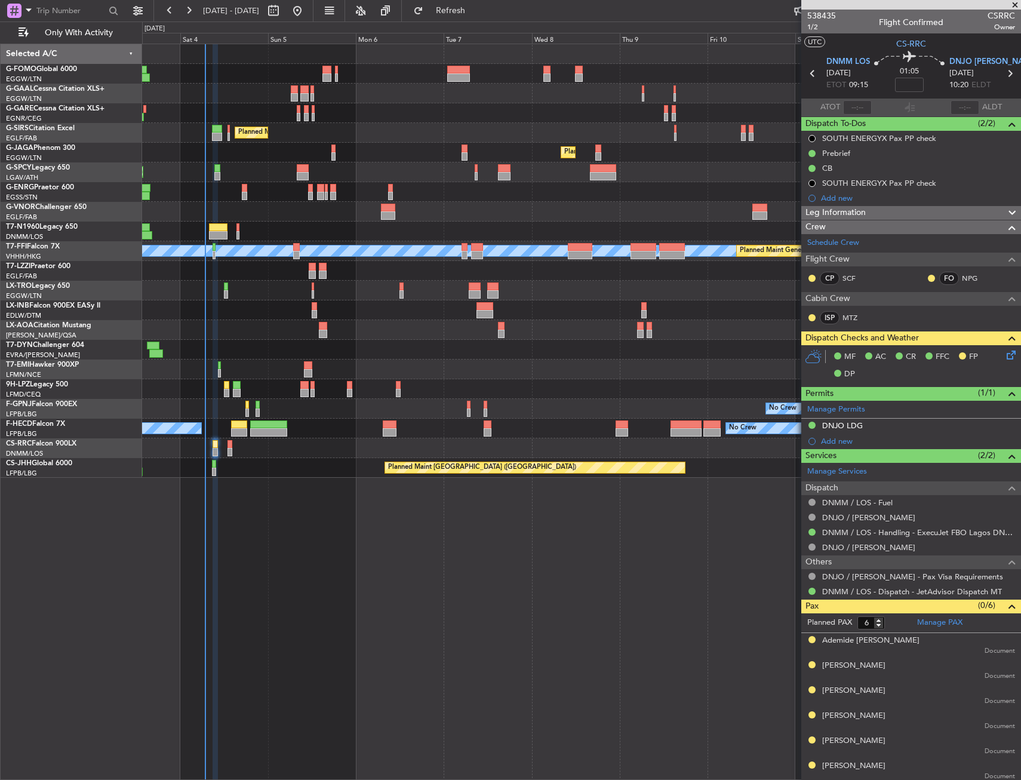
click at [533, 553] on div "Owner No Crew AOG Maint [GEOGRAPHIC_DATA] Owner Planned [GEOGRAPHIC_DATA] Plann…" at bounding box center [581, 412] width 879 height 736
click at [300, 389] on div at bounding box center [581, 389] width 878 height 20
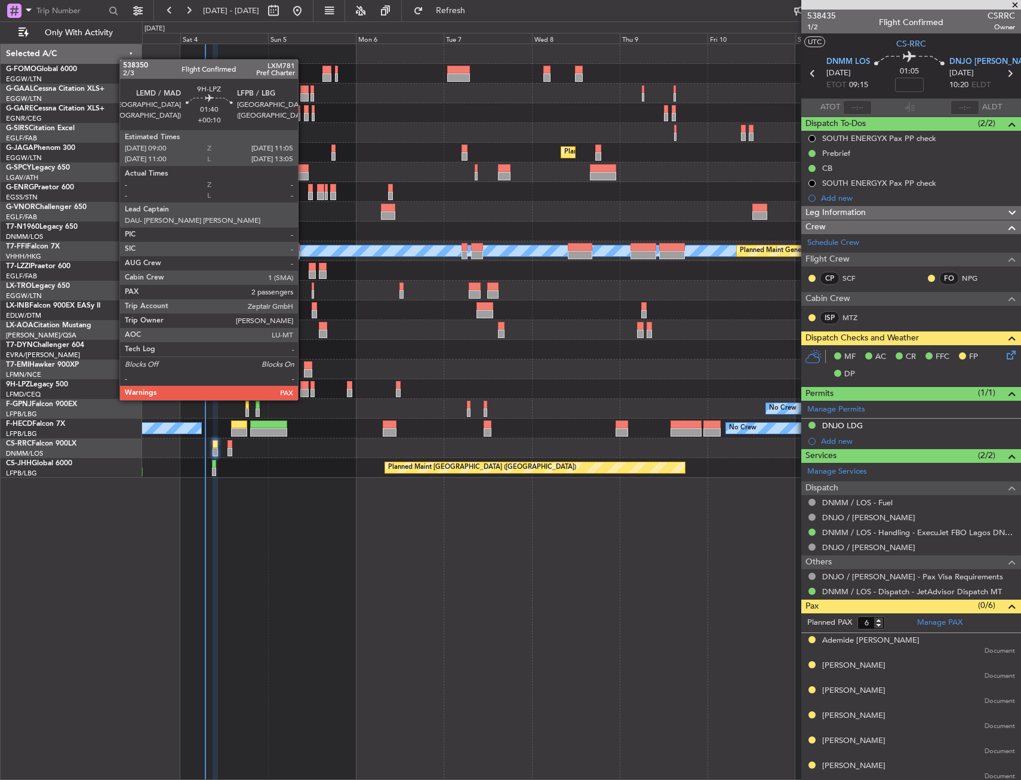
click at [303, 388] on div at bounding box center [304, 385] width 8 height 8
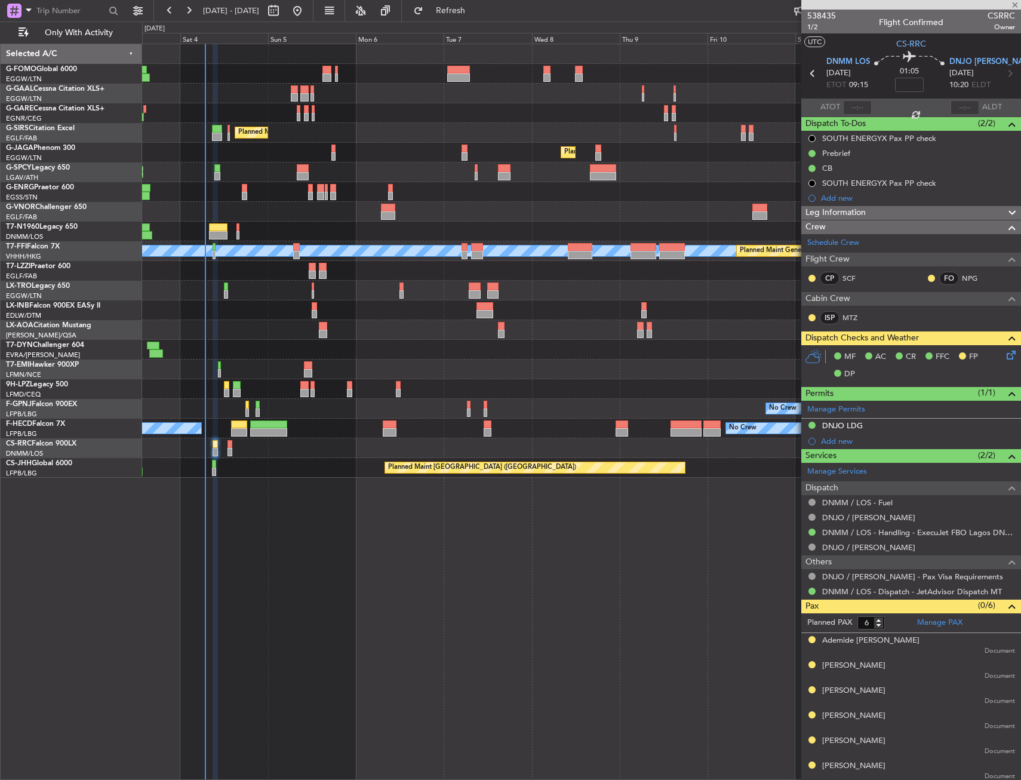
type input "+00:10"
type input "4"
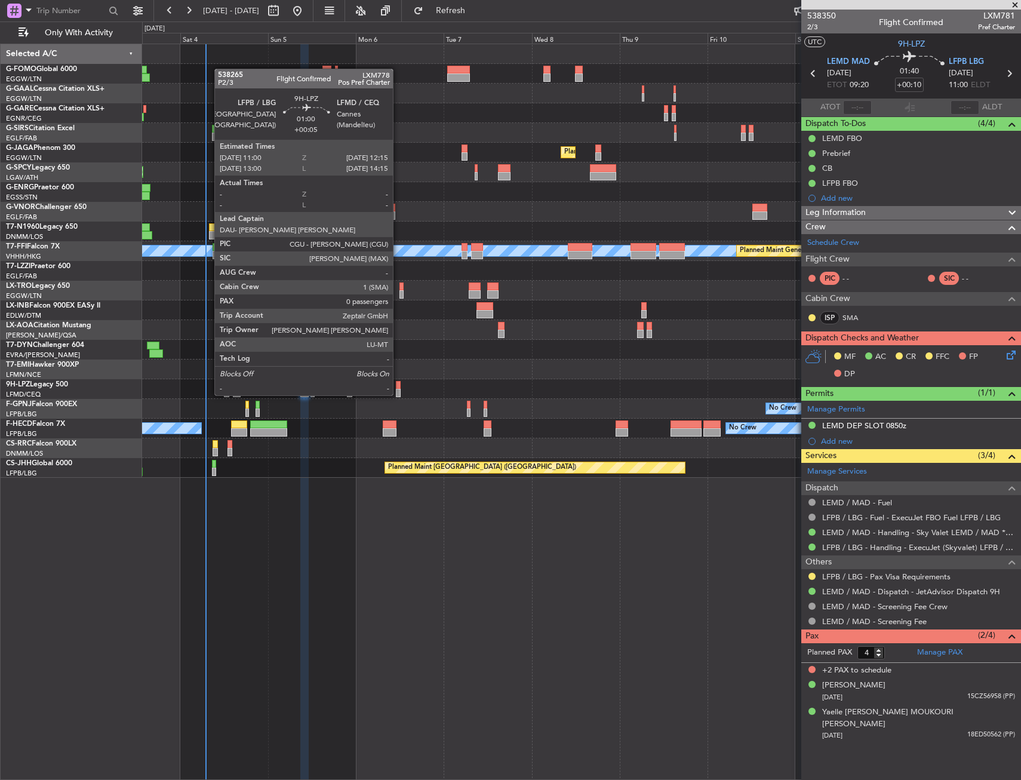
click at [398, 383] on div at bounding box center [398, 385] width 5 height 8
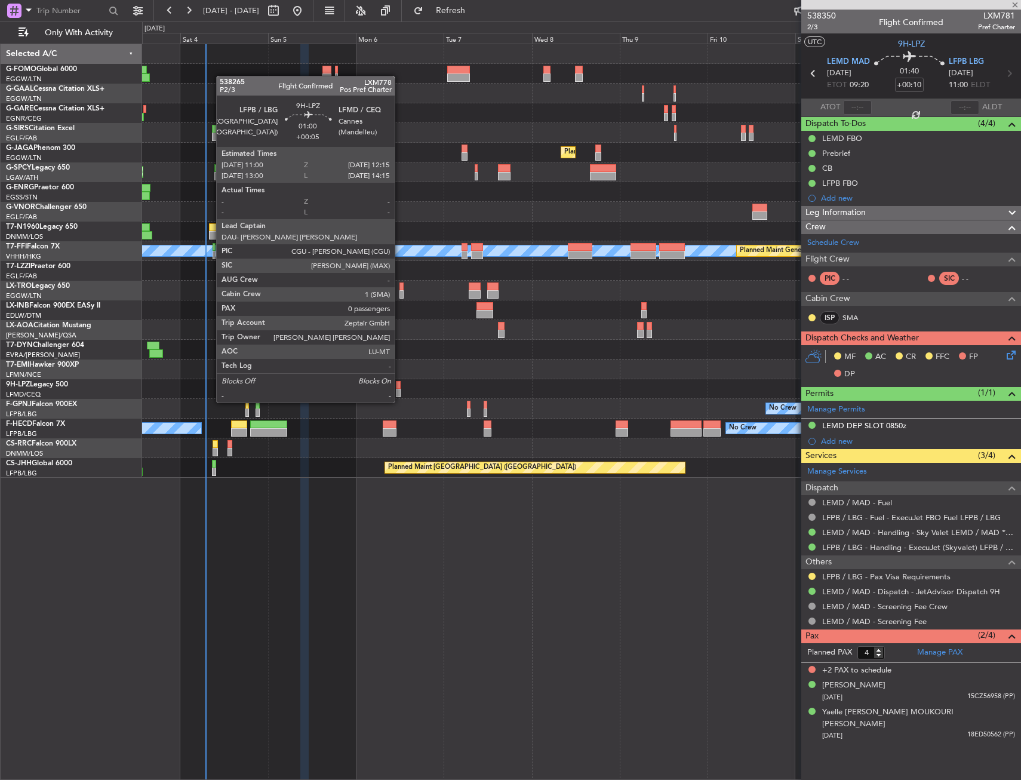
type input "+00:05"
type input "0"
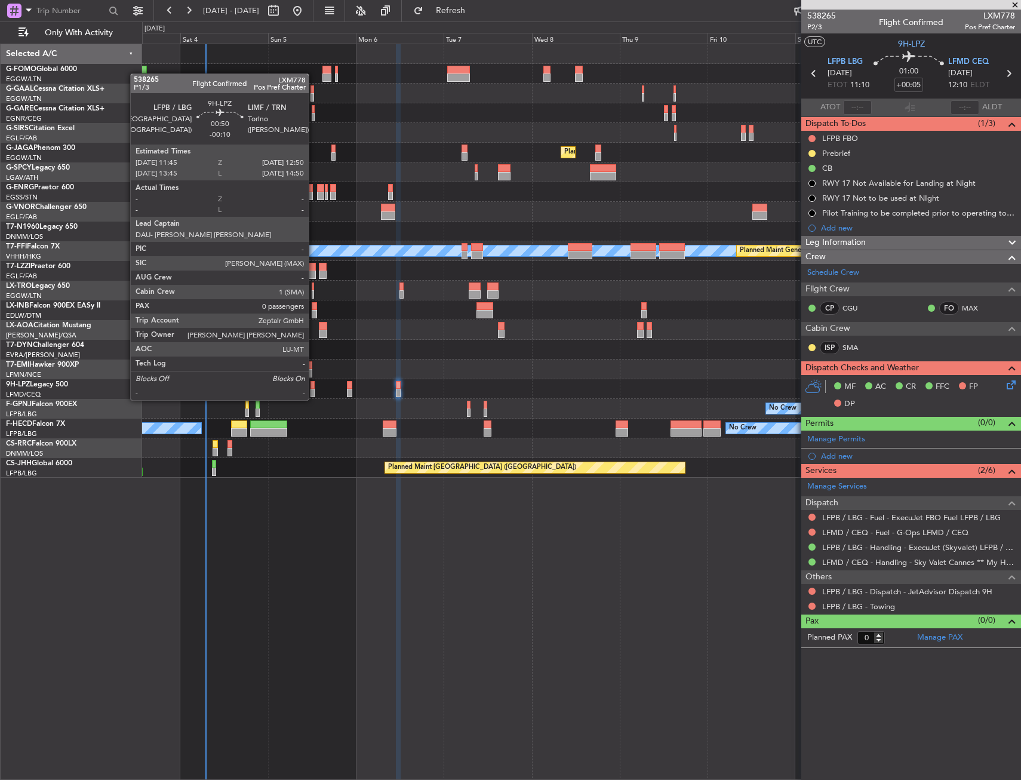
click at [302, 390] on div at bounding box center [304, 393] width 8 height 8
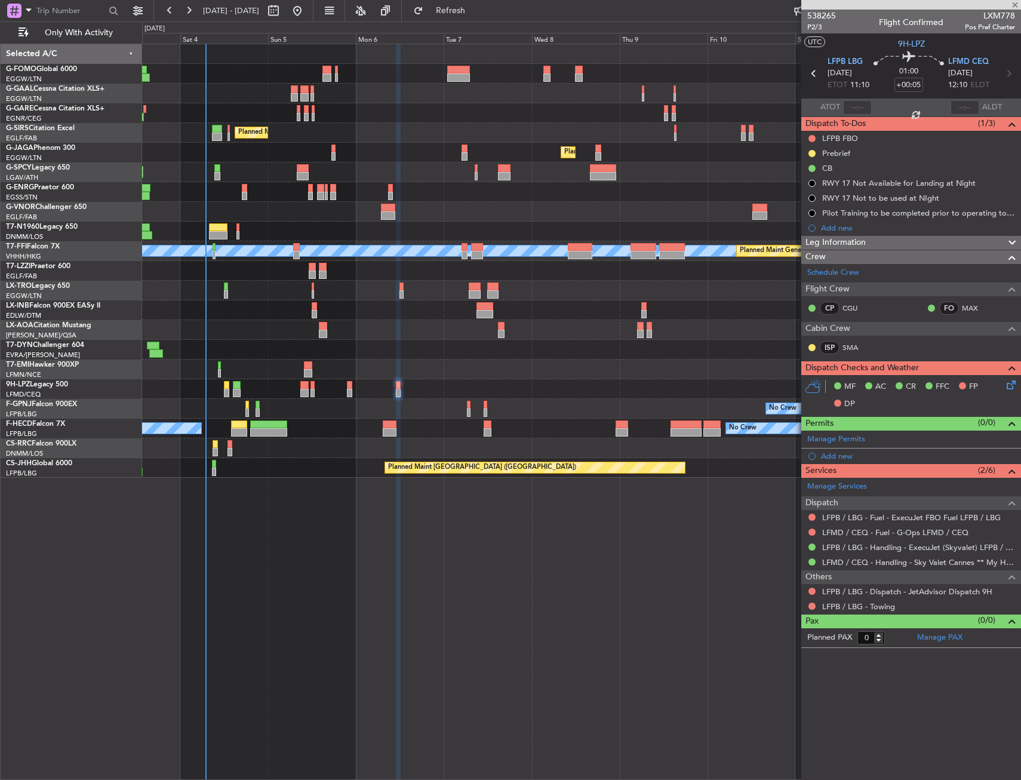
type input "+00:10"
type input "4"
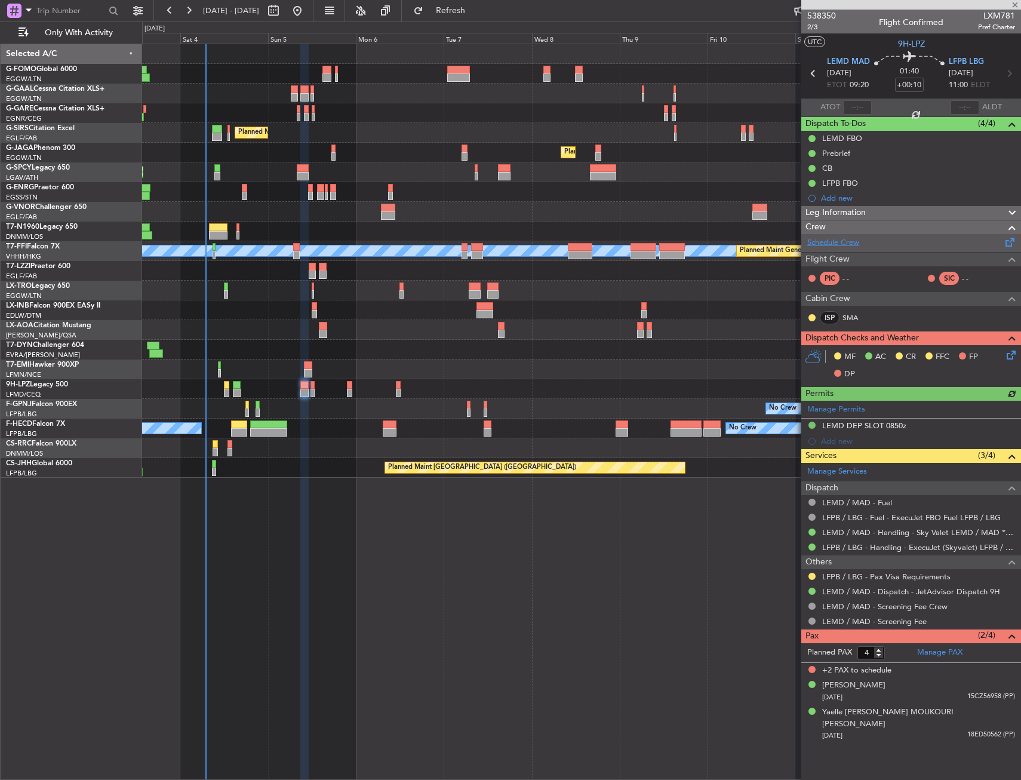
click at [837, 245] on link "Schedule Crew" at bounding box center [833, 243] width 52 height 12
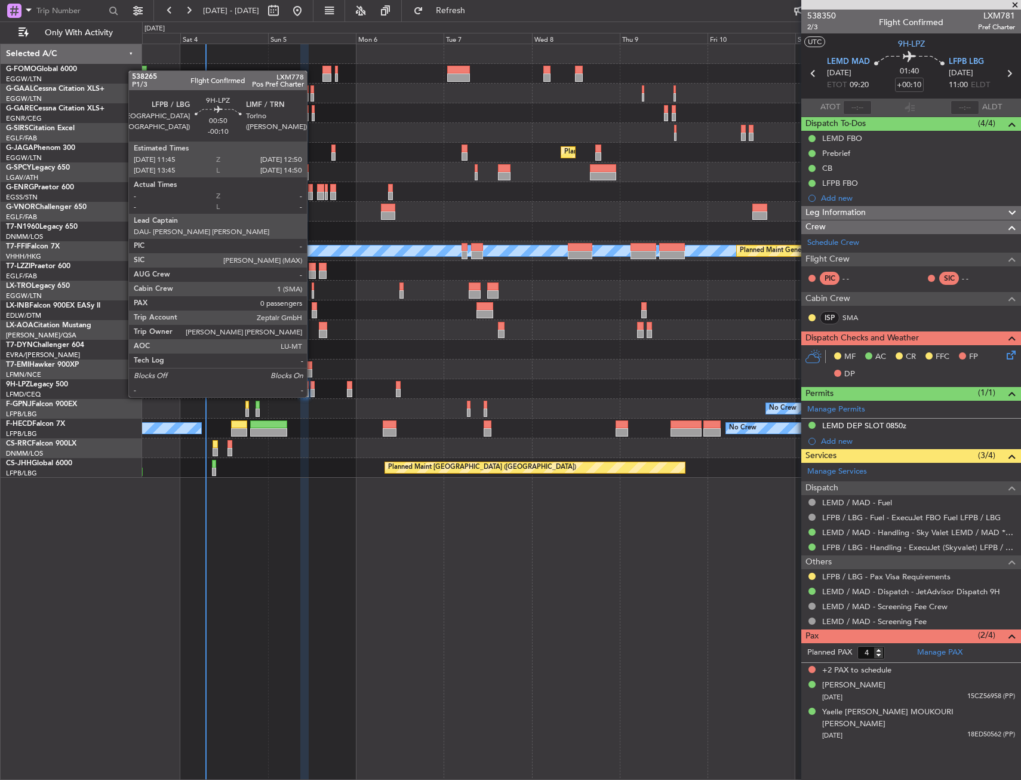
click at [312, 385] on div at bounding box center [312, 385] width 4 height 8
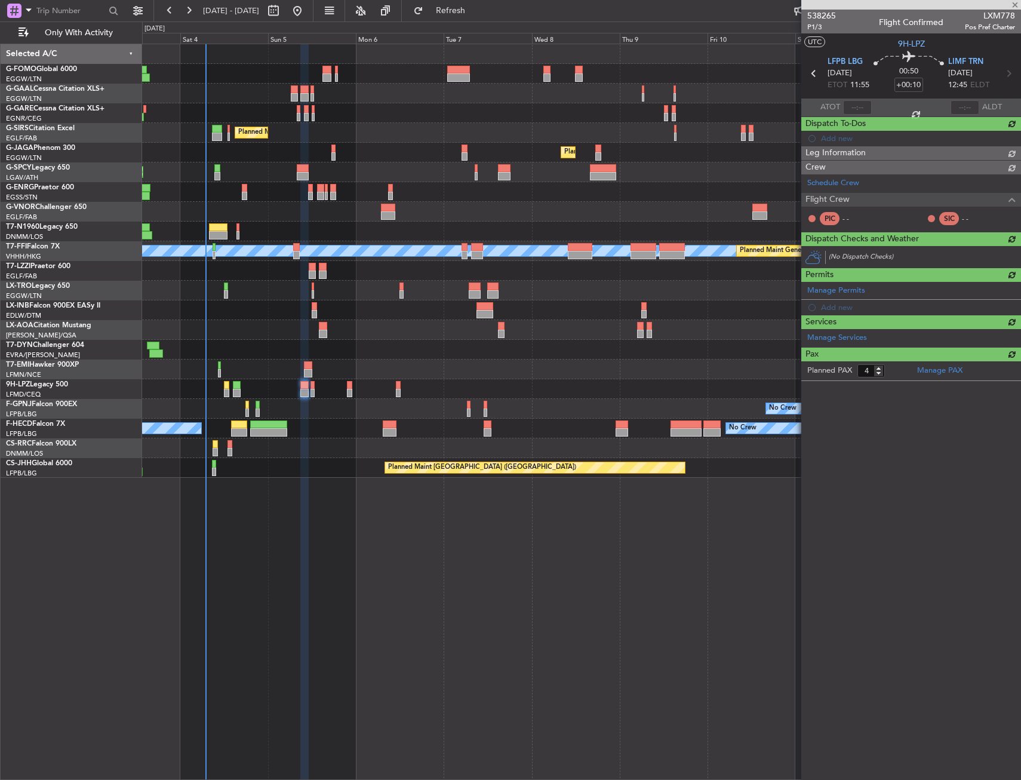
type input "-00:10"
type input "0"
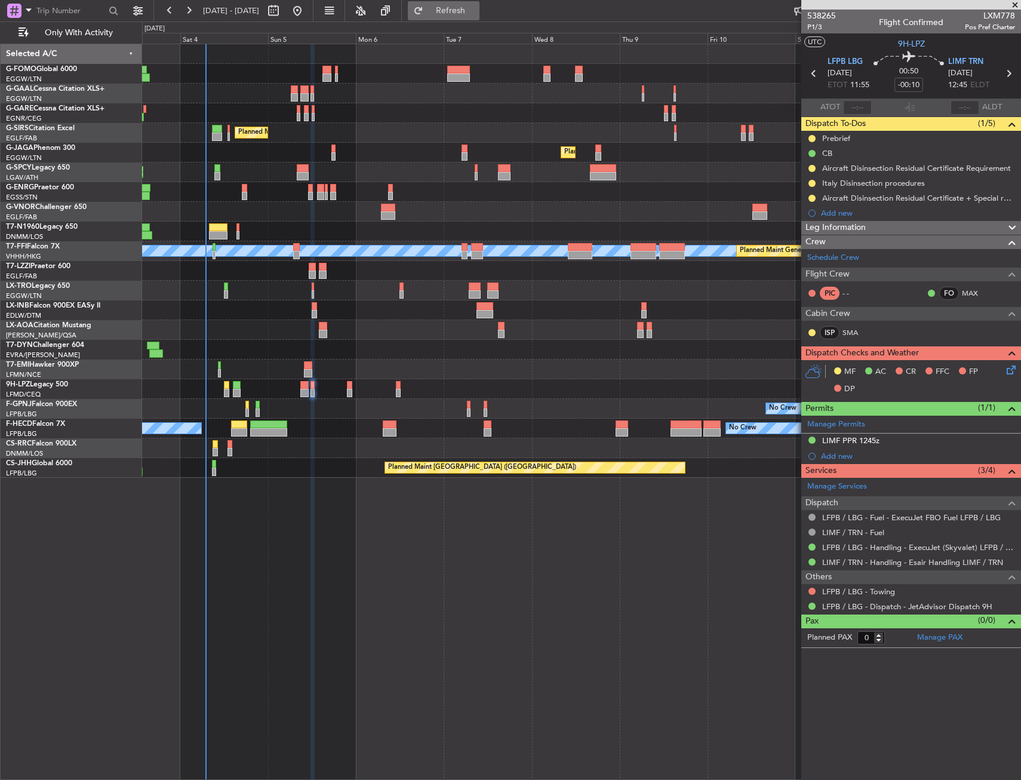
click at [476, 12] on span "Refresh" at bounding box center [451, 11] width 50 height 8
click at [462, 17] on button "Refresh" at bounding box center [444, 10] width 72 height 19
click at [1017, 3] on span at bounding box center [1015, 5] width 12 height 11
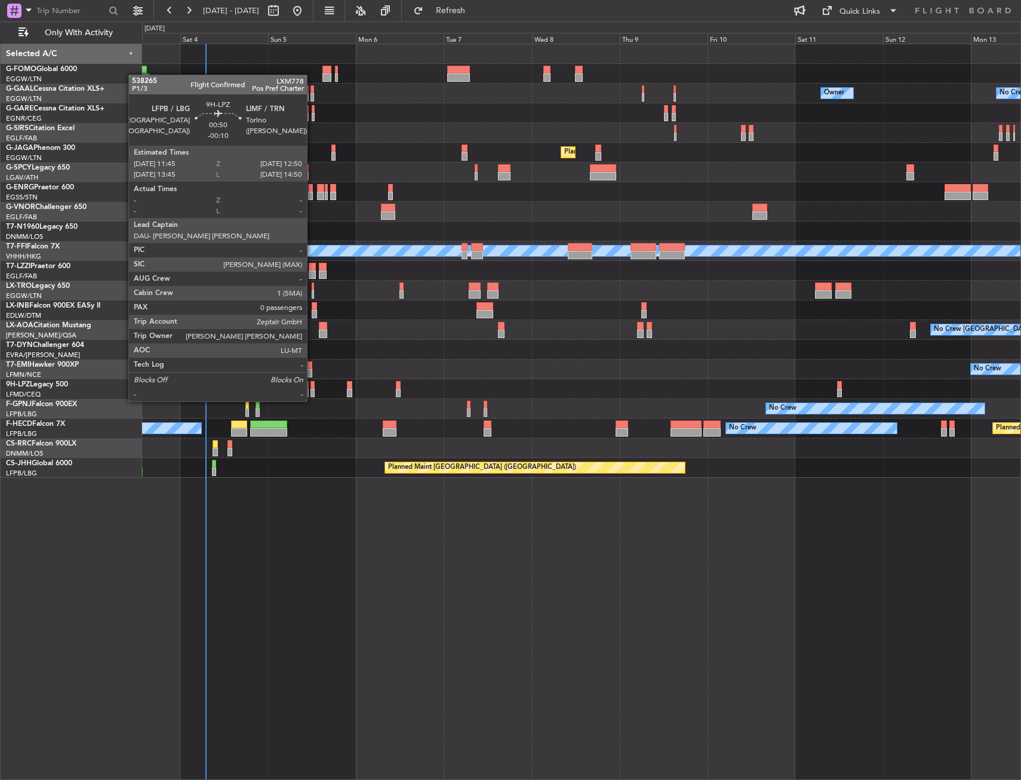
click at [312, 389] on div at bounding box center [312, 393] width 4 height 8
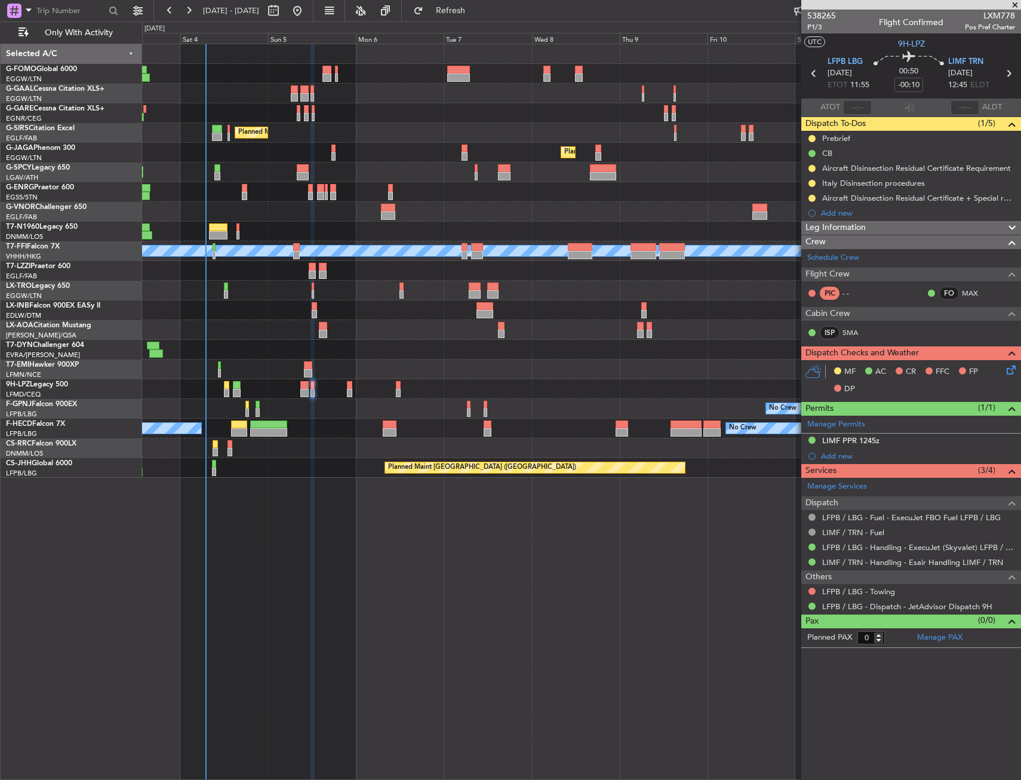
click at [822, 267] on span "Flight Crew" at bounding box center [827, 274] width 44 height 14
click at [826, 263] on div "Schedule Crew" at bounding box center [911, 258] width 220 height 18
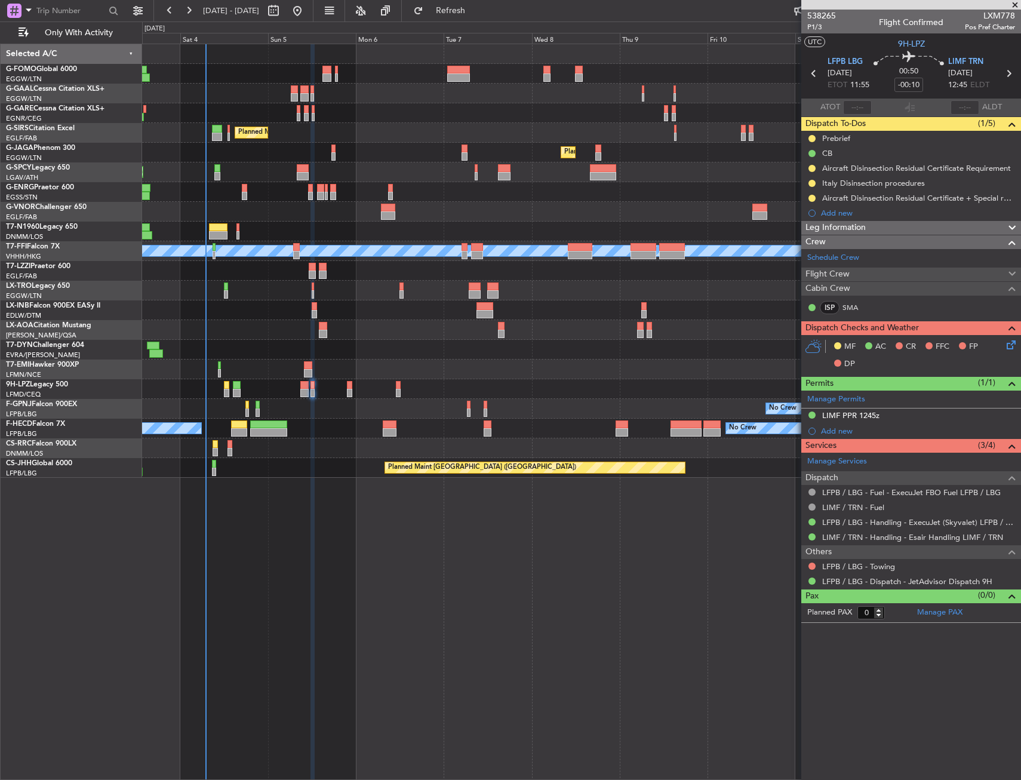
click at [814, 273] on span "Flight Crew" at bounding box center [827, 274] width 44 height 14
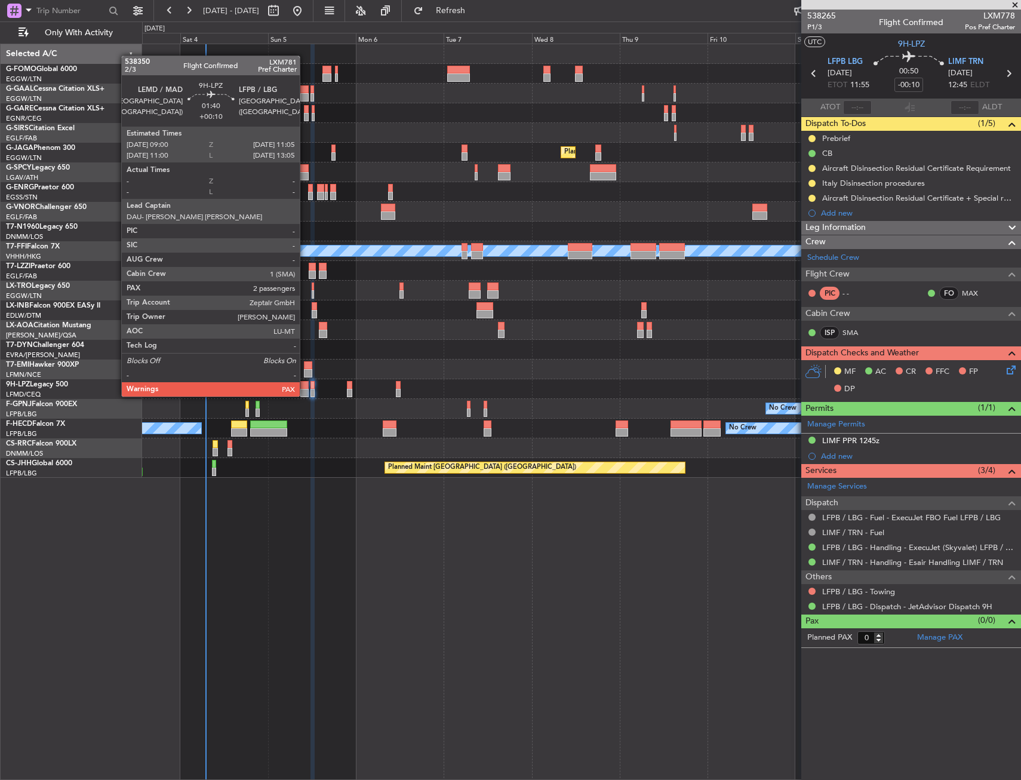
click at [305, 384] on div at bounding box center [304, 385] width 8 height 8
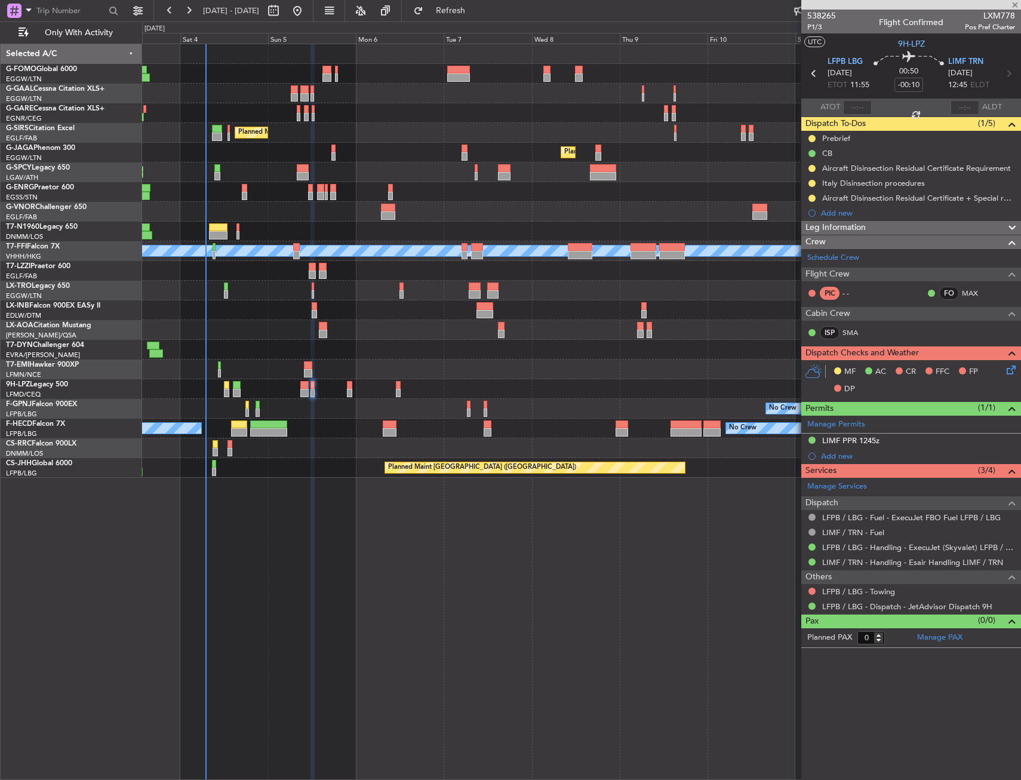
type input "+00:10"
type input "4"
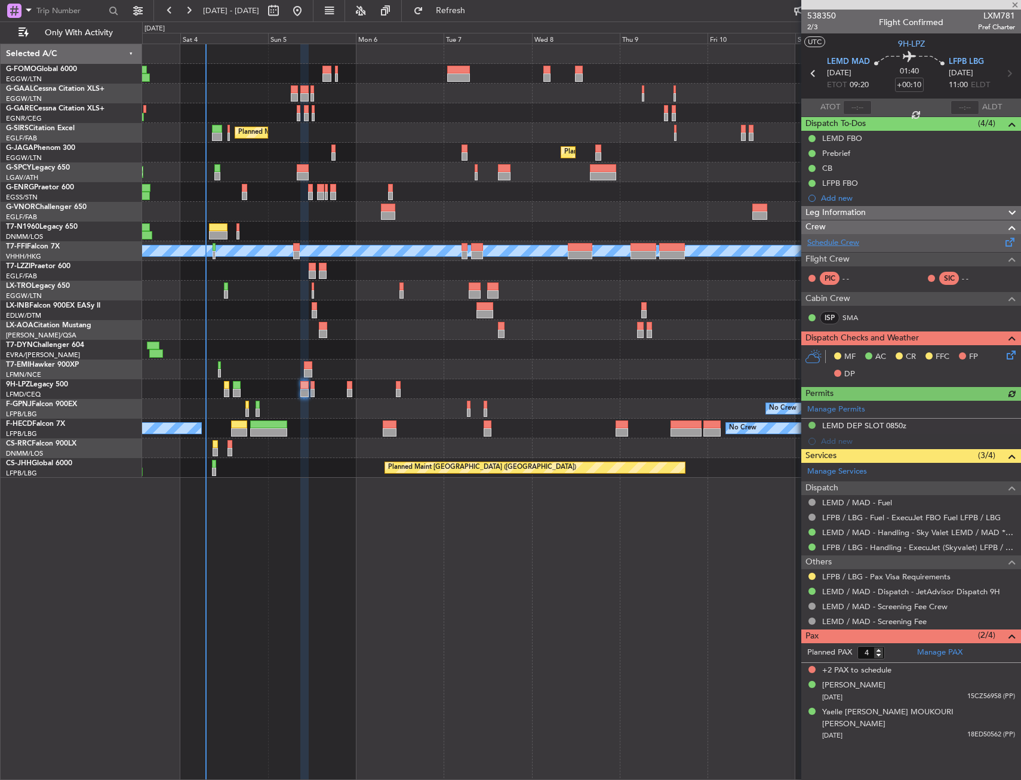
click at [835, 244] on link "Schedule Crew" at bounding box center [833, 243] width 52 height 12
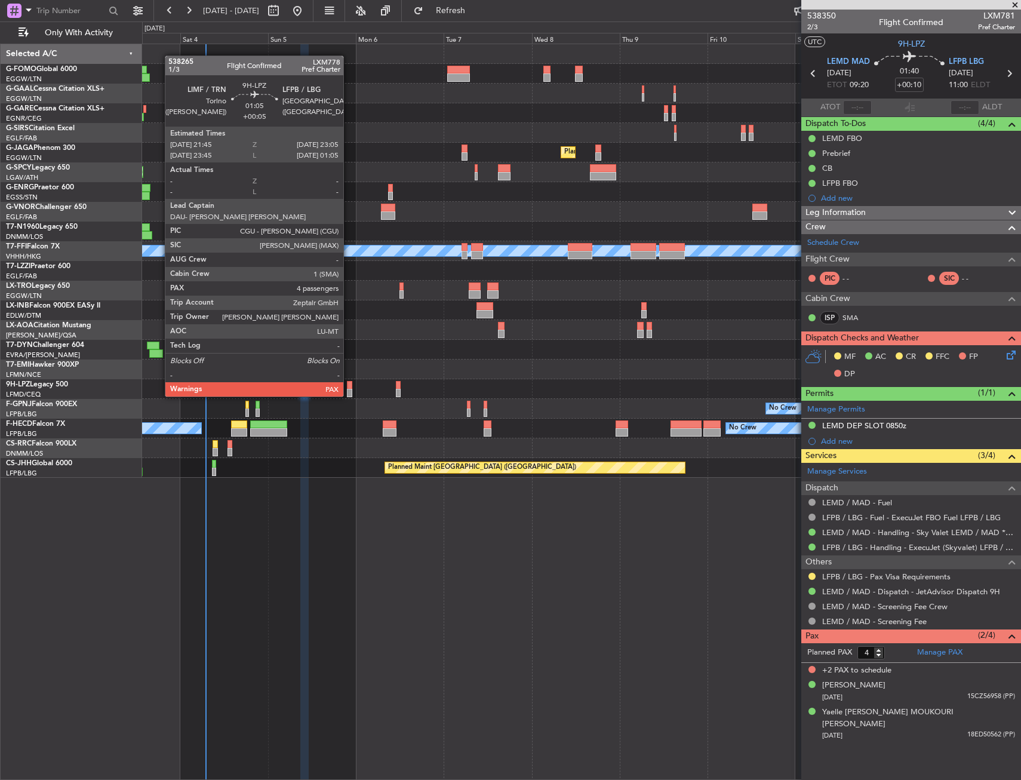
click at [349, 384] on div at bounding box center [349, 385] width 5 height 8
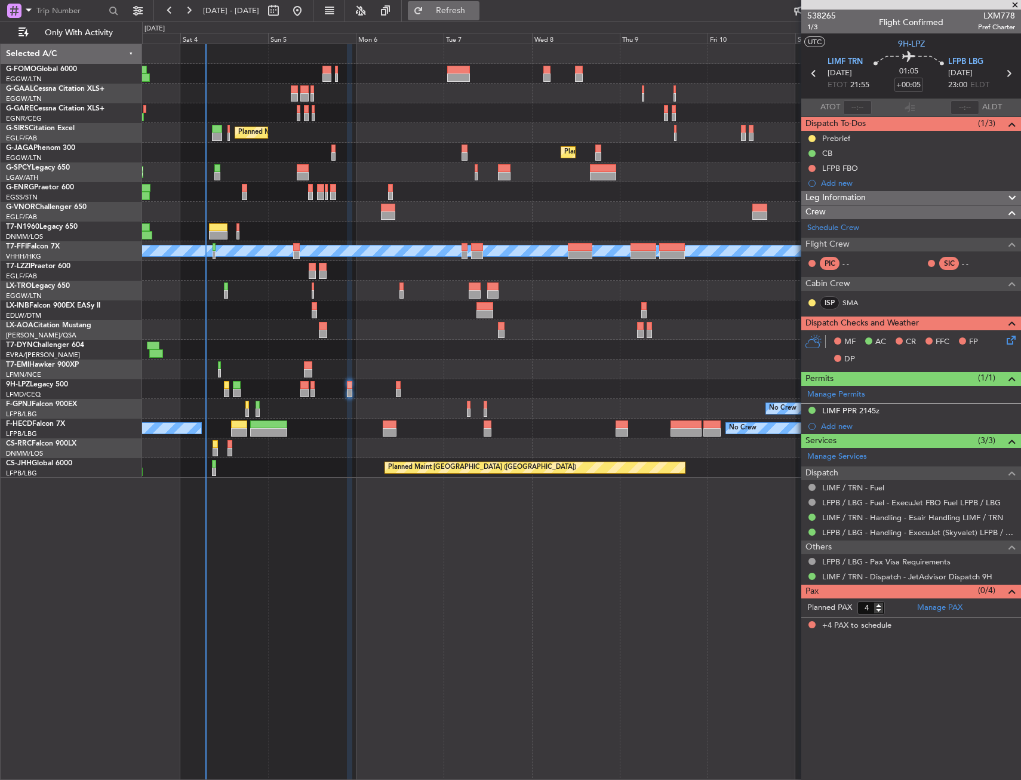
click at [479, 4] on button "Refresh" at bounding box center [444, 10] width 72 height 19
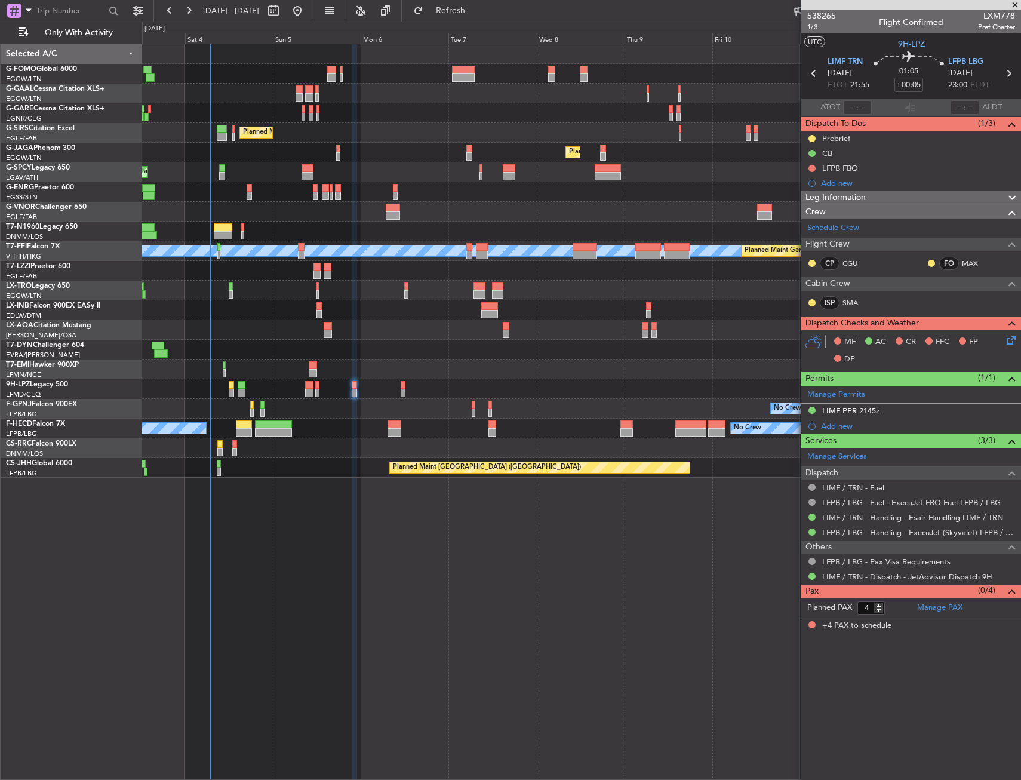
click at [321, 117] on div at bounding box center [581, 113] width 878 height 20
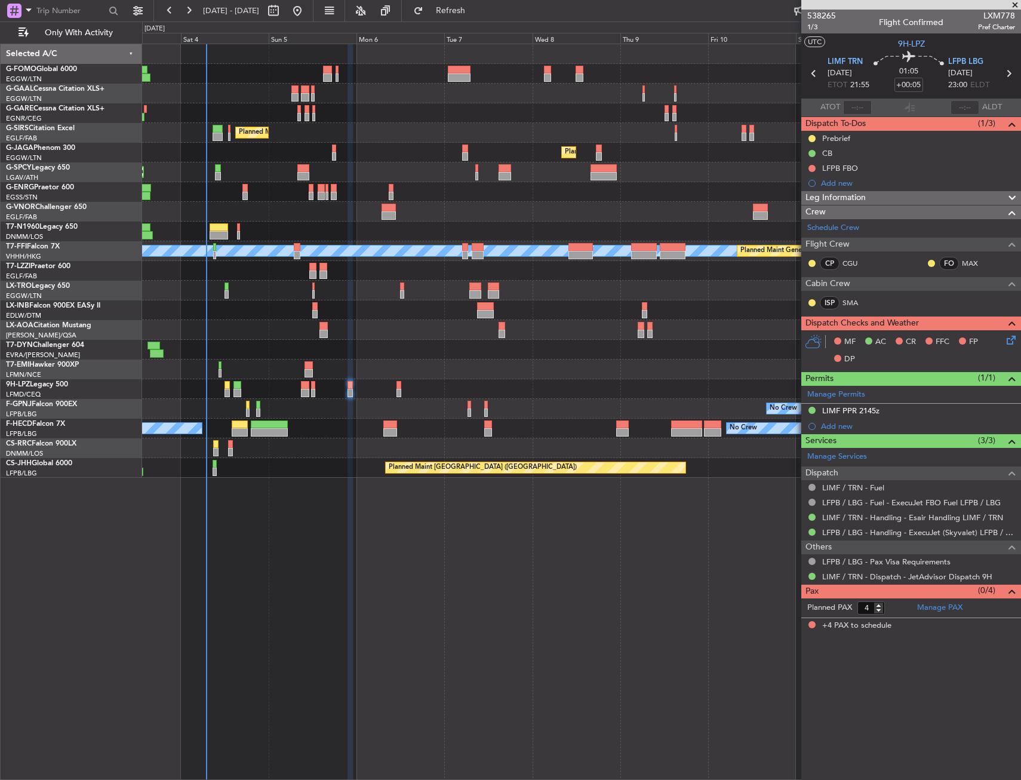
click at [1002, 328] on div at bounding box center [1007, 323] width 24 height 14
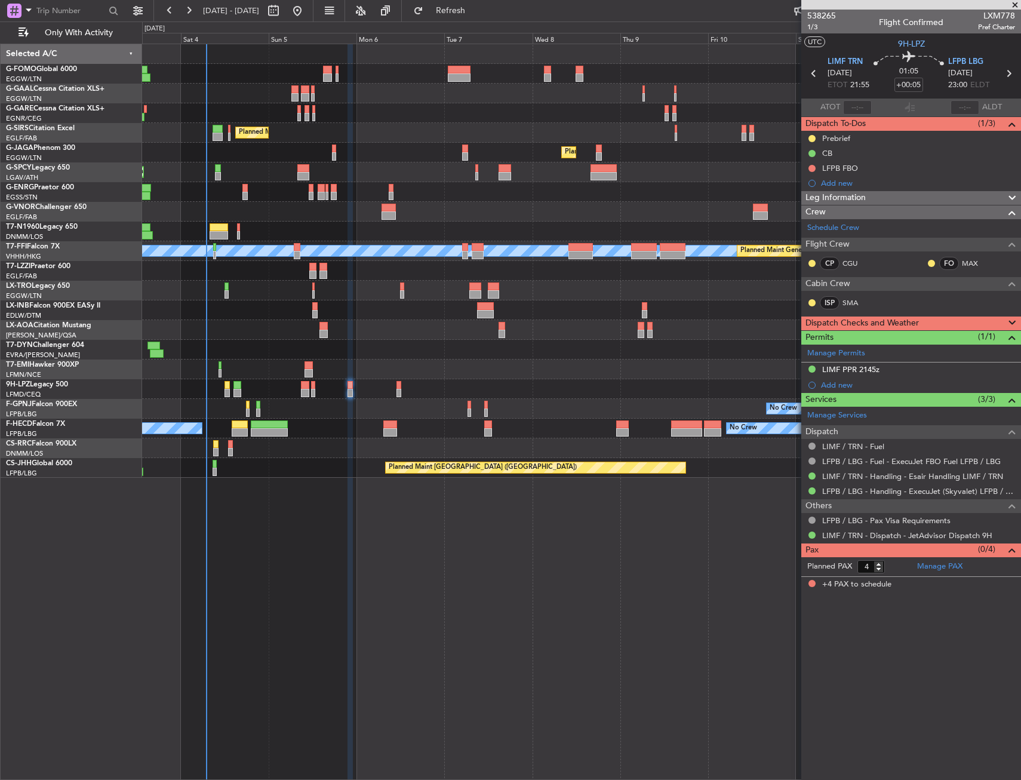
drag, startPoint x: 1009, startPoint y: 340, endPoint x: 965, endPoint y: 328, distance: 45.8
click at [965, 328] on div "Dispatch Checks and Weather MF AC CR FFC FP DP" at bounding box center [911, 323] width 220 height 14
click at [965, 328] on div "Dispatch Checks and Weather" at bounding box center [911, 323] width 220 height 14
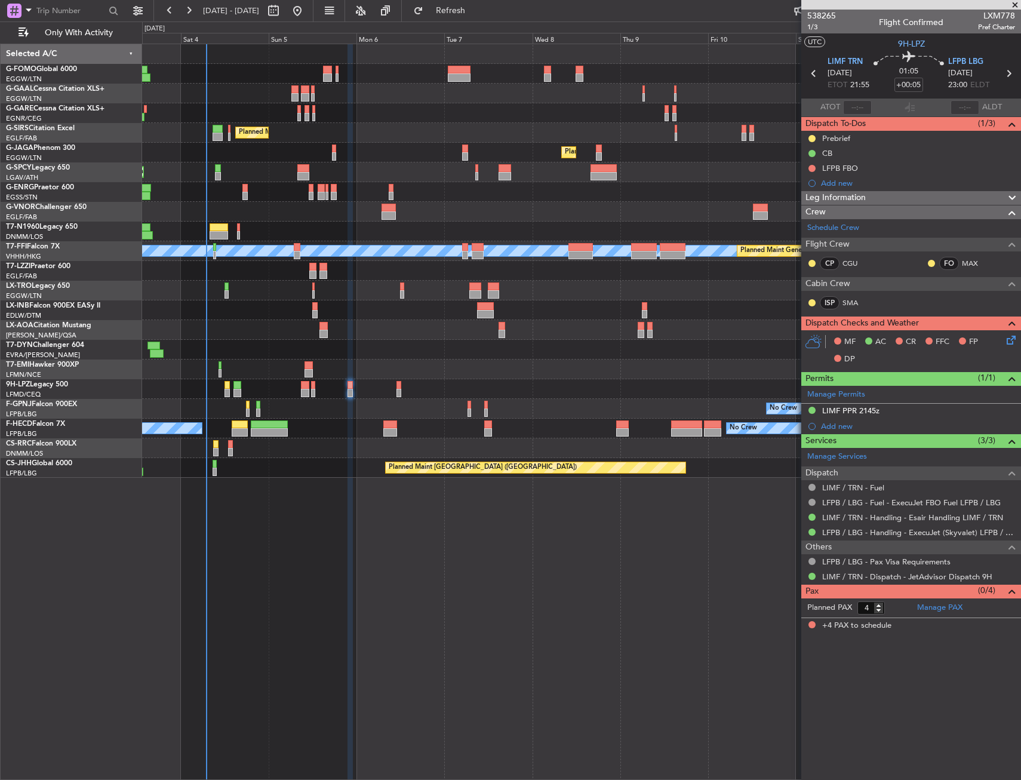
click at [1008, 342] on icon at bounding box center [1009, 338] width 10 height 10
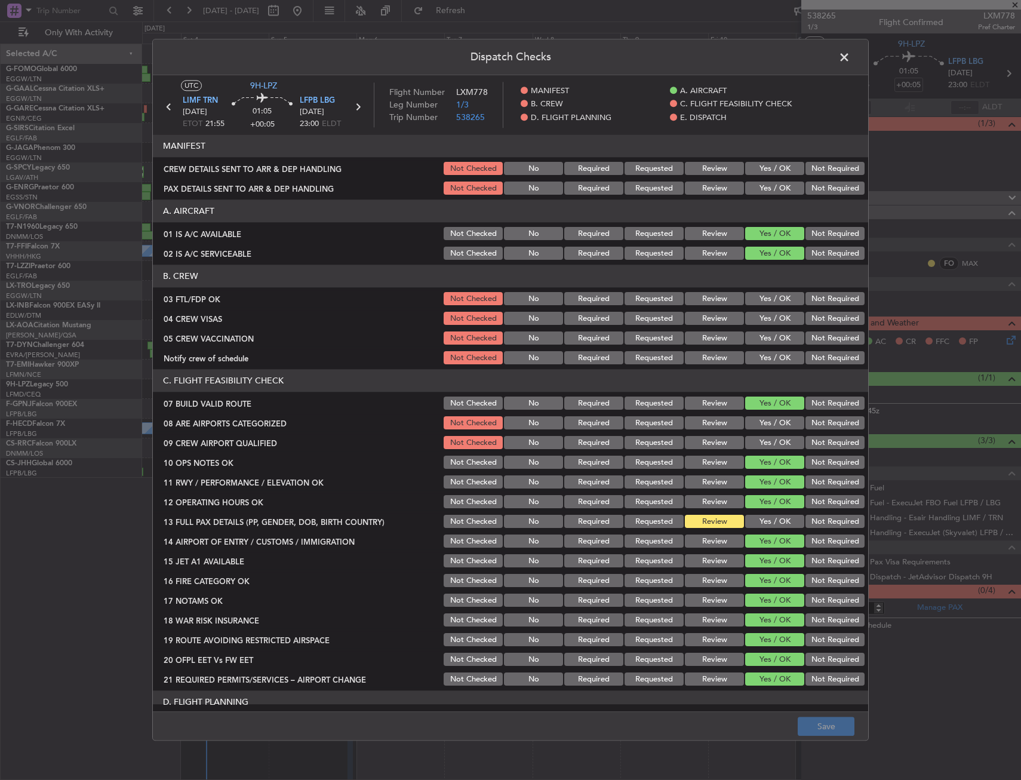
drag, startPoint x: 760, startPoint y: 305, endPoint x: 782, endPoint y: 304, distance: 21.5
click at [762, 305] on button "Yes / OK" at bounding box center [774, 299] width 59 height 13
click at [805, 320] on button "Not Required" at bounding box center [834, 318] width 59 height 13
click at [808, 328] on section "B. CREW 03 FTL/FDP OK Not Checked No Required Requested Review Yes / OK Not Req…" at bounding box center [510, 315] width 715 height 101
click at [783, 344] on button "Yes / OK" at bounding box center [774, 338] width 59 height 13
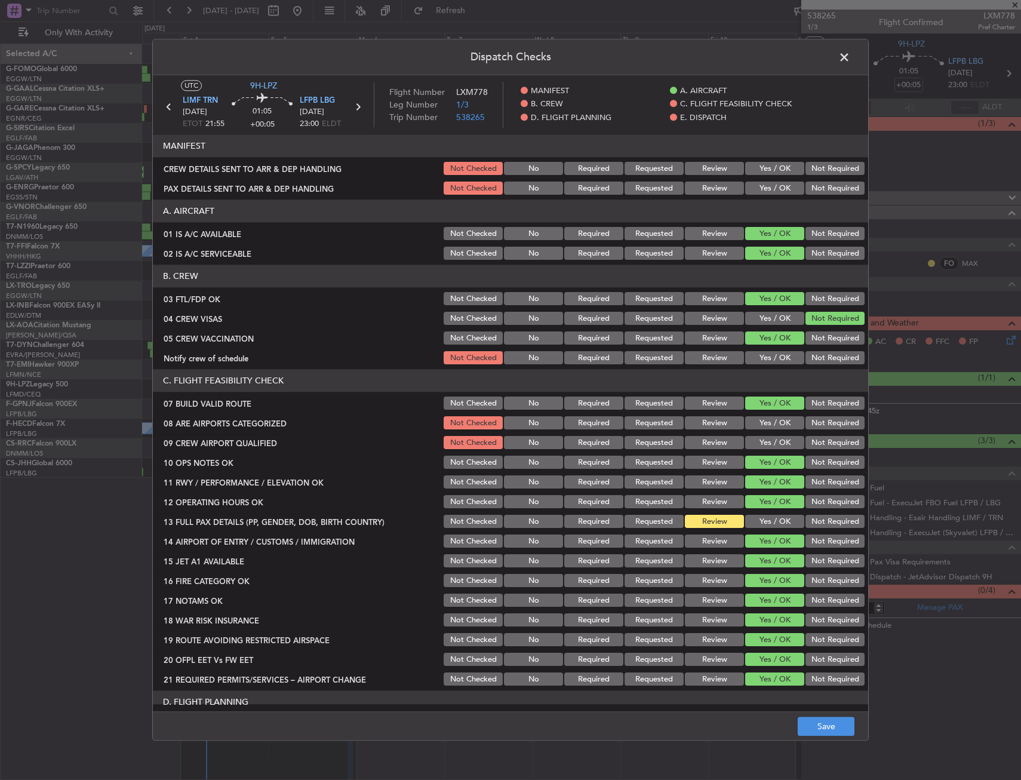
drag, startPoint x: 775, startPoint y: 364, endPoint x: 822, endPoint y: 335, distance: 55.2
click at [776, 362] on button "Yes / OK" at bounding box center [774, 358] width 59 height 13
click at [823, 334] on button "Not Required" at bounding box center [834, 338] width 59 height 13
click at [756, 432] on section "C. FLIGHT FEASIBILITY CHECK 07 BUILD VALID ROUTE Not Checked No Required Reques…" at bounding box center [510, 529] width 715 height 318
click at [755, 448] on button "Yes / OK" at bounding box center [774, 442] width 59 height 13
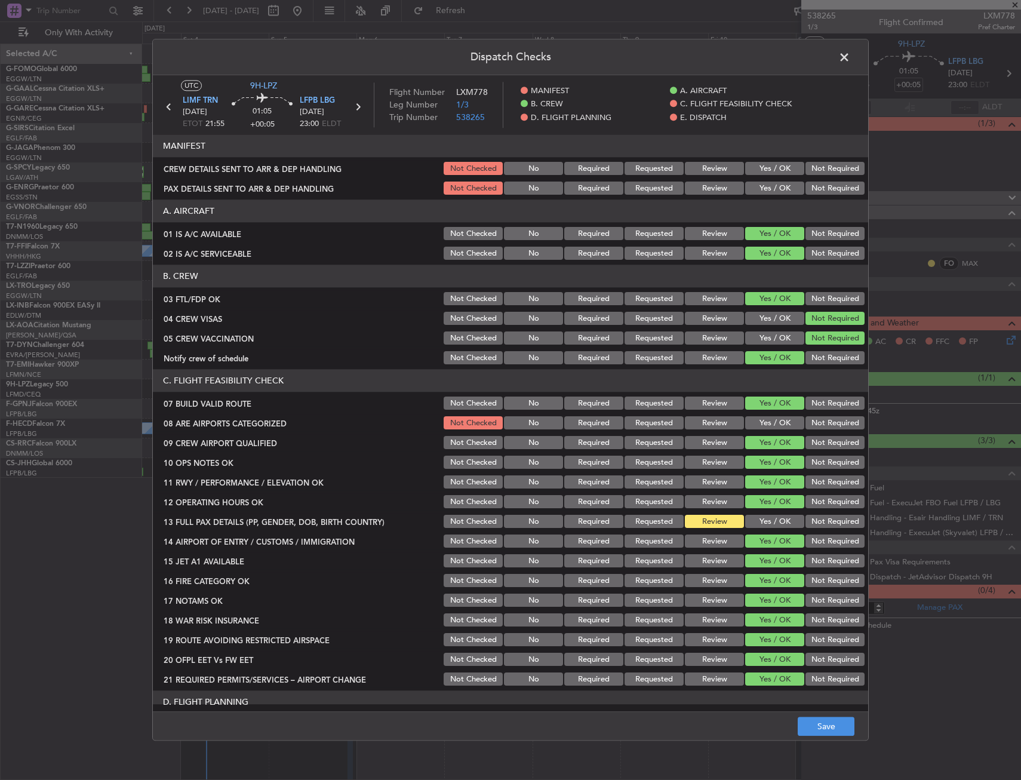
drag, startPoint x: 764, startPoint y: 427, endPoint x: 751, endPoint y: 512, distance: 85.2
click at [764, 426] on button "Yes / OK" at bounding box center [774, 423] width 59 height 13
click at [752, 509] on div "Yes / OK" at bounding box center [773, 502] width 60 height 17
click at [753, 514] on div "Yes / OK" at bounding box center [773, 521] width 60 height 17
click at [753, 519] on button "Yes / OK" at bounding box center [774, 521] width 59 height 13
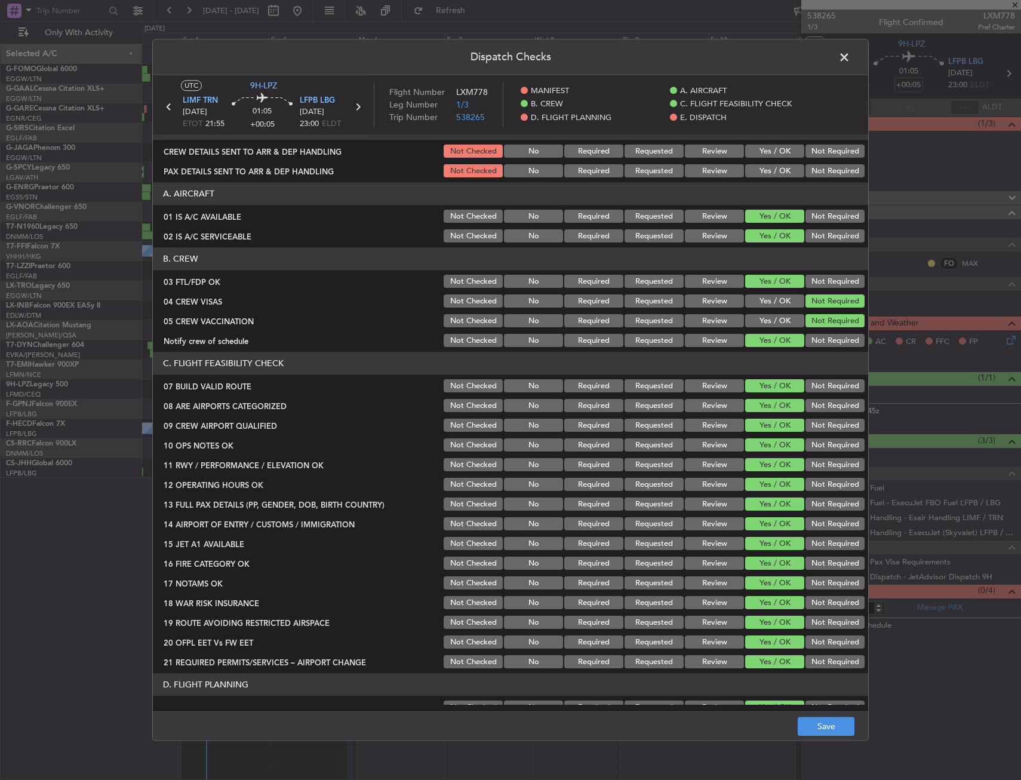
scroll to position [0, 0]
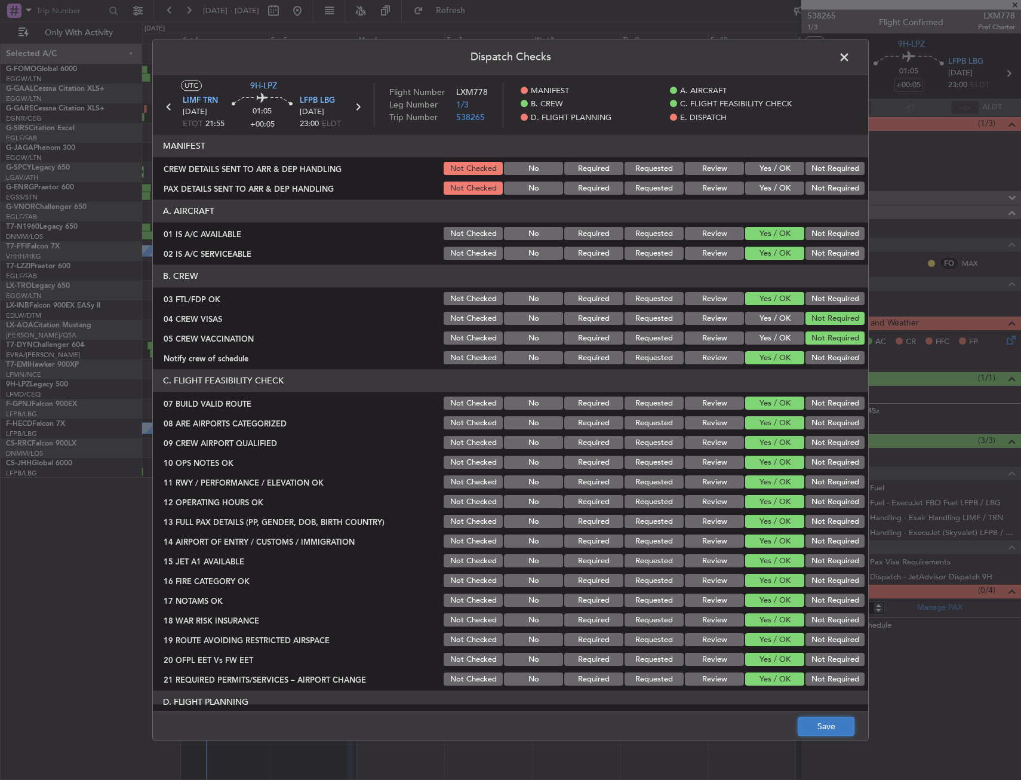
click at [833, 719] on button "Save" at bounding box center [826, 726] width 57 height 19
click at [850, 56] on span at bounding box center [850, 60] width 0 height 24
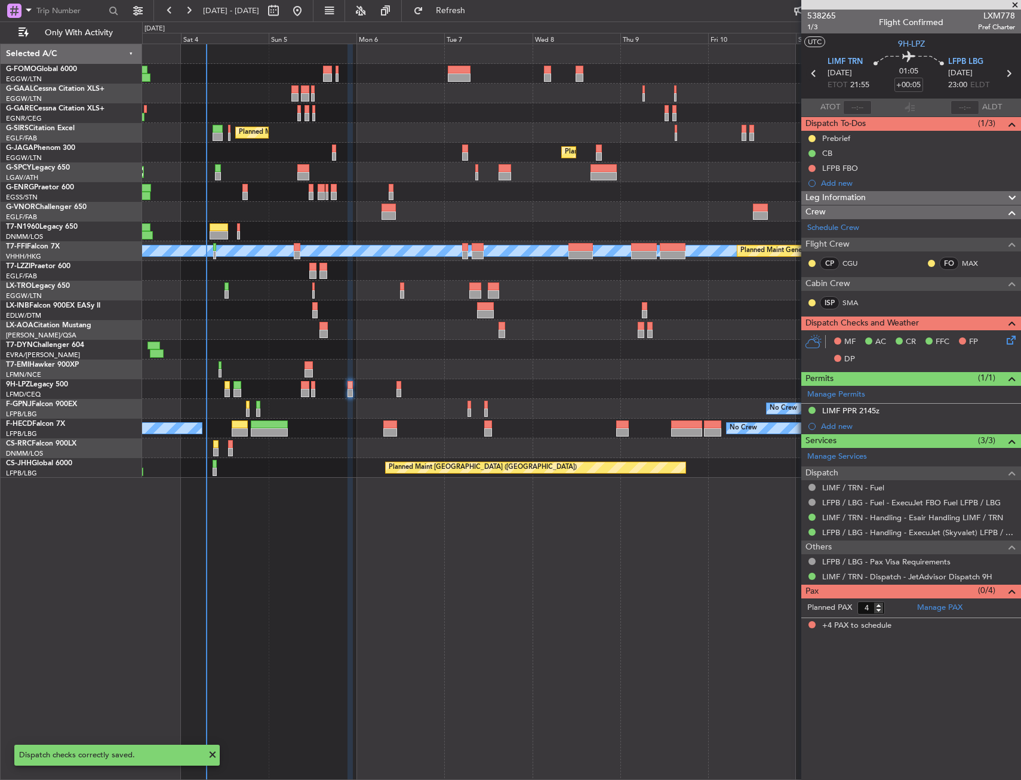
click at [816, 76] on icon at bounding box center [814, 74] width 16 height 16
type input "-00:10"
type input "0"
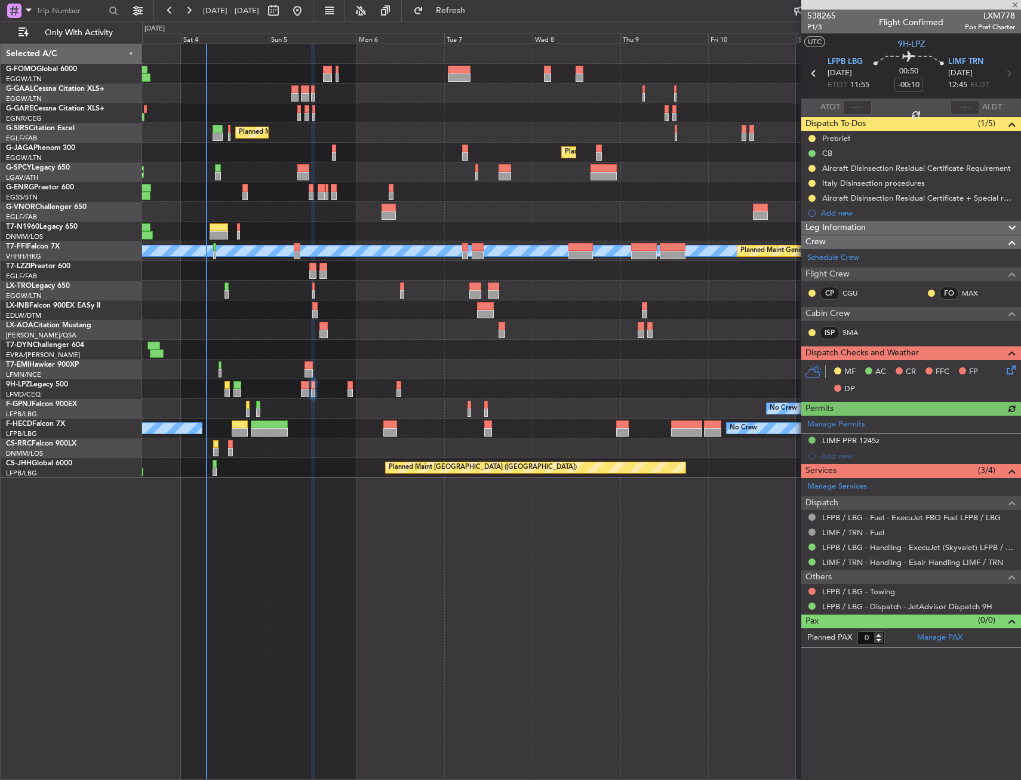
click at [1007, 373] on icon at bounding box center [1009, 368] width 10 height 10
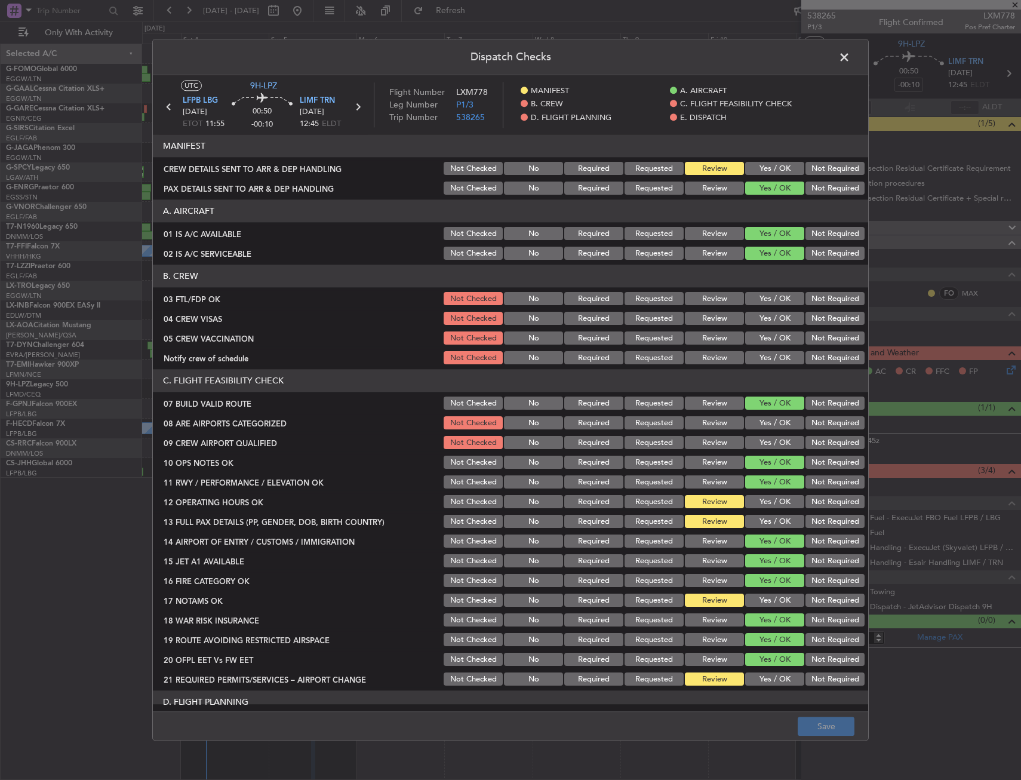
click at [777, 302] on button "Yes / OK" at bounding box center [774, 299] width 59 height 13
click at [810, 326] on div "Not Required" at bounding box center [834, 318] width 60 height 17
click at [810, 332] on button "Not Required" at bounding box center [834, 338] width 59 height 13
drag, startPoint x: 813, startPoint y: 310, endPoint x: 807, endPoint y: 318, distance: 9.8
click at [813, 311] on div "Not Required" at bounding box center [834, 318] width 60 height 17
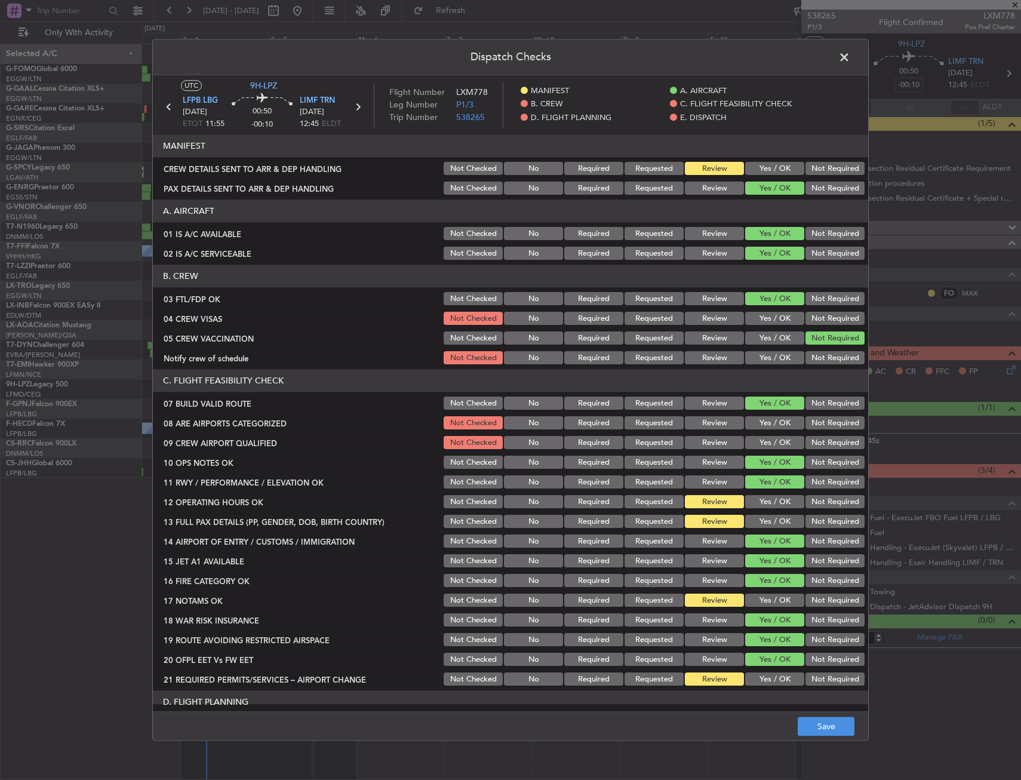
drag, startPoint x: 810, startPoint y: 323, endPoint x: 794, endPoint y: 339, distance: 22.8
click at [810, 322] on button "Not Required" at bounding box center [834, 318] width 59 height 13
click at [765, 366] on div "Yes / OK" at bounding box center [773, 358] width 60 height 17
click at [778, 355] on button "Yes / OK" at bounding box center [774, 358] width 59 height 13
click at [767, 426] on button "Yes / OK" at bounding box center [774, 423] width 59 height 13
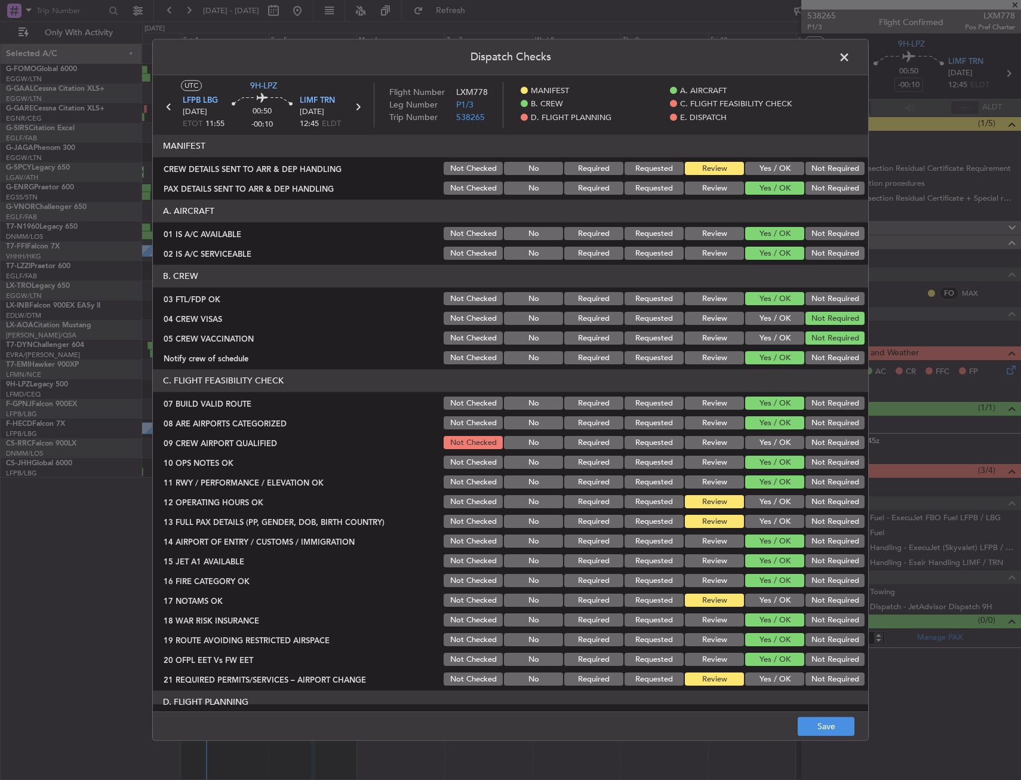
click at [767, 441] on button "Yes / OK" at bounding box center [774, 442] width 59 height 13
click at [768, 516] on button "Yes / OK" at bounding box center [774, 521] width 59 height 13
click at [771, 494] on div "Yes / OK" at bounding box center [773, 502] width 60 height 17
click at [756, 581] on button "Yes / OK" at bounding box center [774, 580] width 59 height 13
click at [762, 597] on button "Yes / OK" at bounding box center [774, 600] width 59 height 13
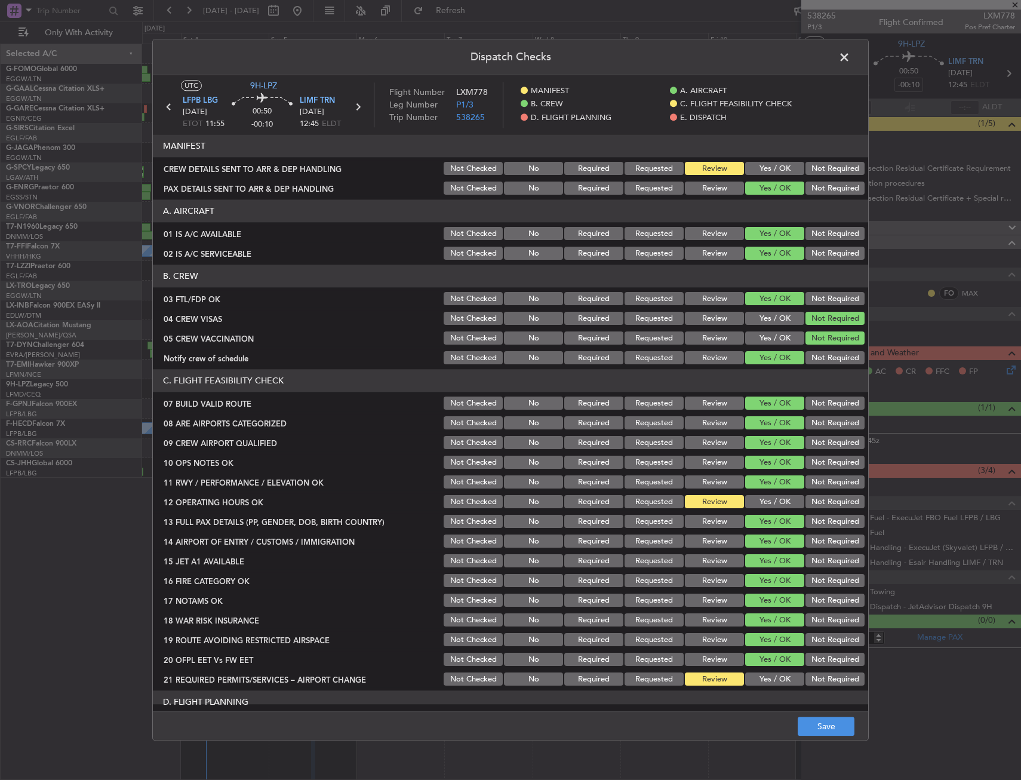
drag, startPoint x: 762, startPoint y: 597, endPoint x: 769, endPoint y: 565, distance: 32.4
click at [763, 592] on div "Yes / OK" at bounding box center [773, 600] width 60 height 17
click at [774, 512] on section "C. FLIGHT FEASIBILITY CHECK 07 BUILD VALID ROUTE Not Checked No Required Reques…" at bounding box center [510, 529] width 715 height 318
click at [774, 497] on button "Yes / OK" at bounding box center [774, 502] width 59 height 13
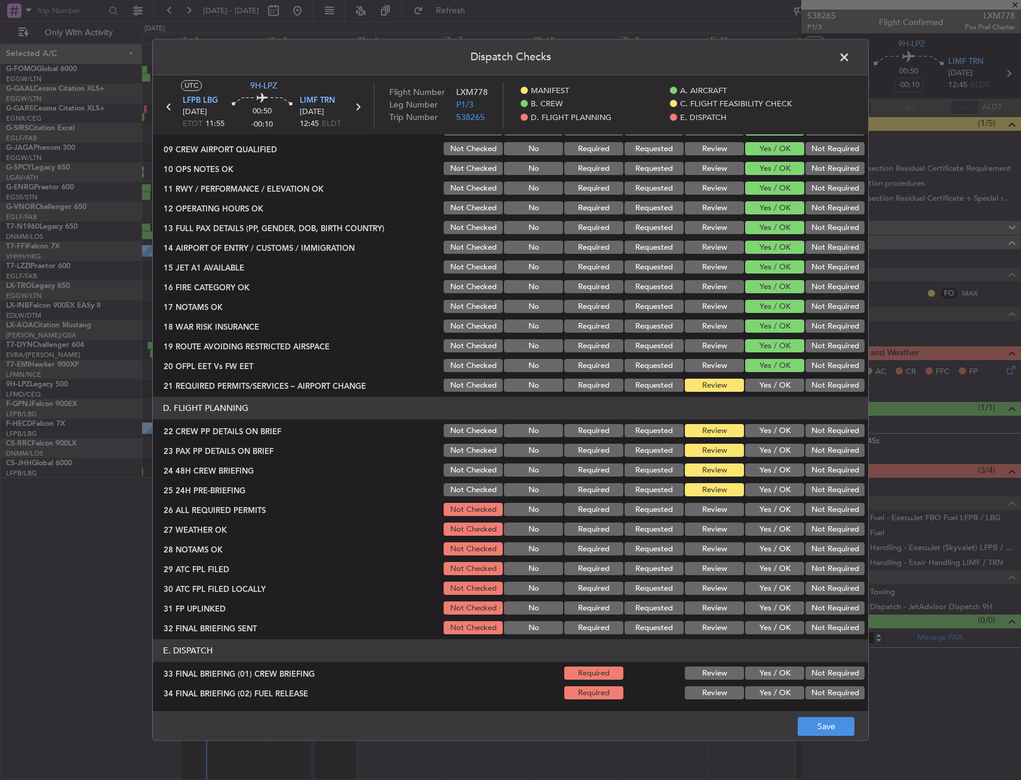
scroll to position [358, 0]
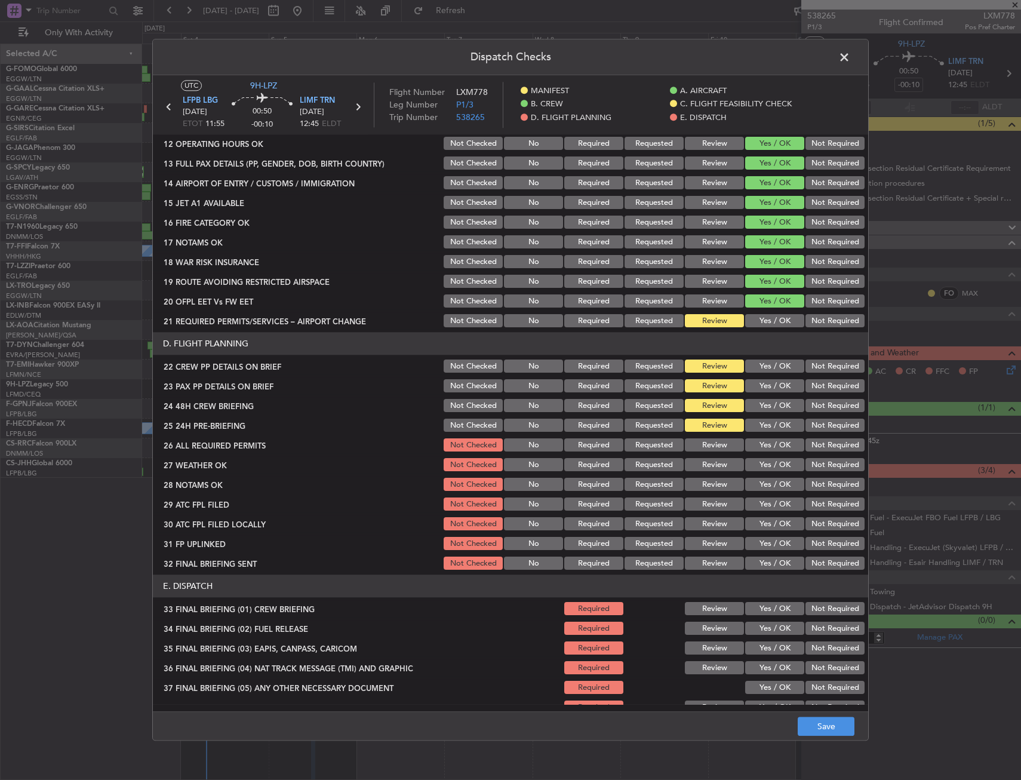
click at [768, 324] on button "Yes / OK" at bounding box center [774, 321] width 59 height 13
click at [758, 363] on button "Yes / OK" at bounding box center [774, 366] width 59 height 13
click at [761, 391] on button "Yes / OK" at bounding box center [774, 386] width 59 height 13
click at [766, 404] on div "Yes / OK" at bounding box center [773, 406] width 60 height 17
drag, startPoint x: 768, startPoint y: 408, endPoint x: 796, endPoint y: 415, distance: 29.0
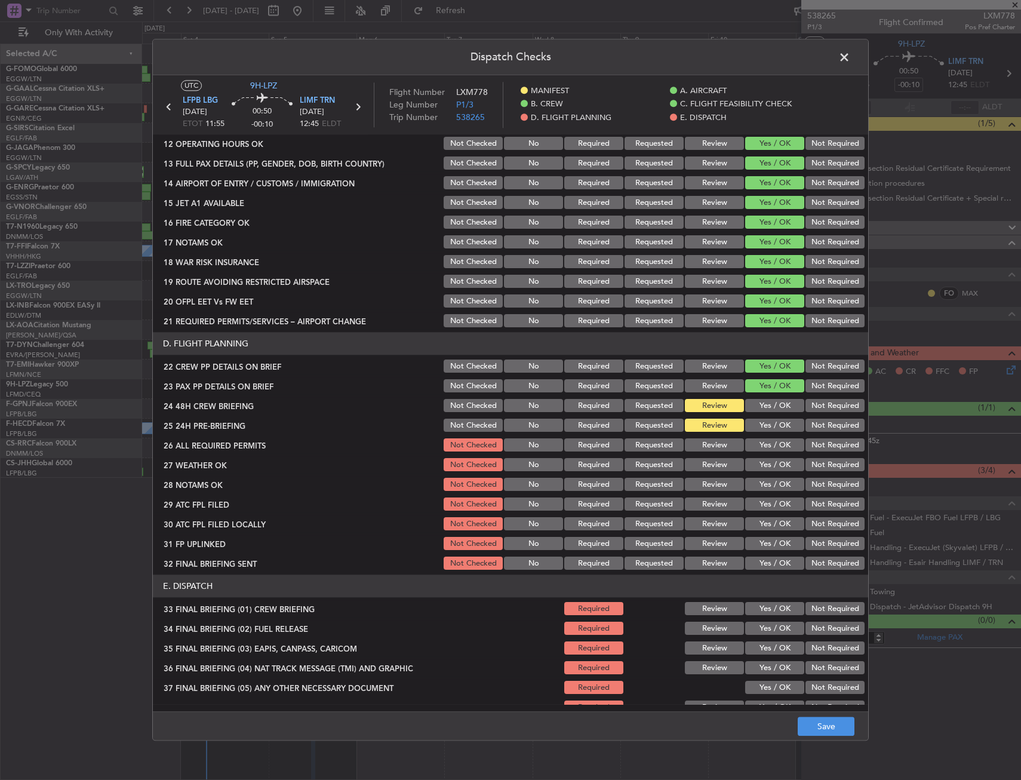
click at [777, 409] on button "Yes / OK" at bounding box center [774, 405] width 59 height 13
click at [813, 425] on button "Not Required" at bounding box center [834, 425] width 59 height 13
click at [830, 721] on button "Save" at bounding box center [826, 726] width 57 height 19
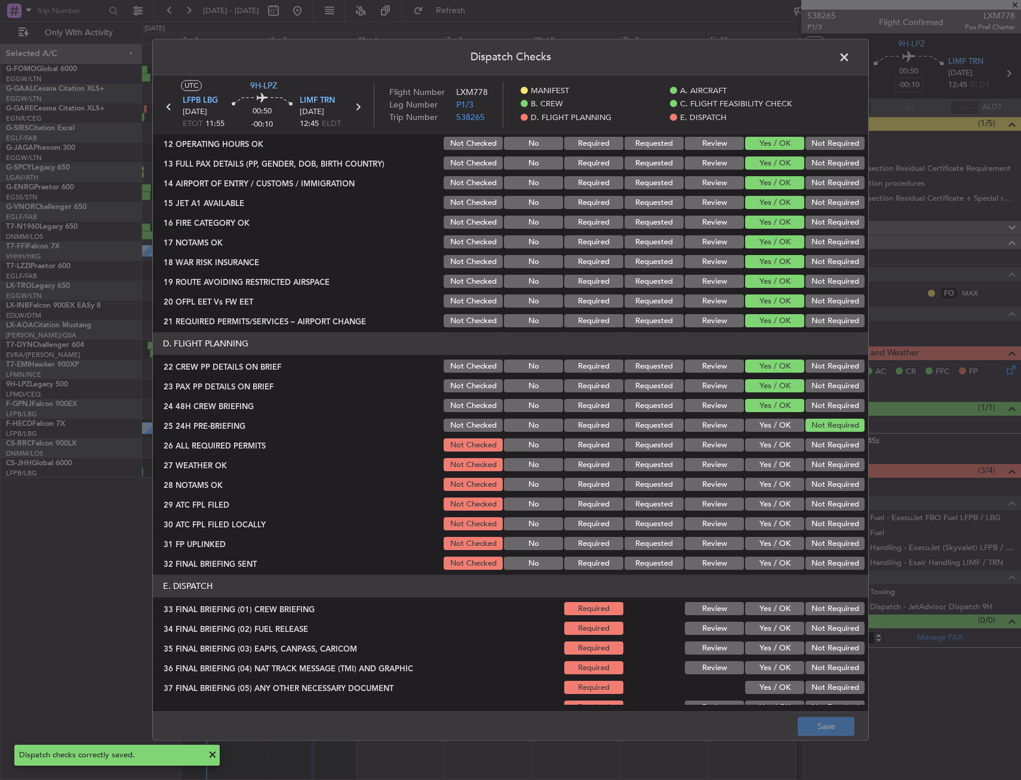
click at [850, 63] on span at bounding box center [850, 60] width 0 height 24
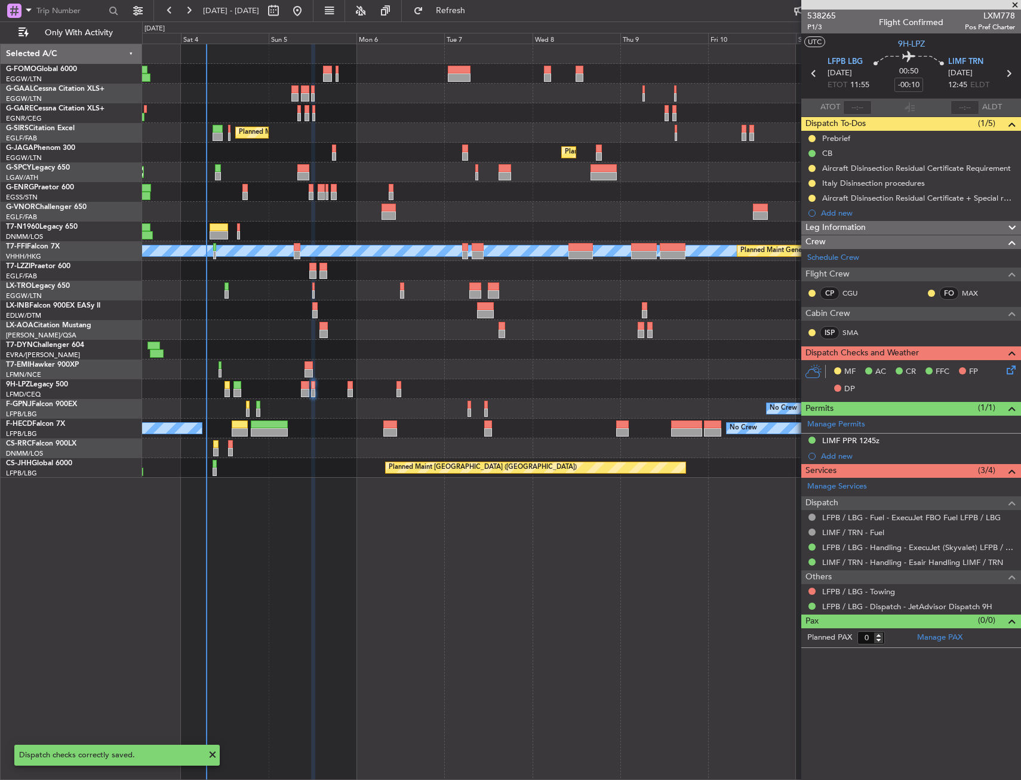
click at [817, 70] on icon at bounding box center [814, 74] width 16 height 16
type input "+00:10"
type input "4"
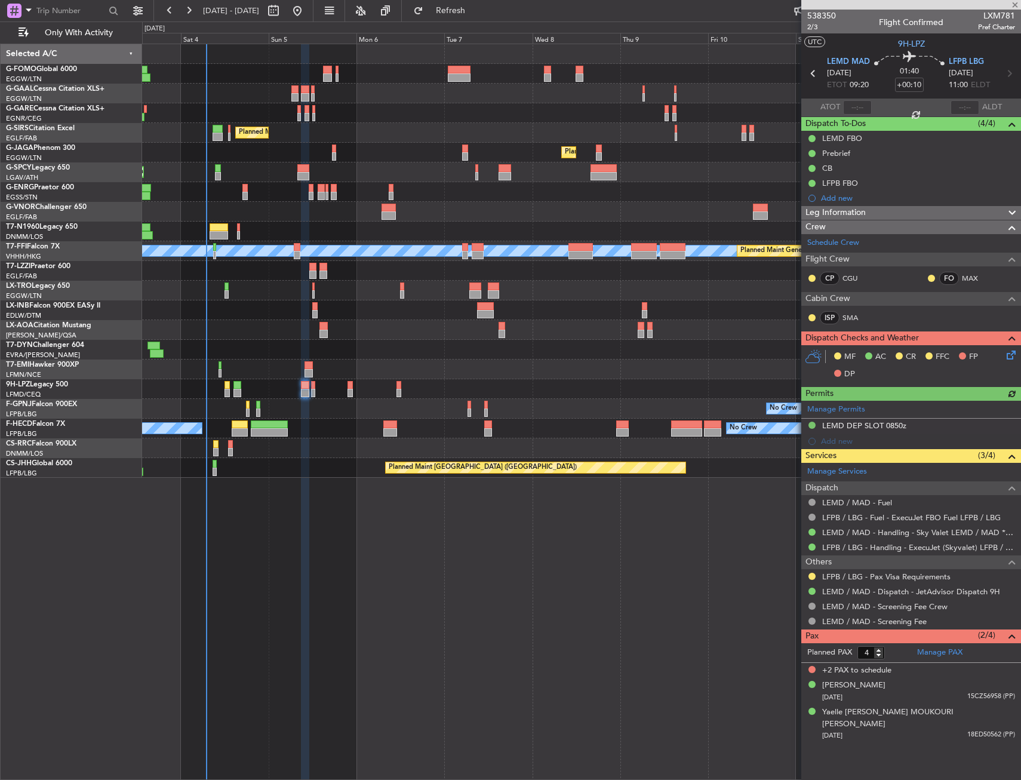
click at [1007, 362] on div "MF AC CR FFC FP DP" at bounding box center [911, 365] width 220 height 41
click at [1008, 352] on icon at bounding box center [1009, 353] width 10 height 10
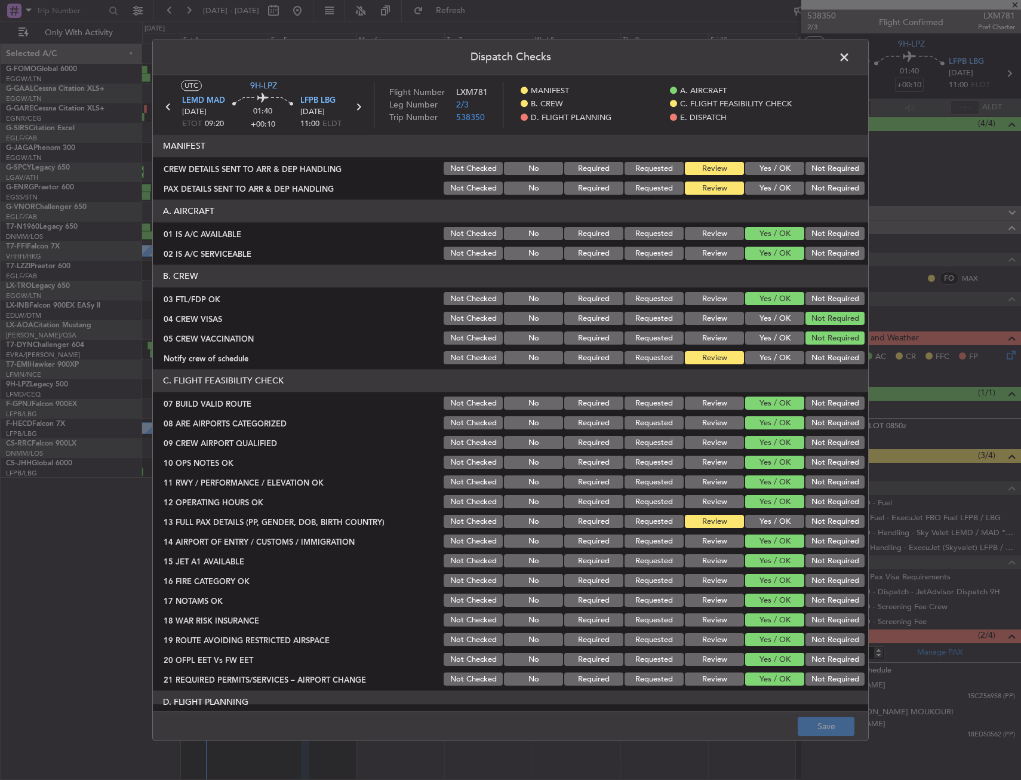
click at [767, 350] on div "Yes / OK" at bounding box center [773, 358] width 60 height 17
click at [765, 356] on button "Yes / OK" at bounding box center [774, 358] width 59 height 13
click at [774, 509] on div "Yes / OK" at bounding box center [773, 502] width 60 height 17
click at [771, 519] on button "Yes / OK" at bounding box center [774, 521] width 59 height 13
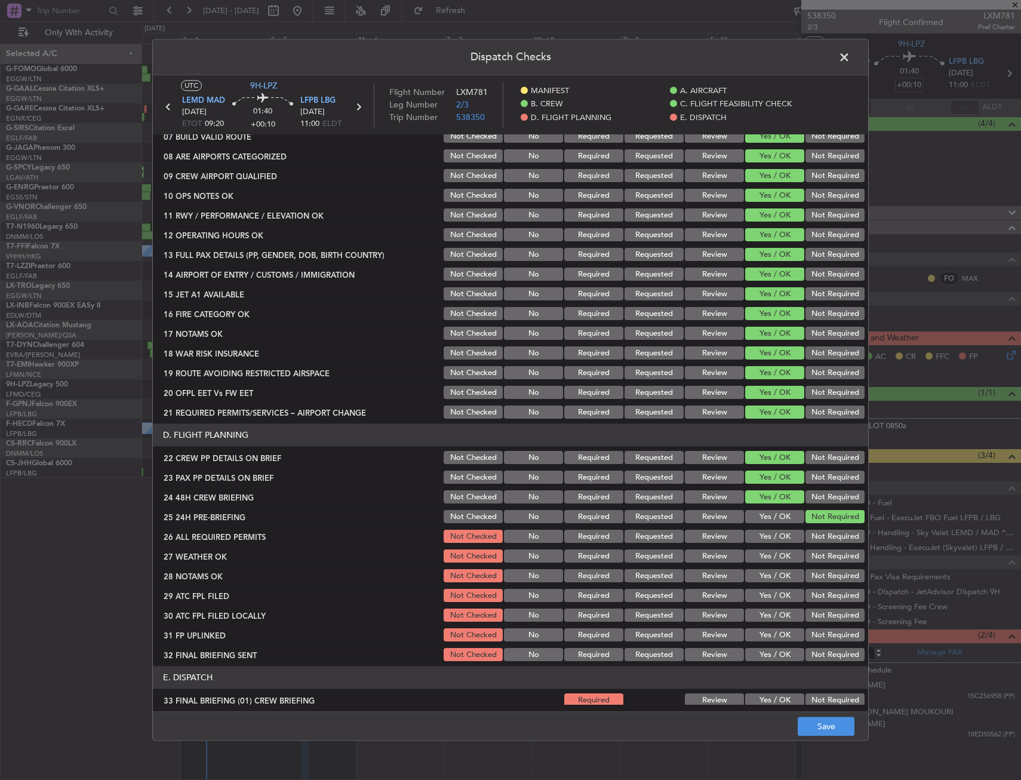
scroll to position [478, 0]
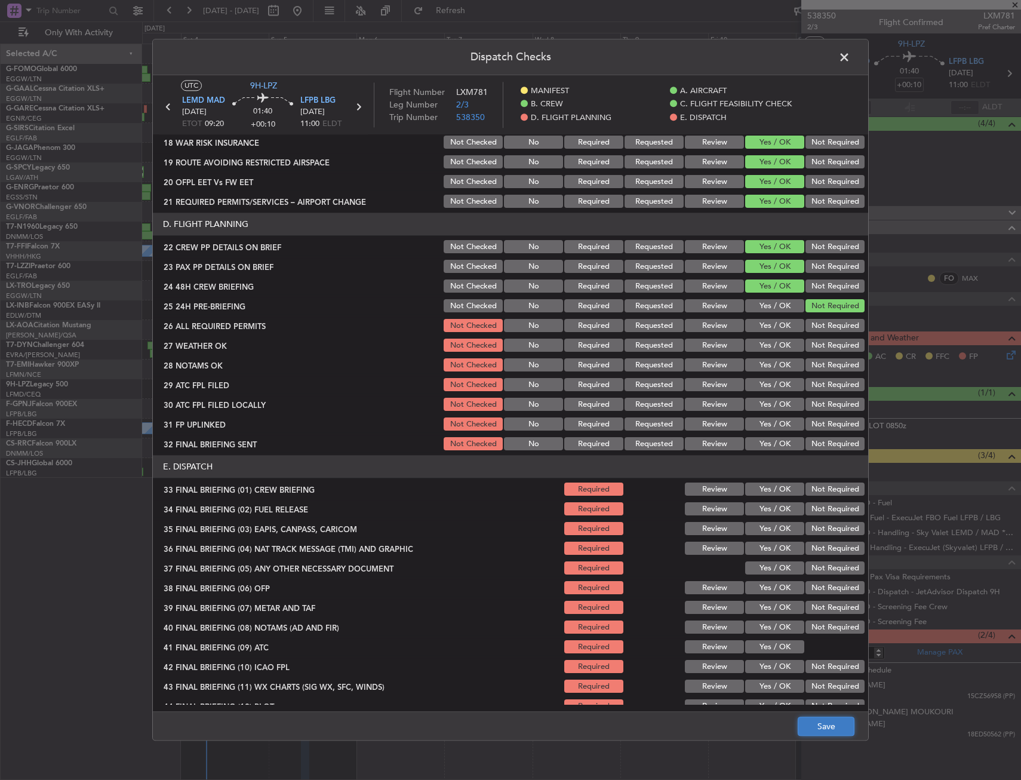
click at [832, 724] on button "Save" at bounding box center [826, 726] width 57 height 19
click at [850, 58] on span at bounding box center [850, 60] width 0 height 24
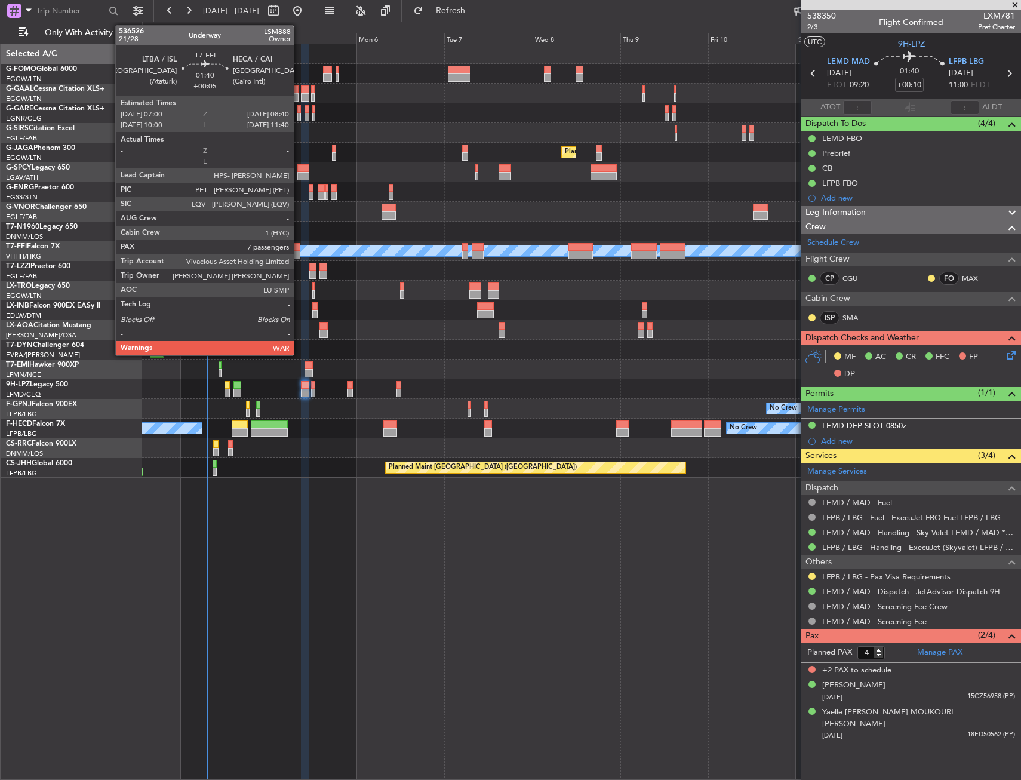
click at [299, 249] on div at bounding box center [297, 247] width 7 height 8
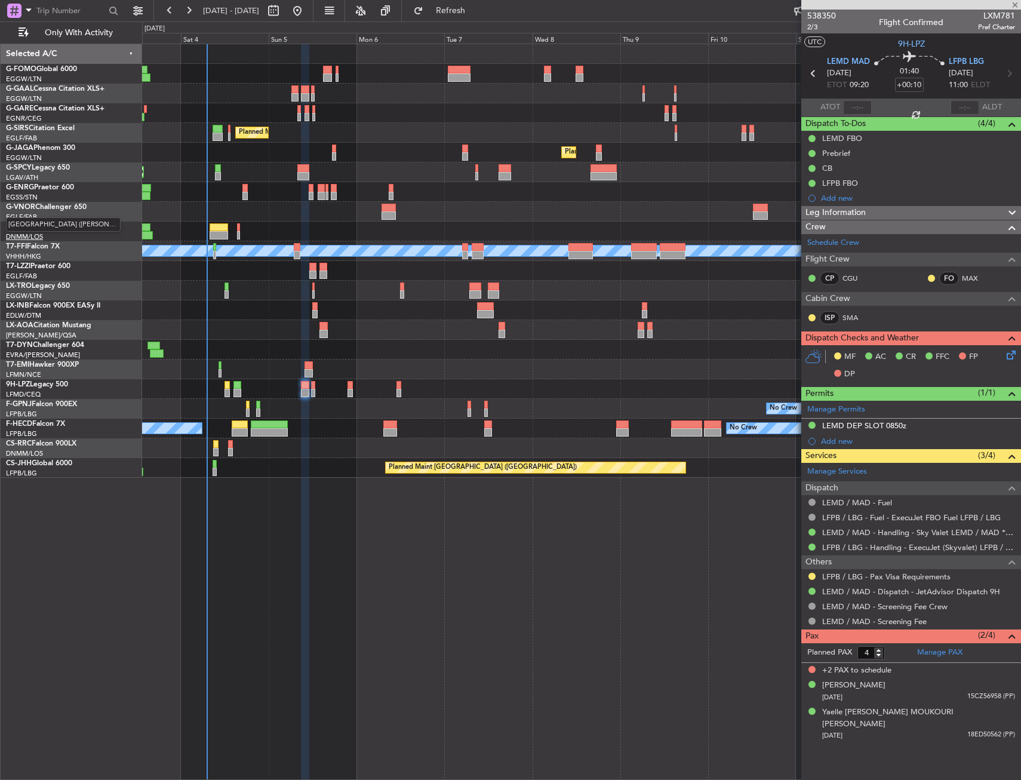
type input "+00:05"
type input "7"
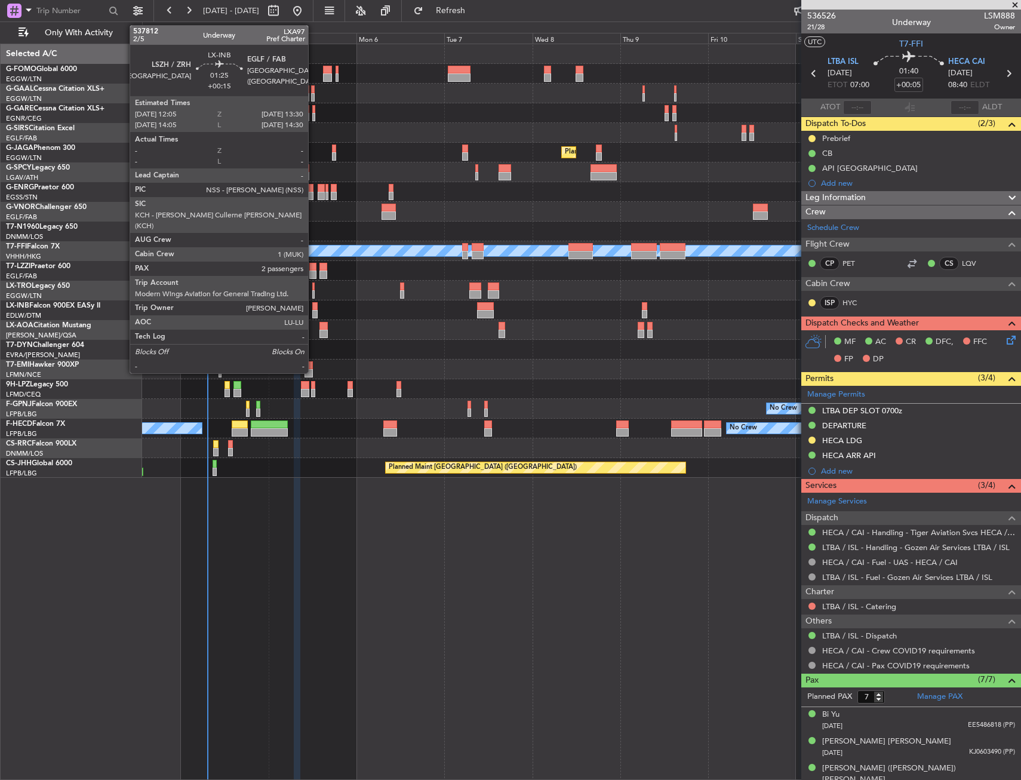
click at [313, 312] on div at bounding box center [314, 314] width 5 height 8
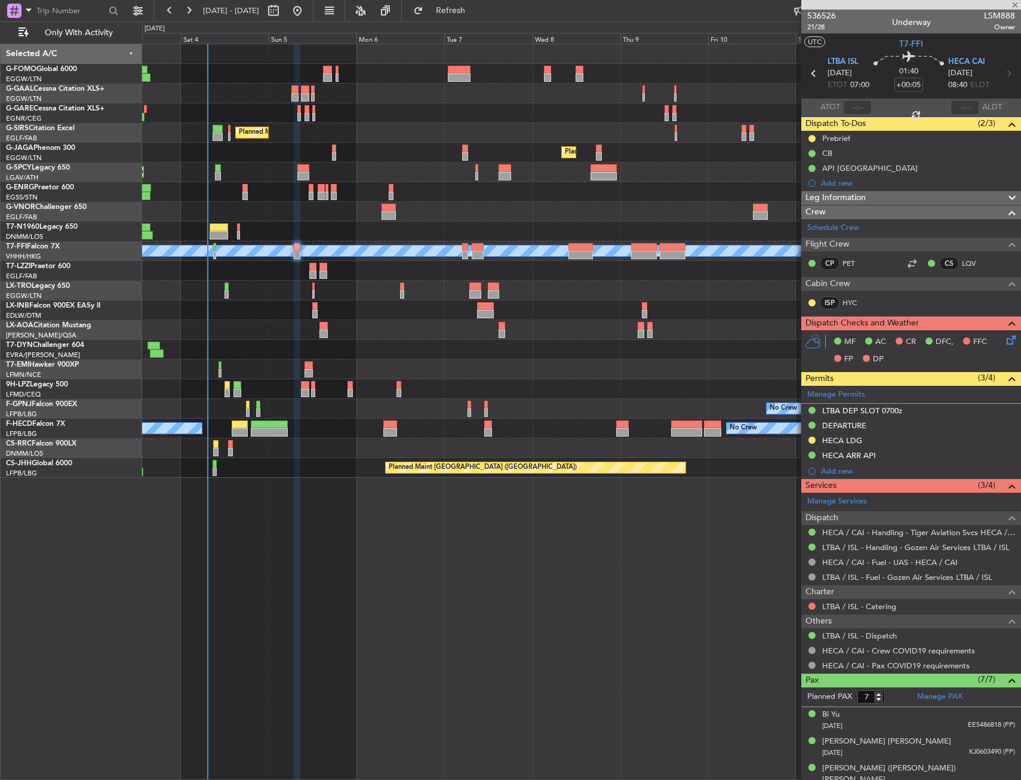
type input "+00:15"
type input "2"
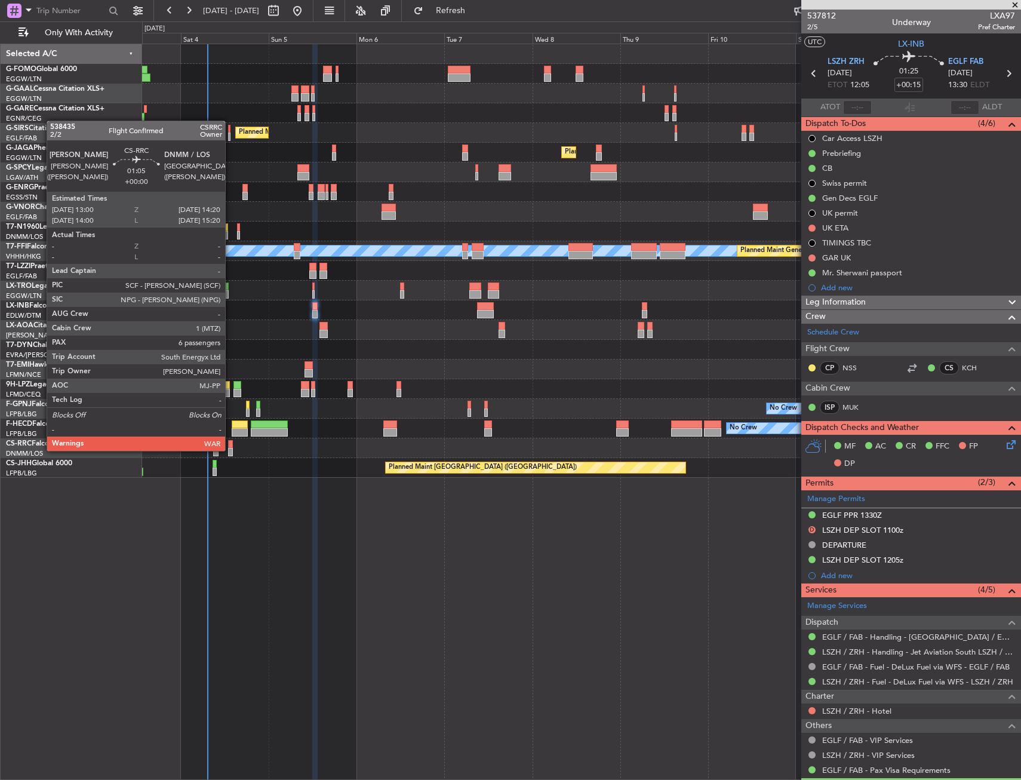
click at [230, 445] on div at bounding box center [230, 444] width 5 height 8
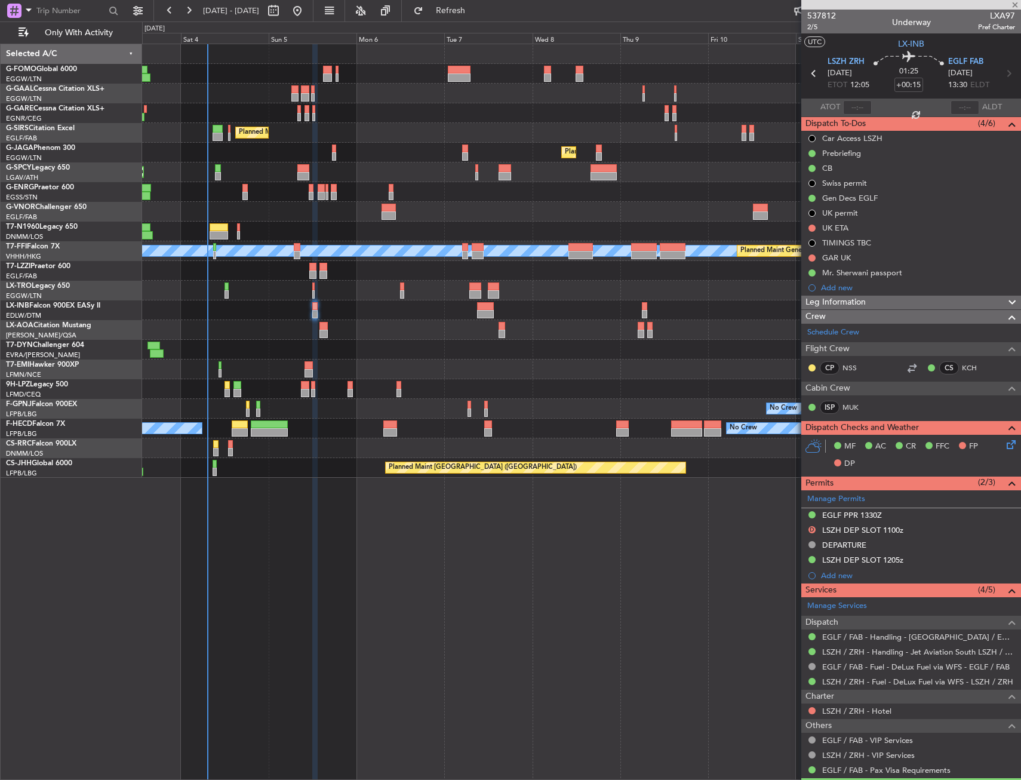
type input "6"
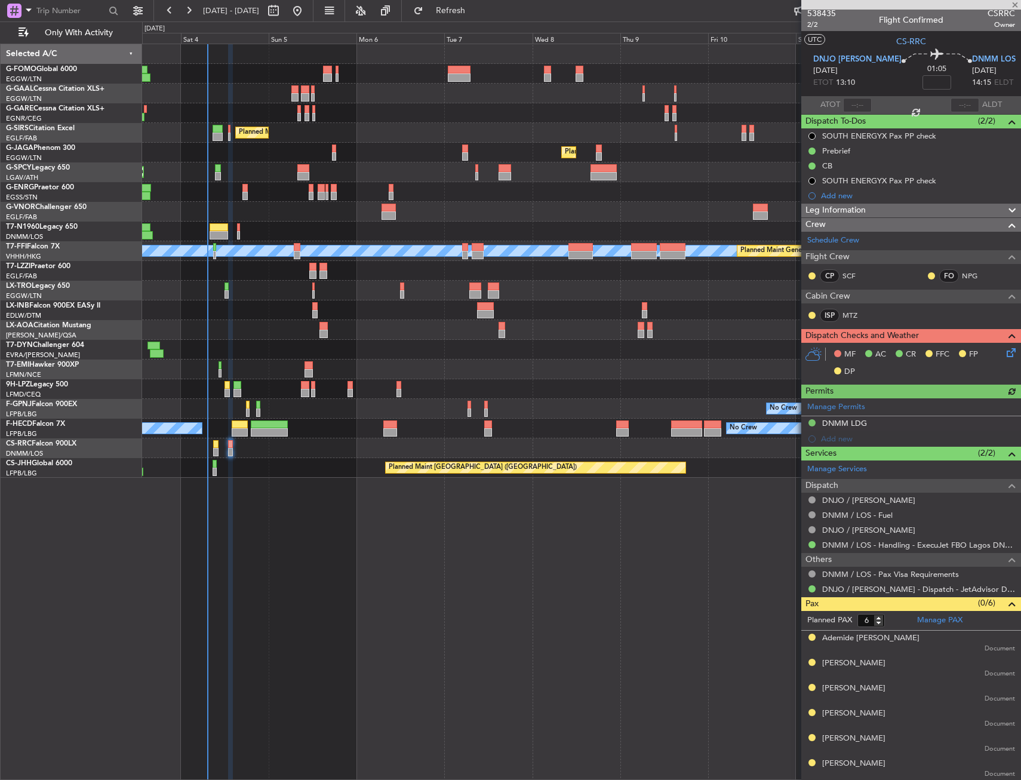
scroll to position [3, 0]
click at [1004, 355] on icon at bounding box center [1009, 350] width 10 height 10
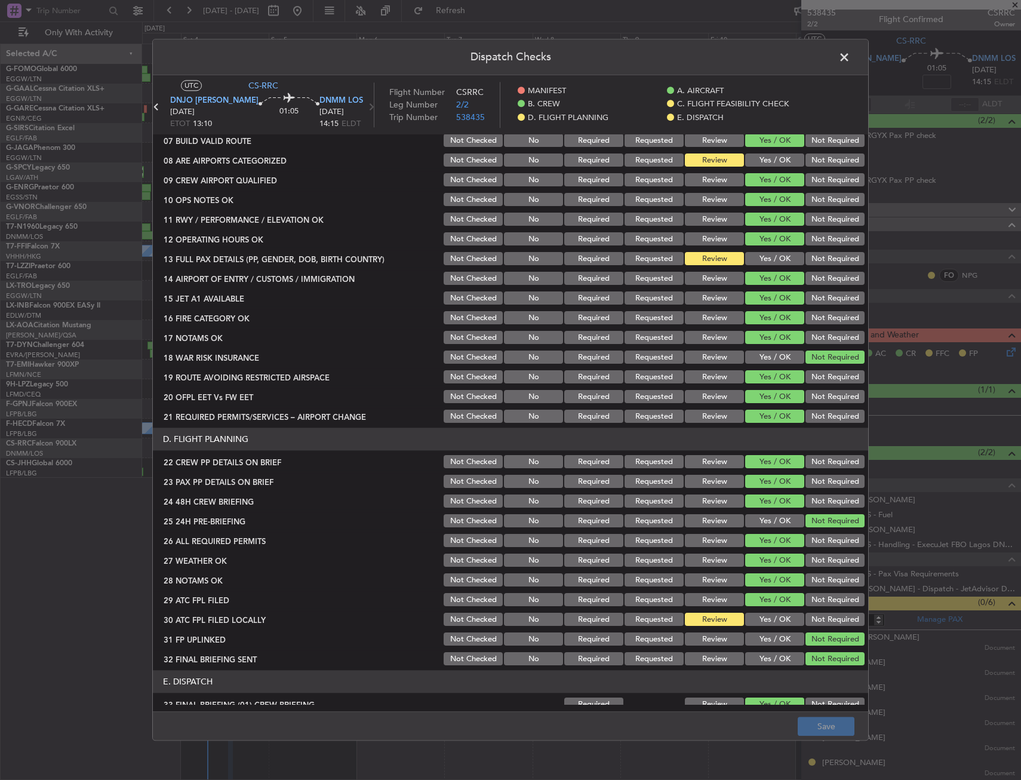
scroll to position [0, 0]
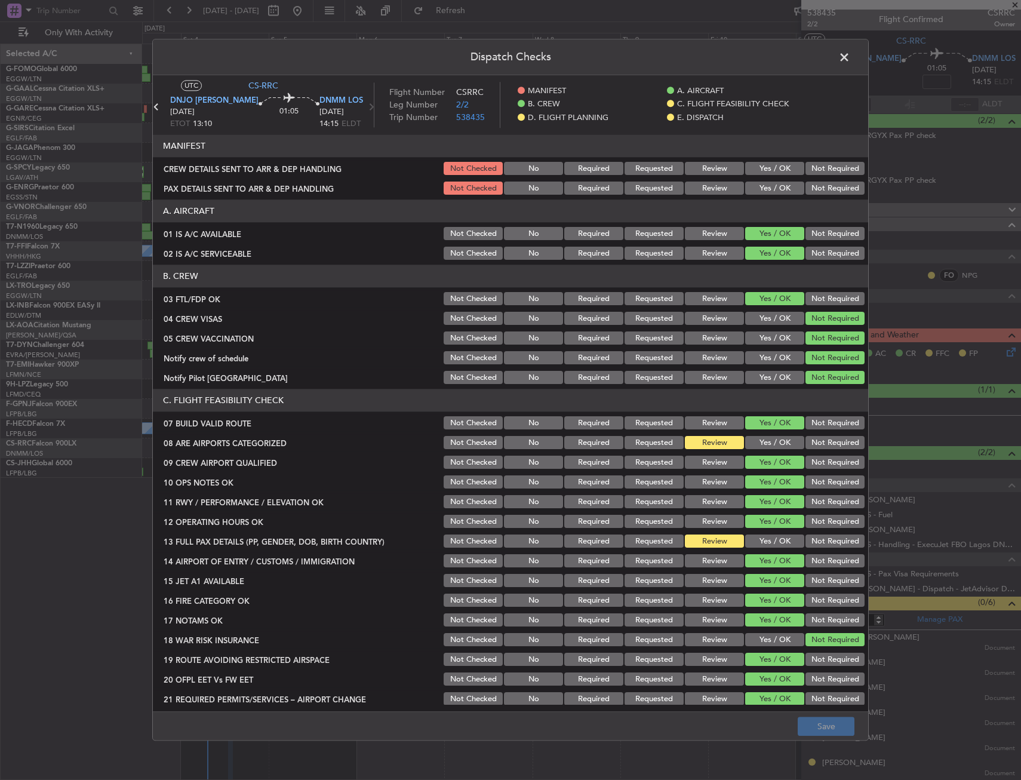
click at [850, 48] on span at bounding box center [850, 60] width 0 height 24
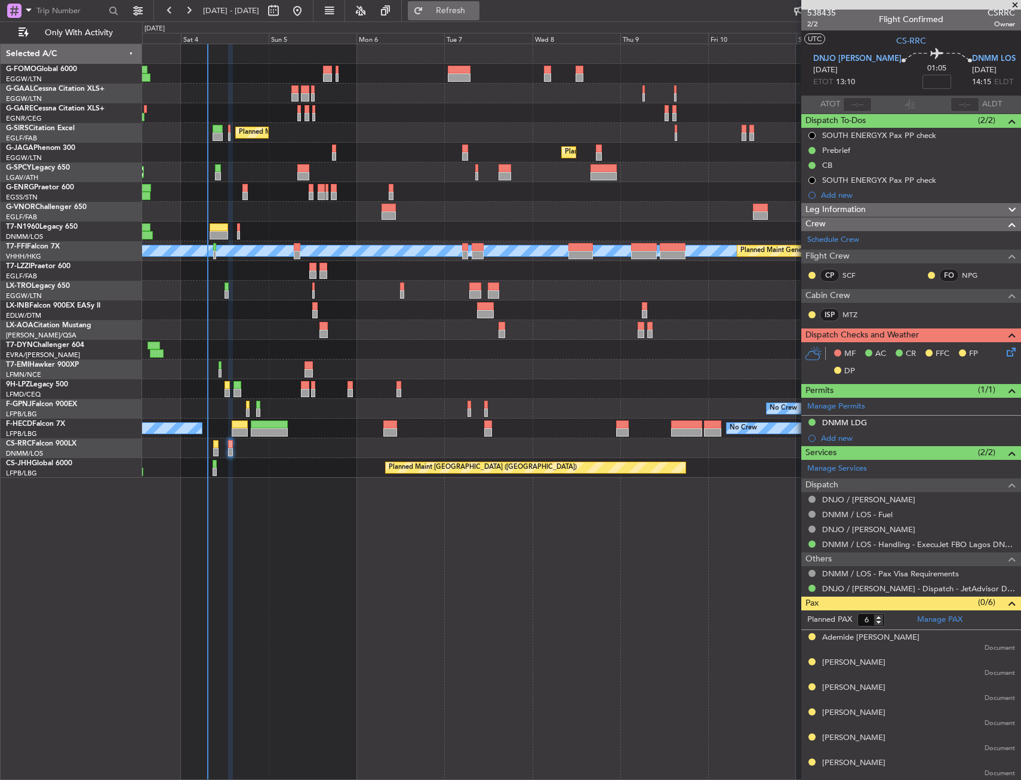
click at [476, 7] on span "Refresh" at bounding box center [451, 11] width 50 height 8
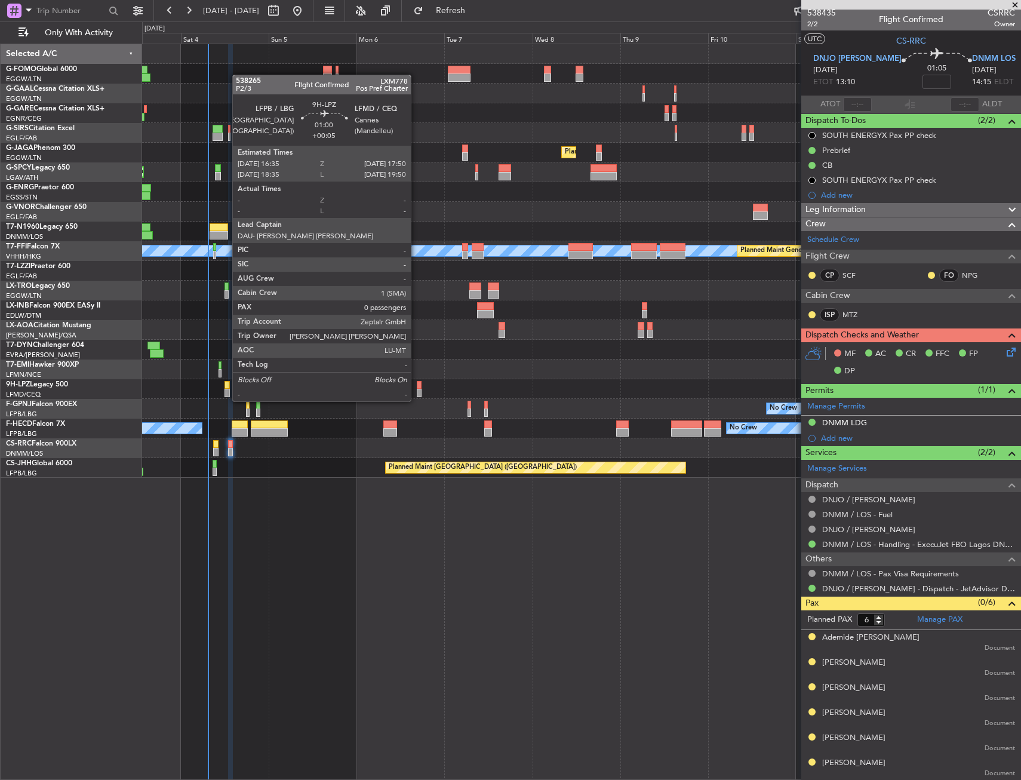
click at [418, 389] on div at bounding box center [419, 393] width 5 height 8
type input "+00:05"
type input "0"
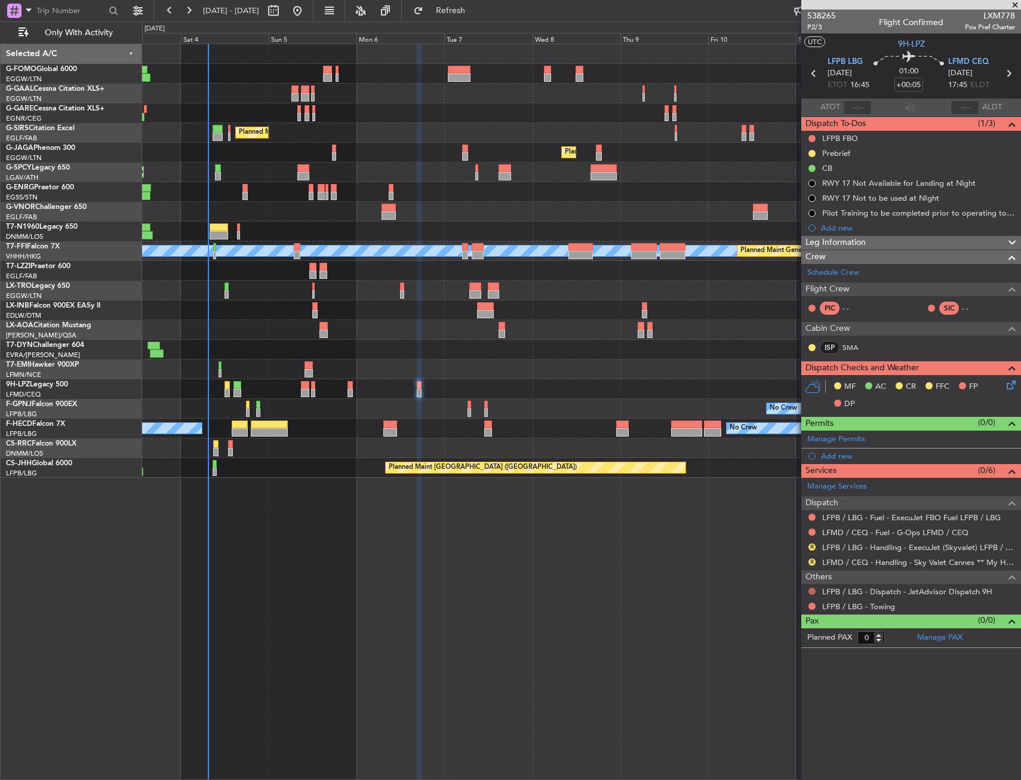
click at [811, 592] on button at bounding box center [811, 590] width 7 height 7
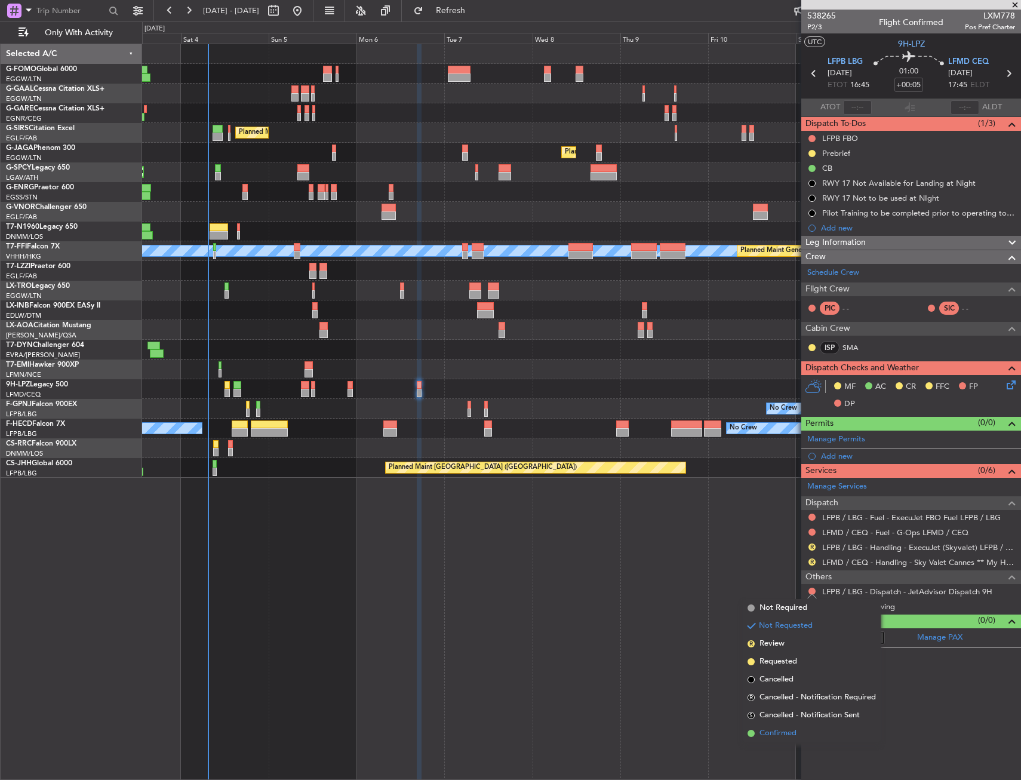
click at [780, 726] on li "Confirmed" at bounding box center [812, 733] width 138 height 18
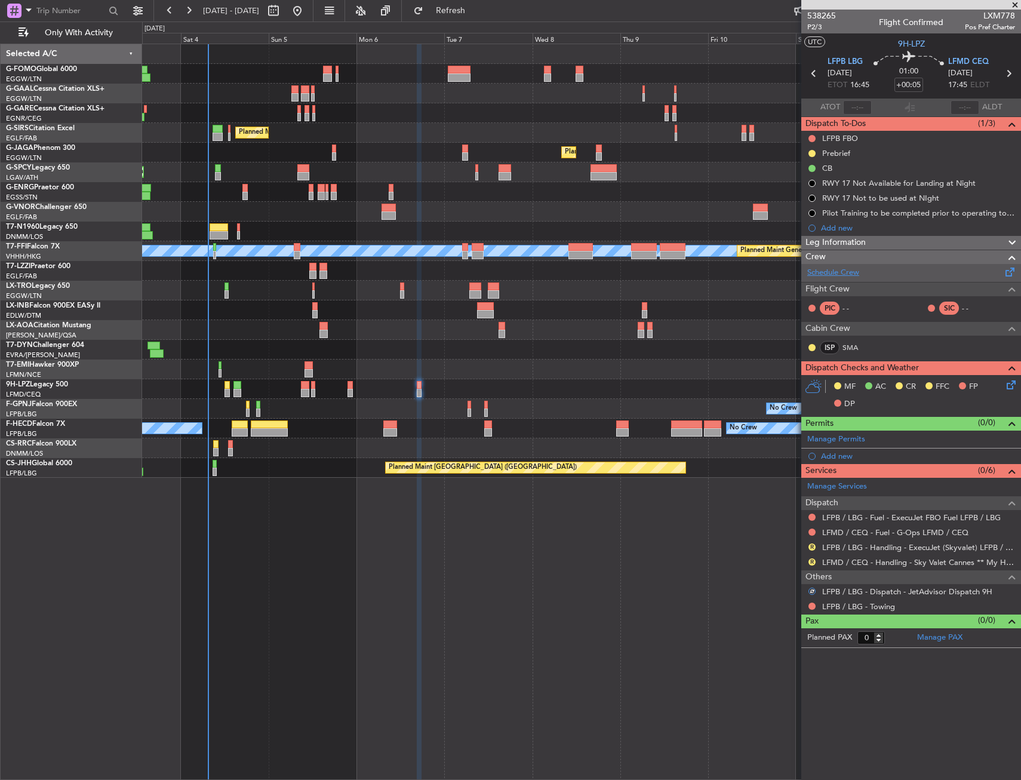
click at [855, 275] on link "Schedule Crew" at bounding box center [833, 273] width 52 height 12
click at [561, 589] on div "Owner No Crew AOG Maint [GEOGRAPHIC_DATA] Owner Planned [GEOGRAPHIC_DATA] Plann…" at bounding box center [581, 412] width 879 height 736
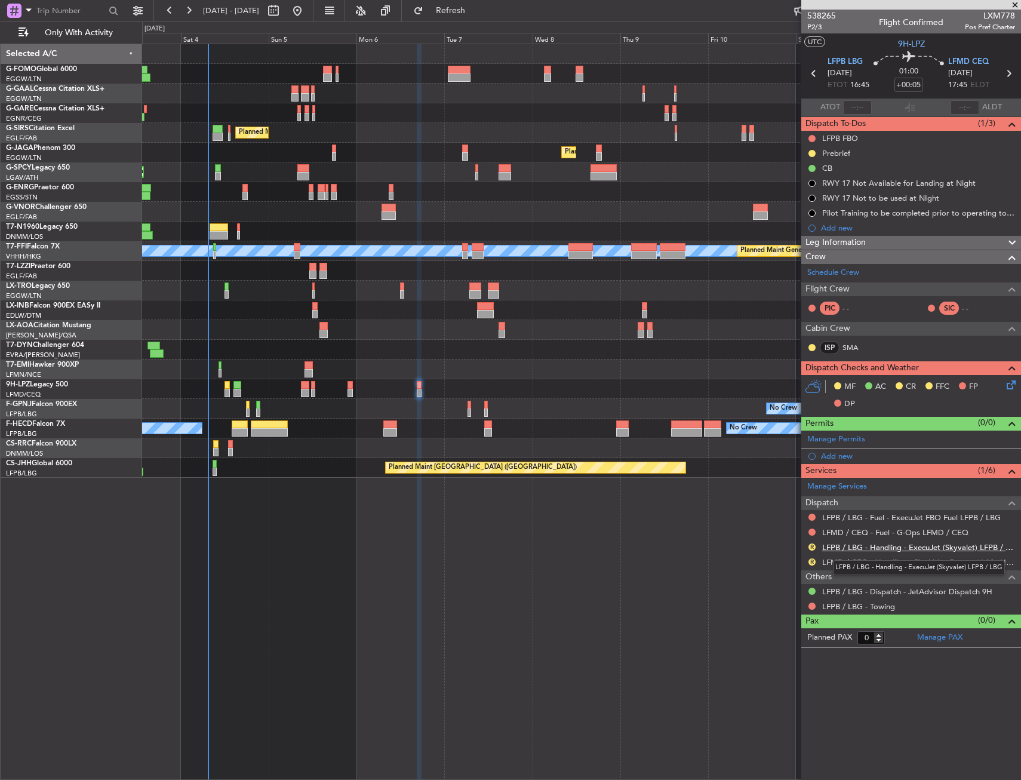
click at [841, 547] on link "LFPB / LBG - Handling - ExecuJet (Skyvalet) LFPB / LBG" at bounding box center [918, 547] width 193 height 10
click at [500, 595] on div "Owner No Crew AOG Maint [GEOGRAPHIC_DATA] Owner Planned [GEOGRAPHIC_DATA] Plann…" at bounding box center [581, 412] width 879 height 736
click at [423, 388] on div at bounding box center [581, 389] width 878 height 20
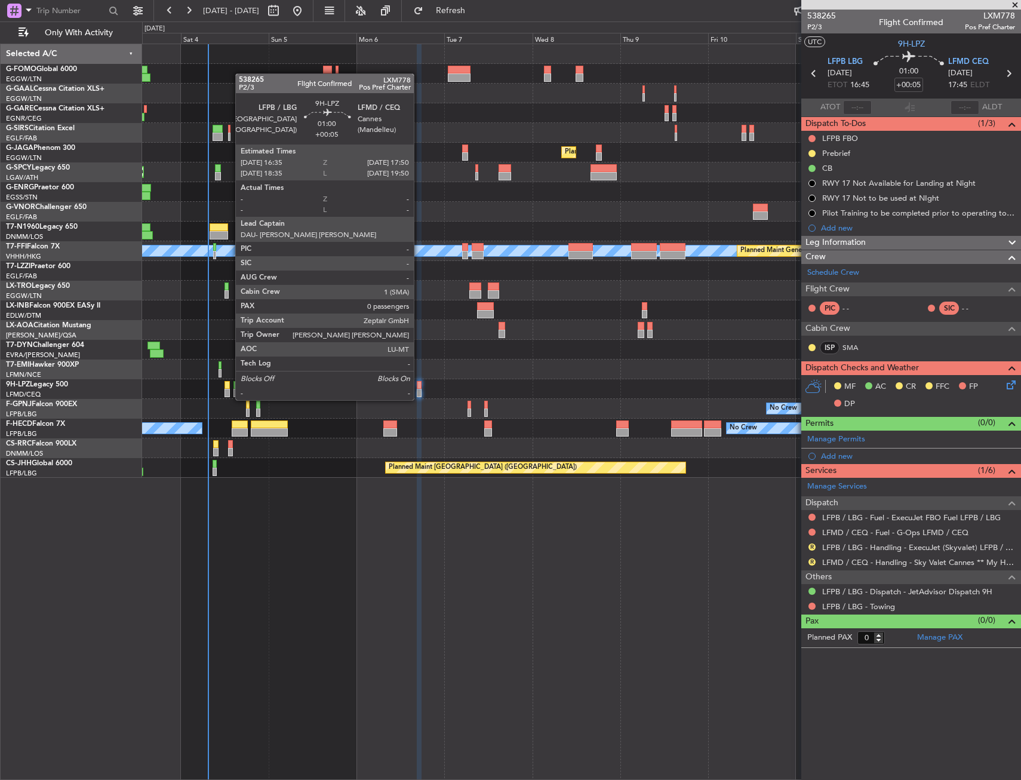
click at [419, 388] on div at bounding box center [419, 385] width 5 height 8
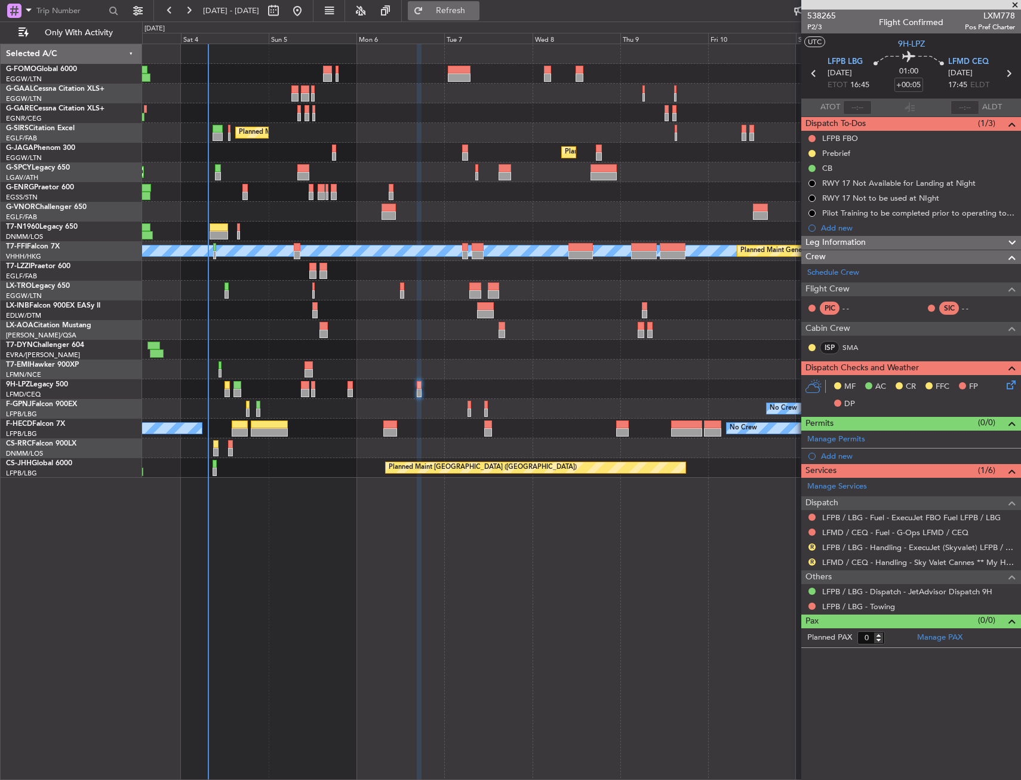
click at [463, 14] on span "Refresh" at bounding box center [451, 11] width 50 height 8
click at [1013, 380] on icon at bounding box center [1009, 383] width 10 height 10
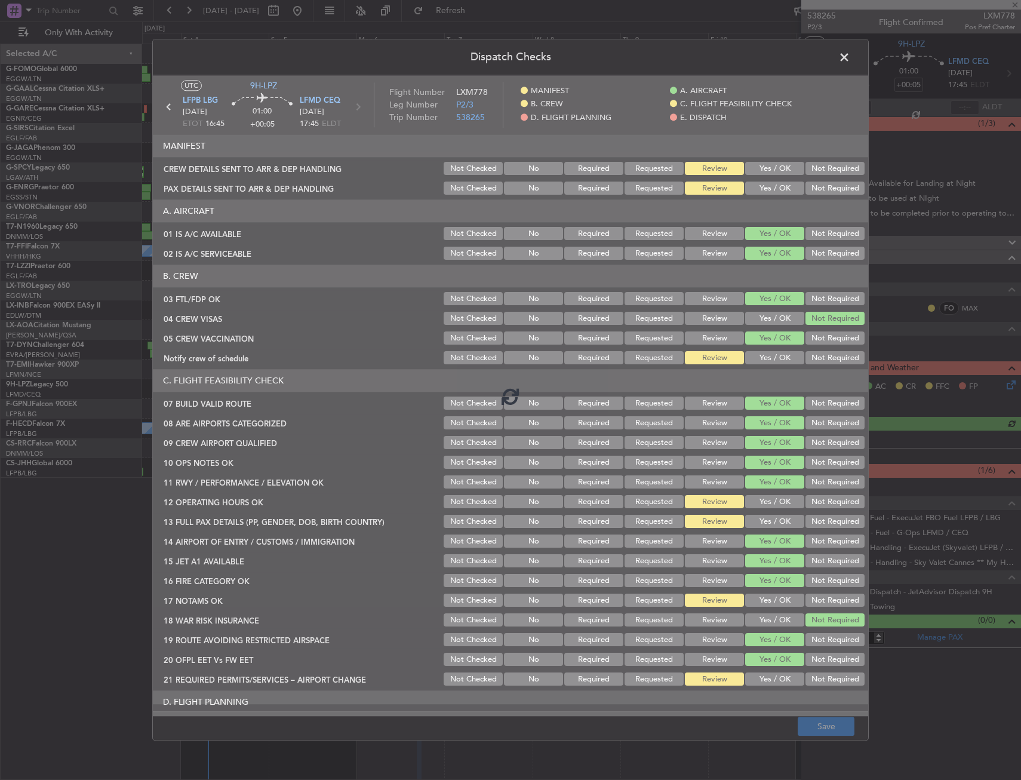
click at [772, 355] on button "Yes / OK" at bounding box center [774, 358] width 59 height 13
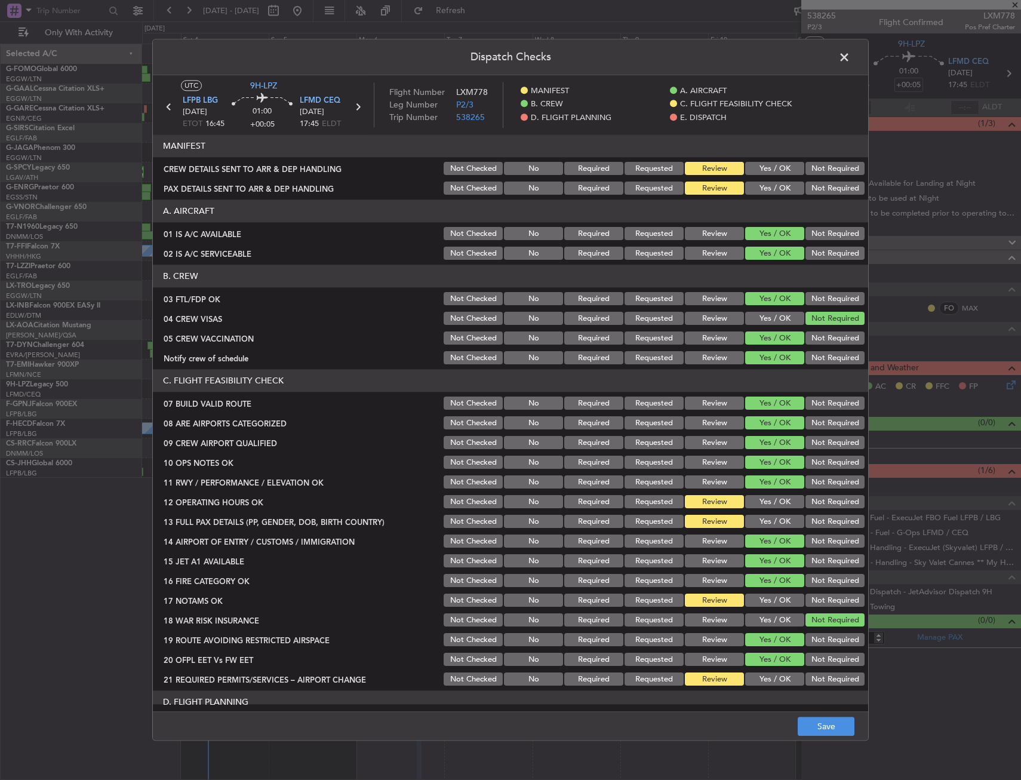
click at [773, 358] on button "Yes / OK" at bounding box center [774, 358] width 59 height 13
click at [767, 518] on button "Yes / OK" at bounding box center [774, 521] width 59 height 13
click at [768, 503] on button "Yes / OK" at bounding box center [774, 502] width 59 height 13
click at [743, 607] on div "Yes / OK" at bounding box center [773, 600] width 60 height 17
click at [753, 600] on button "Yes / OK" at bounding box center [774, 600] width 59 height 13
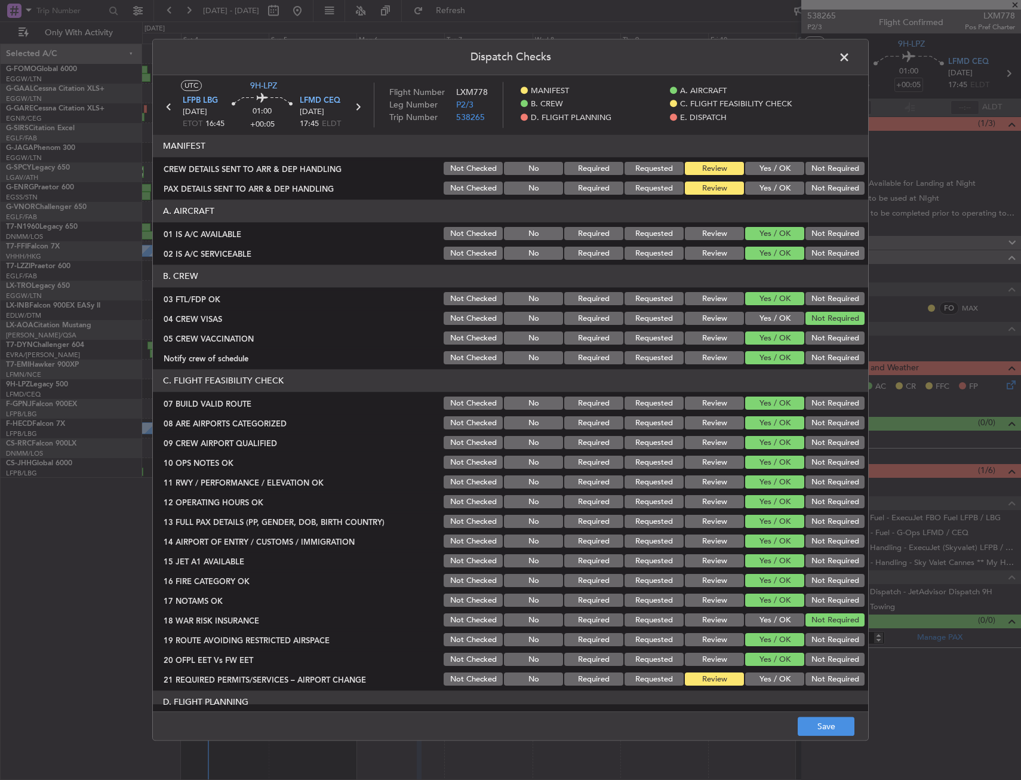
click at [756, 653] on section "C. FLIGHT FEASIBILITY CHECK 07 BUILD VALID ROUTE Not Checked No Required Reques…" at bounding box center [510, 529] width 715 height 318
click at [758, 667] on div "Yes / OK" at bounding box center [773, 659] width 60 height 17
click at [759, 672] on div "Yes / OK" at bounding box center [773, 679] width 60 height 17
click at [759, 676] on button "Yes / OK" at bounding box center [774, 679] width 59 height 13
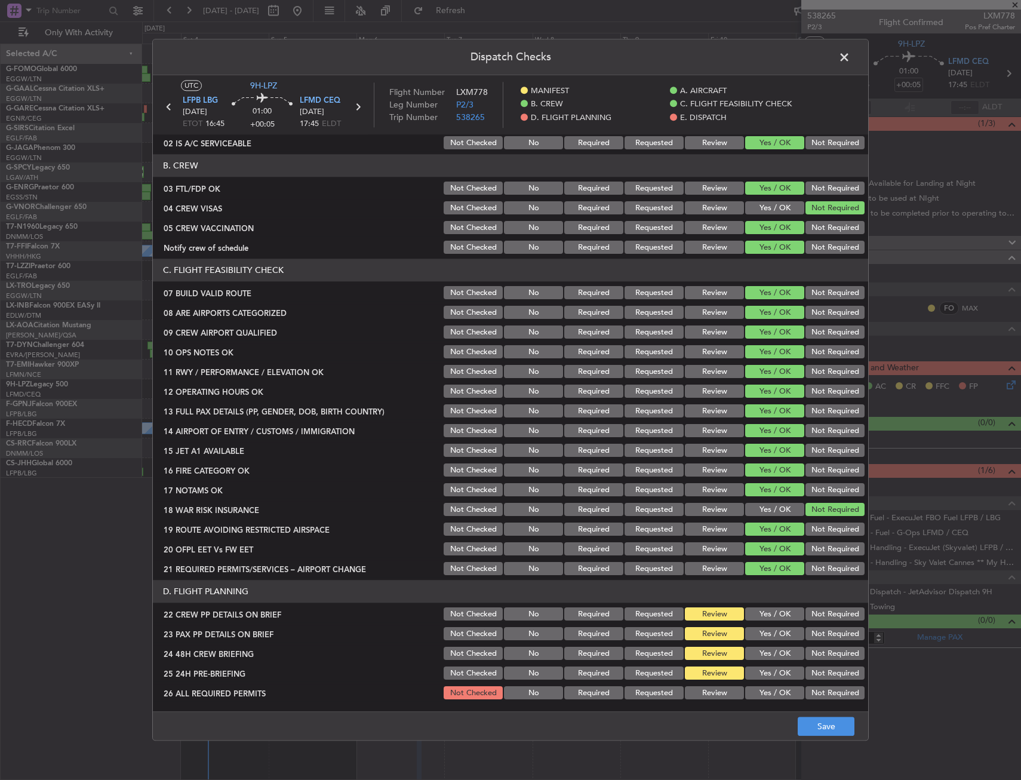
scroll to position [299, 0]
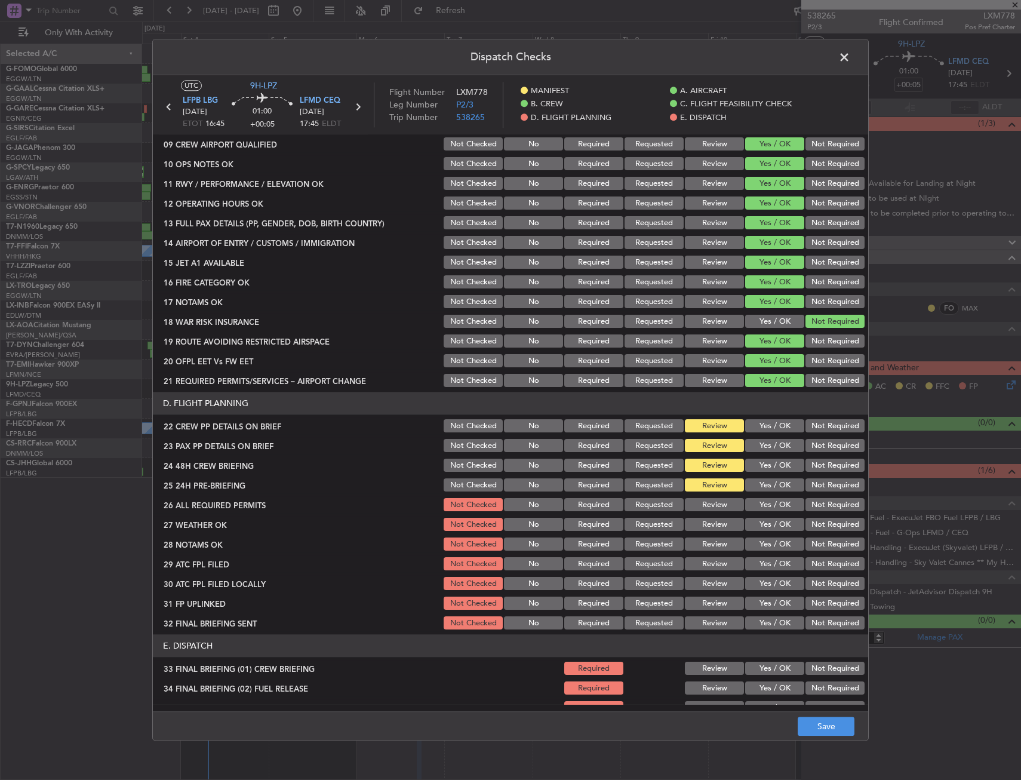
click at [763, 427] on button "Yes / OK" at bounding box center [774, 426] width 59 height 13
drag, startPoint x: 758, startPoint y: 442, endPoint x: 760, endPoint y: 462, distance: 19.8
click at [758, 445] on button "Yes / OK" at bounding box center [774, 445] width 59 height 13
drag, startPoint x: 761, startPoint y: 464, endPoint x: 822, endPoint y: 475, distance: 61.7
click at [761, 465] on button "Yes / OK" at bounding box center [774, 465] width 59 height 13
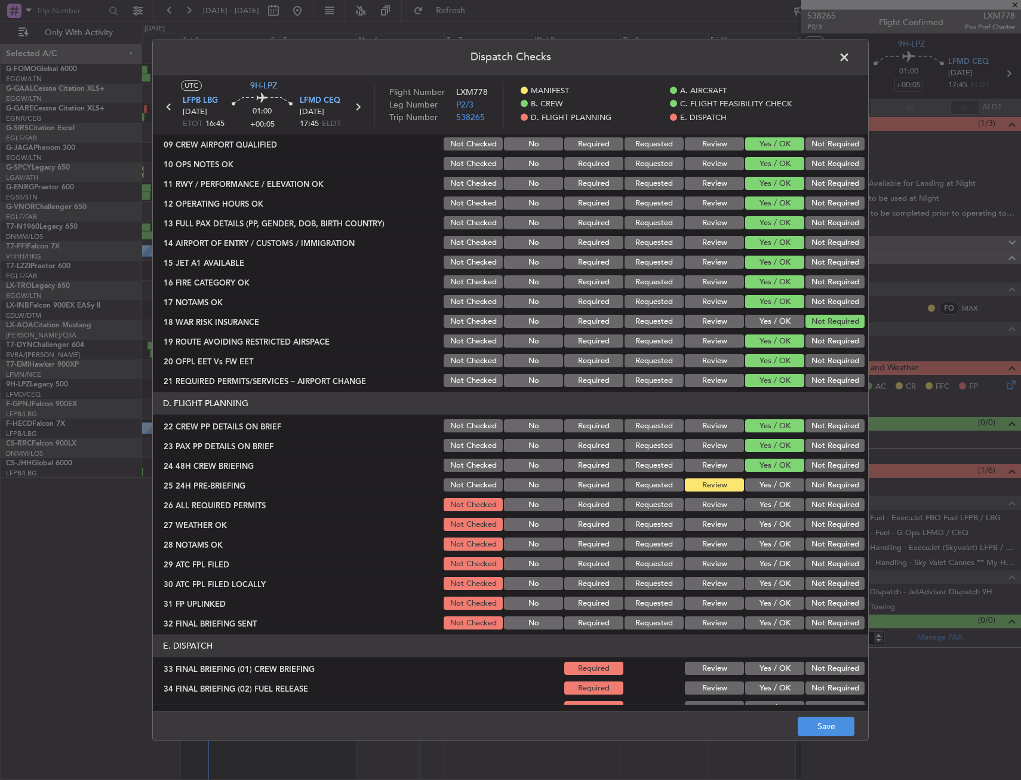
click at [836, 482] on button "Not Required" at bounding box center [834, 485] width 59 height 13
click at [822, 723] on button "Save" at bounding box center [826, 726] width 57 height 19
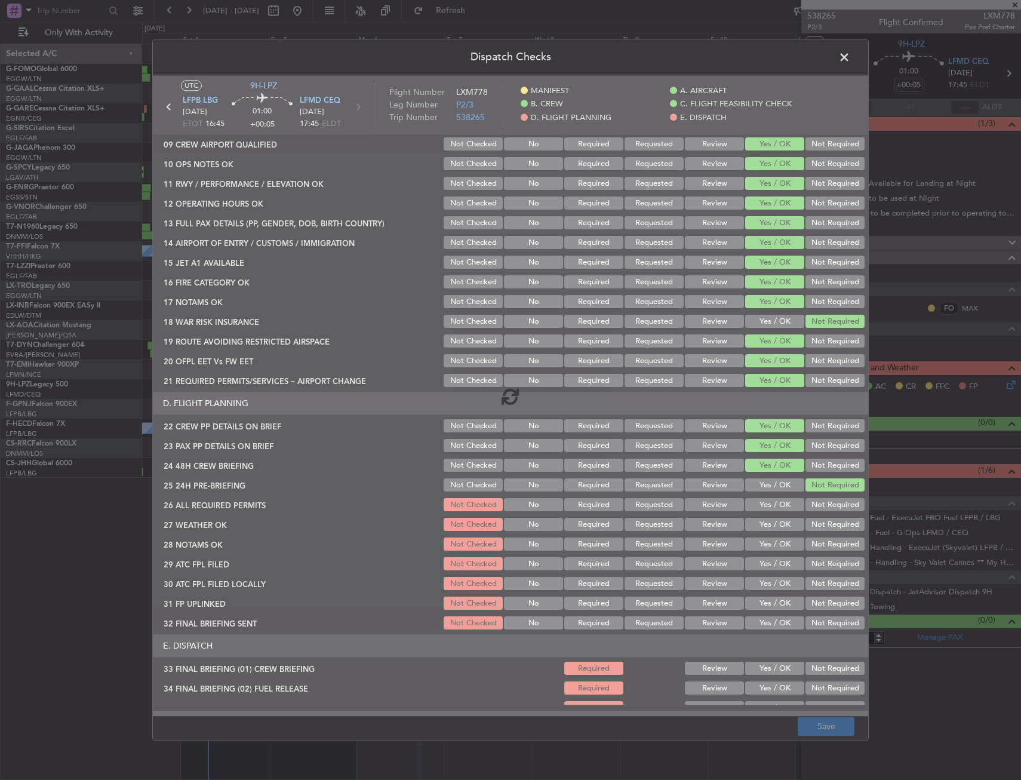
click at [578, 729] on footer "Save" at bounding box center [510, 726] width 715 height 29
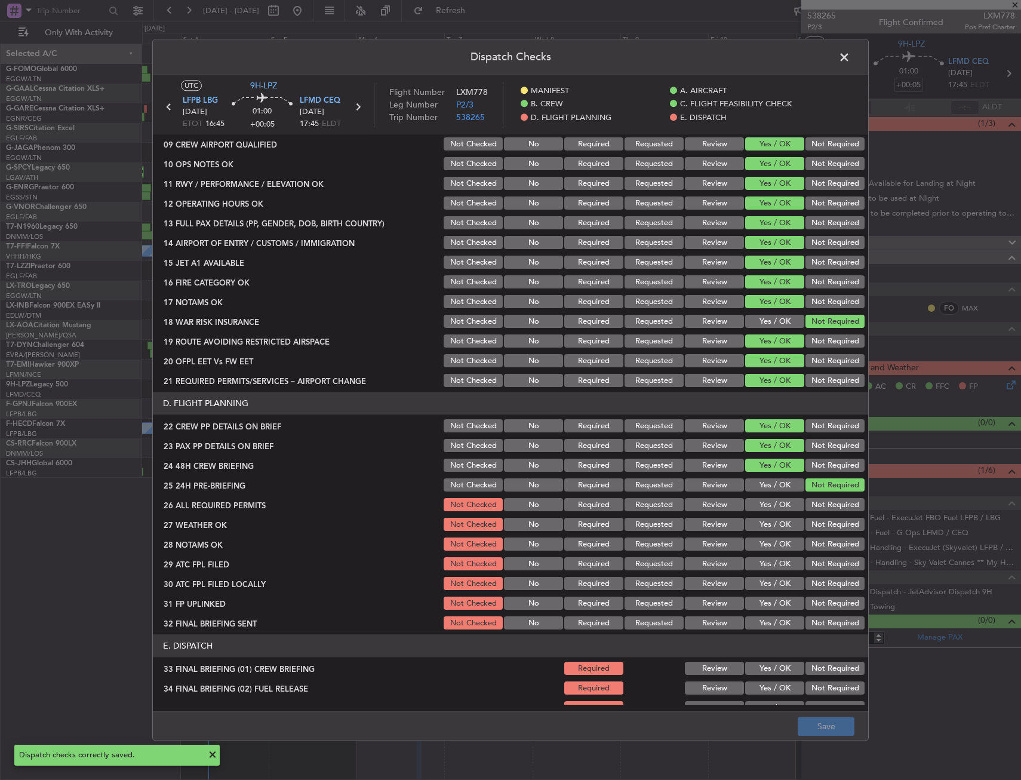
click at [850, 60] on span at bounding box center [850, 60] width 0 height 24
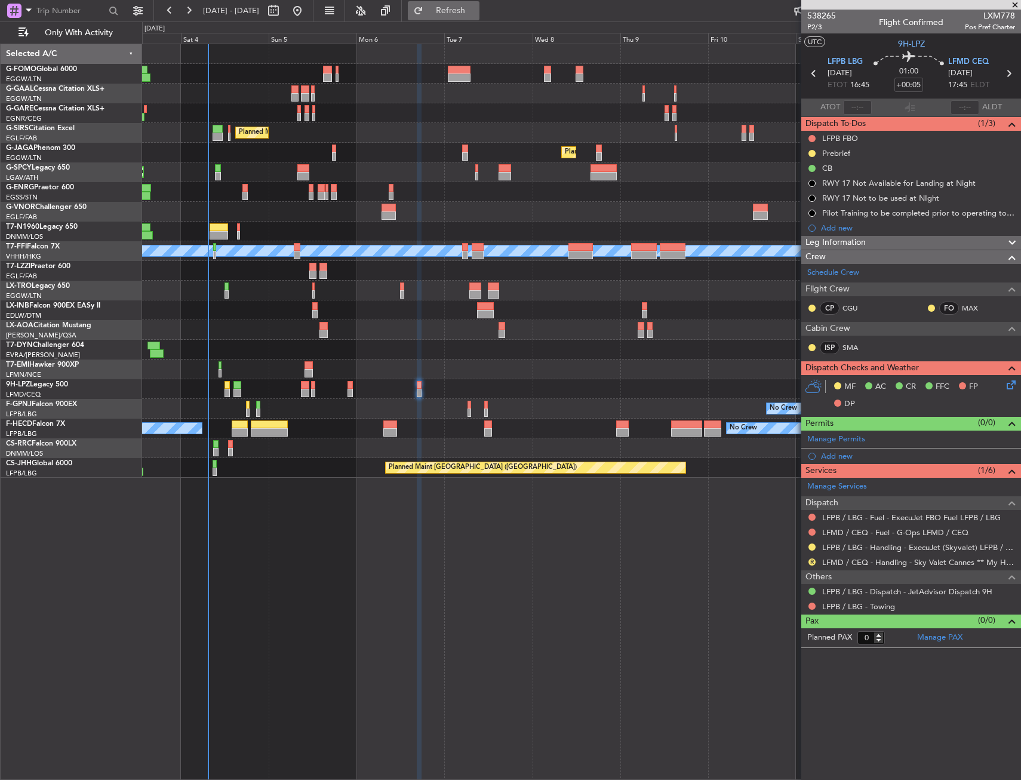
click at [470, 16] on button "Refresh" at bounding box center [444, 10] width 72 height 19
click at [203, 230] on div at bounding box center [581, 231] width 878 height 20
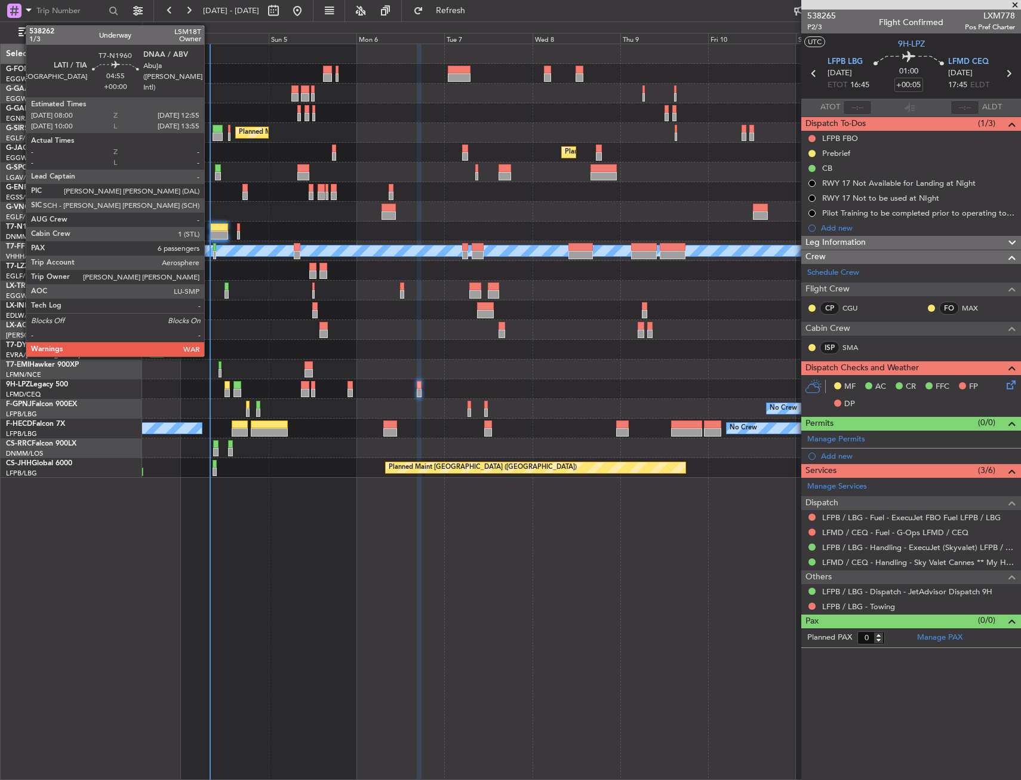
click at [210, 226] on div at bounding box center [219, 227] width 19 height 8
type input "6"
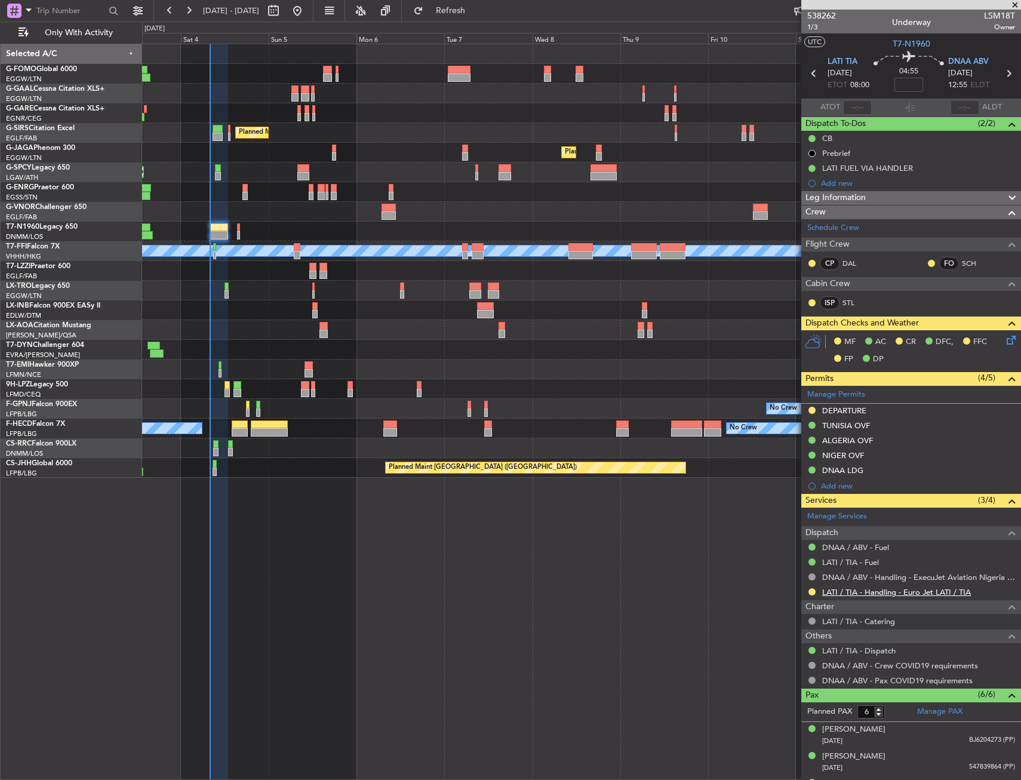
click at [897, 587] on link "LATI / TIA - Handling - Euro Jet LATI / TIA" at bounding box center [896, 592] width 149 height 10
click at [1004, 338] on icon at bounding box center [1009, 338] width 10 height 10
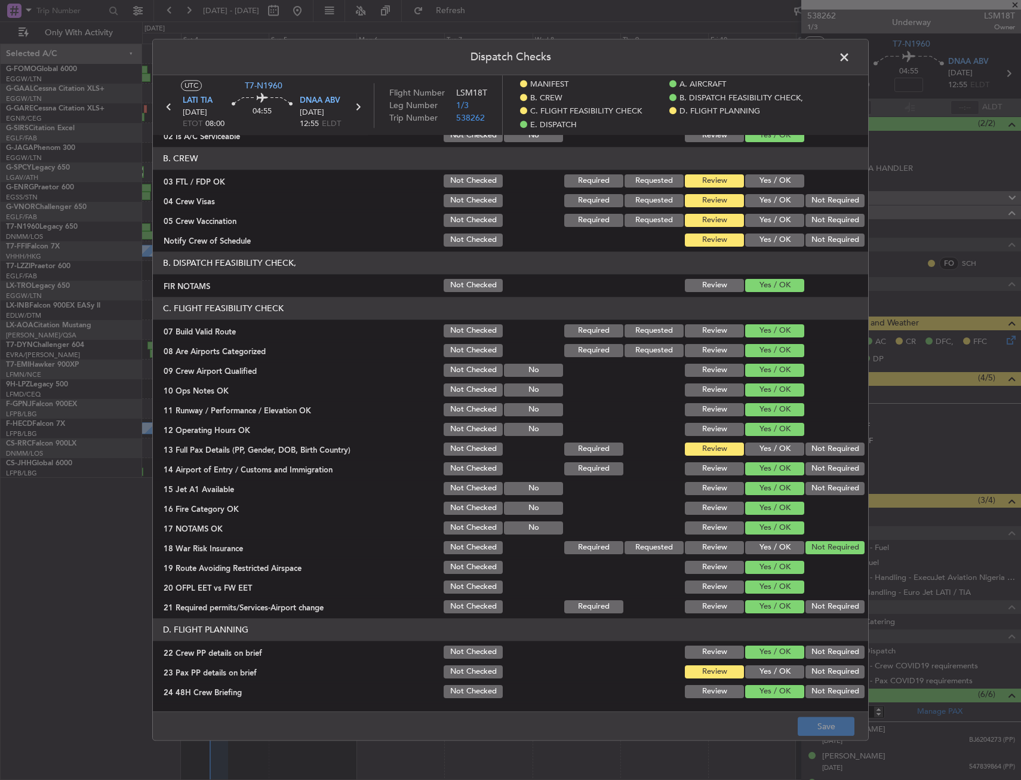
scroll to position [119, 0]
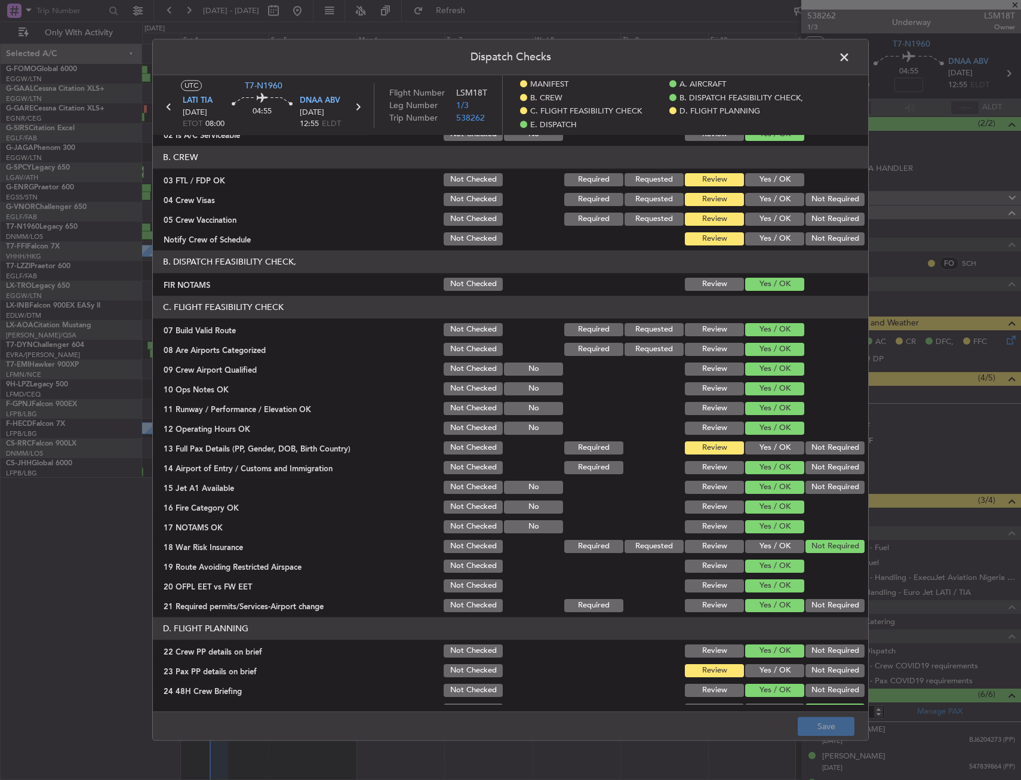
click at [759, 448] on button "Yes / OK" at bounding box center [774, 447] width 59 height 13
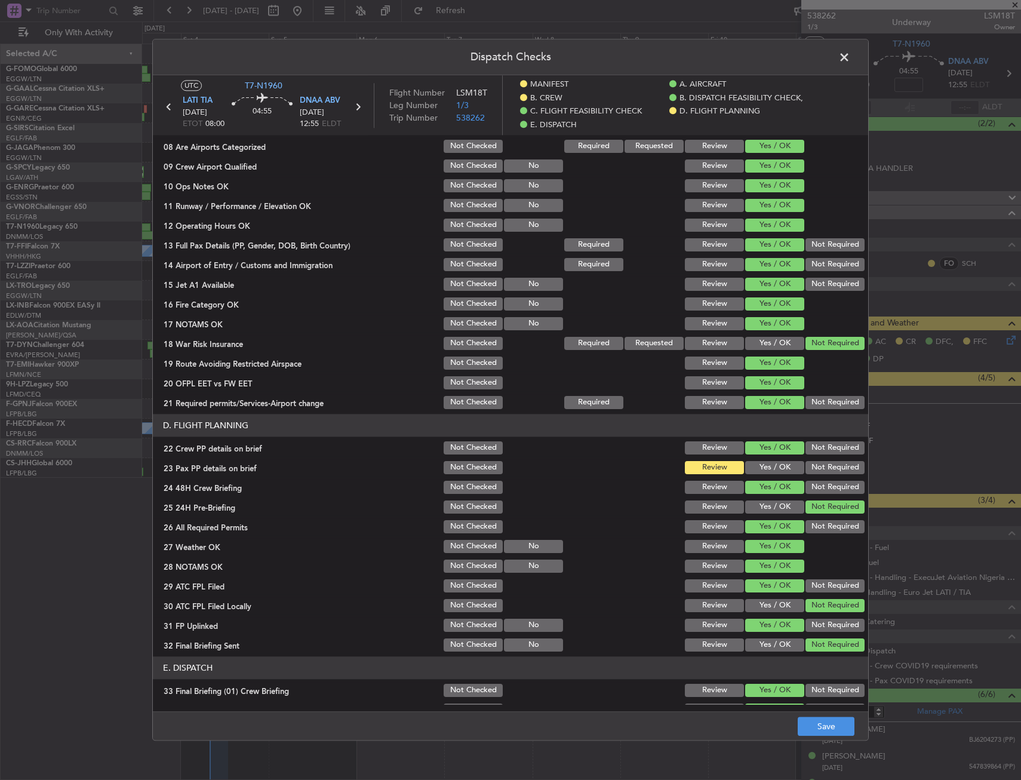
scroll to position [418, 0]
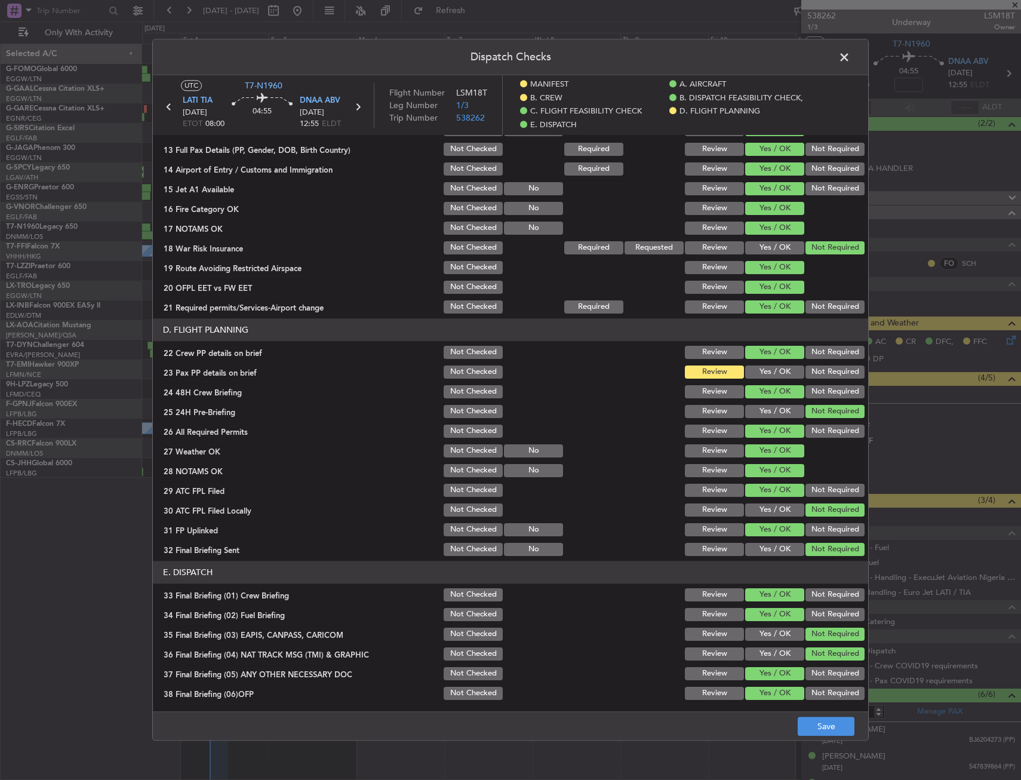
click at [752, 378] on button "Yes / OK" at bounding box center [774, 371] width 59 height 13
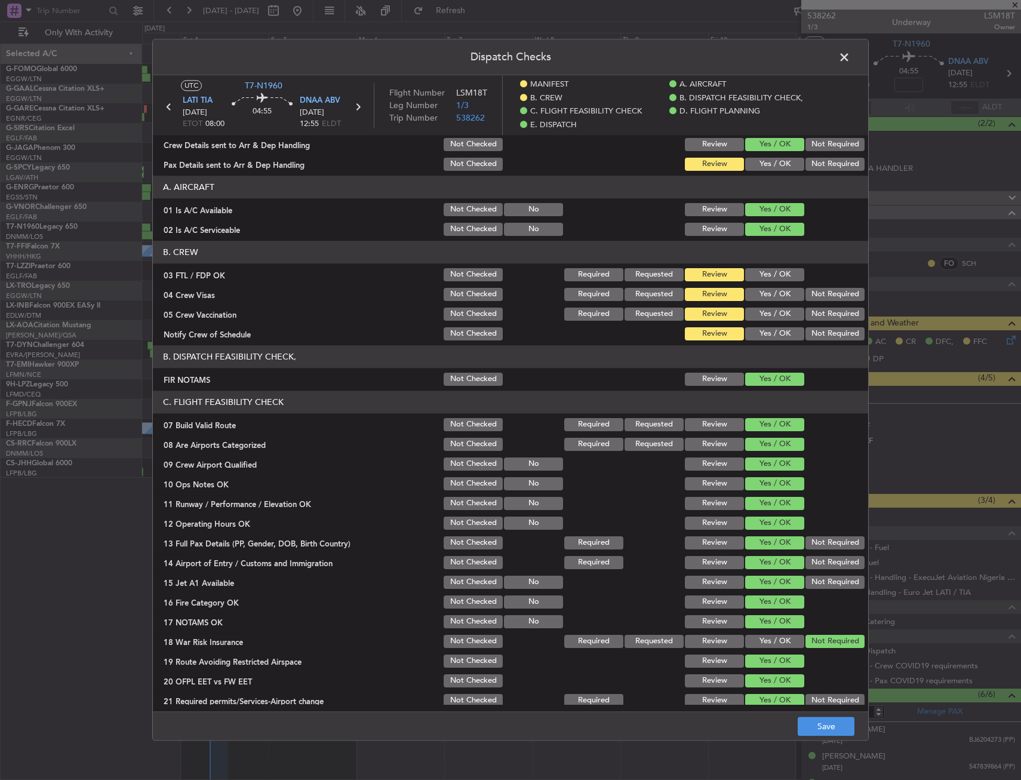
scroll to position [0, 0]
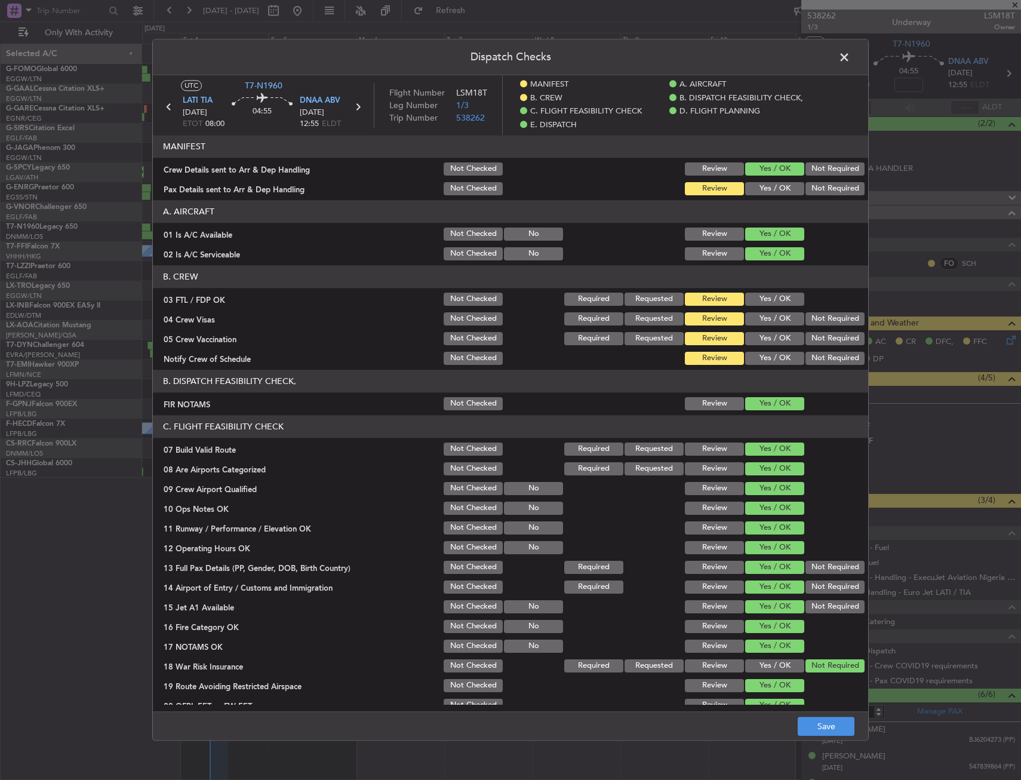
click at [758, 189] on button "Yes / OK" at bounding box center [774, 188] width 59 height 13
click at [762, 299] on button "Yes / OK" at bounding box center [774, 299] width 59 height 13
drag, startPoint x: 826, startPoint y: 312, endPoint x: 822, endPoint y: 336, distance: 24.9
click at [824, 322] on div "Not Required" at bounding box center [834, 318] width 60 height 17
drag, startPoint x: 822, startPoint y: 336, endPoint x: 822, endPoint y: 319, distance: 16.7
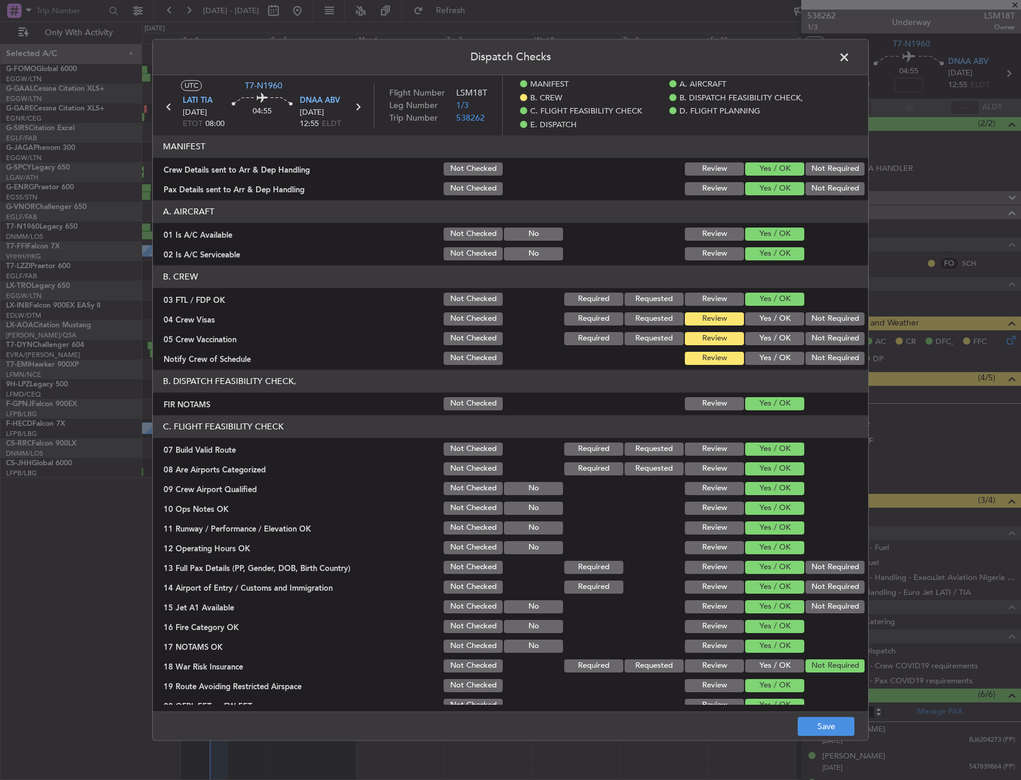
click at [821, 338] on button "Not Required" at bounding box center [834, 338] width 59 height 13
drag, startPoint x: 822, startPoint y: 318, endPoint x: 802, endPoint y: 342, distance: 31.0
click at [822, 319] on button "Not Required" at bounding box center [834, 318] width 59 height 13
click at [777, 357] on button "Yes / OK" at bounding box center [774, 358] width 59 height 13
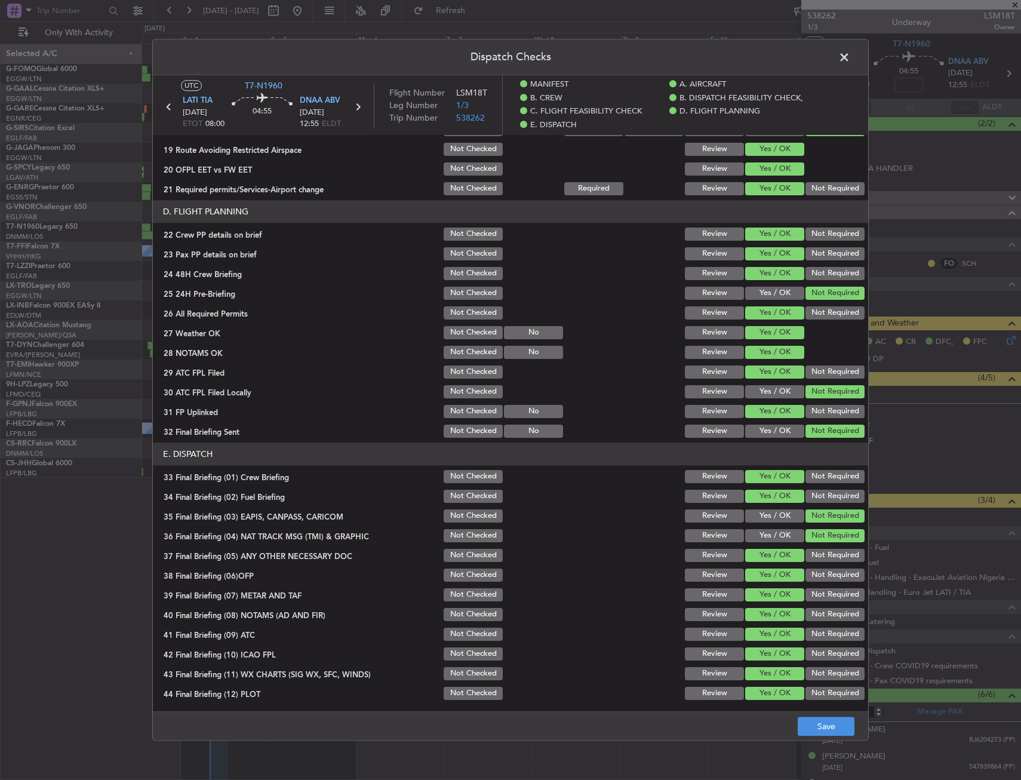
scroll to position [537, 0]
click at [837, 730] on button "Save" at bounding box center [826, 726] width 57 height 19
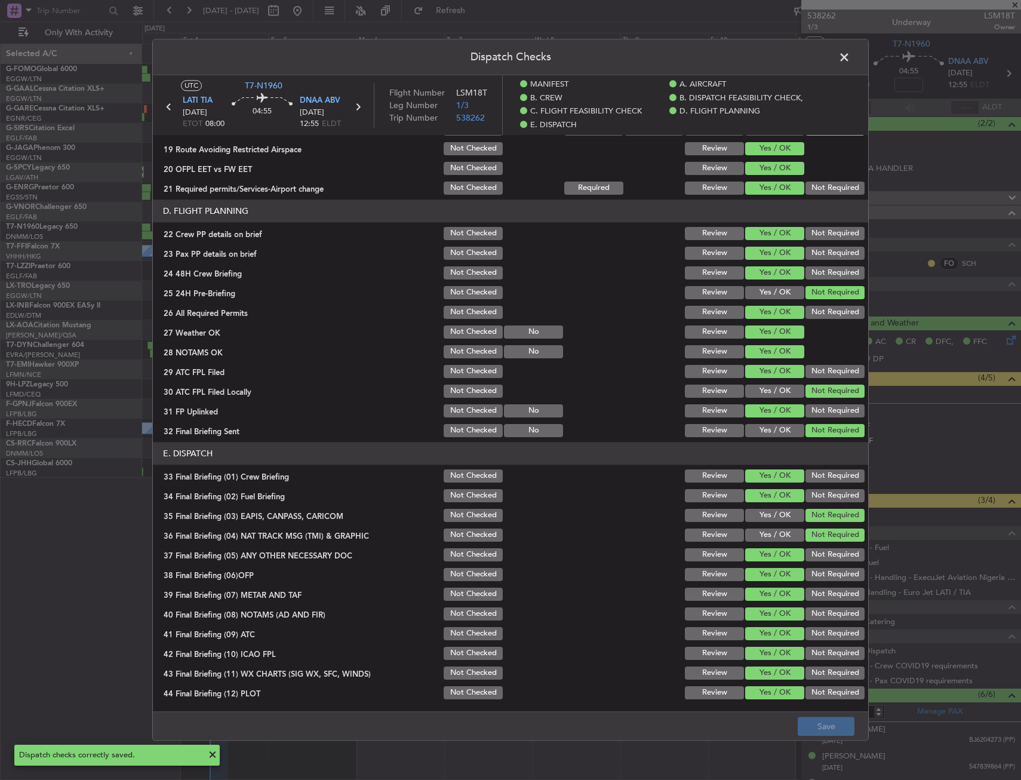
click at [844, 47] on header "Dispatch Checks" at bounding box center [510, 57] width 715 height 36
click at [839, 47] on header "Dispatch Checks" at bounding box center [510, 57] width 715 height 36
click at [850, 51] on span at bounding box center [850, 60] width 0 height 24
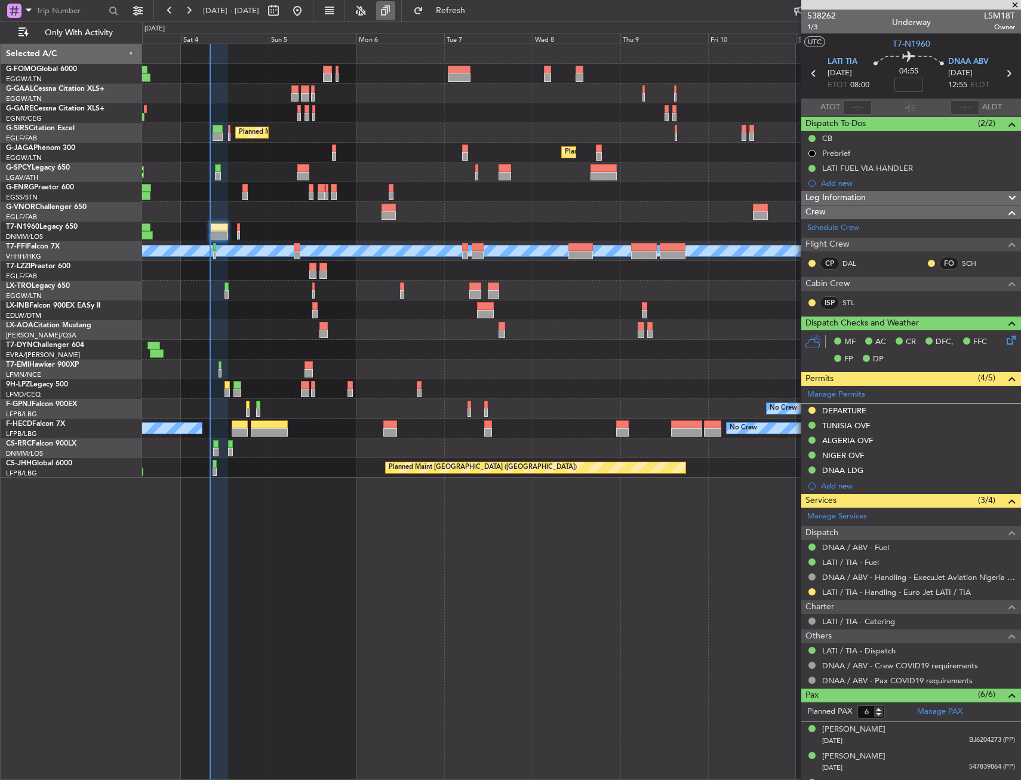
drag, startPoint x: 464, startPoint y: 11, endPoint x: 419, endPoint y: 2, distance: 46.1
click at [464, 11] on span "Refresh" at bounding box center [451, 11] width 50 height 8
click at [556, 484] on div "Owner No Crew AOG Maint [GEOGRAPHIC_DATA] Owner Planned [GEOGRAPHIC_DATA] Plann…" at bounding box center [581, 412] width 879 height 736
click at [300, 287] on div "Planned Maint Riga (Riga Intl) A/C Unavailable" at bounding box center [581, 291] width 878 height 20
click at [302, 287] on div "Planned Maint Riga (Riga Intl) A/C Unavailable" at bounding box center [581, 291] width 878 height 20
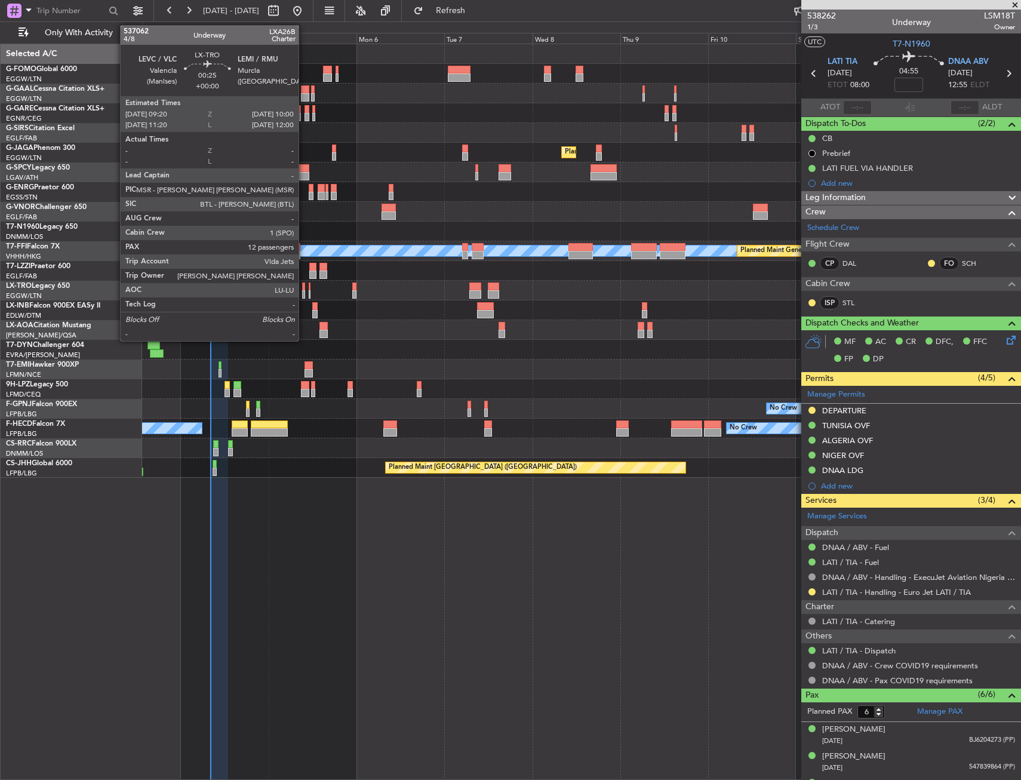
click at [304, 288] on div at bounding box center [303, 286] width 3 height 8
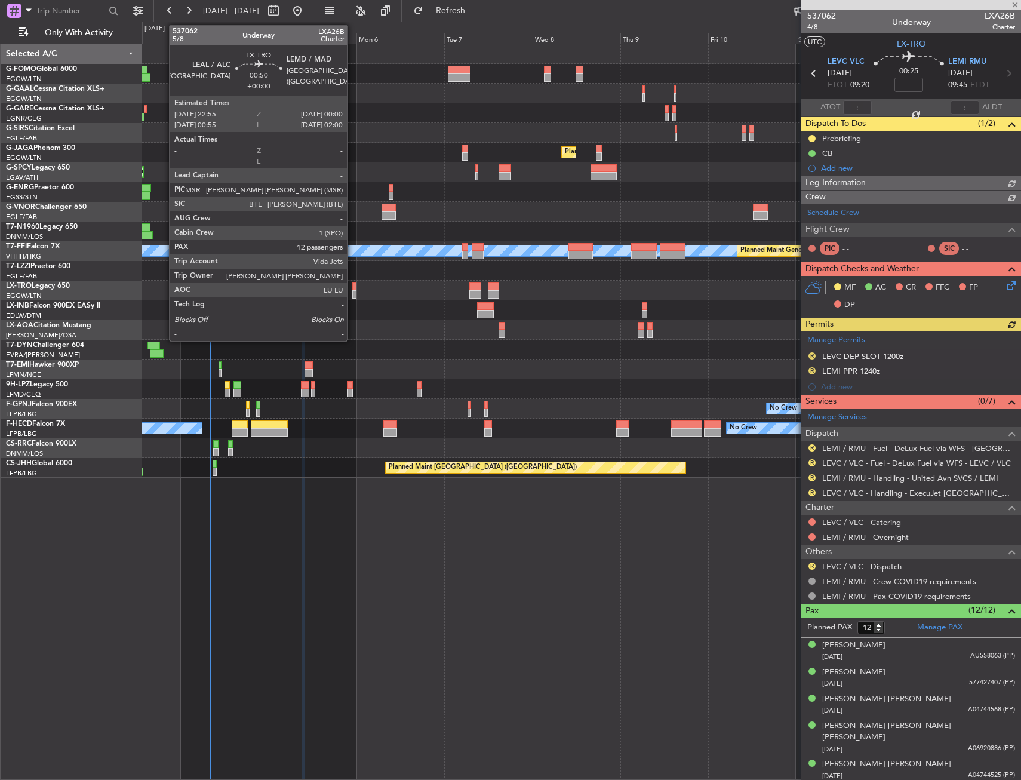
click at [353, 290] on div at bounding box center [354, 294] width 4 height 8
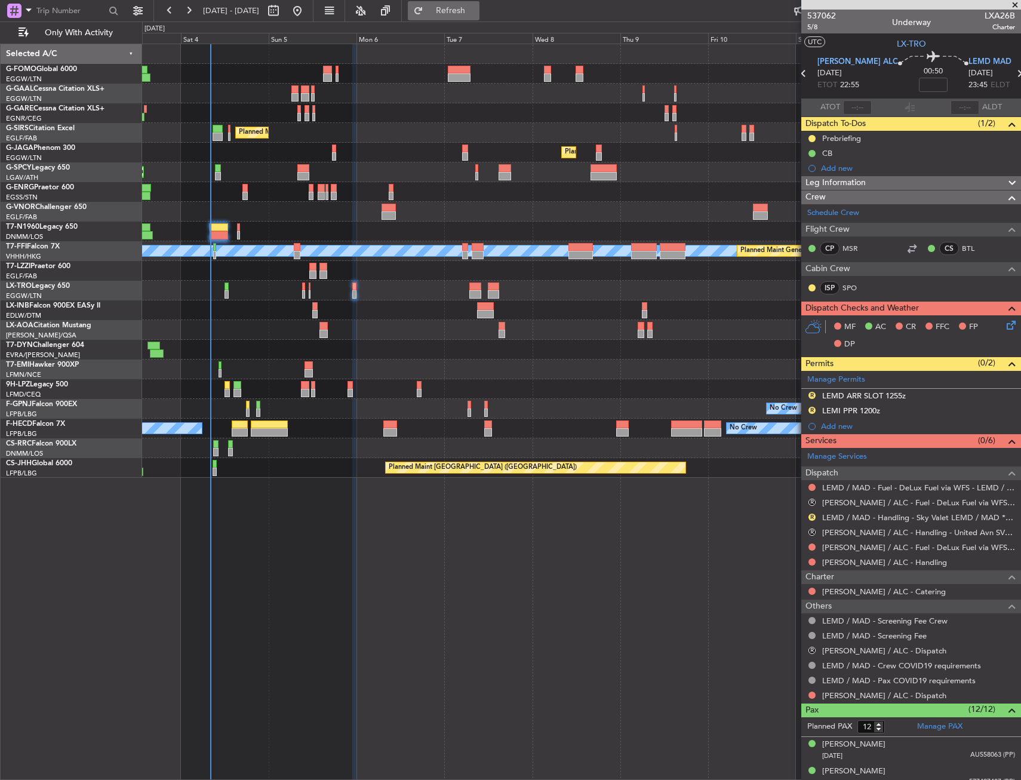
click at [473, 10] on span "Refresh" at bounding box center [451, 11] width 50 height 8
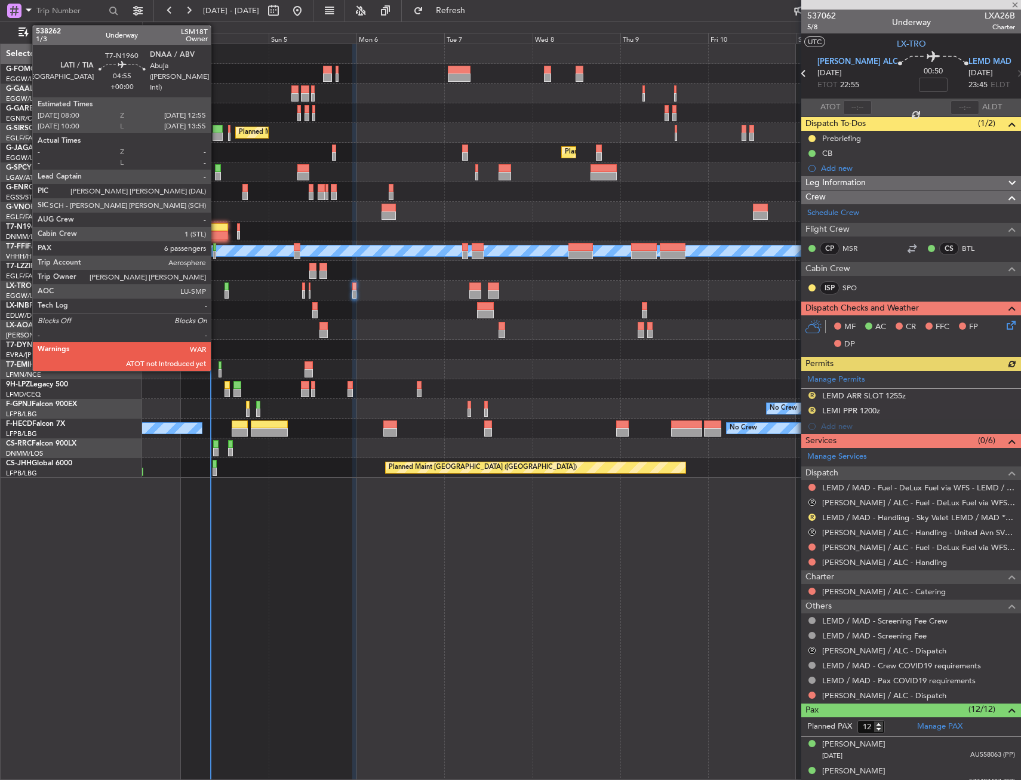
click at [214, 231] on div at bounding box center [219, 235] width 19 height 8
type input "6"
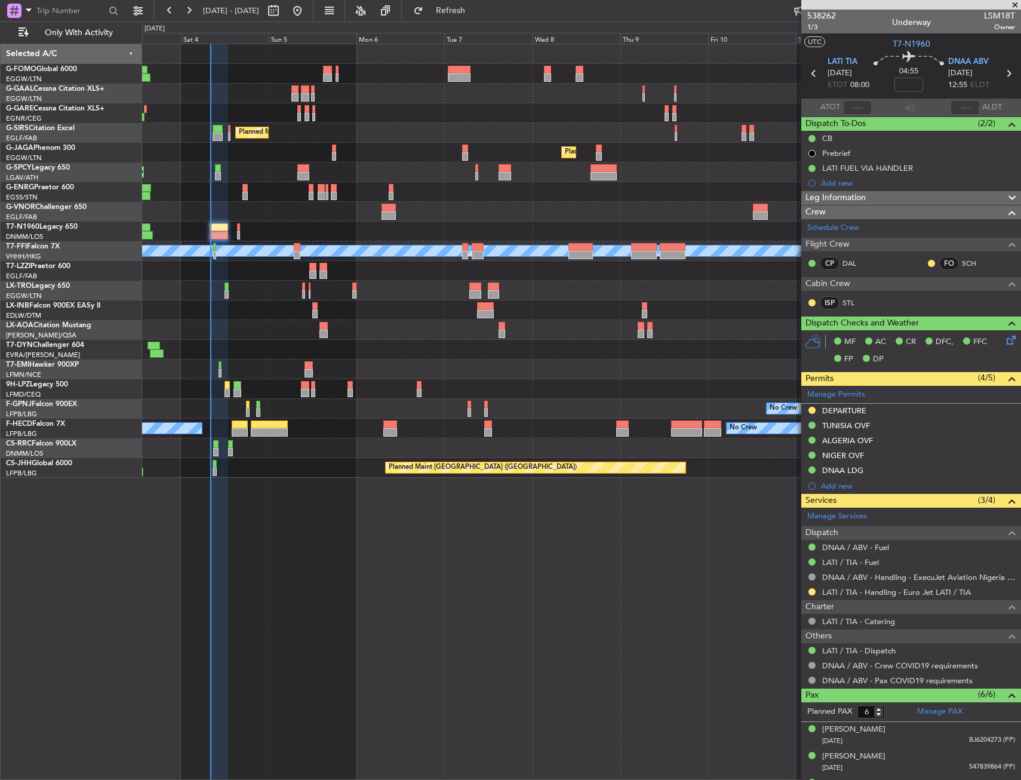
click at [370, 437] on div "Planned Maint [GEOGRAPHIC_DATA] ([GEOGRAPHIC_DATA]) No Crew AOG Maint [GEOGRAPH…" at bounding box center [581, 429] width 878 height 20
click at [415, 389] on div at bounding box center [417, 393] width 5 height 8
type input "+00:05"
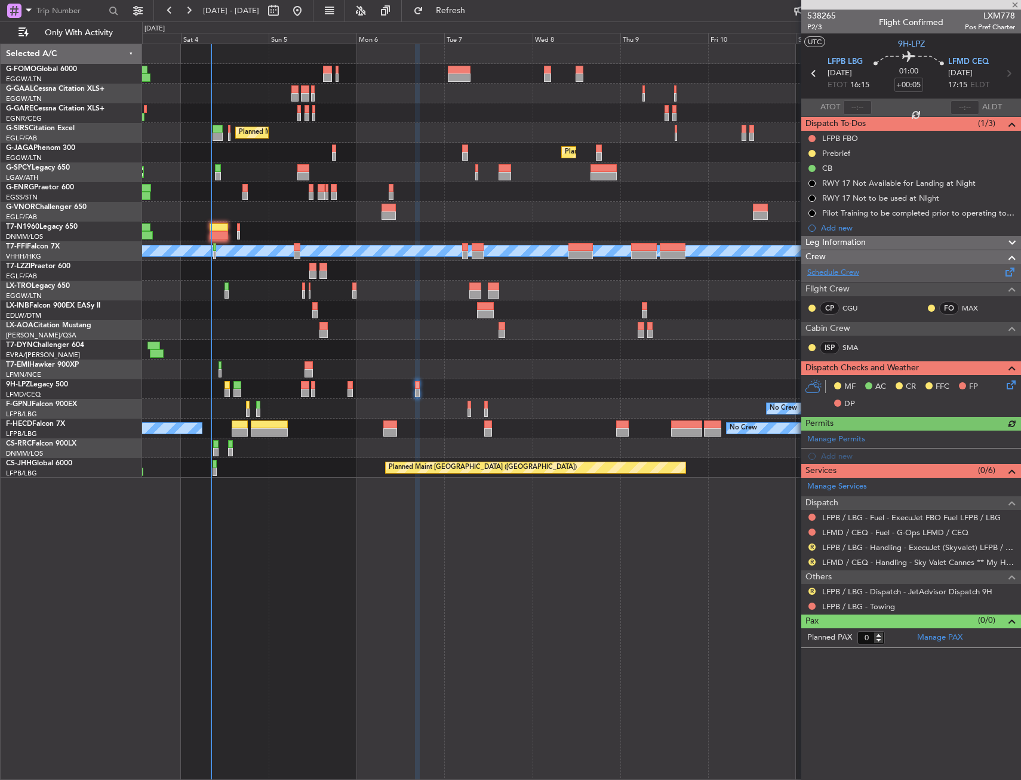
click at [827, 270] on link "Schedule Crew" at bounding box center [833, 273] width 52 height 12
click at [806, 588] on div "LFMD / CEQ - Handling - Sky Valet Cannes ** My Handling**LFMD / CEQ" at bounding box center [891, 582] width 225 height 15
click at [811, 593] on button "R" at bounding box center [811, 590] width 7 height 7
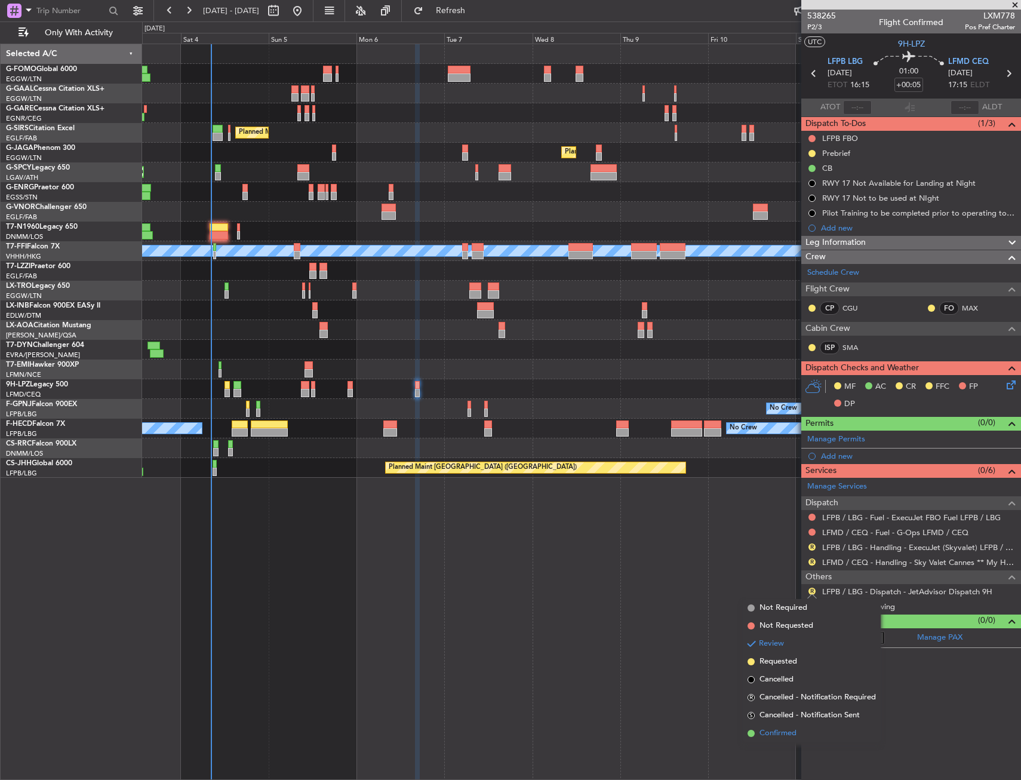
click at [776, 736] on span "Confirmed" at bounding box center [777, 733] width 37 height 12
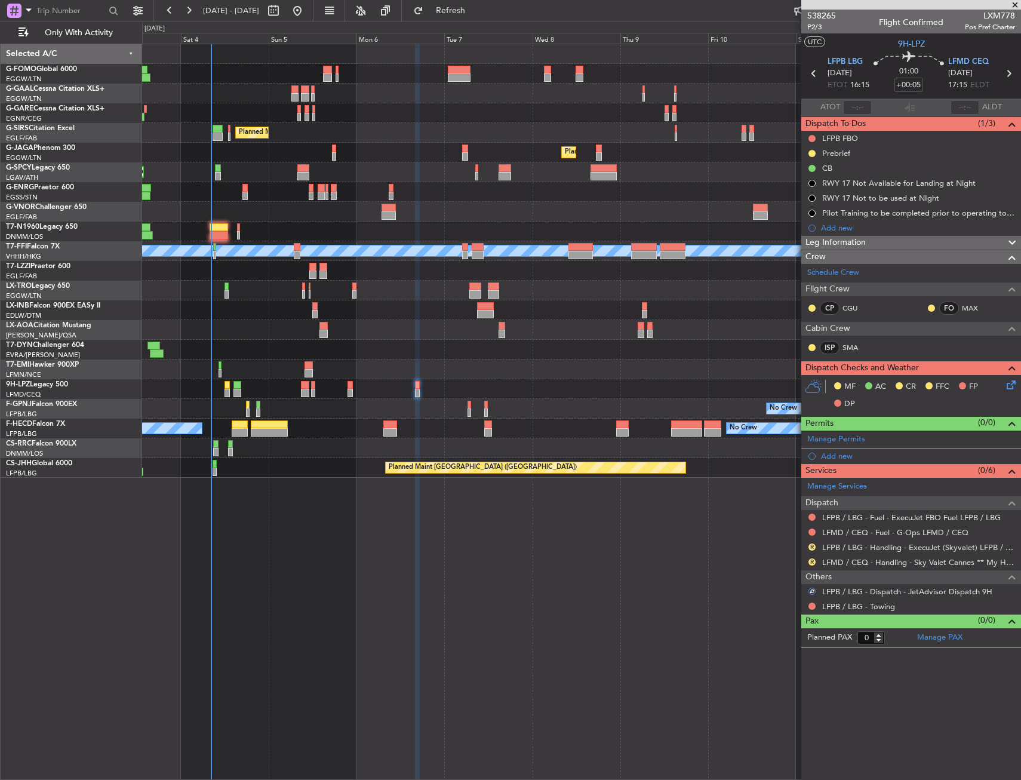
click at [734, 676] on div "Owner No Crew AOG Maint [GEOGRAPHIC_DATA] Owner Planned [GEOGRAPHIC_DATA] Plann…" at bounding box center [581, 412] width 879 height 736
click at [839, 543] on link "LFPB / LBG - Handling - ExecuJet (Skyvalet) LFPB / LBG" at bounding box center [918, 547] width 193 height 10
click at [814, 564] on button "R" at bounding box center [811, 561] width 7 height 7
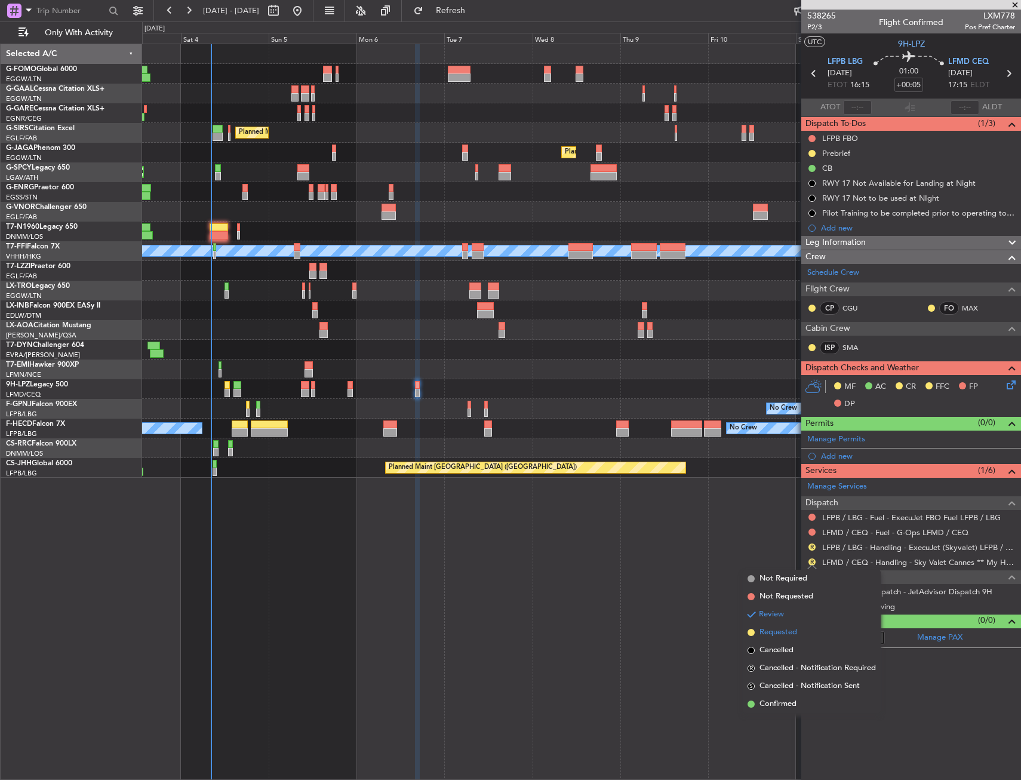
click at [800, 634] on li "Requested" at bounding box center [812, 632] width 138 height 18
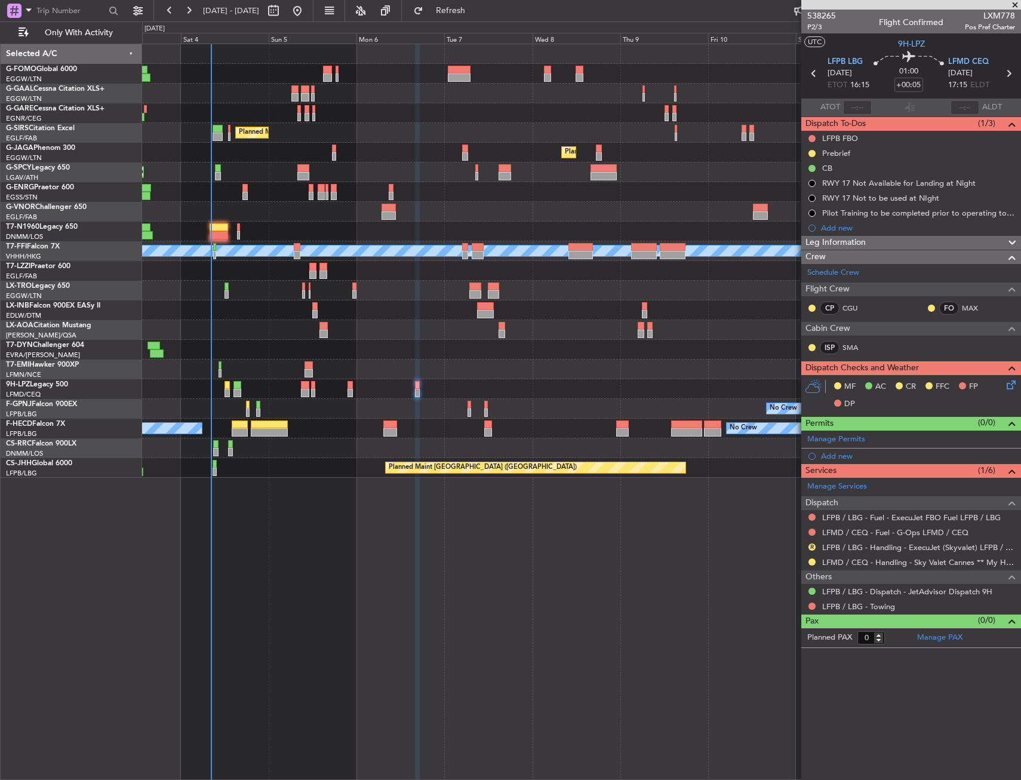
click at [401, 639] on div "Owner No Crew AOG Maint [GEOGRAPHIC_DATA] Owner Planned [GEOGRAPHIC_DATA] Plann…" at bounding box center [581, 412] width 879 height 736
click at [476, 7] on span "Refresh" at bounding box center [451, 11] width 50 height 8
click at [448, 581] on div "Owner No Crew AOG Maint [GEOGRAPHIC_DATA] Owner Planned [GEOGRAPHIC_DATA] Plann…" at bounding box center [581, 412] width 879 height 736
click at [423, 389] on div at bounding box center [581, 389] width 878 height 20
click at [418, 387] on div at bounding box center [417, 385] width 5 height 8
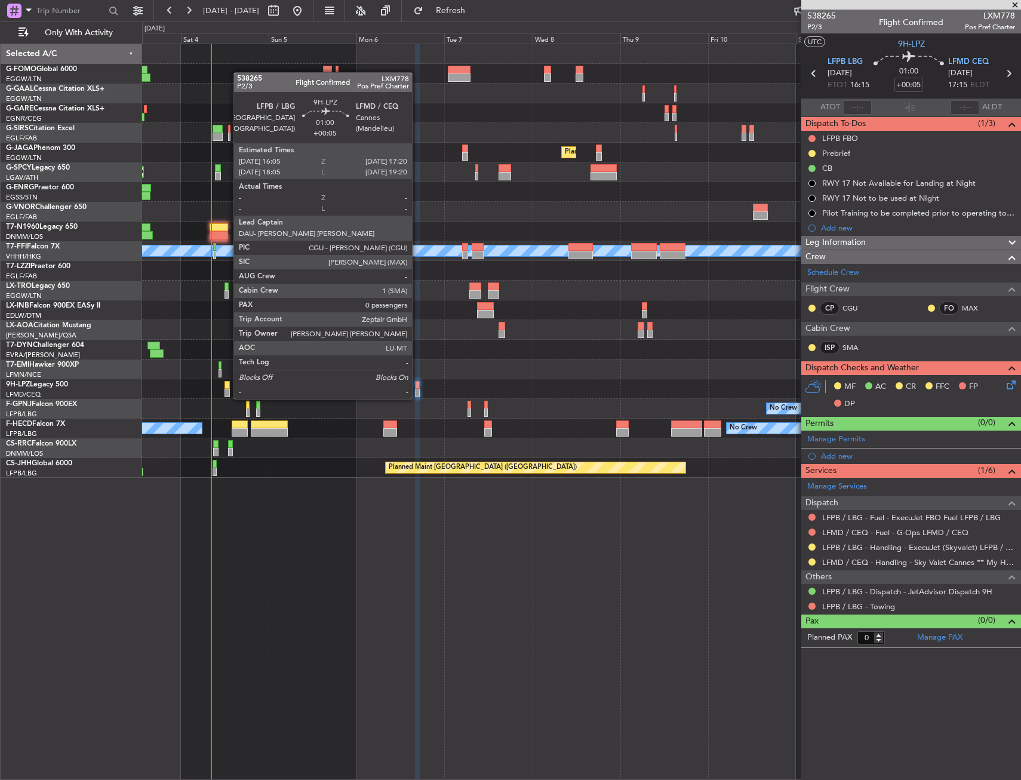
click at [417, 387] on div at bounding box center [417, 385] width 5 height 8
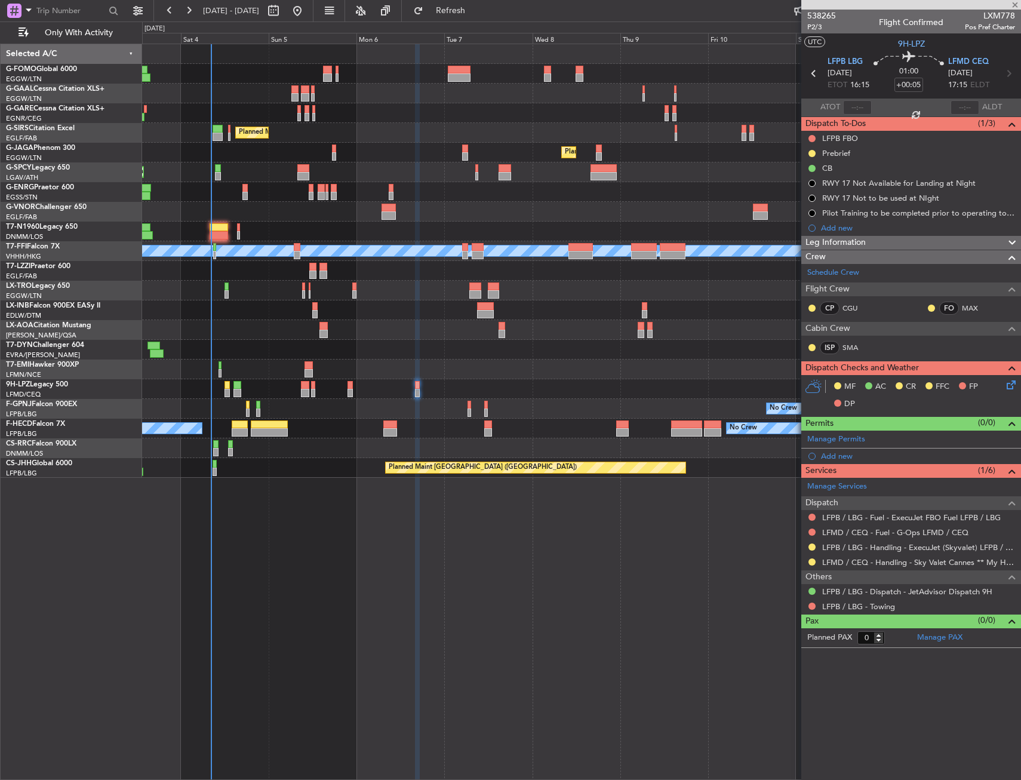
click at [417, 387] on div at bounding box center [417, 385] width 5 height 8
click at [1006, 386] on icon at bounding box center [1009, 383] width 10 height 10
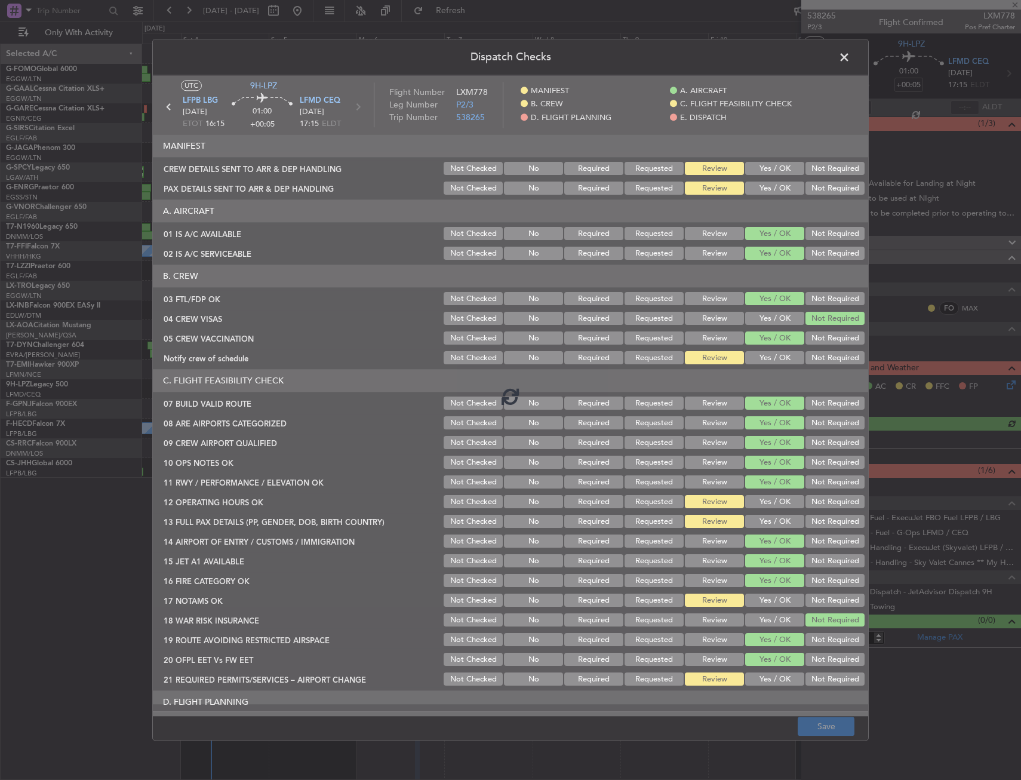
click at [758, 359] on div at bounding box center [510, 395] width 715 height 641
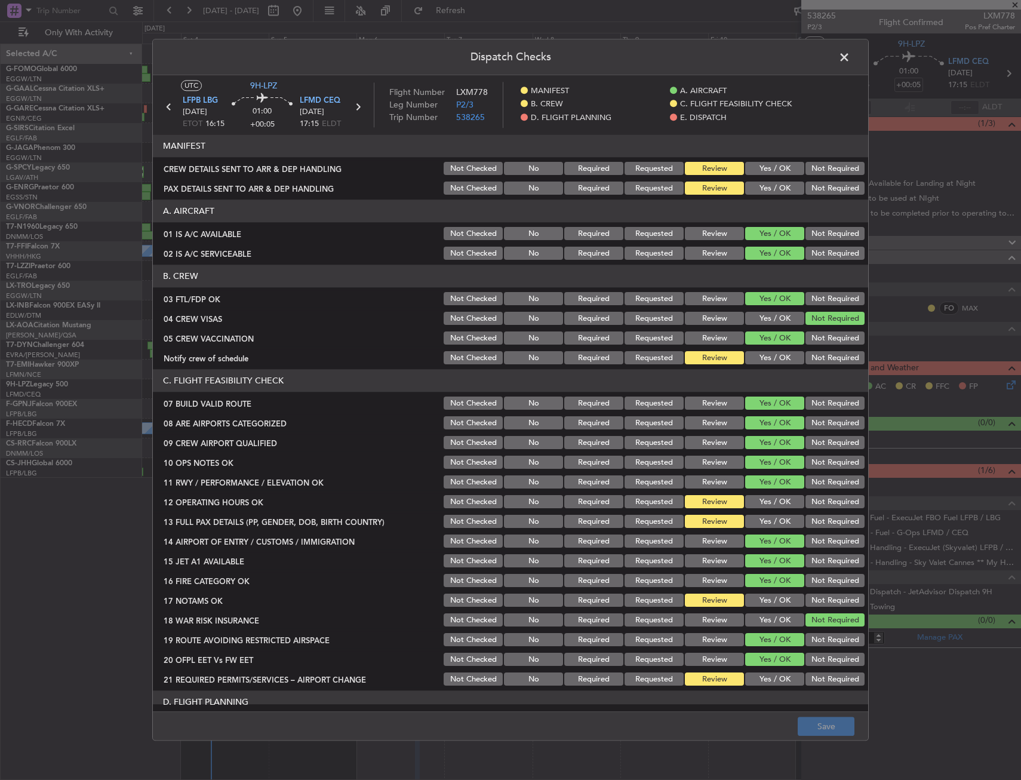
click at [759, 363] on button "Yes / OK" at bounding box center [774, 358] width 59 height 13
drag, startPoint x: 759, startPoint y: 556, endPoint x: 758, endPoint y: 520, distance: 36.5
click at [759, 553] on div "Yes / OK" at bounding box center [773, 561] width 60 height 17
click at [758, 516] on button "Yes / OK" at bounding box center [774, 521] width 59 height 13
click at [758, 502] on button "Yes / OK" at bounding box center [774, 502] width 59 height 13
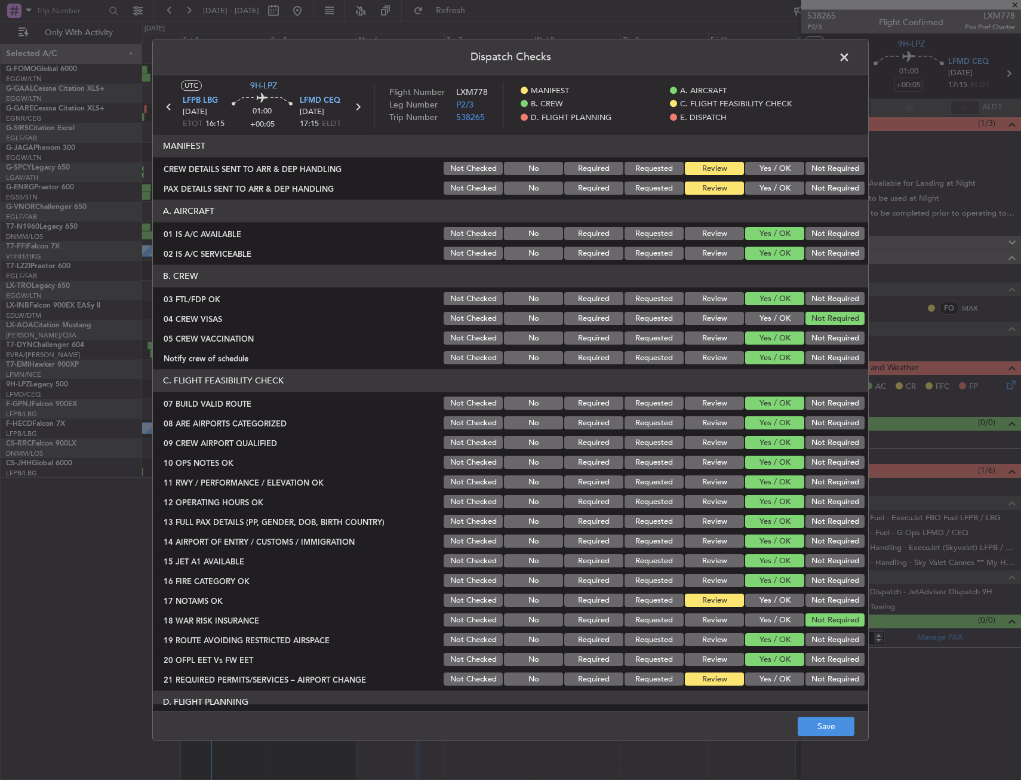
click at [757, 614] on button "Yes / OK" at bounding box center [774, 620] width 59 height 13
click at [759, 592] on div "Yes / OK" at bounding box center [773, 600] width 60 height 17
click at [783, 592] on section "C. FLIGHT FEASIBILITY CHECK 07 BUILD VALID ROUTE Not Checked No Required Reques…" at bounding box center [510, 529] width 715 height 318
click at [815, 619] on button "Not Required" at bounding box center [834, 620] width 59 height 13
click at [766, 600] on button "Yes / OK" at bounding box center [774, 600] width 59 height 13
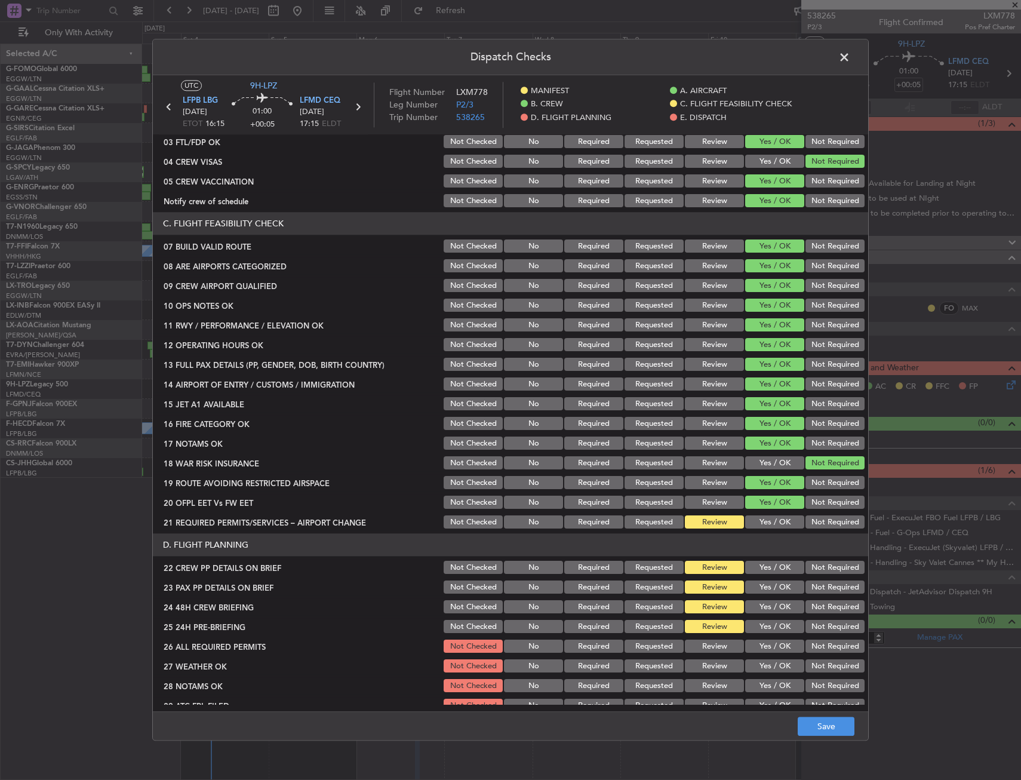
scroll to position [179, 0]
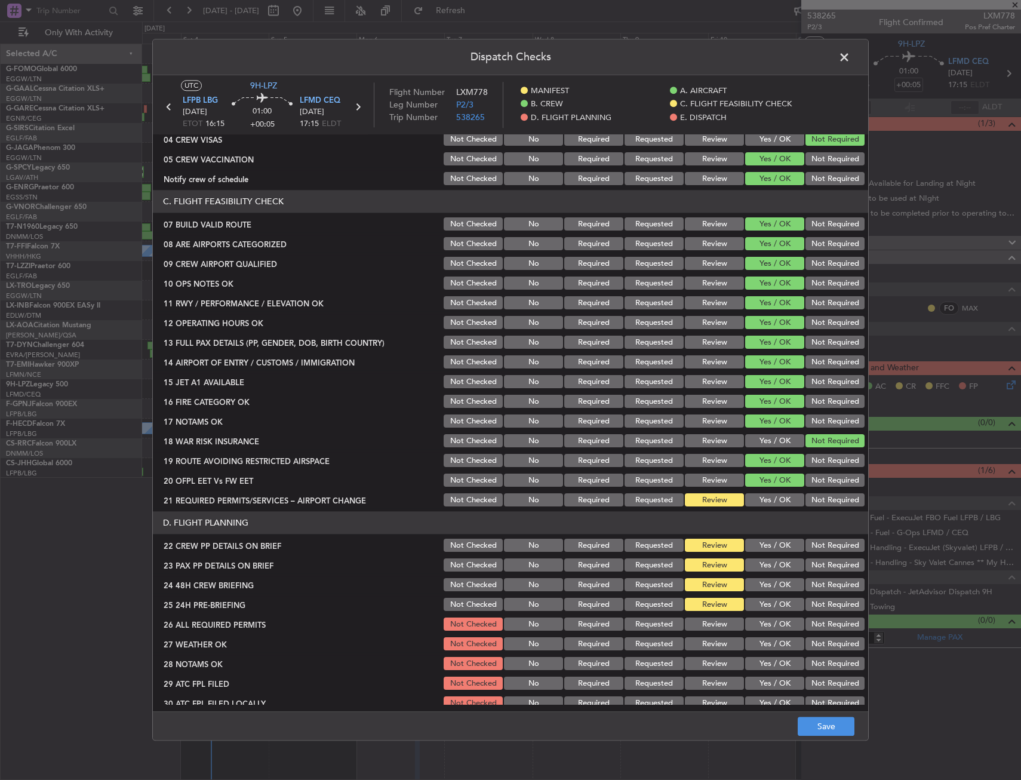
click at [756, 505] on button "Yes / OK" at bounding box center [774, 500] width 59 height 13
click at [759, 547] on button "Yes / OK" at bounding box center [774, 545] width 59 height 13
click at [761, 568] on button "Yes / OK" at bounding box center [774, 565] width 59 height 13
click at [764, 580] on div "Yes / OK" at bounding box center [773, 585] width 60 height 17
click at [775, 592] on div "Yes / OK" at bounding box center [773, 585] width 60 height 17
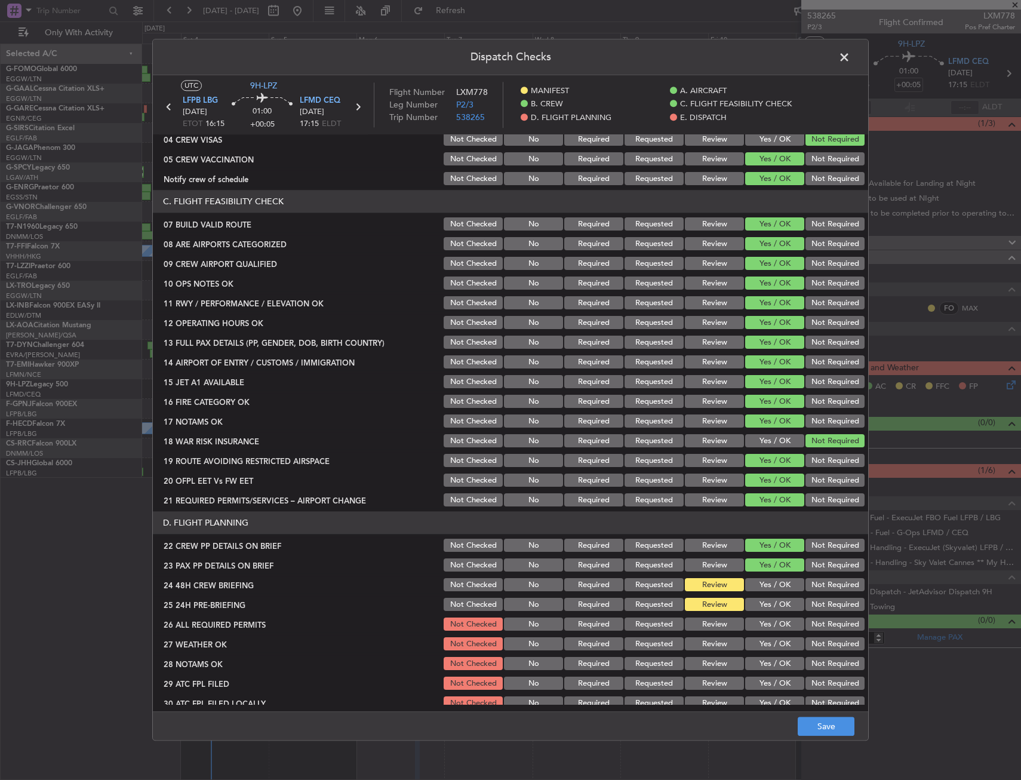
drag, startPoint x: 819, startPoint y: 614, endPoint x: 814, endPoint y: 604, distance: 11.0
click at [818, 612] on section "D. FLIGHT PLANNING 22 CREW PP DETAILS ON BRIEF Not Checked No Required Requeste…" at bounding box center [510, 631] width 715 height 239
click at [778, 577] on div "Yes / OK" at bounding box center [773, 585] width 60 height 17
click at [789, 590] on div "Yes / OK" at bounding box center [773, 585] width 60 height 17
click at [822, 602] on button "Not Required" at bounding box center [834, 604] width 59 height 13
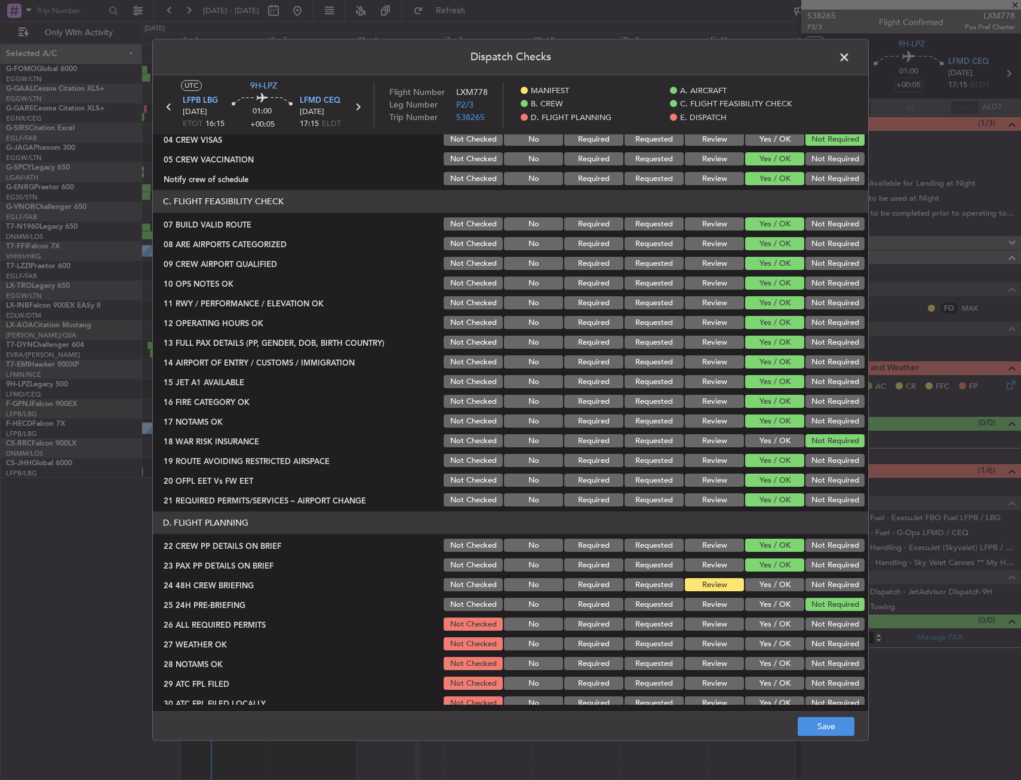
click at [780, 582] on button "Yes / OK" at bounding box center [774, 585] width 59 height 13
click at [823, 717] on button "Save" at bounding box center [826, 726] width 57 height 19
click at [850, 52] on span at bounding box center [850, 60] width 0 height 24
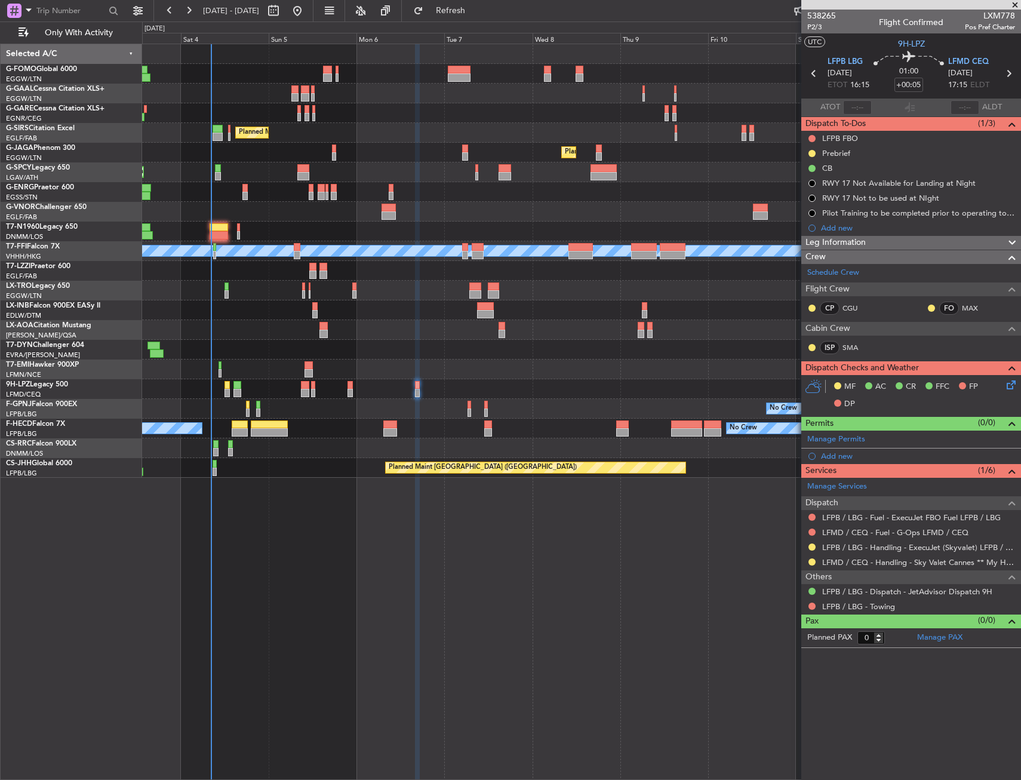
click at [614, 555] on div "Owner No Crew AOG Maint [GEOGRAPHIC_DATA] Owner Planned [GEOGRAPHIC_DATA] Plann…" at bounding box center [581, 412] width 879 height 736
click at [812, 552] on div "LFPB / LBG - Handling - ExecuJet (Skyvalet) LFPB / LBG" at bounding box center [911, 547] width 220 height 15
click at [810, 546] on button at bounding box center [811, 546] width 7 height 7
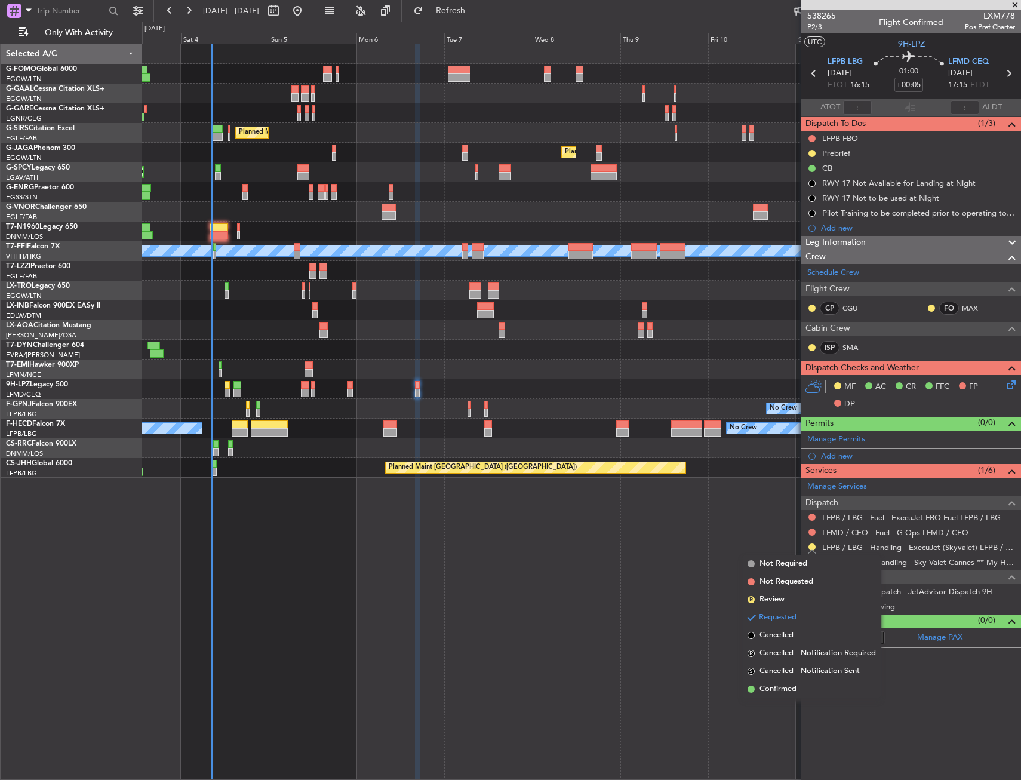
click at [786, 685] on span "Confirmed" at bounding box center [777, 689] width 37 height 12
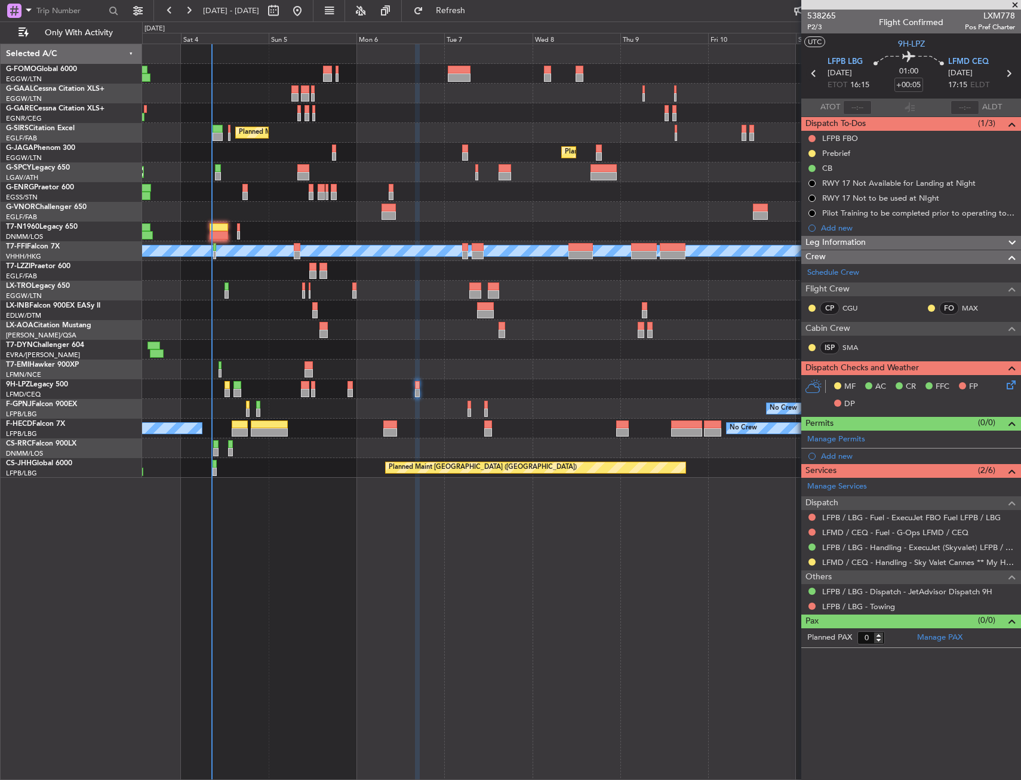
click at [807, 75] on icon at bounding box center [814, 74] width 16 height 16
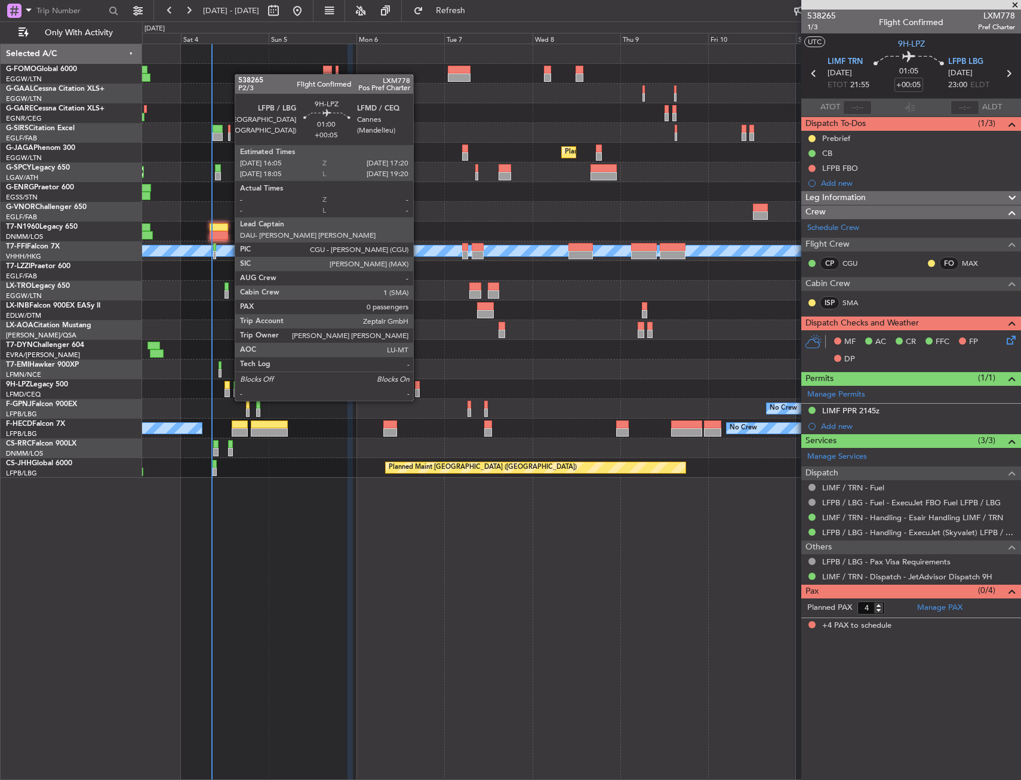
click at [419, 389] on div at bounding box center [417, 393] width 5 height 8
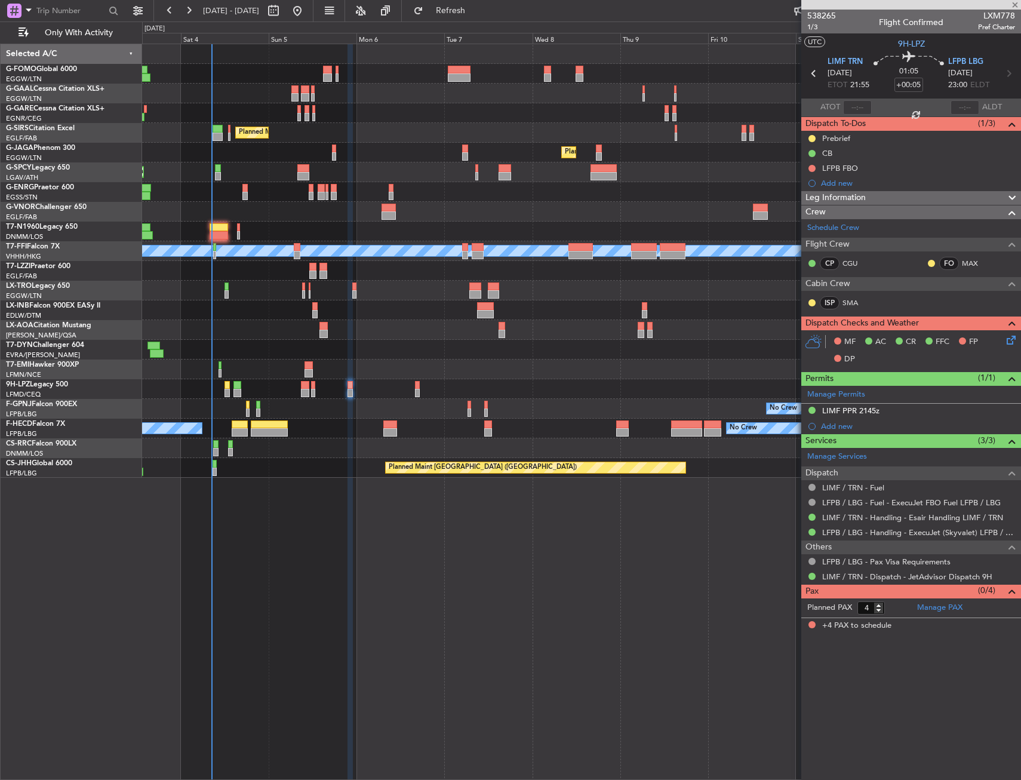
type input "0"
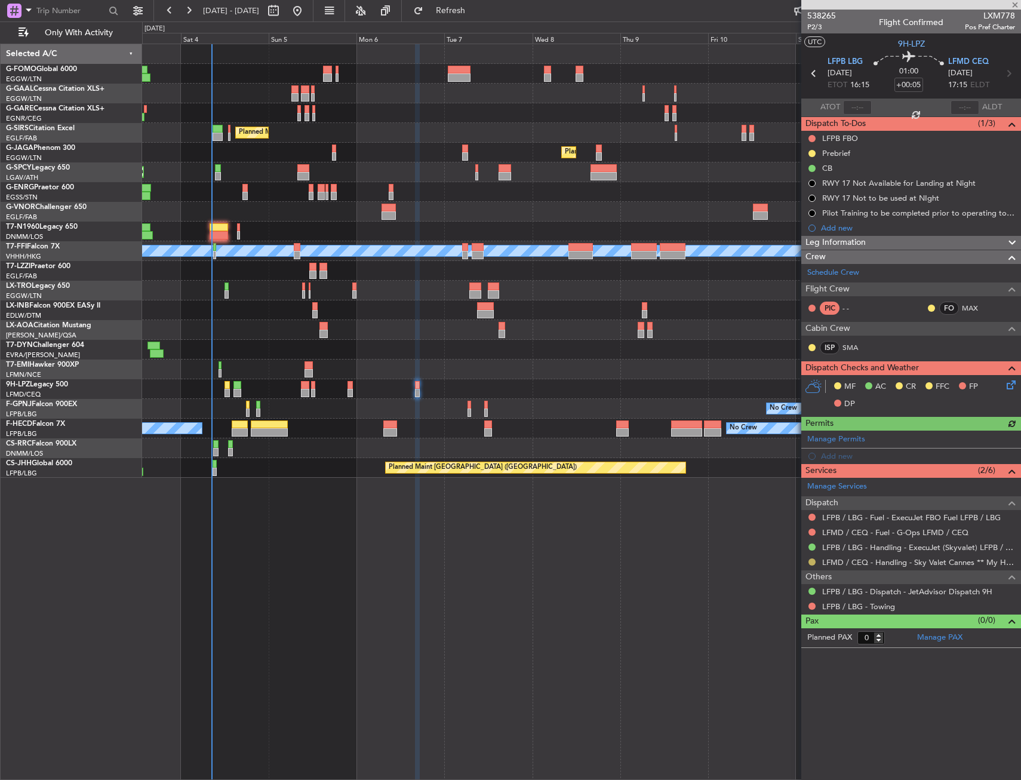
click at [810, 561] on button at bounding box center [811, 561] width 7 height 7
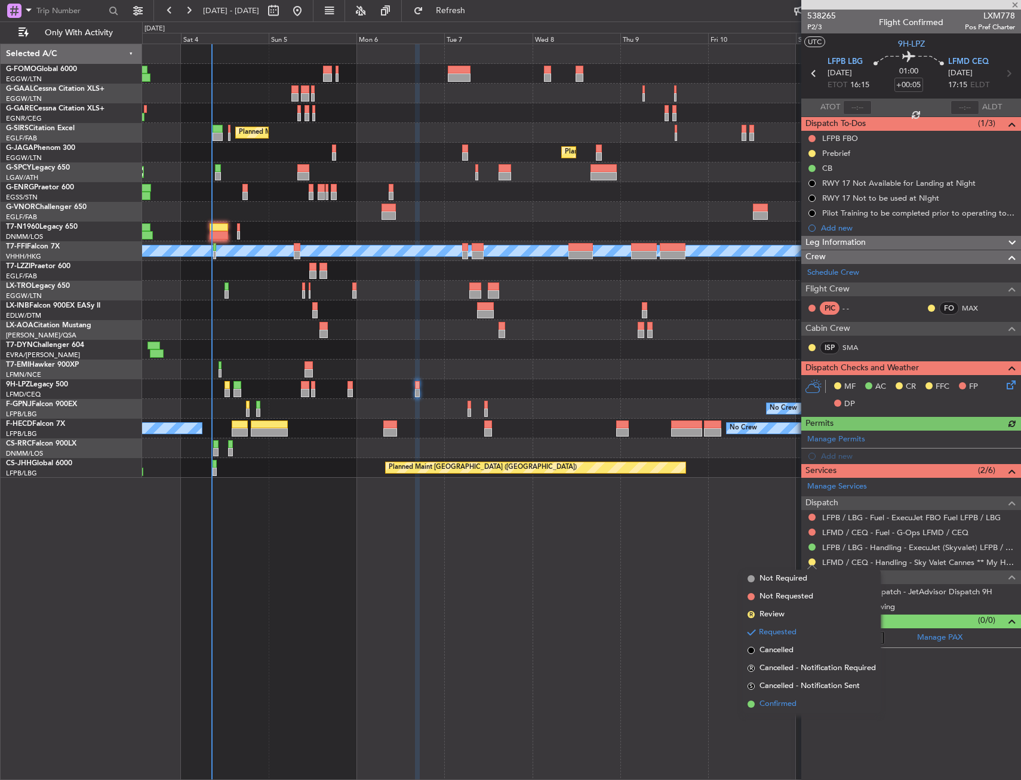
click at [779, 699] on span "Confirmed" at bounding box center [777, 704] width 37 height 12
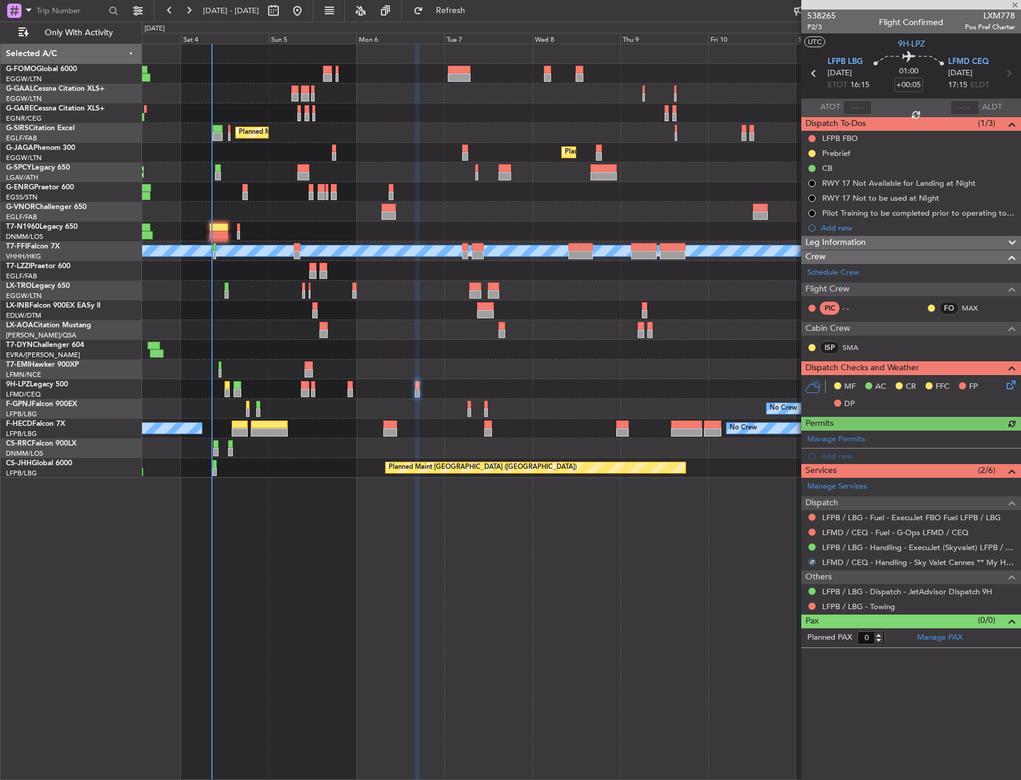
click at [1010, 387] on icon at bounding box center [1009, 383] width 10 height 10
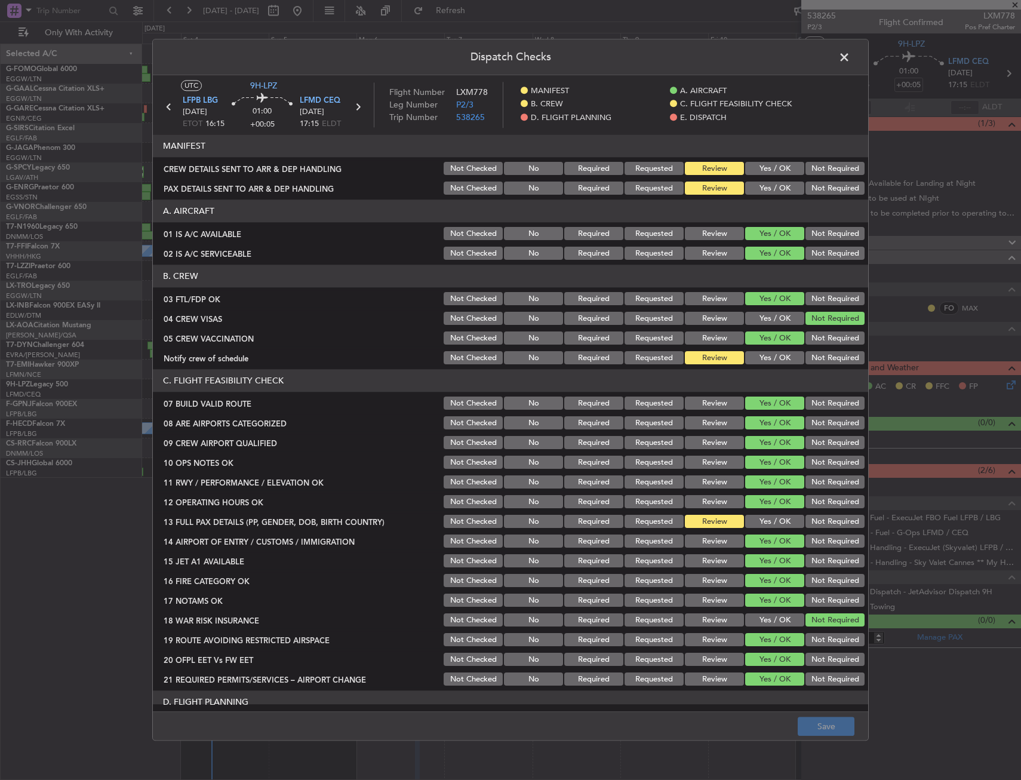
click at [762, 355] on button "Yes / OK" at bounding box center [774, 358] width 59 height 13
click at [759, 531] on section "C. FLIGHT FEASIBILITY CHECK 07 BUILD VALID ROUTE Not Checked No Required Reques…" at bounding box center [510, 529] width 715 height 318
click at [758, 525] on button "Yes / OK" at bounding box center [774, 521] width 59 height 13
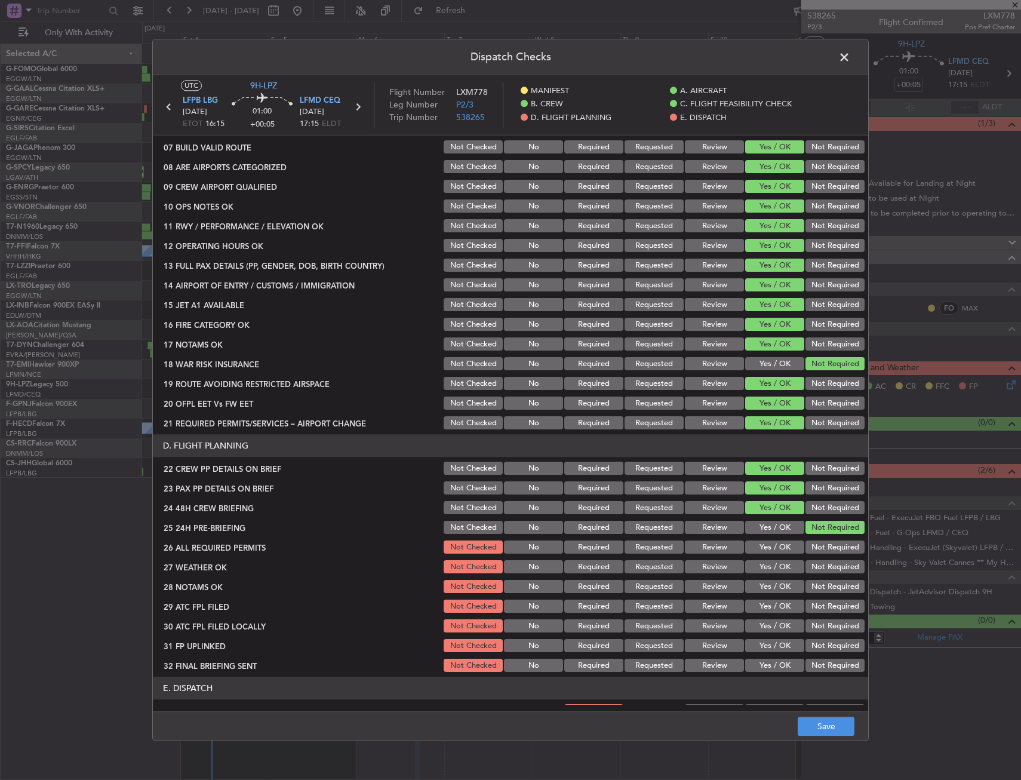
scroll to position [358, 0]
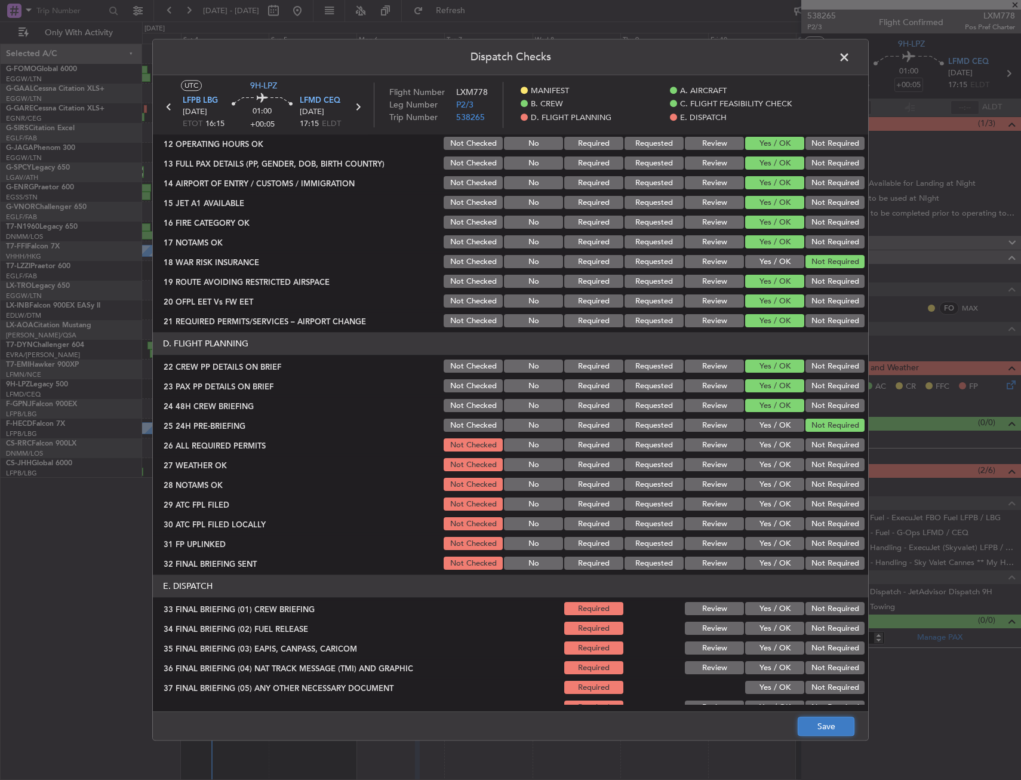
click at [808, 730] on button "Save" at bounding box center [826, 726] width 57 height 19
click at [853, 53] on header "Dispatch Checks" at bounding box center [510, 57] width 715 height 36
click at [850, 54] on span at bounding box center [850, 60] width 0 height 24
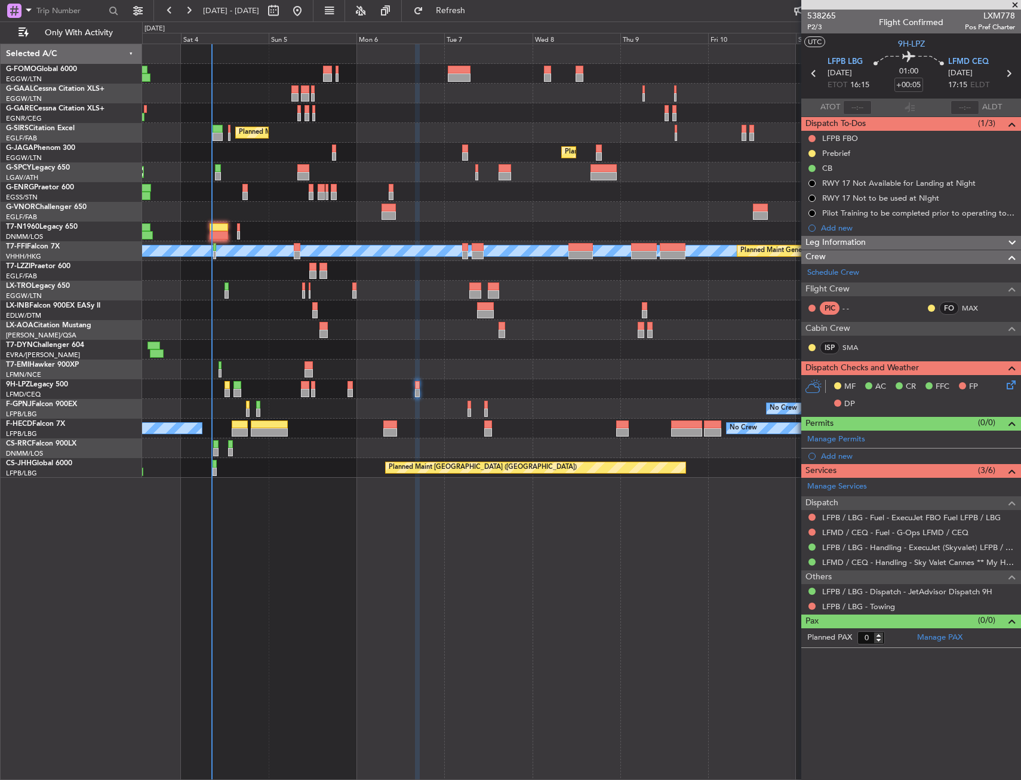
click at [518, 106] on div at bounding box center [581, 113] width 878 height 20
click at [344, 94] on div "Owner No Crew AOG Maint [GEOGRAPHIC_DATA] Owner Planned [GEOGRAPHIC_DATA]" at bounding box center [581, 94] width 878 height 20
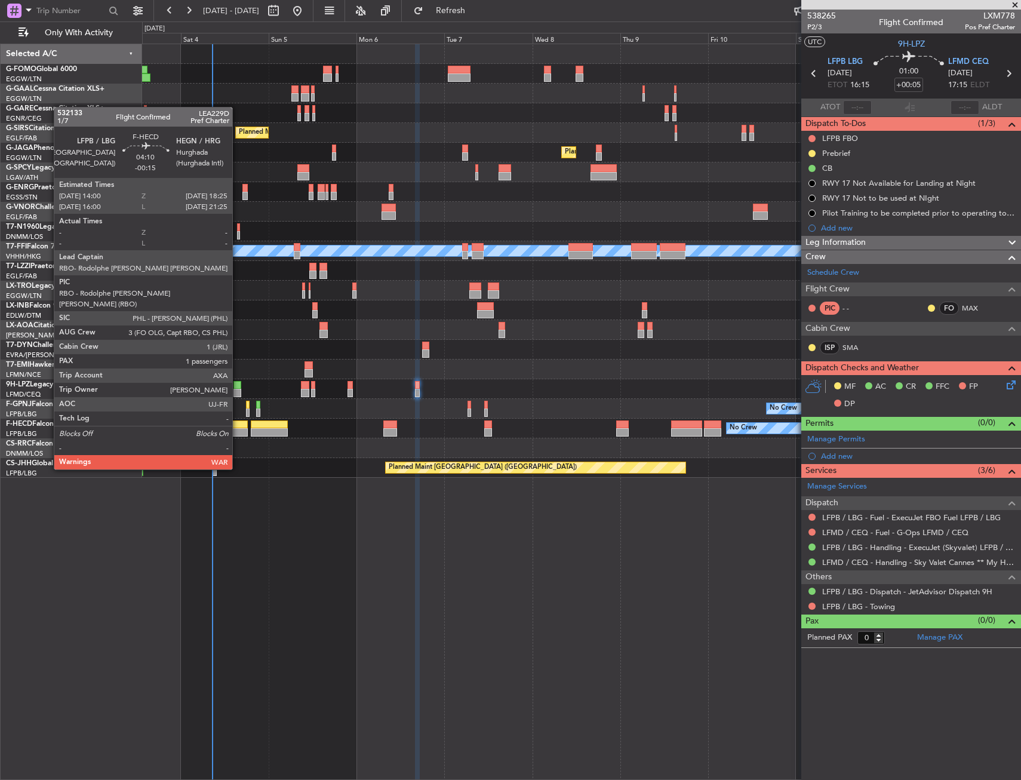
click at [236, 427] on div at bounding box center [240, 424] width 17 height 8
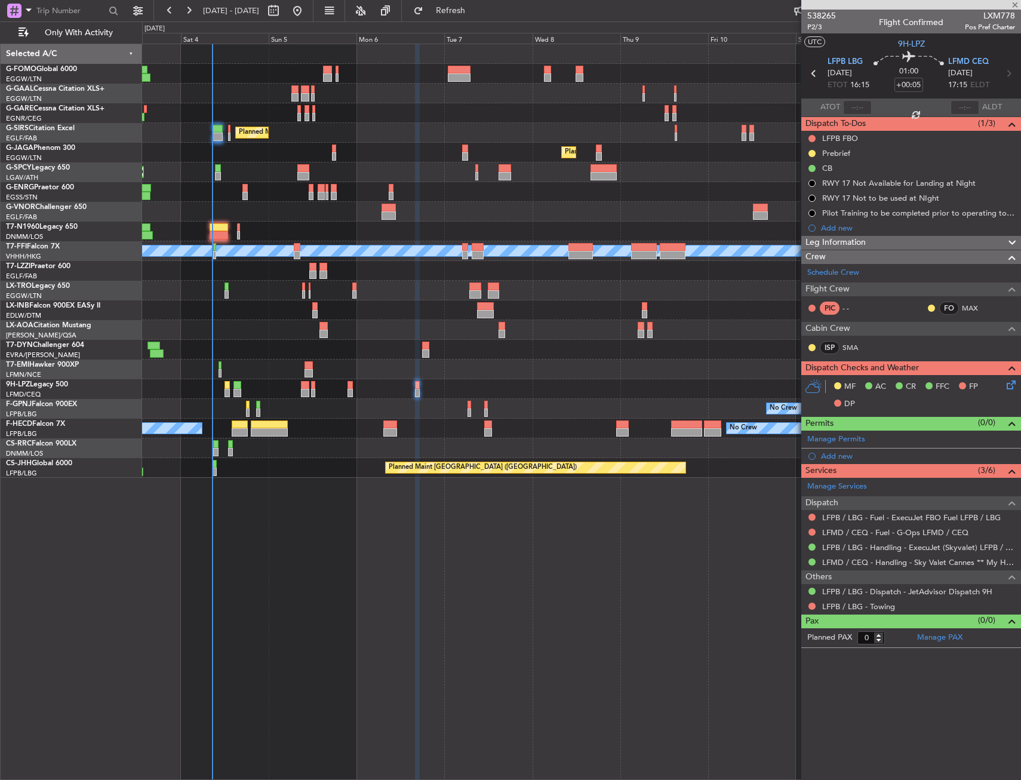
type input "-00:15"
type input "1"
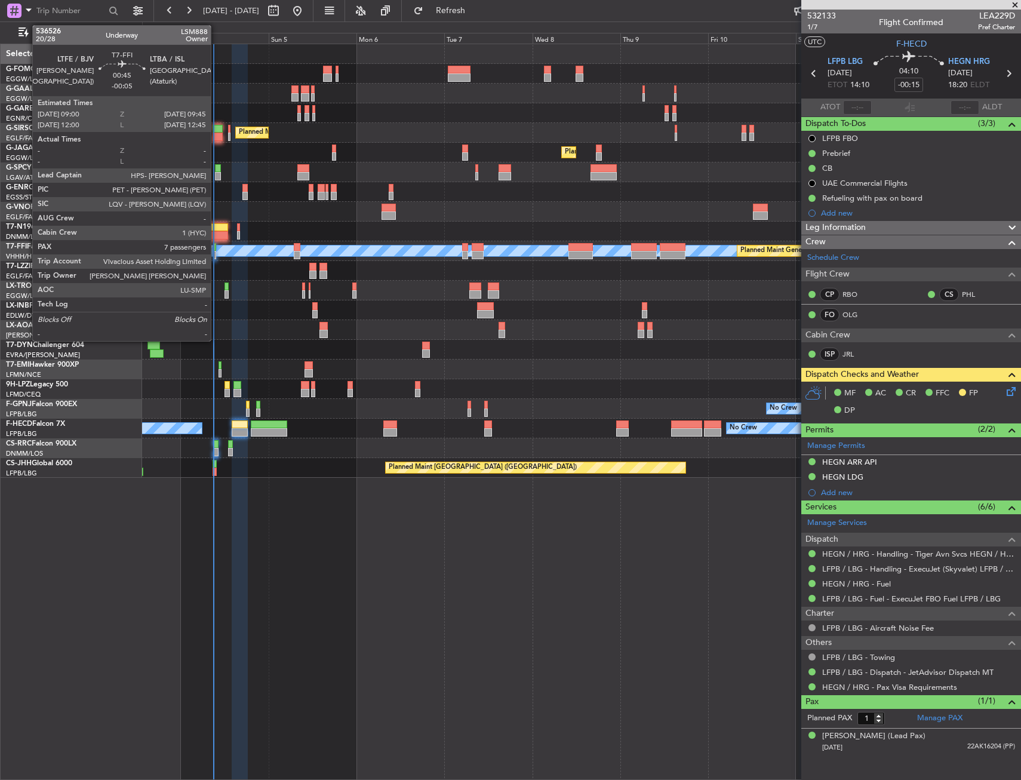
click at [216, 253] on div at bounding box center [214, 255] width 3 height 8
type input "-00:05"
type input "7"
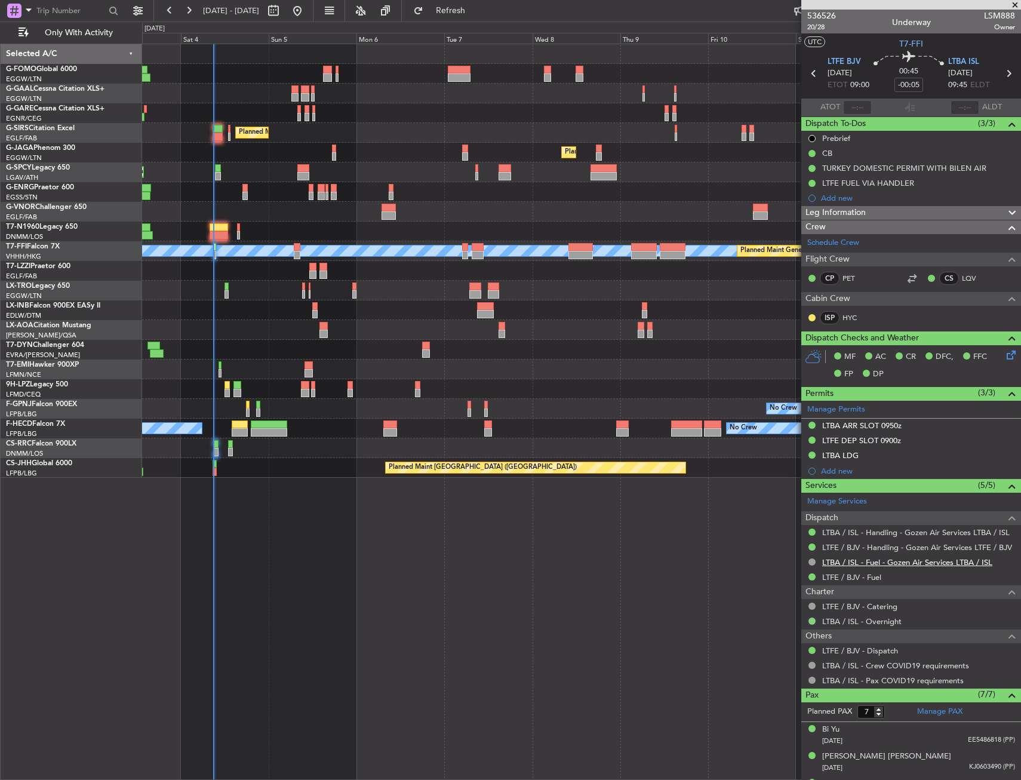
drag, startPoint x: 856, startPoint y: 531, endPoint x: 822, endPoint y: 558, distance: 43.4
click at [822, 558] on ul "LTBA / ISL - Handling - Gozen Air Services LTBA / ISL LTFE / BJV - Handling - G…" at bounding box center [911, 555] width 220 height 60
click at [855, 552] on div "LTFE / BJV - Handling - Gozen Air Services LTFE / BJV" at bounding box center [911, 547] width 220 height 15
click at [855, 548] on link "LTFE / BJV - Handling - Gozen Air Services LTFE / BJV" at bounding box center [917, 547] width 190 height 10
click at [441, 562] on div "Owner No Crew AOG Maint [GEOGRAPHIC_DATA] Owner Planned [GEOGRAPHIC_DATA] Plann…" at bounding box center [581, 412] width 879 height 736
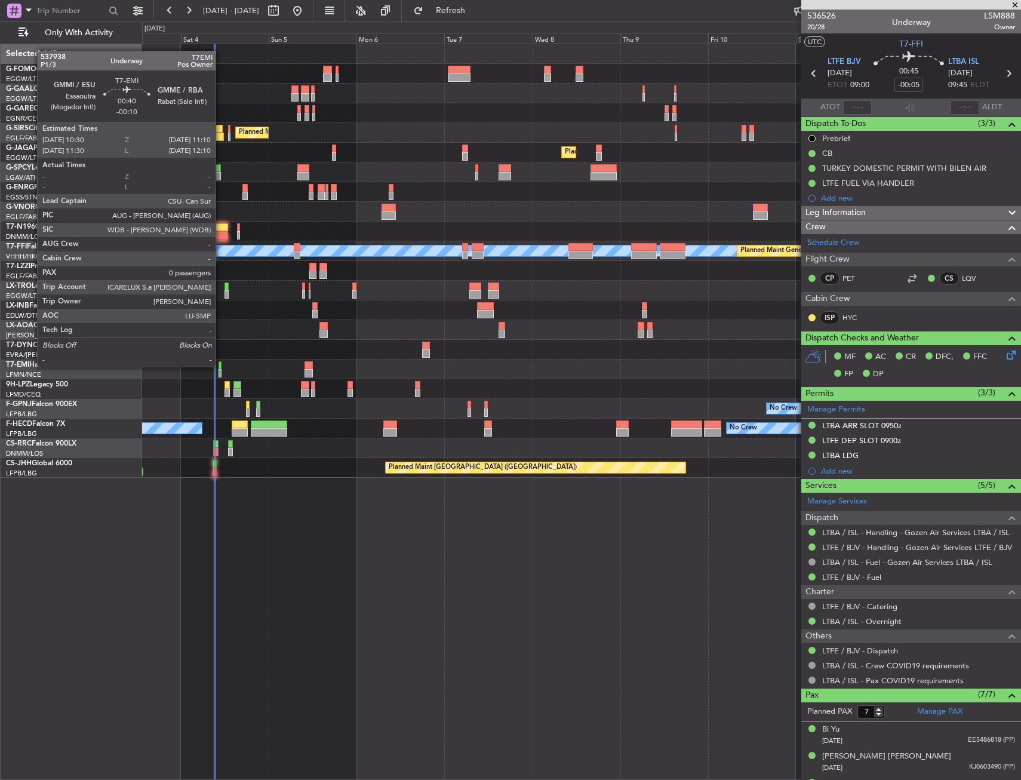
click at [221, 365] on div at bounding box center [220, 365] width 3 height 8
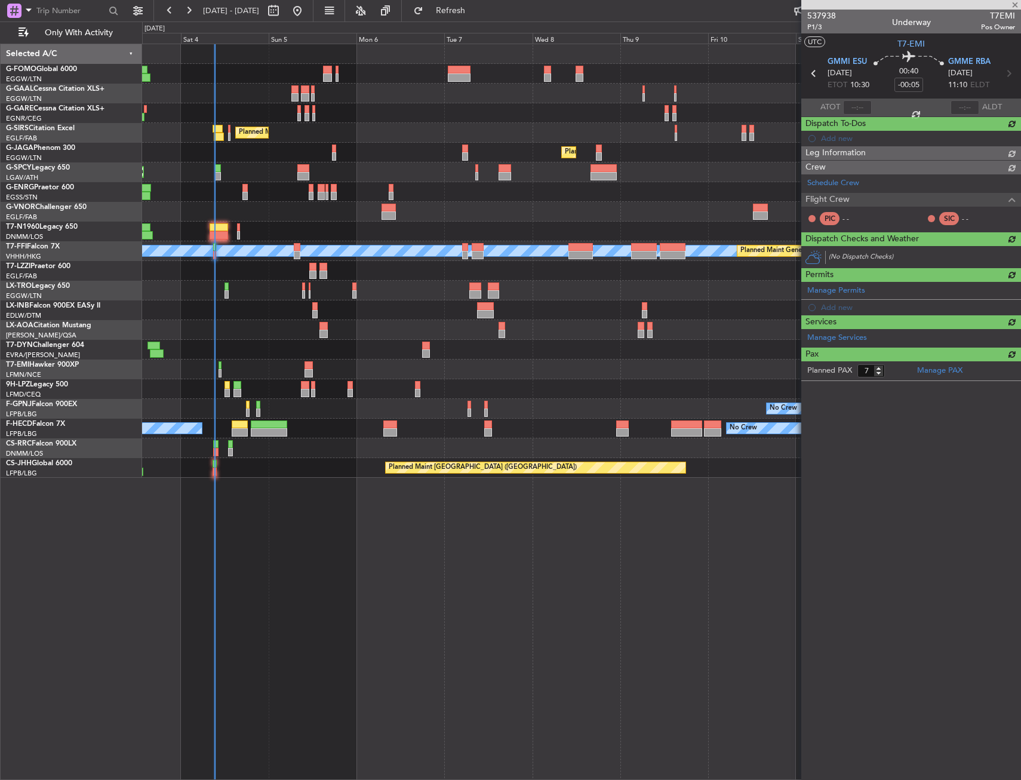
type input "-00:10"
type input "0"
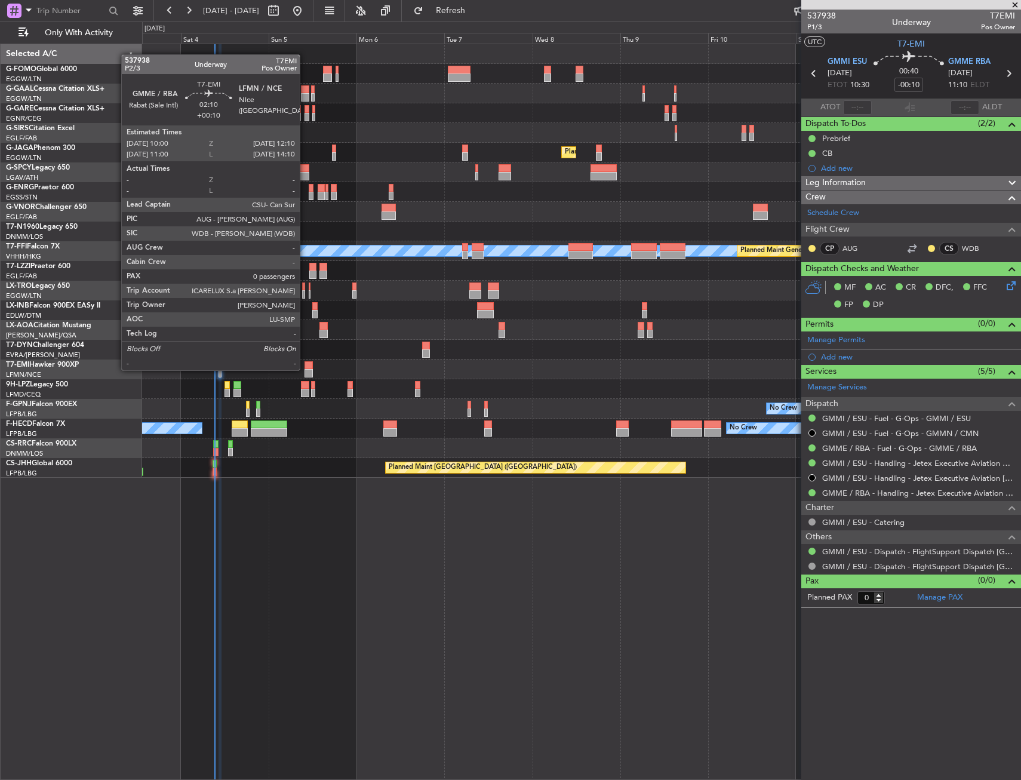
click at [305, 369] on div at bounding box center [308, 373] width 8 height 8
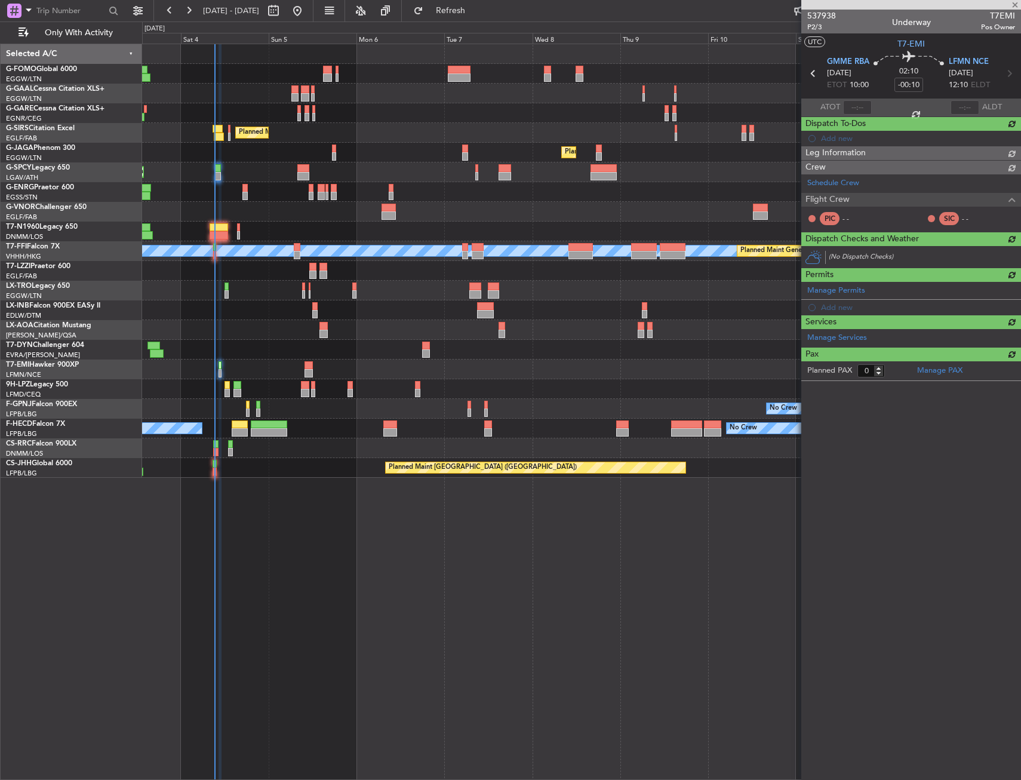
type input "+00:10"
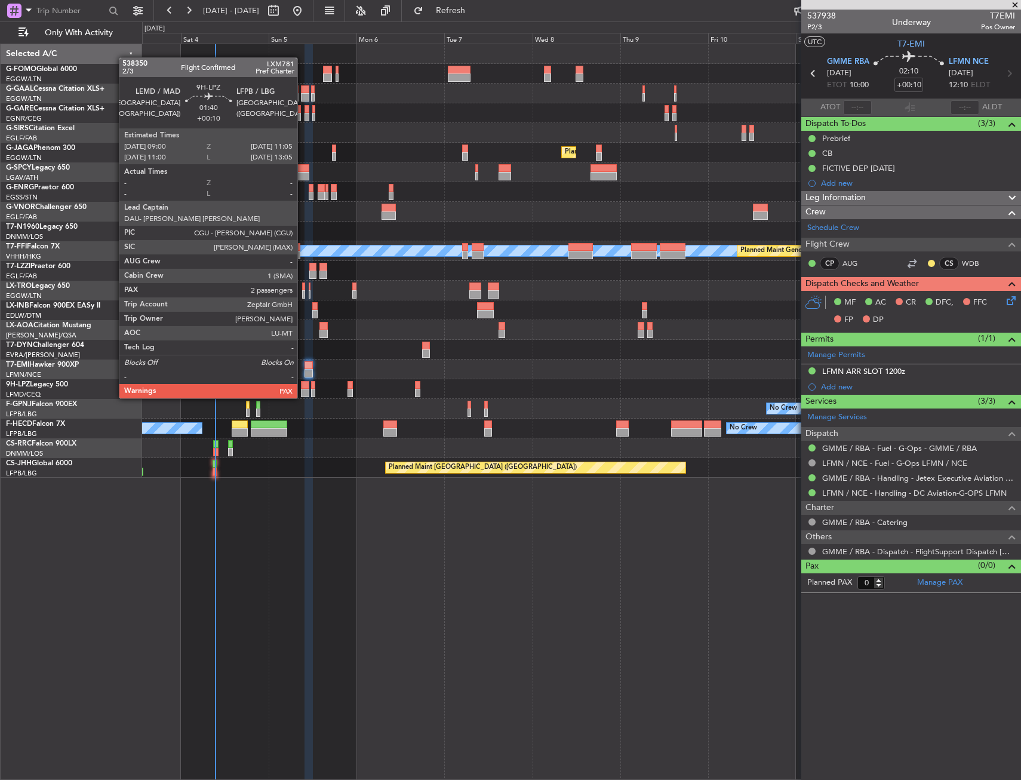
click at [303, 386] on div at bounding box center [305, 385] width 8 height 8
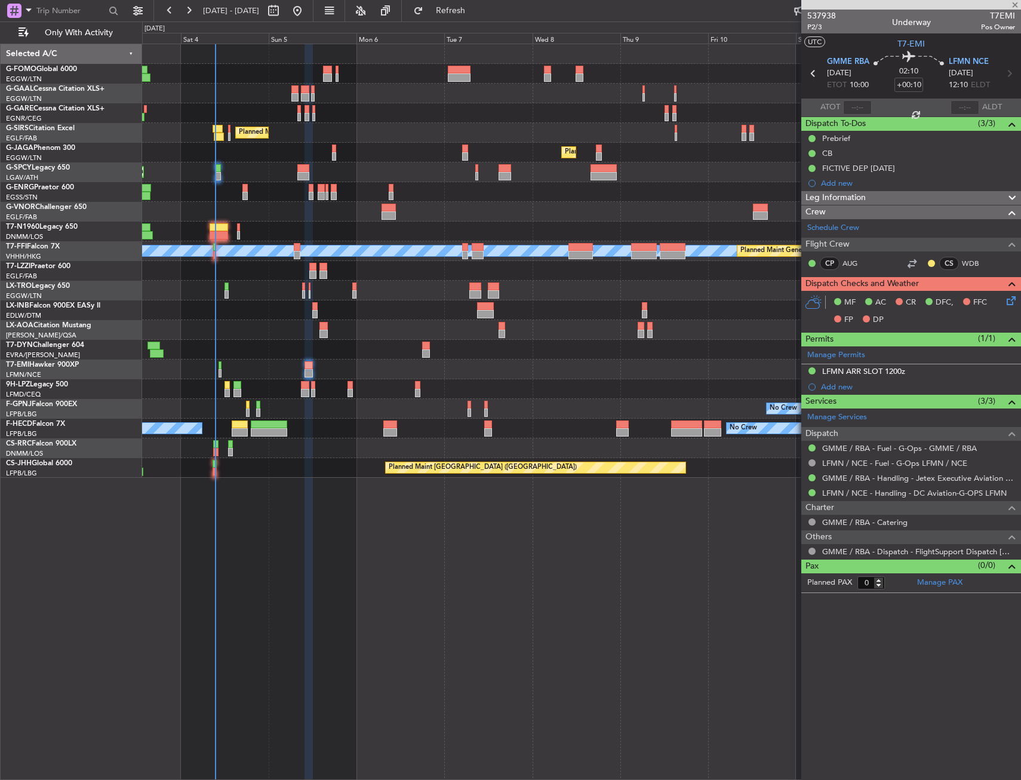
type input "4"
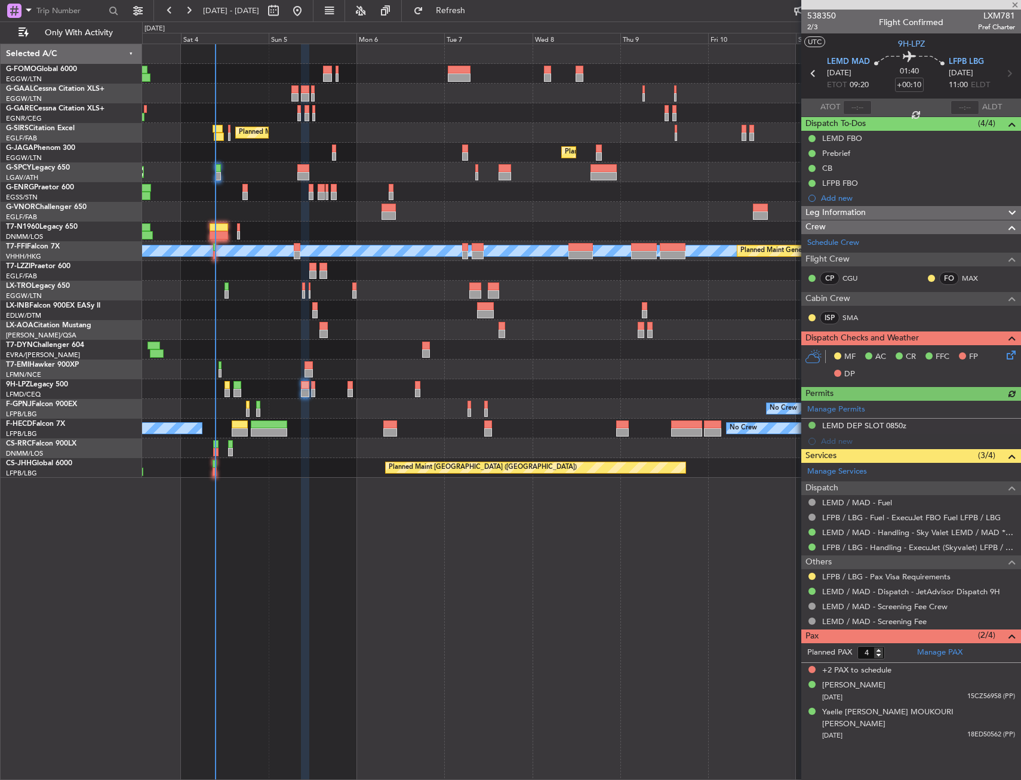
click at [312, 390] on div at bounding box center [313, 393] width 4 height 8
type input "-00:10"
type input "0"
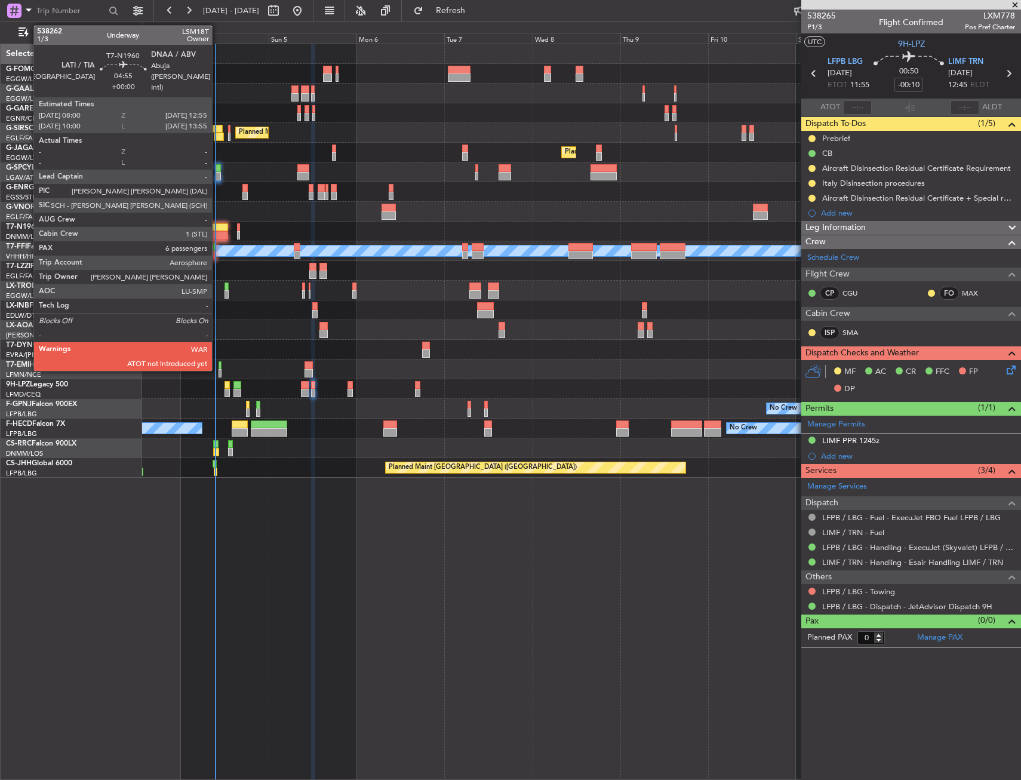
click at [217, 231] on div at bounding box center [219, 235] width 19 height 8
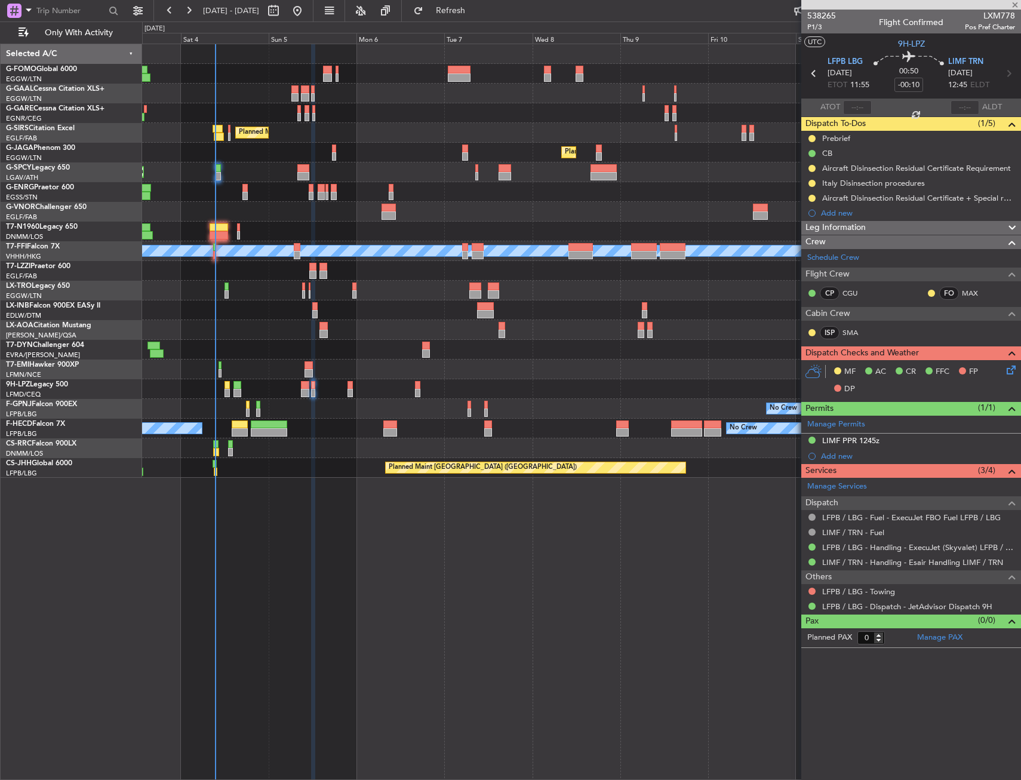
type input "6"
